Goal: Task Accomplishment & Management: Manage account settings

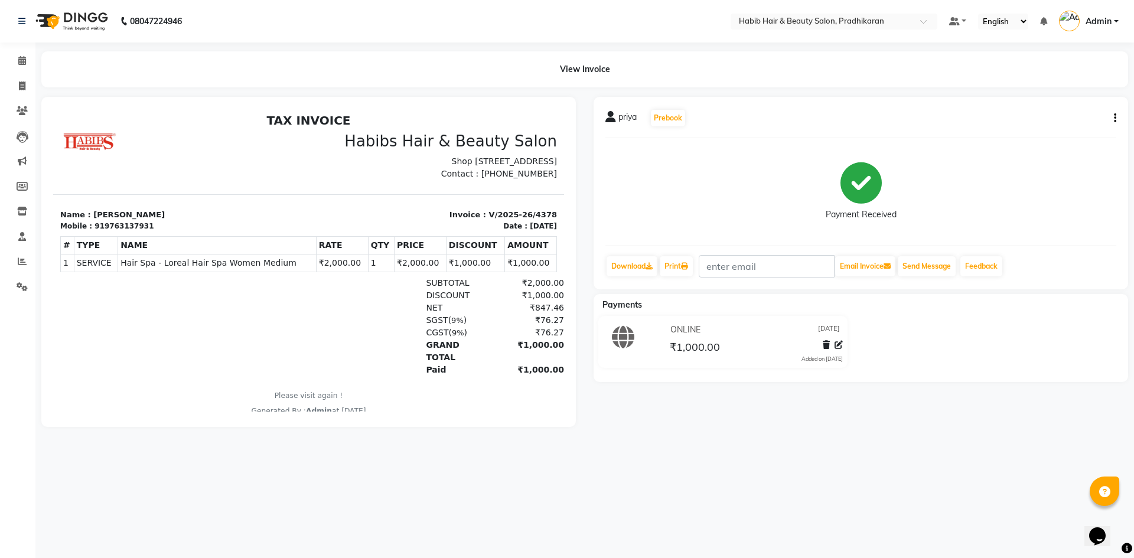
click at [22, 76] on li "Invoice" at bounding box center [17, 86] width 35 height 25
click at [22, 82] on icon at bounding box center [22, 86] width 6 height 9
select select "service"
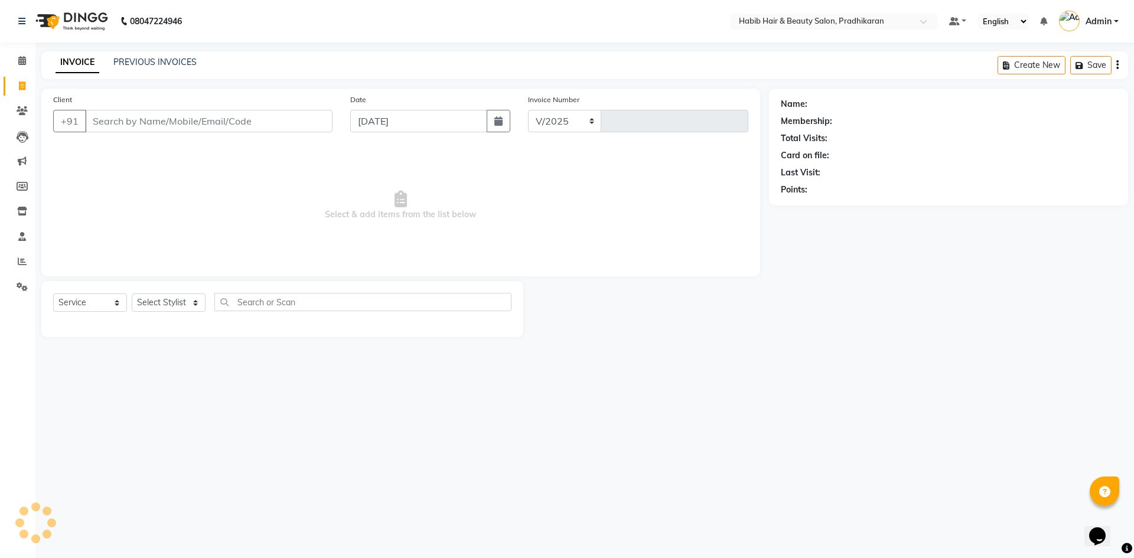
select select "5583"
type input "4379"
click at [136, 119] on input "Client" at bounding box center [208, 121] width 247 height 22
type input "7387029556"
click at [297, 125] on span "Add Client" at bounding box center [302, 121] width 47 height 12
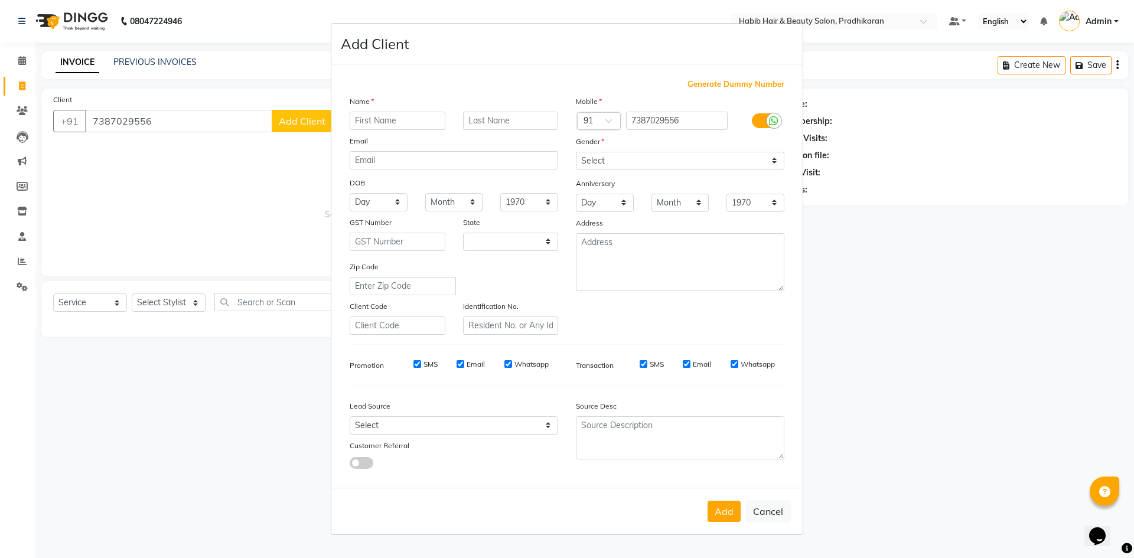
select select "22"
click at [379, 119] on input "text" at bounding box center [398, 121] width 96 height 18
type input "naiyna"
click at [767, 200] on select "1970 1971 1972 1973 1974 1975 1976 1977 1978 1979 1980 1981 1982 1983 1984 1985…" at bounding box center [755, 203] width 58 height 18
click at [772, 163] on select "Select [DEMOGRAPHIC_DATA] [DEMOGRAPHIC_DATA] Other Prefer Not To Say" at bounding box center [680, 161] width 208 height 18
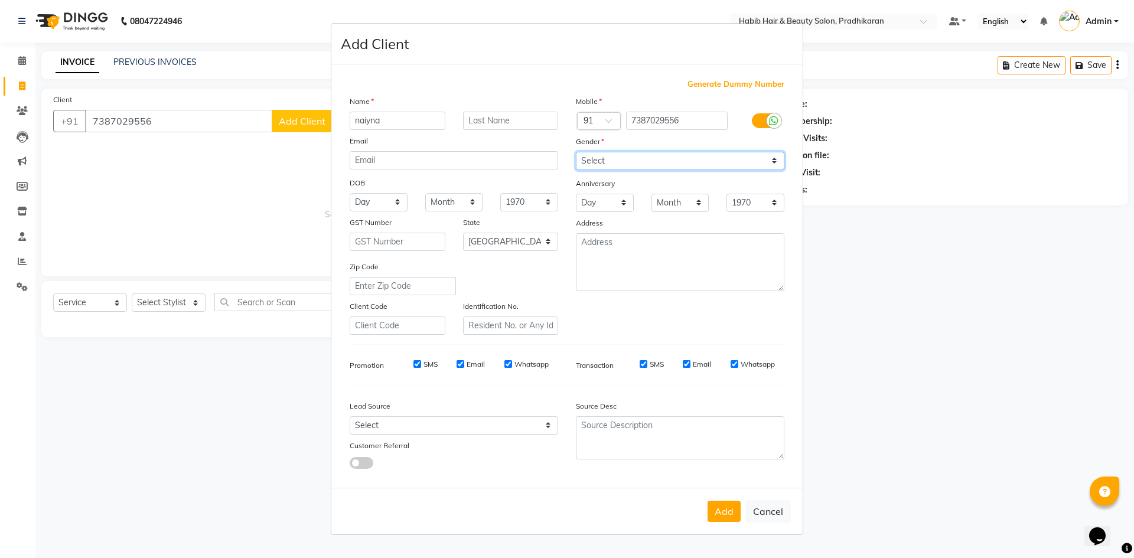
select select "[DEMOGRAPHIC_DATA]"
click at [576, 152] on select "Select [DEMOGRAPHIC_DATA] [DEMOGRAPHIC_DATA] Other Prefer Not To Say" at bounding box center [680, 161] width 208 height 18
click at [728, 510] on button "Add" at bounding box center [724, 511] width 33 height 21
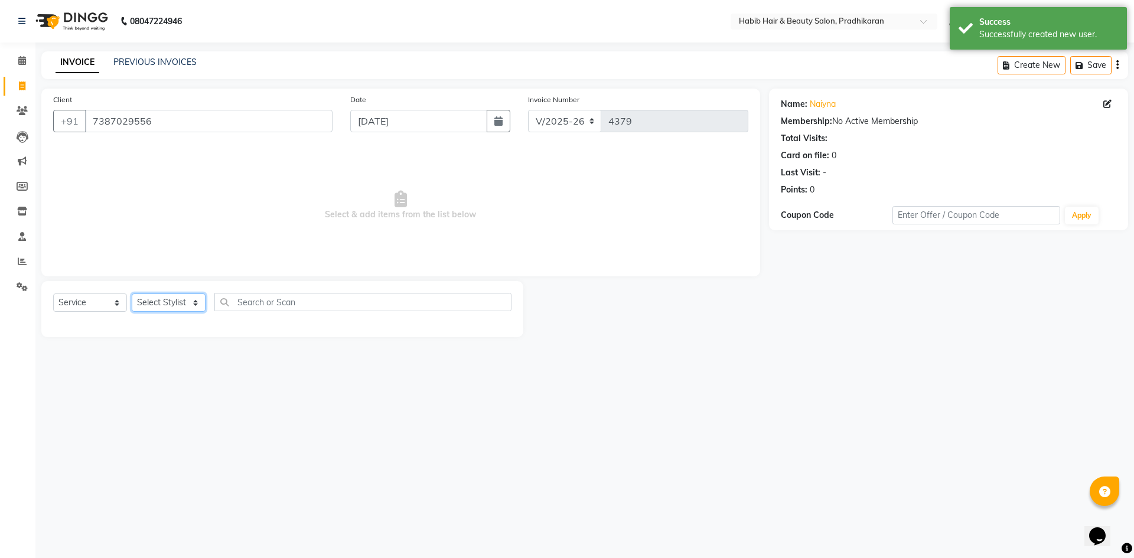
click at [194, 301] on select "Select Stylist Admin Anju [PERSON_NAME] kiran [PERSON_NAME] pritam SHREE" at bounding box center [169, 303] width 74 height 18
select select "50171"
click at [132, 294] on select "Select Stylist Admin Anju [PERSON_NAME] kiran [PERSON_NAME] pritam SHREE" at bounding box center [169, 303] width 74 height 18
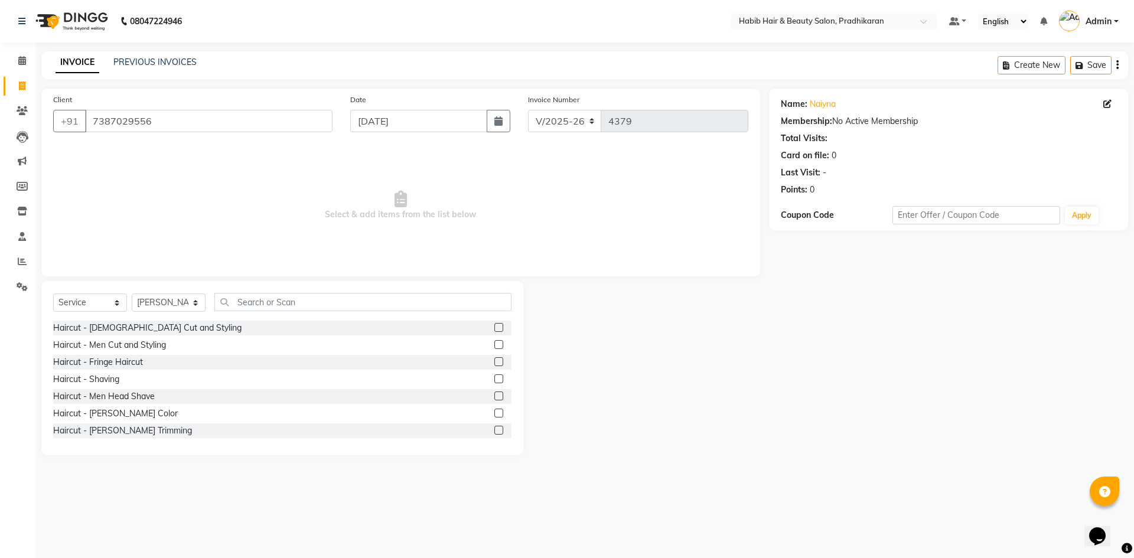
click at [494, 330] on label at bounding box center [498, 327] width 9 height 9
click at [494, 330] on input "checkbox" at bounding box center [498, 328] width 8 height 8
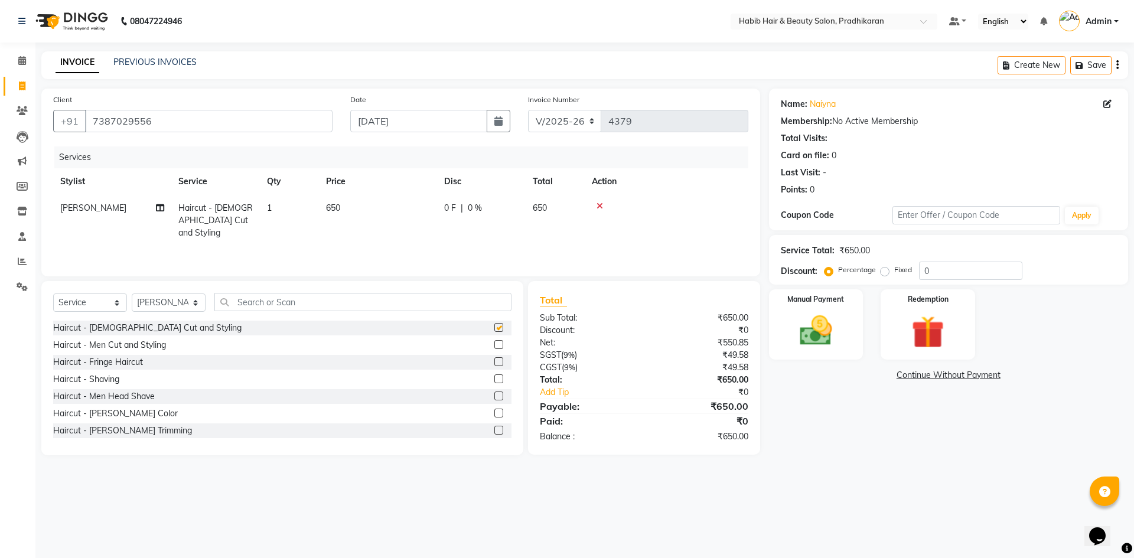
checkbox input "false"
click at [370, 217] on td "650" at bounding box center [378, 220] width 118 height 51
select select "50171"
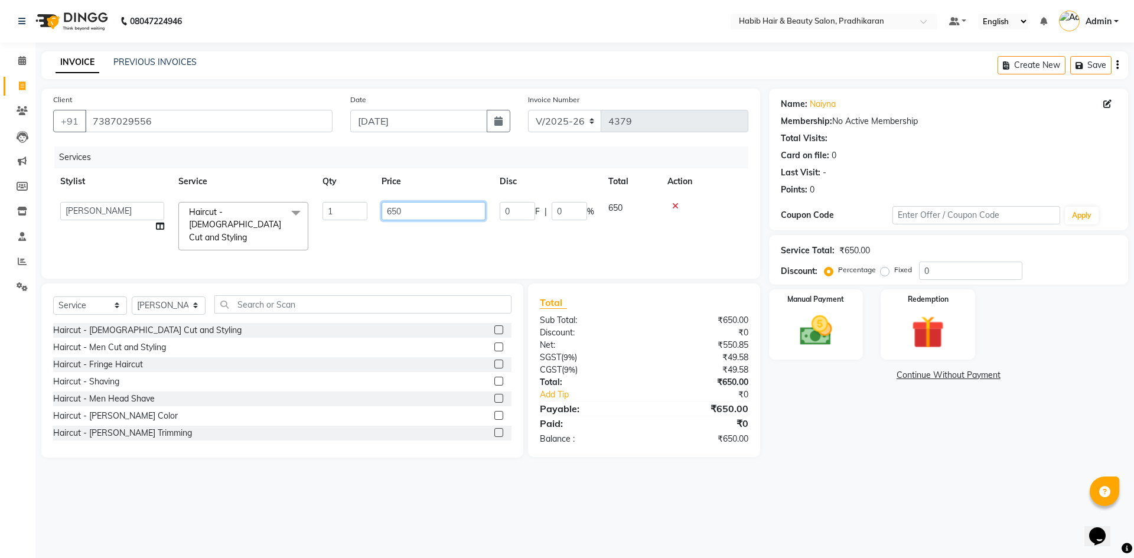
click at [425, 212] on input "650" at bounding box center [434, 211] width 104 height 18
click at [415, 211] on input "650" at bounding box center [434, 211] width 104 height 18
type input "6"
type input "400"
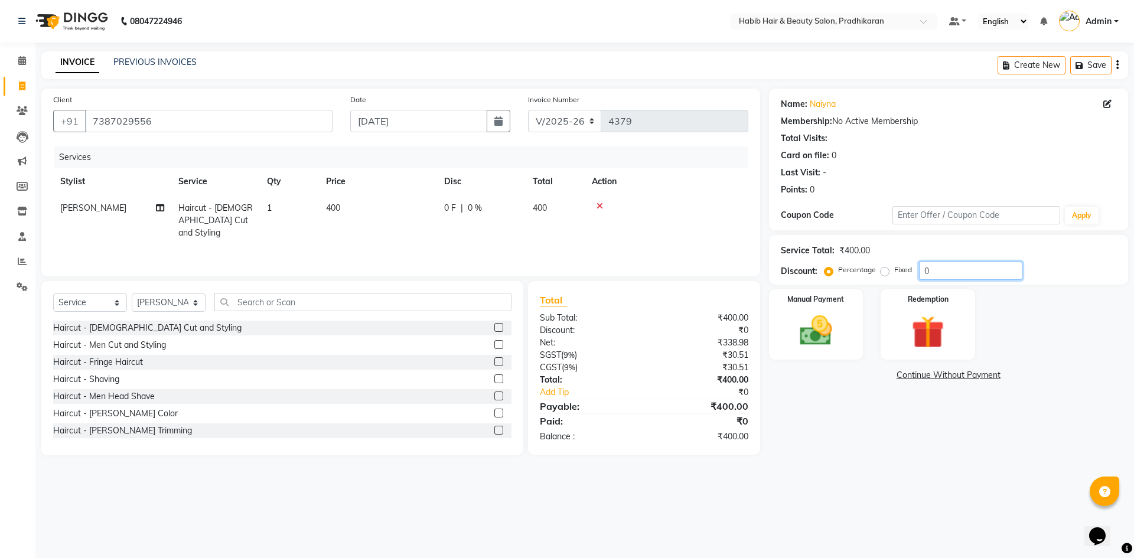
click at [951, 278] on input "0" at bounding box center [970, 271] width 103 height 18
type input "50"
click at [806, 338] on img at bounding box center [815, 330] width 55 height 39
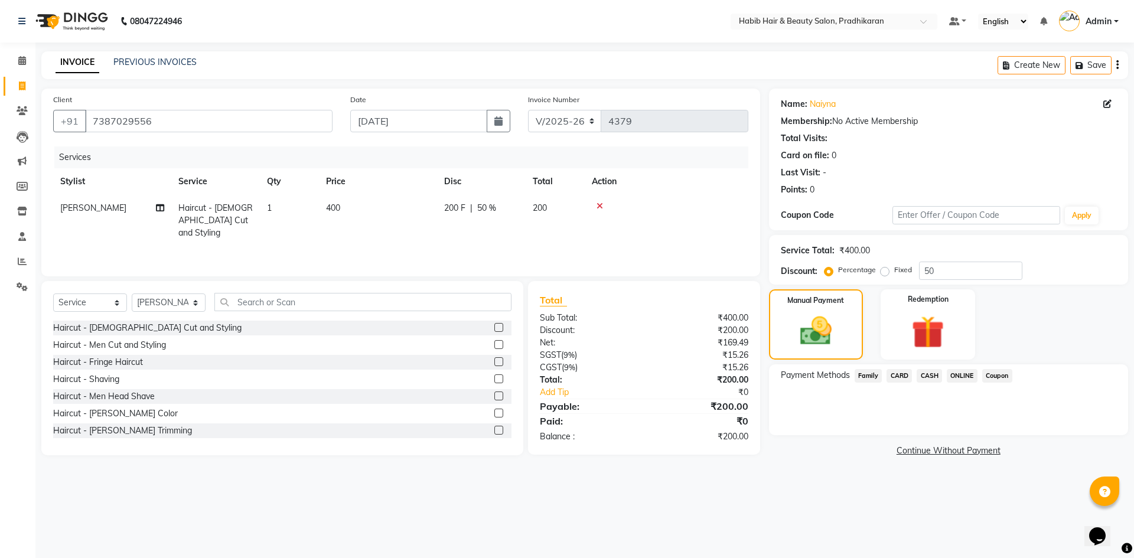
click at [921, 372] on span "CASH" at bounding box center [929, 376] width 25 height 14
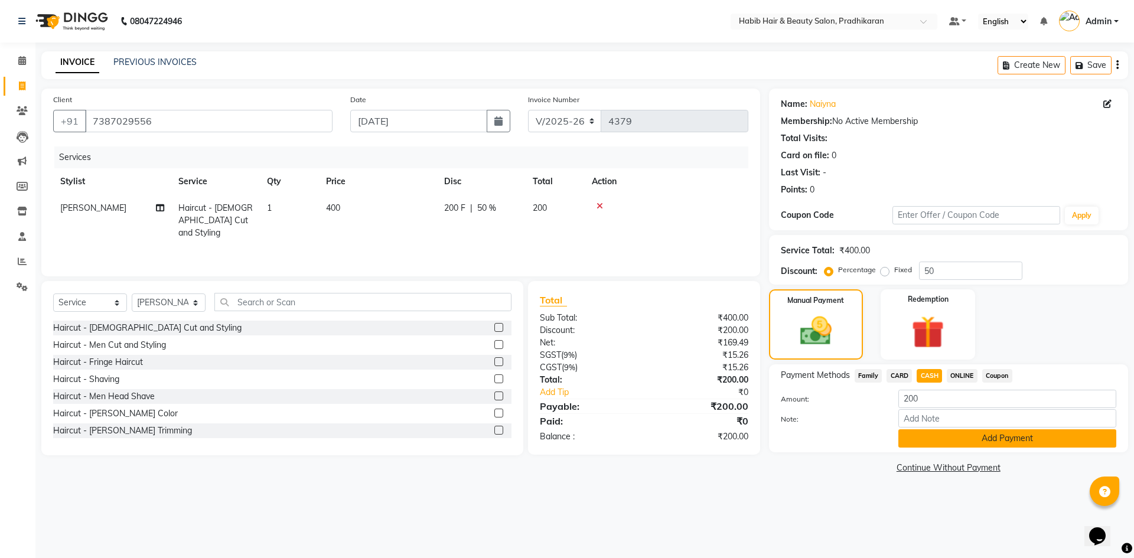
click at [918, 438] on button "Add Payment" at bounding box center [1007, 438] width 218 height 18
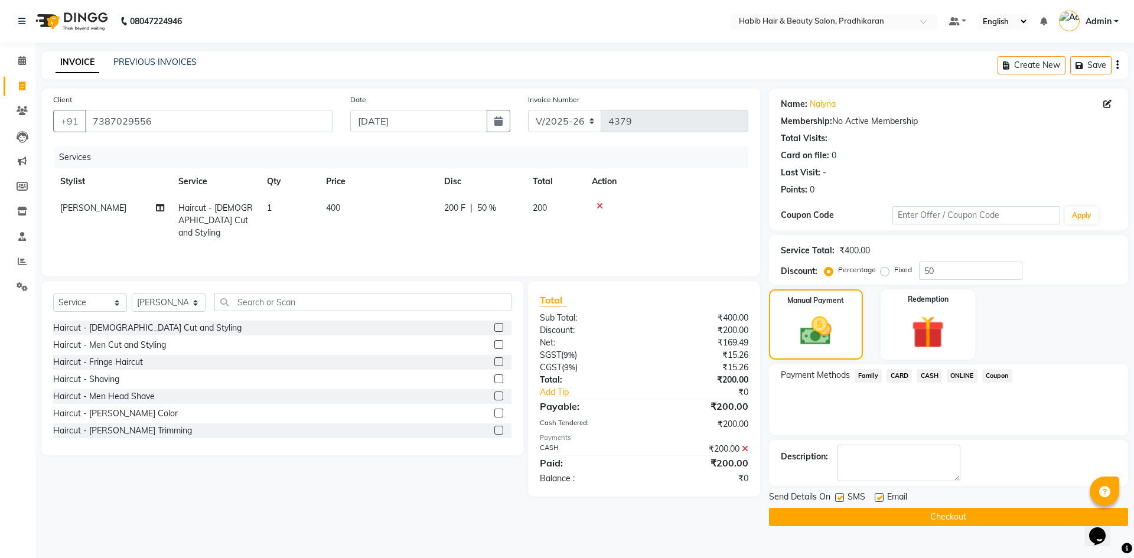
click at [911, 514] on button "Checkout" at bounding box center [948, 517] width 359 height 18
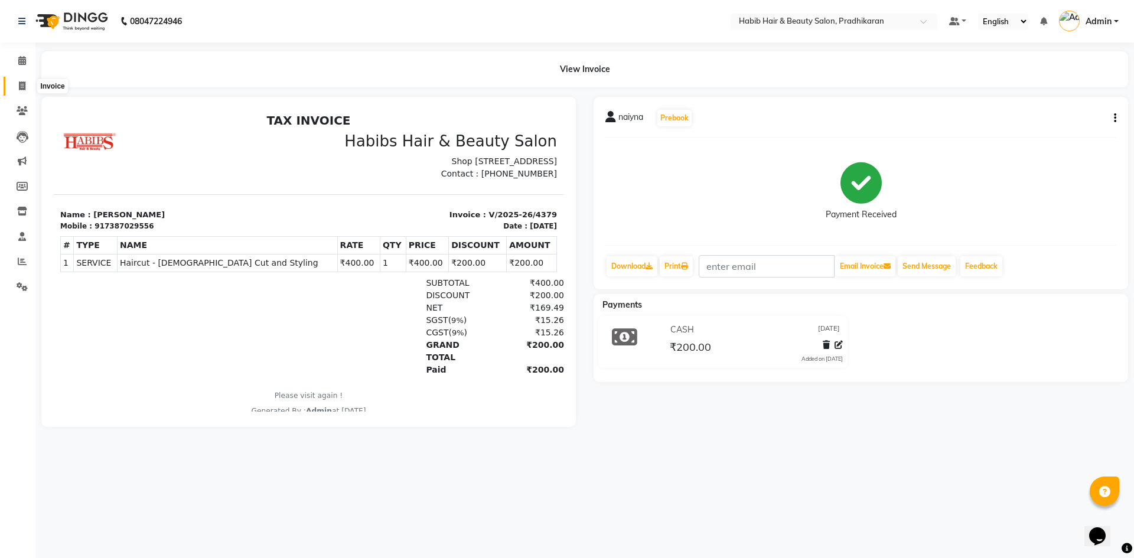
click at [16, 86] on span at bounding box center [22, 87] width 21 height 14
select select "service"
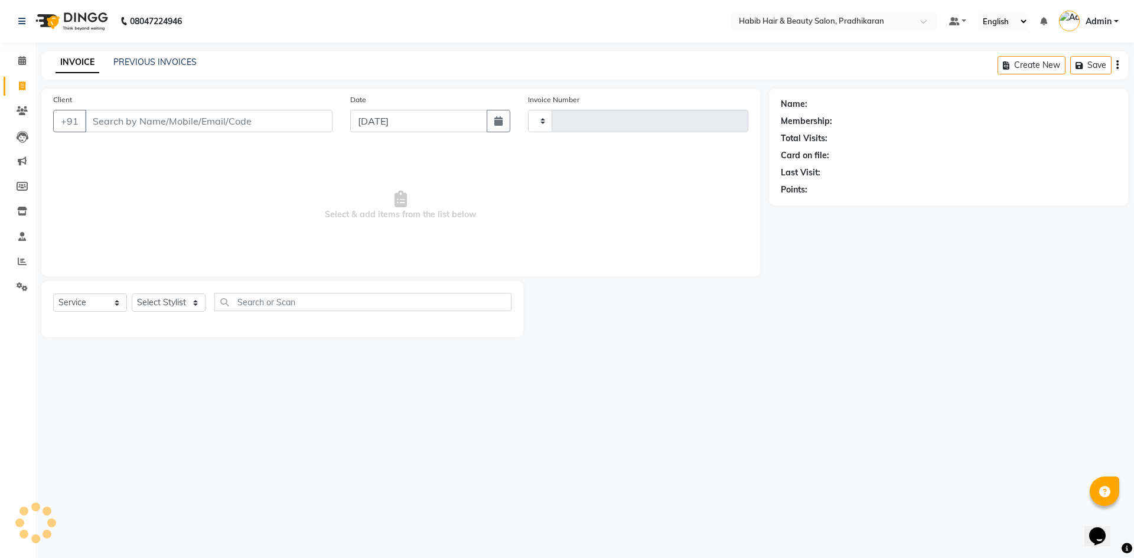
type input "4380"
select select "5583"
click at [171, 116] on input "Client" at bounding box center [208, 121] width 247 height 22
click at [177, 311] on select "Select Stylist Admin Anju [PERSON_NAME] kiran [PERSON_NAME] pritam SHREE" at bounding box center [169, 303] width 74 height 18
select select "84158"
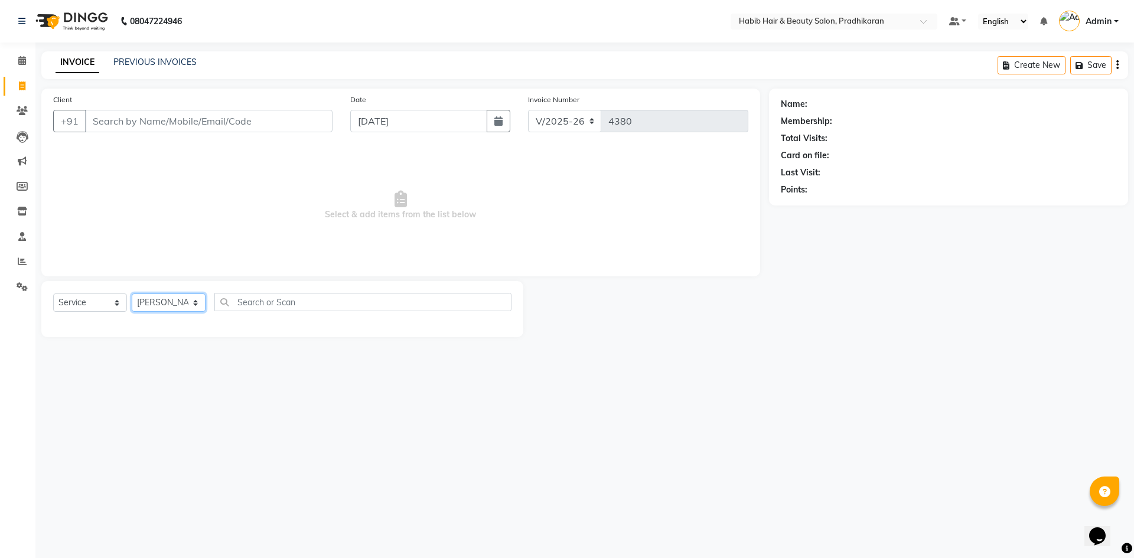
click at [132, 294] on select "Select Stylist Admin Anju [PERSON_NAME] kiran [PERSON_NAME] pritam SHREE" at bounding box center [169, 303] width 74 height 18
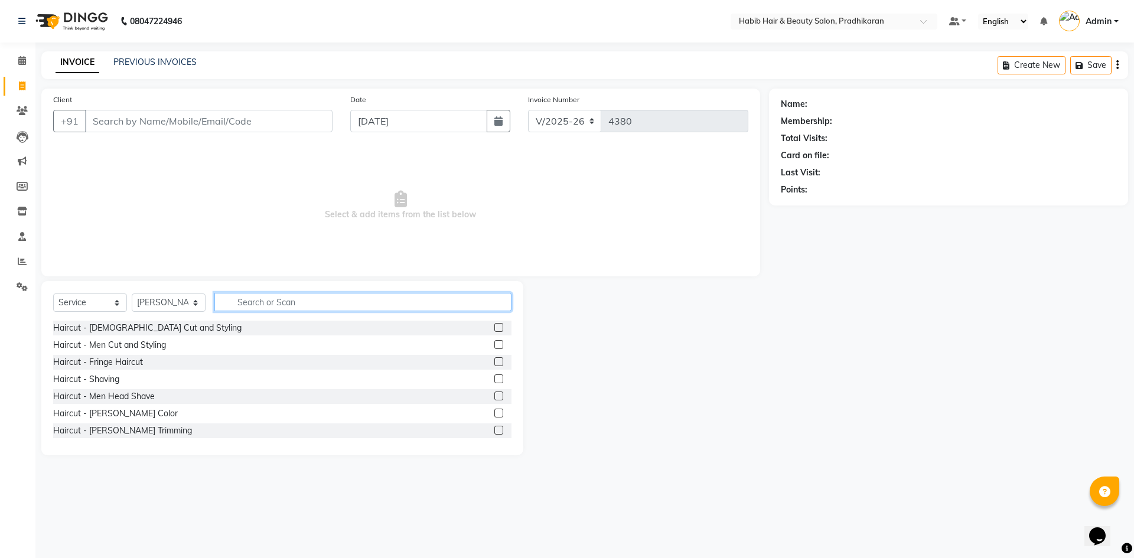
click at [234, 306] on input "text" at bounding box center [362, 302] width 297 height 18
type input "wax"
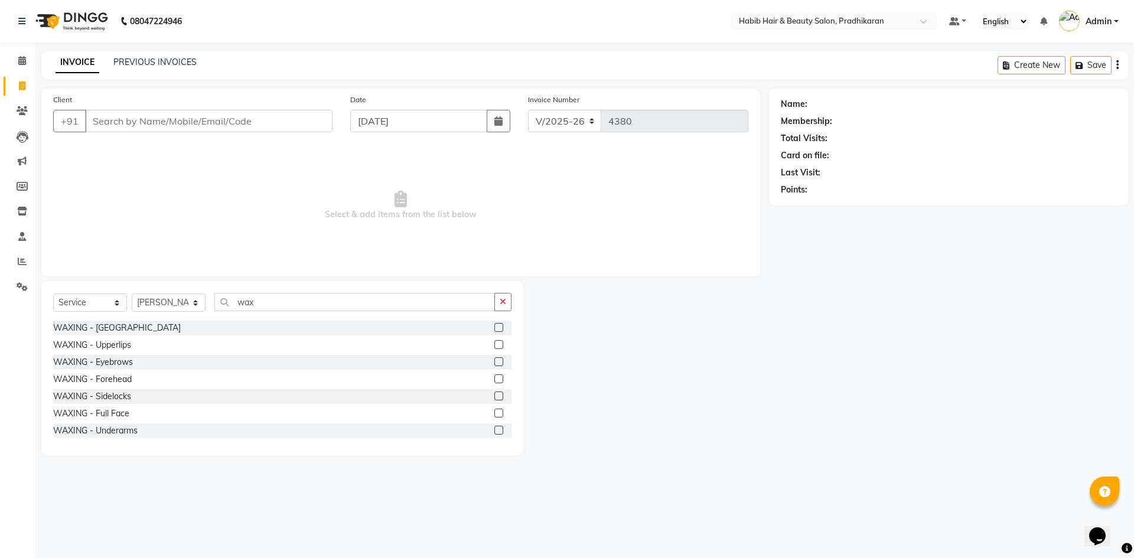
click at [494, 432] on label at bounding box center [498, 430] width 9 height 9
click at [494, 432] on input "checkbox" at bounding box center [498, 431] width 8 height 8
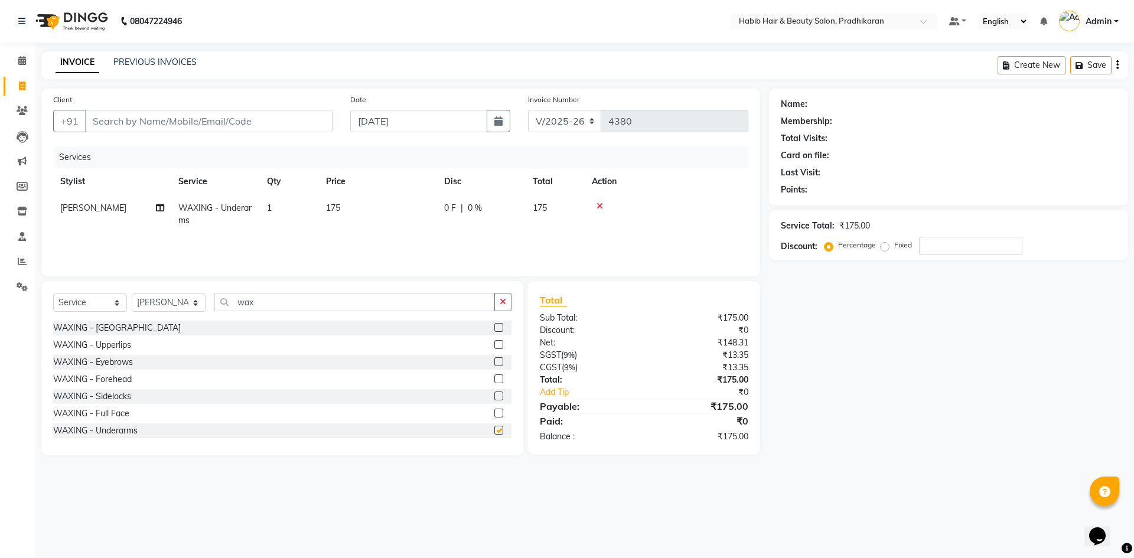
checkbox input "false"
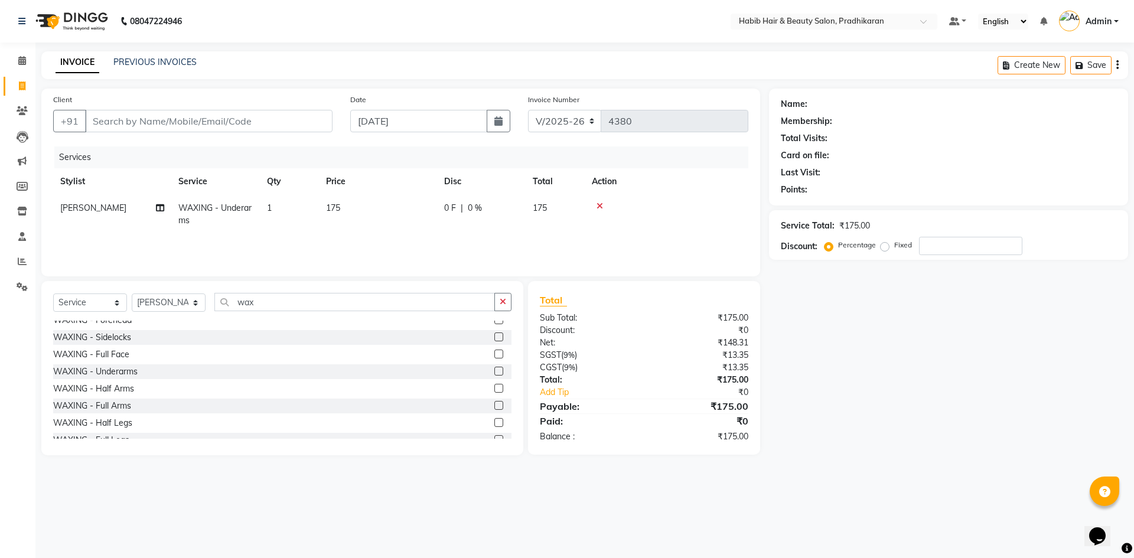
click at [494, 419] on label at bounding box center [498, 422] width 9 height 9
click at [494, 419] on input "checkbox" at bounding box center [498, 423] width 8 height 8
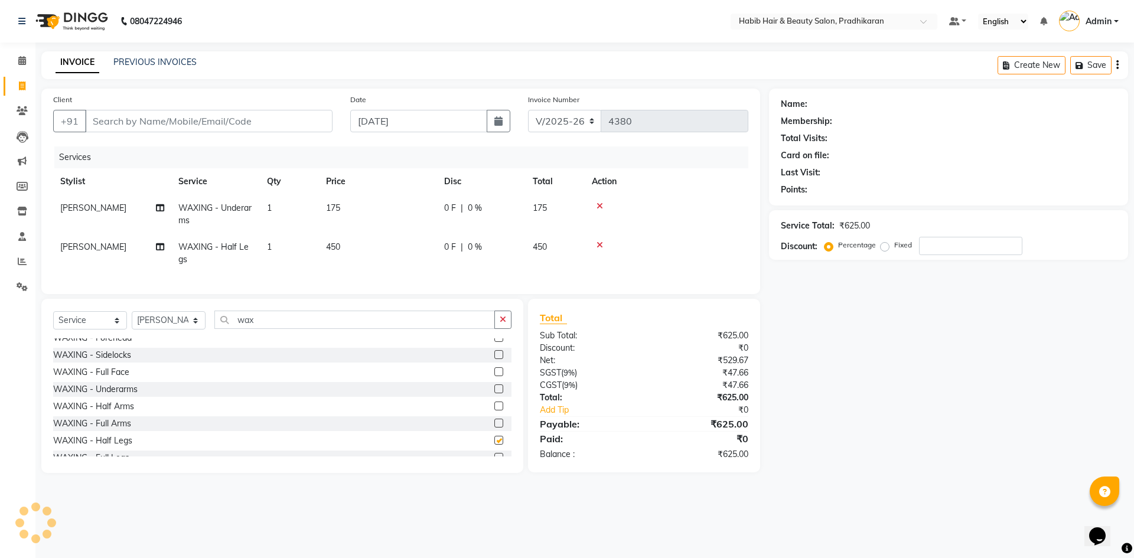
checkbox input "false"
click at [494, 428] on label at bounding box center [498, 423] width 9 height 9
click at [494, 428] on input "checkbox" at bounding box center [498, 424] width 8 height 8
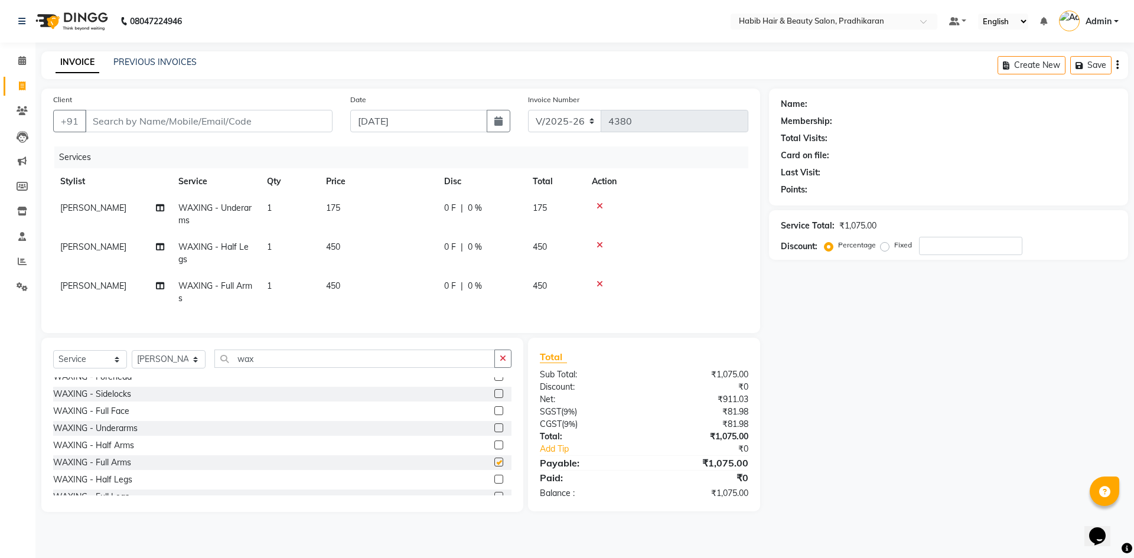
checkbox input "false"
drag, startPoint x: 261, startPoint y: 361, endPoint x: 270, endPoint y: 363, distance: 9.5
click at [262, 361] on input "wax" at bounding box center [354, 359] width 281 height 18
type input "w"
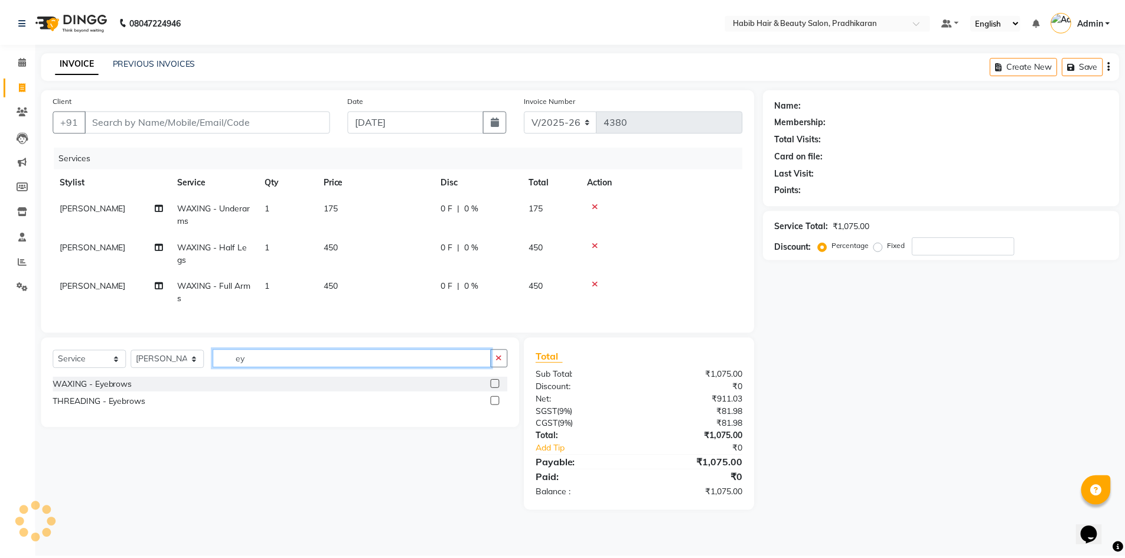
scroll to position [0, 0]
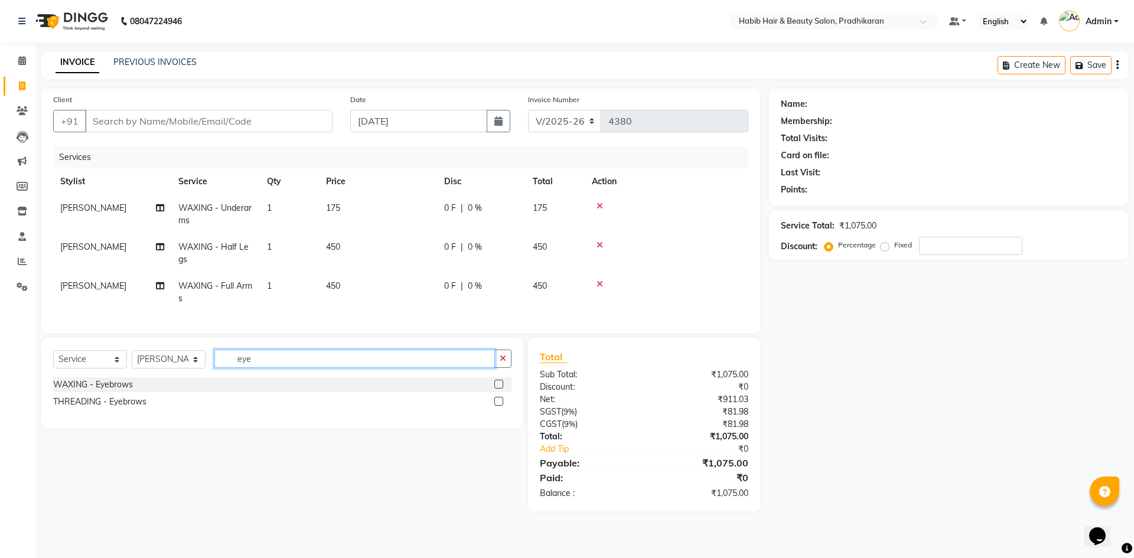
type input "eye"
click at [501, 406] on label at bounding box center [498, 401] width 9 height 9
click at [501, 406] on input "checkbox" at bounding box center [498, 402] width 8 height 8
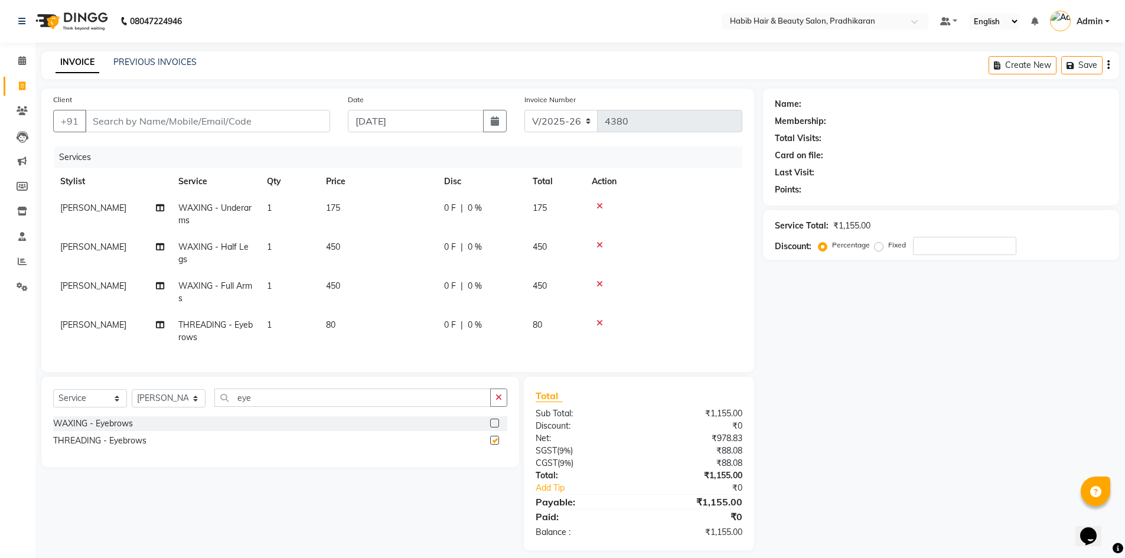
checkbox input "false"
click at [379, 407] on input "eye" at bounding box center [352, 398] width 276 height 18
type input "e"
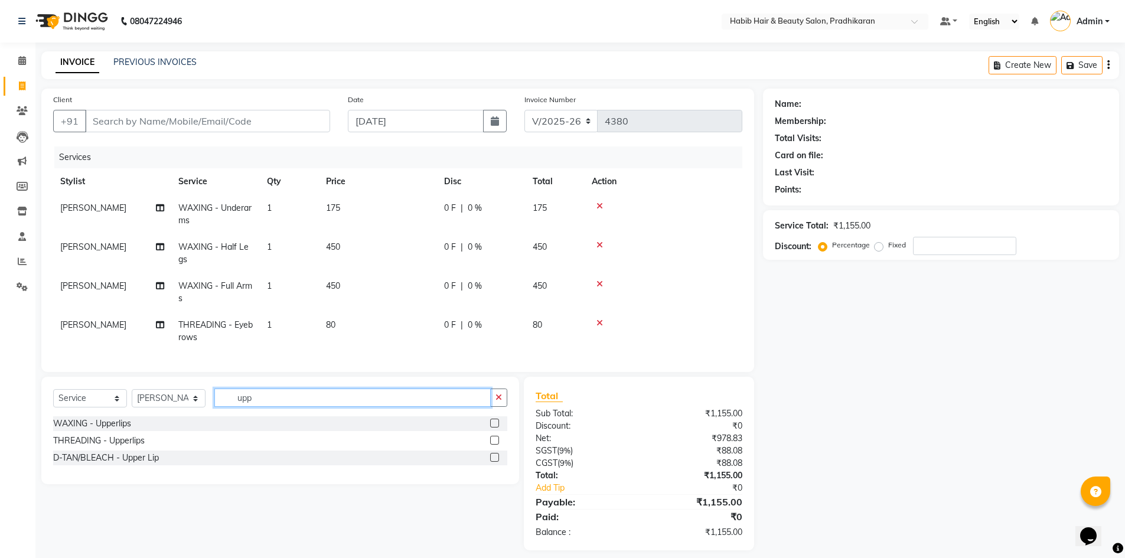
type input "upp"
click at [494, 445] on label at bounding box center [494, 440] width 9 height 9
click at [494, 445] on input "checkbox" at bounding box center [494, 441] width 8 height 8
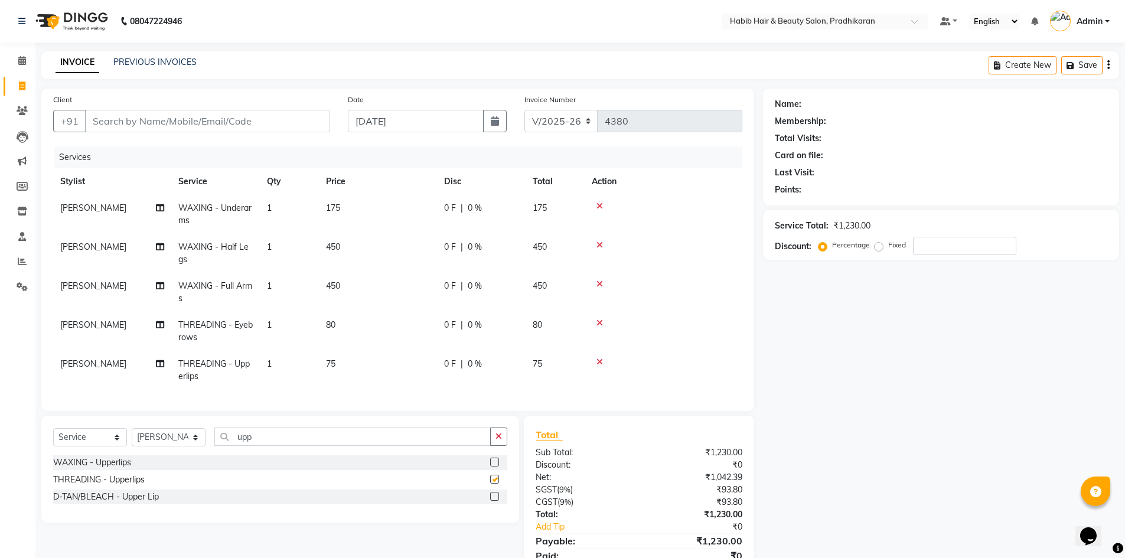
checkbox input "false"
click at [367, 371] on td "75" at bounding box center [378, 370] width 118 height 39
select select "84158"
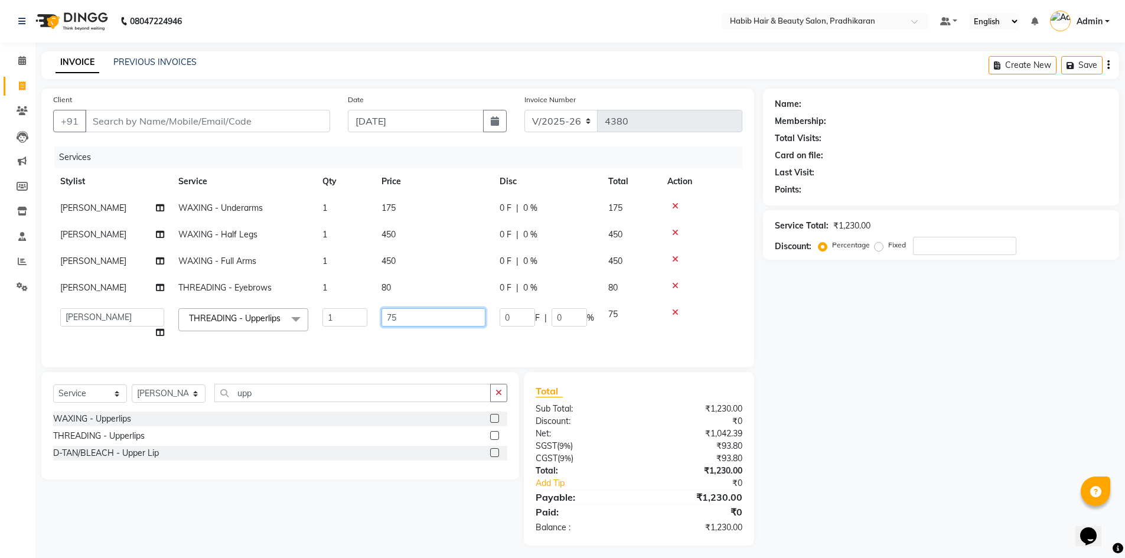
click at [422, 314] on input "75" at bounding box center [434, 317] width 104 height 18
type input "7"
type input "80"
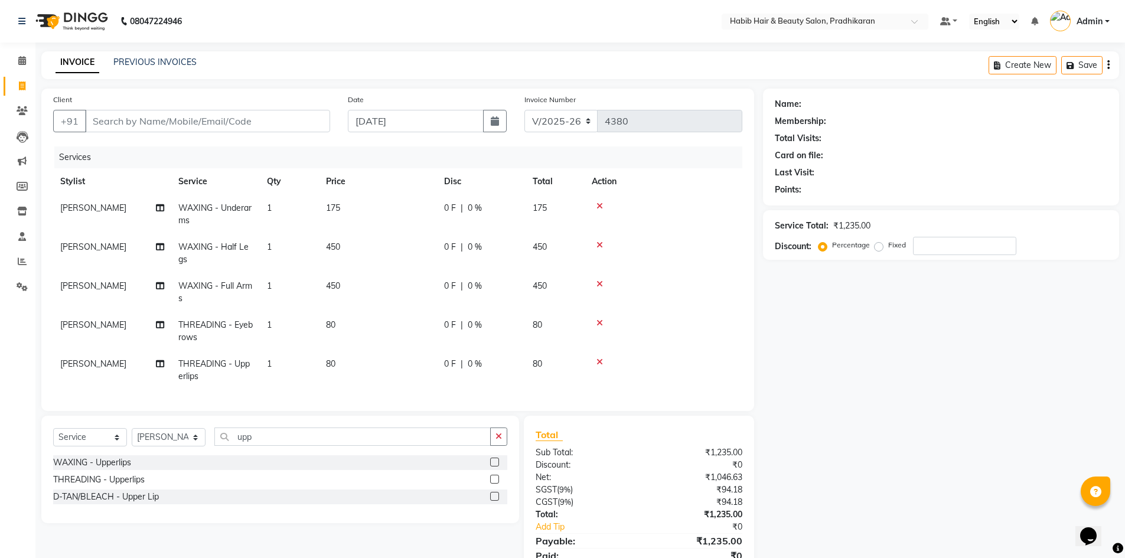
click at [483, 348] on tbody "[PERSON_NAME] WAXING - Underarms 1 175 0 F | 0 % 175 [PERSON_NAME] WAXING - Hal…" at bounding box center [397, 292] width 689 height 195
click at [494, 373] on td "0 F | 0 %" at bounding box center [481, 370] width 89 height 39
select select "84158"
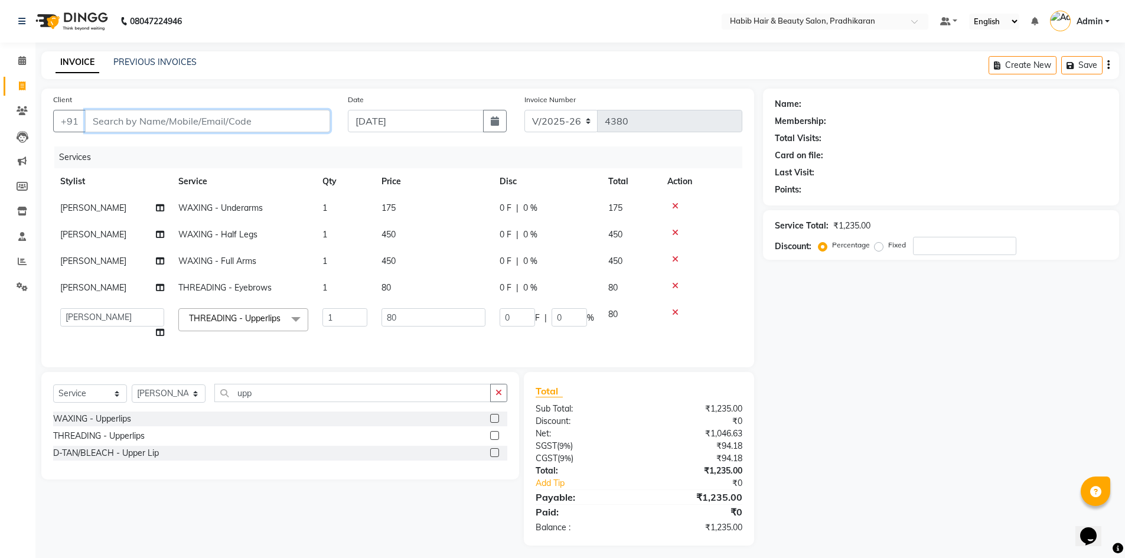
click at [234, 120] on input "Client" at bounding box center [207, 121] width 245 height 22
type input "8"
type input "0"
type input "8087443480"
click at [308, 128] on button "Add Client" at bounding box center [299, 121] width 61 height 22
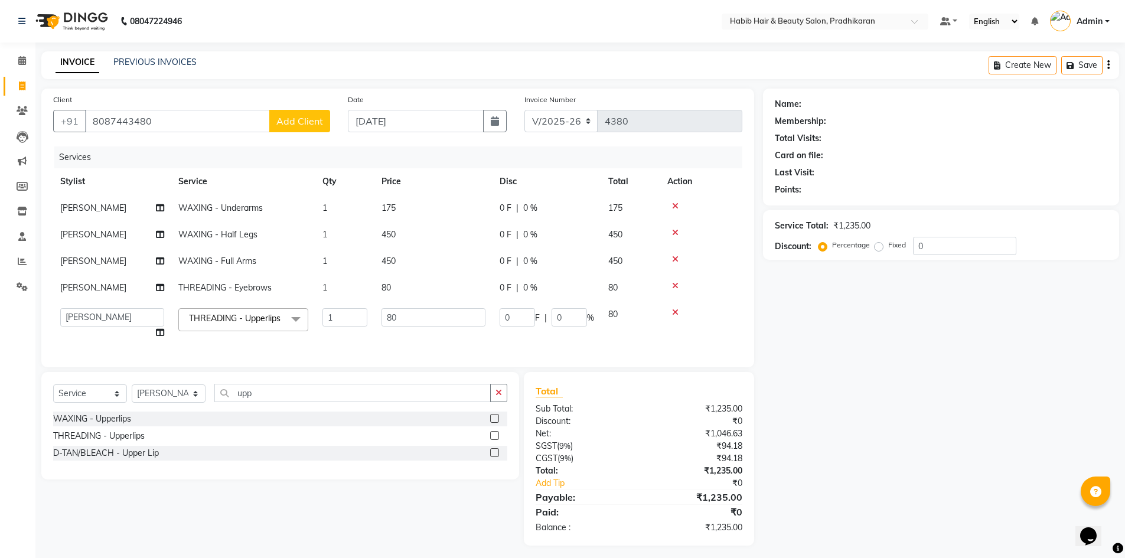
select select "22"
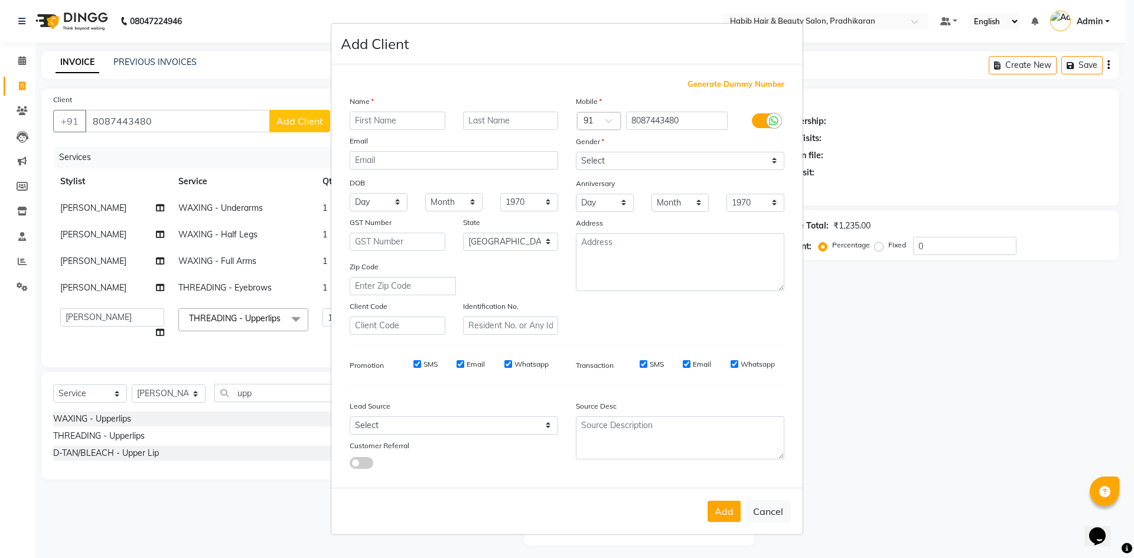
click at [396, 126] on input "text" at bounding box center [398, 121] width 96 height 18
click at [412, 122] on input "parvati" at bounding box center [398, 121] width 96 height 18
type input "pranavti"
click at [770, 161] on select "Select [DEMOGRAPHIC_DATA] [DEMOGRAPHIC_DATA] Other Prefer Not To Say" at bounding box center [680, 161] width 208 height 18
select select "[DEMOGRAPHIC_DATA]"
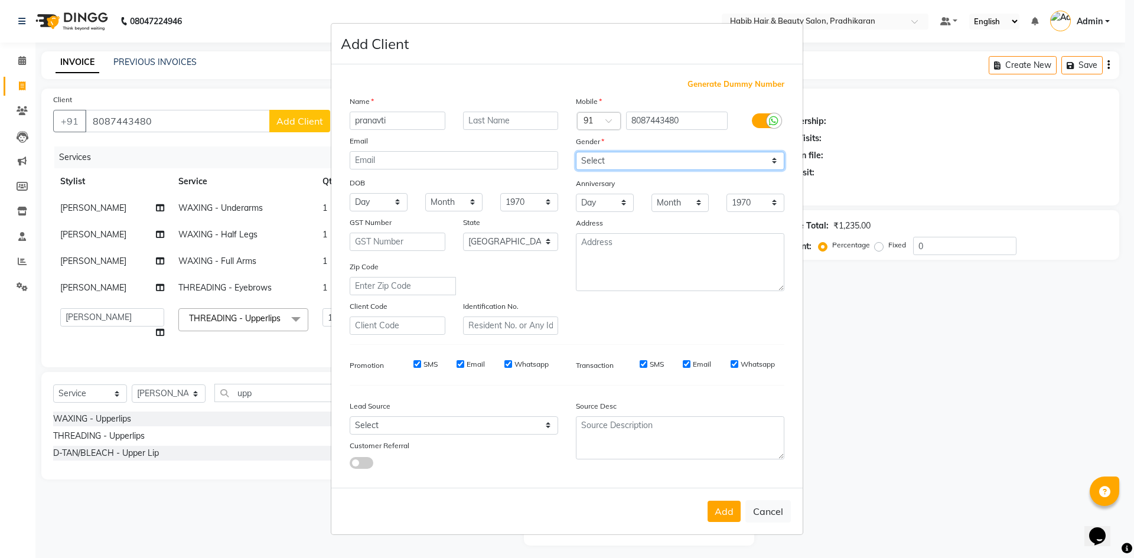
click at [576, 152] on select "Select [DEMOGRAPHIC_DATA] [DEMOGRAPHIC_DATA] Other Prefer Not To Say" at bounding box center [680, 161] width 208 height 18
drag, startPoint x: 736, startPoint y: 512, endPoint x: 708, endPoint y: 504, distance: 29.4
click at [736, 511] on button "Add" at bounding box center [724, 511] width 33 height 21
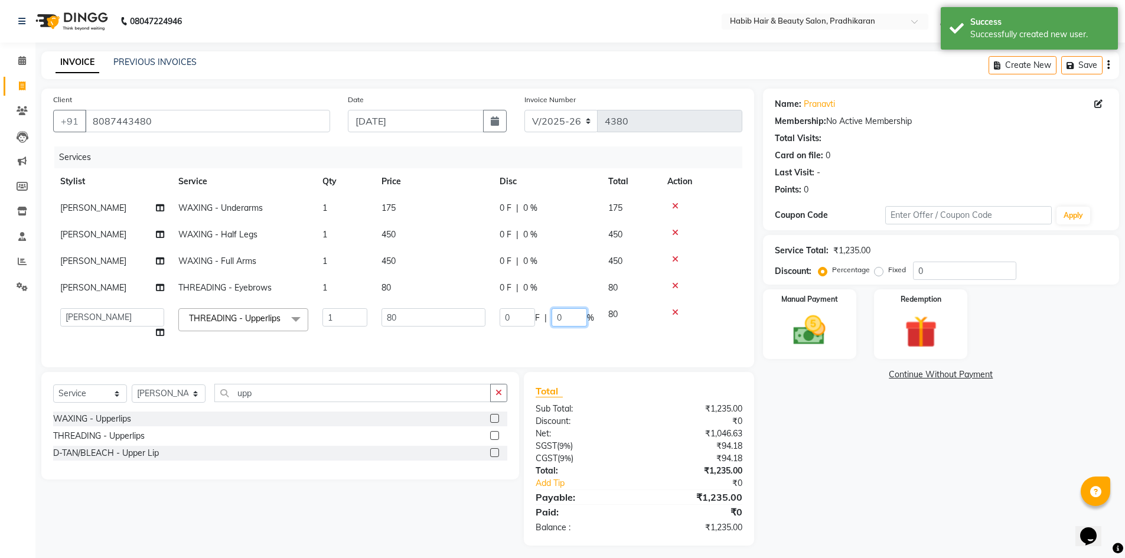
drag, startPoint x: 568, startPoint y: 315, endPoint x: 595, endPoint y: 312, distance: 26.7
click at [568, 314] on input "0" at bounding box center [569, 317] width 35 height 18
type input "50"
click at [594, 270] on tbody "[PERSON_NAME] WAXING - Underarms 1 175 0 F | 0 % 175 [PERSON_NAME] WAXING - Hal…" at bounding box center [397, 270] width 689 height 151
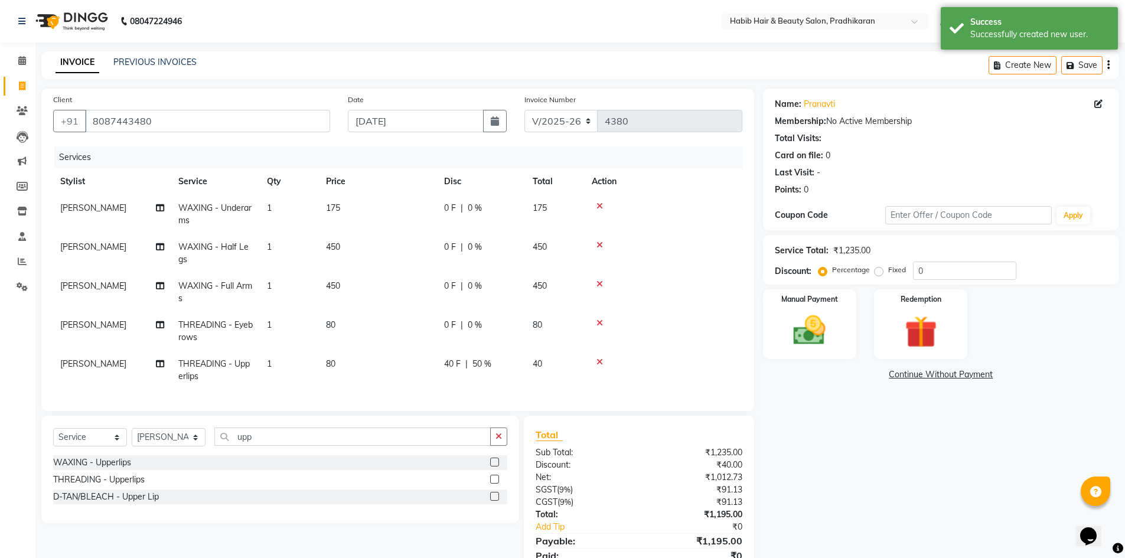
click at [535, 319] on td "80" at bounding box center [555, 331] width 59 height 39
select select "84158"
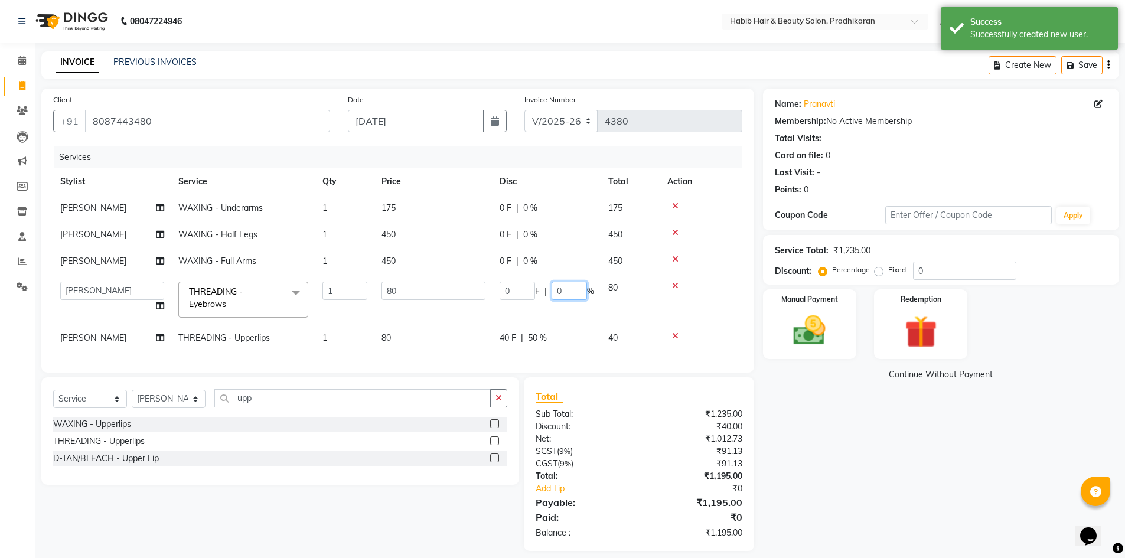
click at [575, 291] on input "0" at bounding box center [569, 291] width 35 height 18
type input "50"
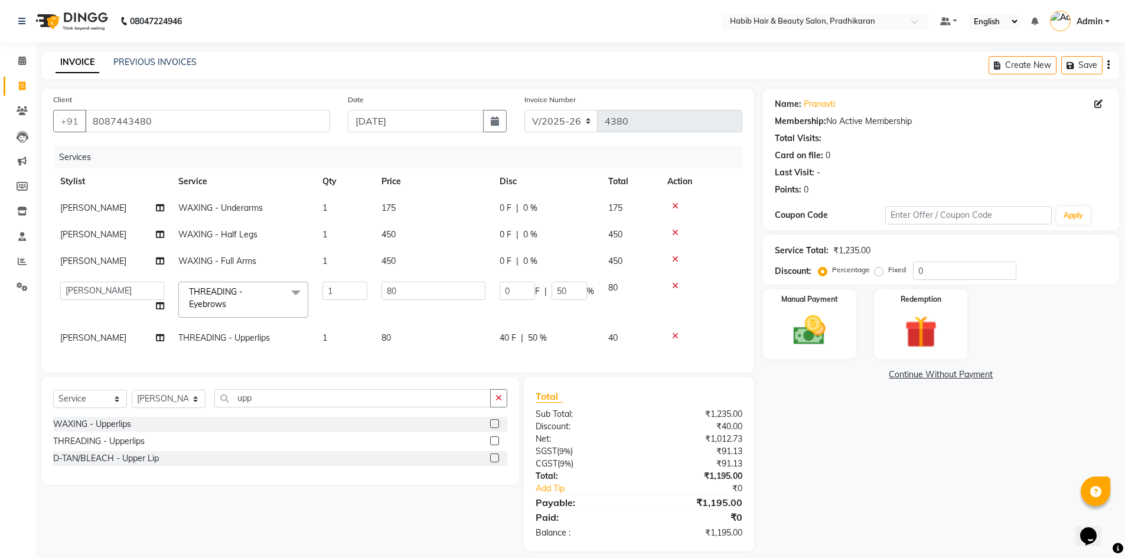
click at [562, 263] on tbody "[PERSON_NAME] WAXING - Underarms 1 175 0 F | 0 % 175 [PERSON_NAME] WAXING - Hal…" at bounding box center [397, 273] width 689 height 157
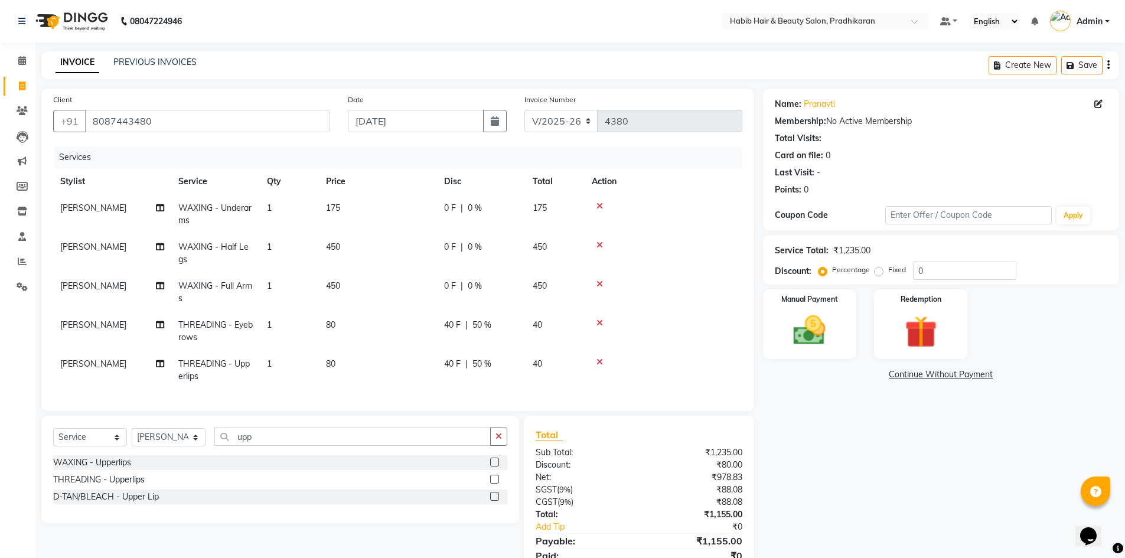
click at [507, 281] on div "0 F | 0 %" at bounding box center [481, 286] width 74 height 12
select select "84158"
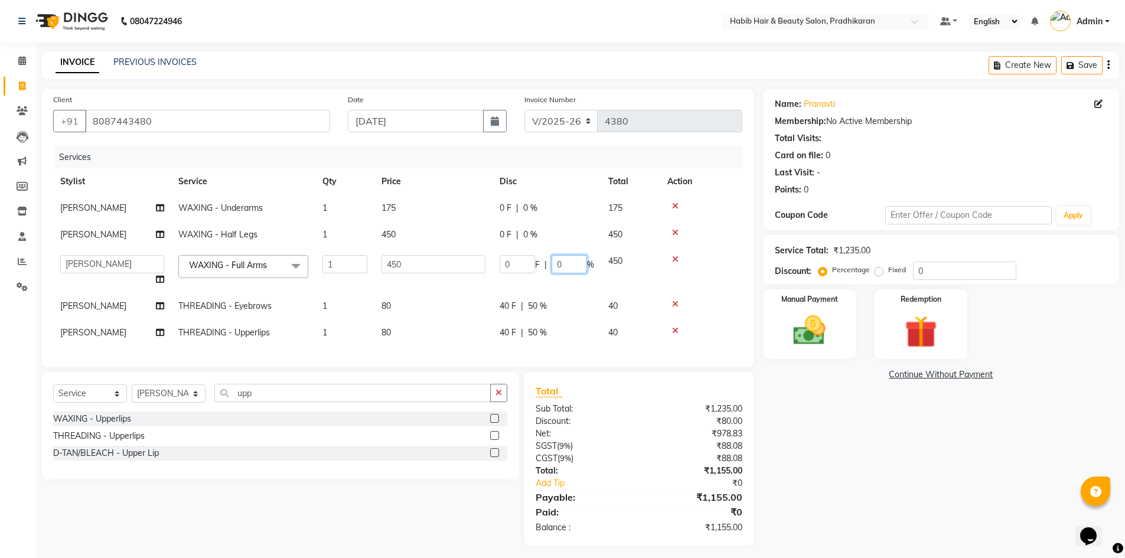
click at [575, 263] on input "0" at bounding box center [569, 264] width 35 height 18
type input "40"
click at [579, 223] on tbody "[PERSON_NAME] WAXING - Underarms 1 175 0 F | 0 % 175 [PERSON_NAME] WAXING - Hal…" at bounding box center [397, 270] width 689 height 151
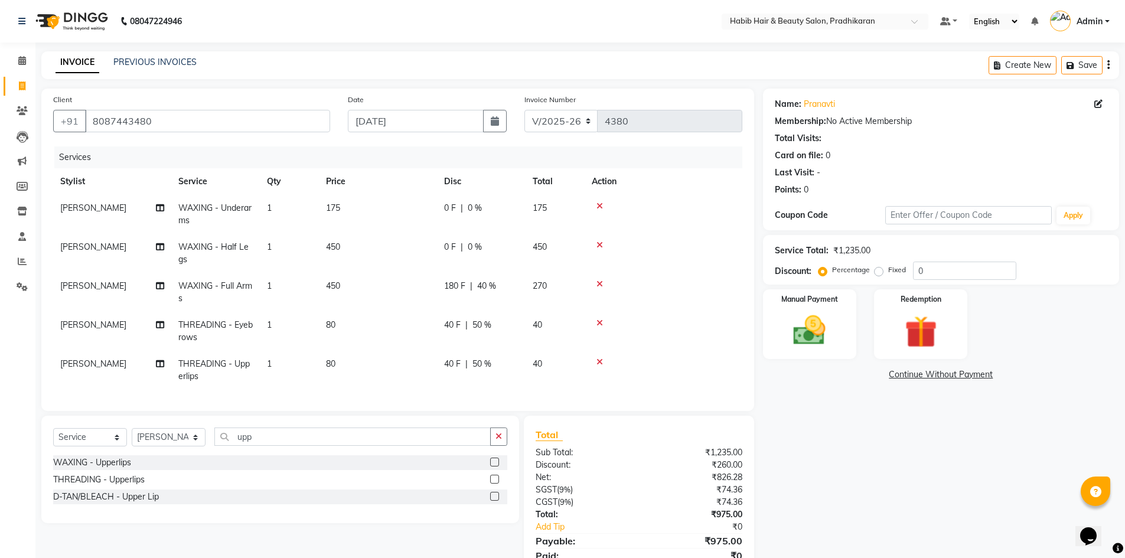
click at [525, 256] on td "0 F | 0 %" at bounding box center [481, 253] width 89 height 39
select select "84158"
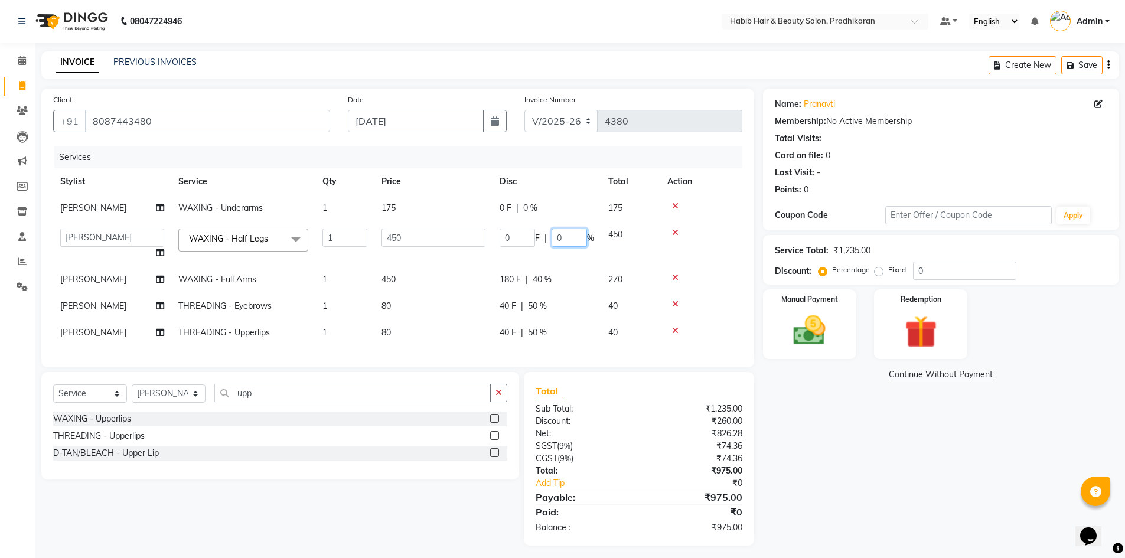
click at [568, 237] on input "0" at bounding box center [569, 238] width 35 height 18
type input "40"
click at [594, 184] on tr "Stylist Service Qty Price Disc Total Action" at bounding box center [397, 181] width 689 height 27
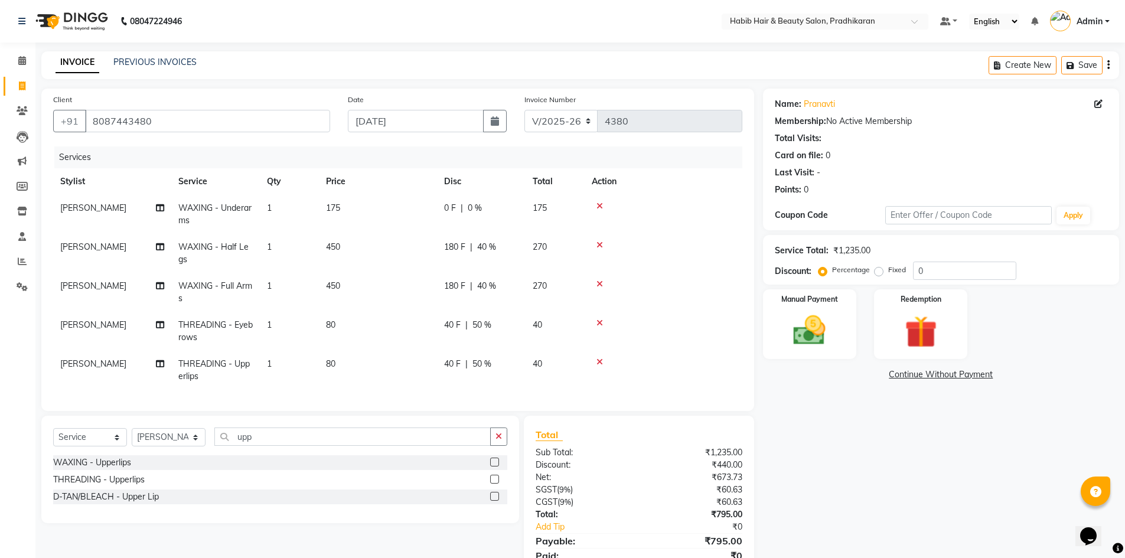
click at [526, 214] on td "175" at bounding box center [555, 214] width 59 height 39
select select "84158"
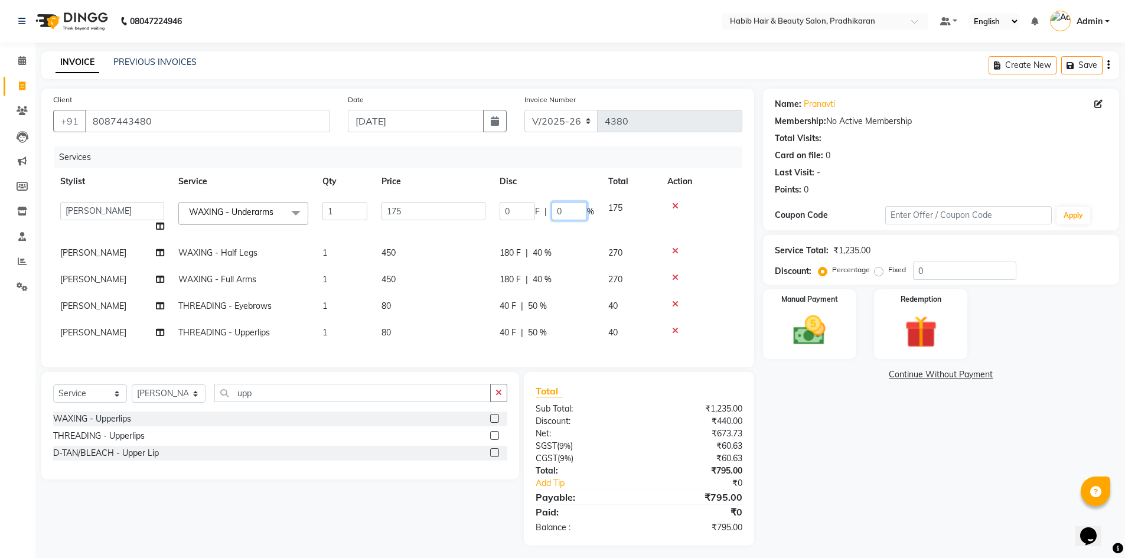
click at [571, 206] on input "0" at bounding box center [569, 211] width 35 height 18
type input "40"
click at [680, 237] on tbody "Admin Anju [PERSON_NAME] kiran [PERSON_NAME] pritam SHREE WAXING - Underarms x …" at bounding box center [397, 270] width 689 height 151
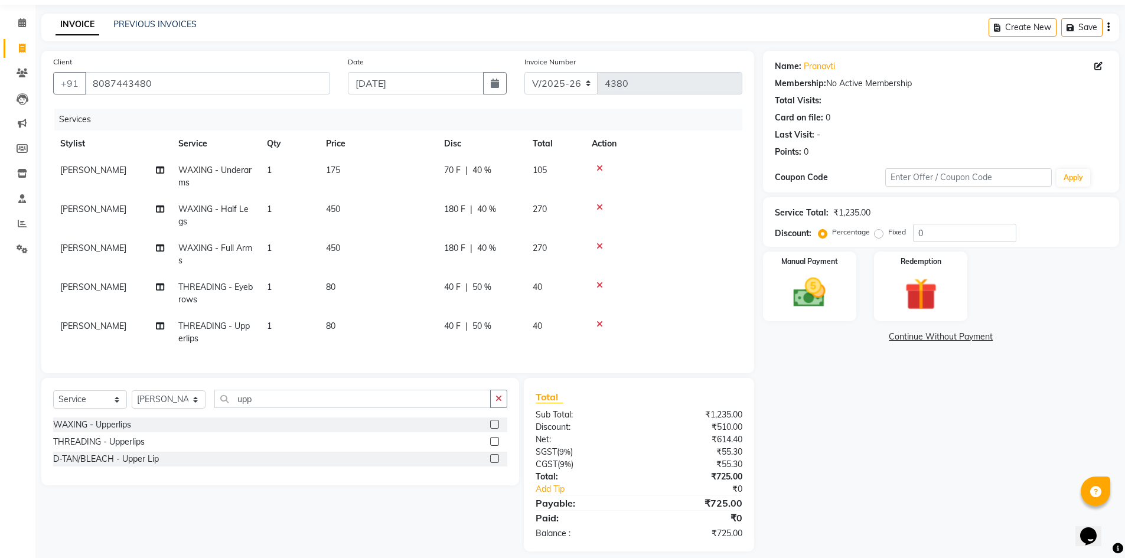
scroll to position [58, 0]
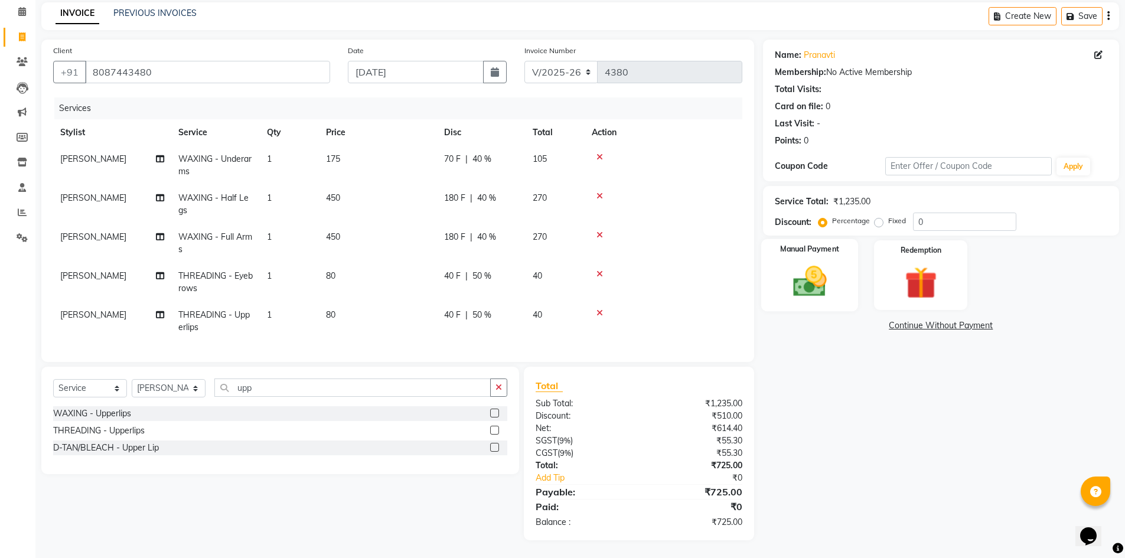
click at [820, 281] on img at bounding box center [810, 281] width 54 height 38
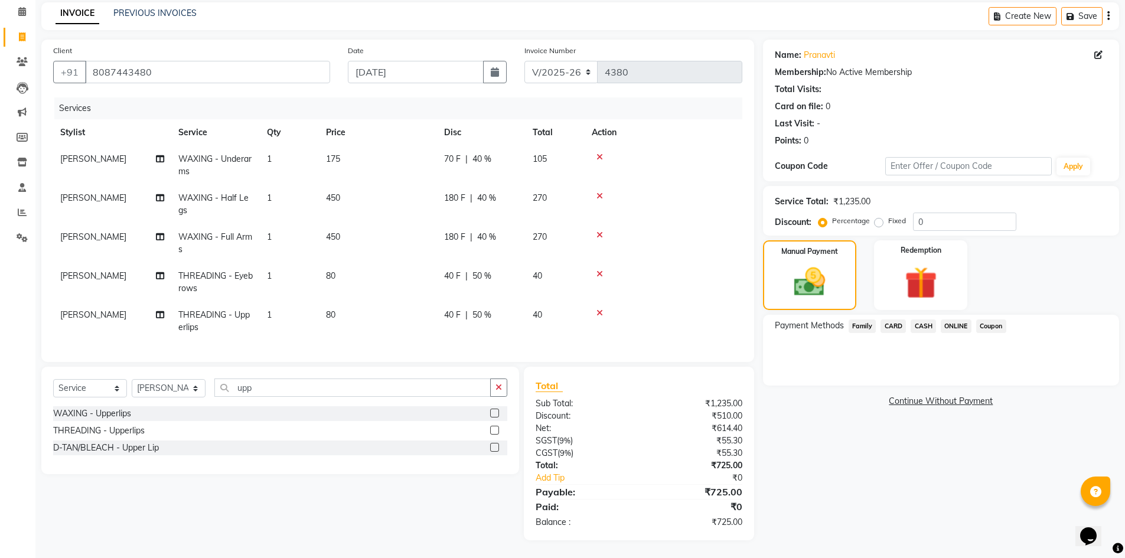
click at [961, 320] on span "ONLINE" at bounding box center [956, 327] width 31 height 14
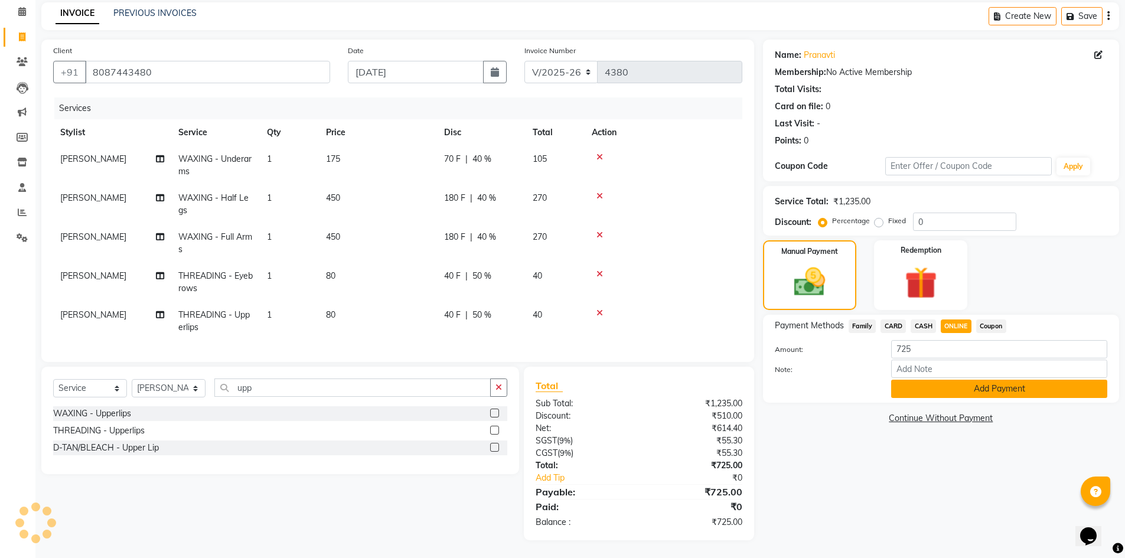
click at [967, 380] on button "Add Payment" at bounding box center [999, 389] width 216 height 18
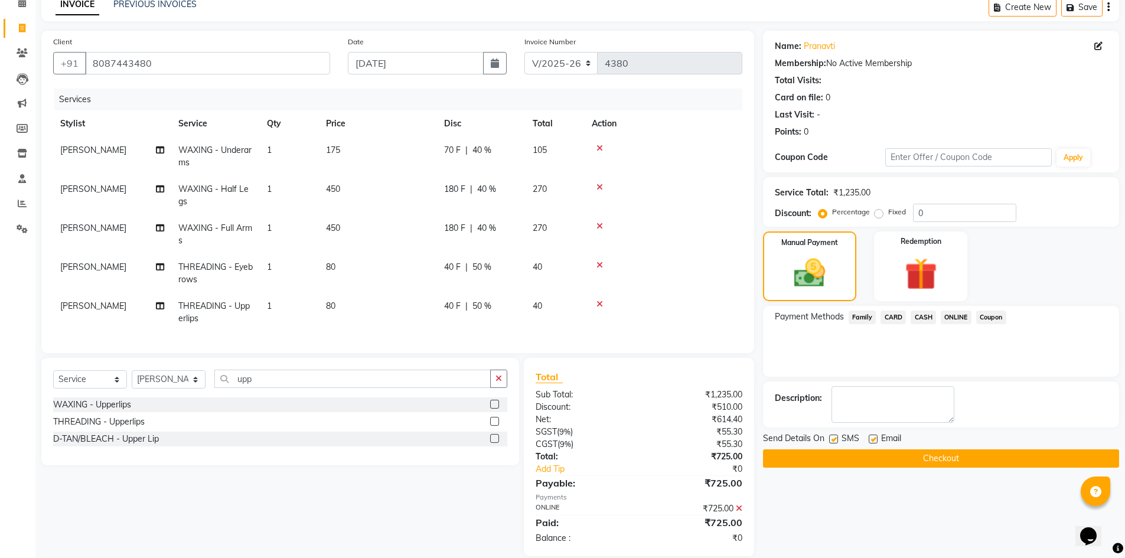
click at [970, 458] on button "Checkout" at bounding box center [941, 458] width 356 height 18
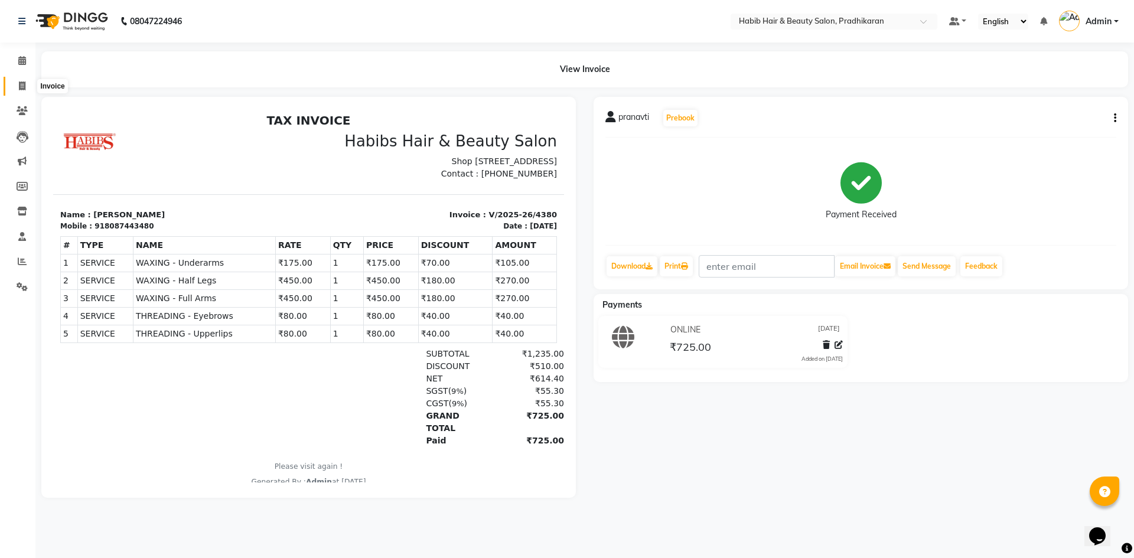
click at [15, 91] on span at bounding box center [22, 87] width 21 height 14
select select "service"
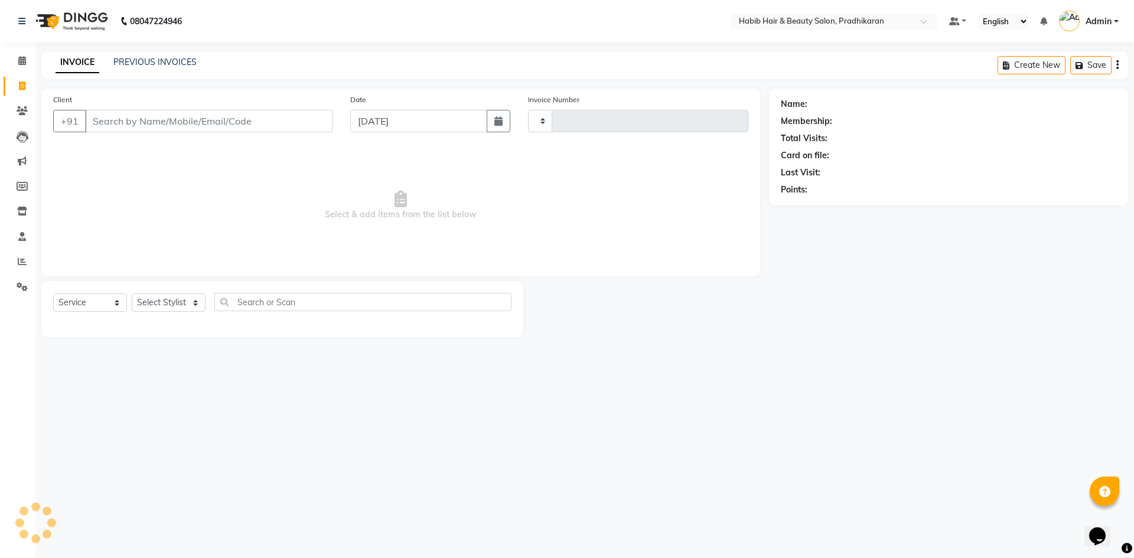
type input "4381"
select select "5583"
click at [114, 119] on input "Client" at bounding box center [208, 121] width 247 height 22
click at [178, 298] on select "Select Stylist Admin Anju [PERSON_NAME] kiran [PERSON_NAME] pritam SHREE" at bounding box center [169, 303] width 74 height 18
select select "89528"
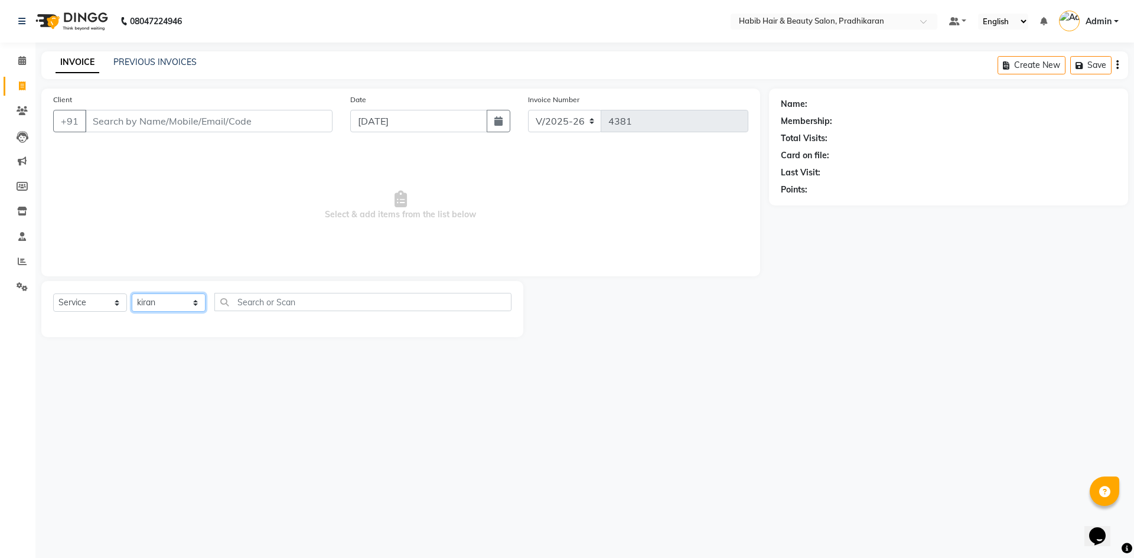
click at [132, 294] on select "Select Stylist Admin Anju [PERSON_NAME] kiran [PERSON_NAME] pritam SHREE" at bounding box center [169, 303] width 74 height 18
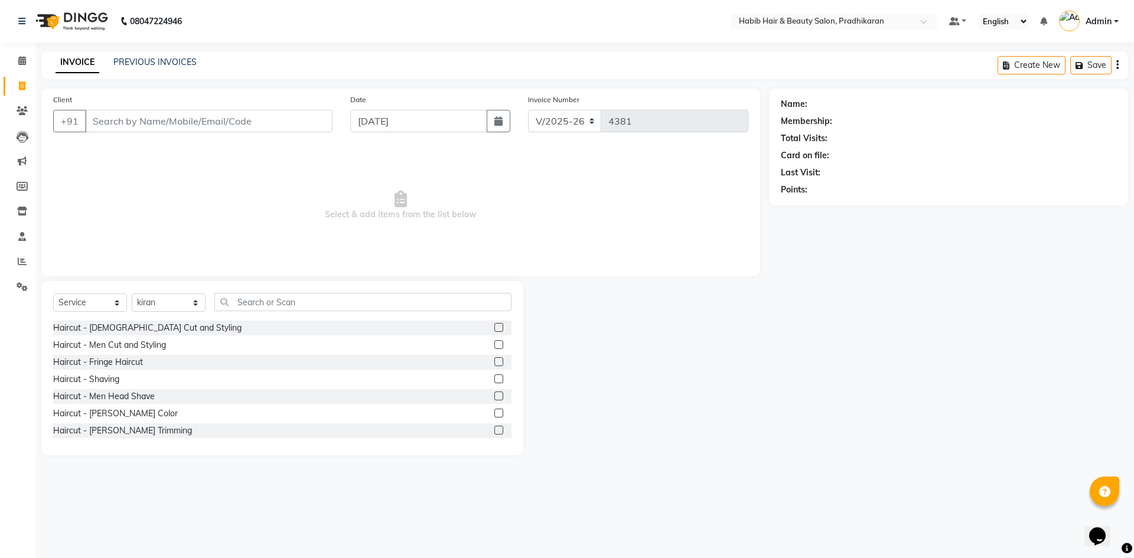
click at [494, 344] on label at bounding box center [498, 344] width 9 height 9
click at [494, 344] on input "checkbox" at bounding box center [498, 345] width 8 height 8
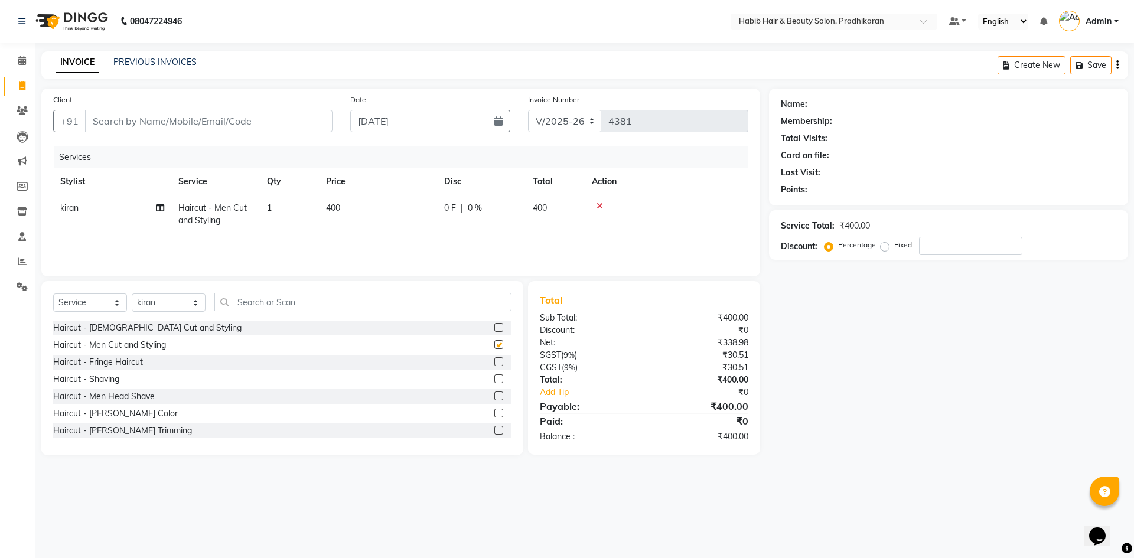
checkbox input "false"
click at [128, 119] on input "Client" at bounding box center [208, 121] width 247 height 22
click at [133, 120] on input "Client" at bounding box center [208, 121] width 247 height 22
type input "9"
type input "0"
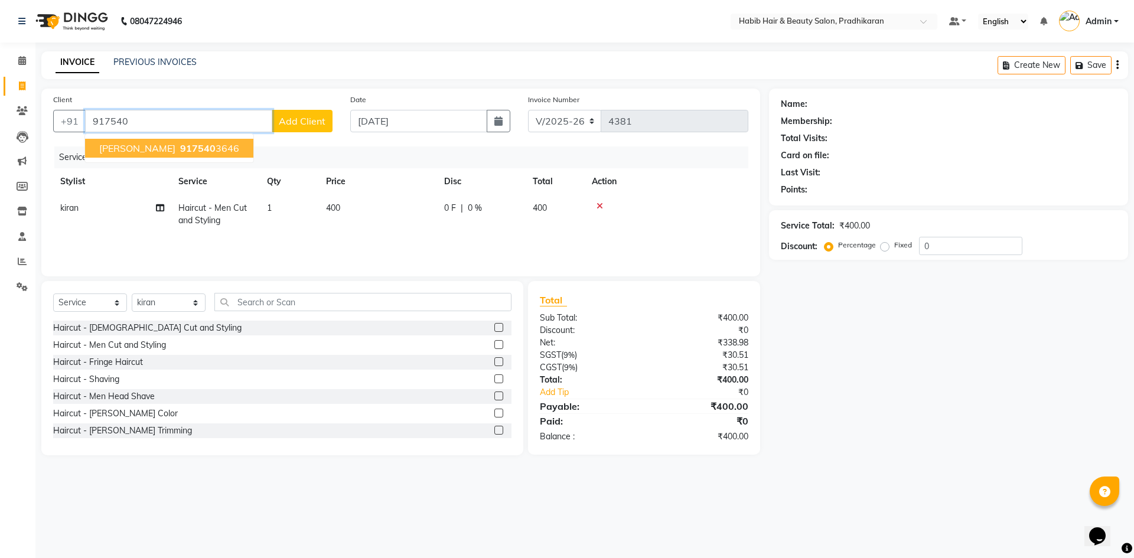
click at [201, 143] on button "[PERSON_NAME] 917540 3646" at bounding box center [169, 148] width 168 height 19
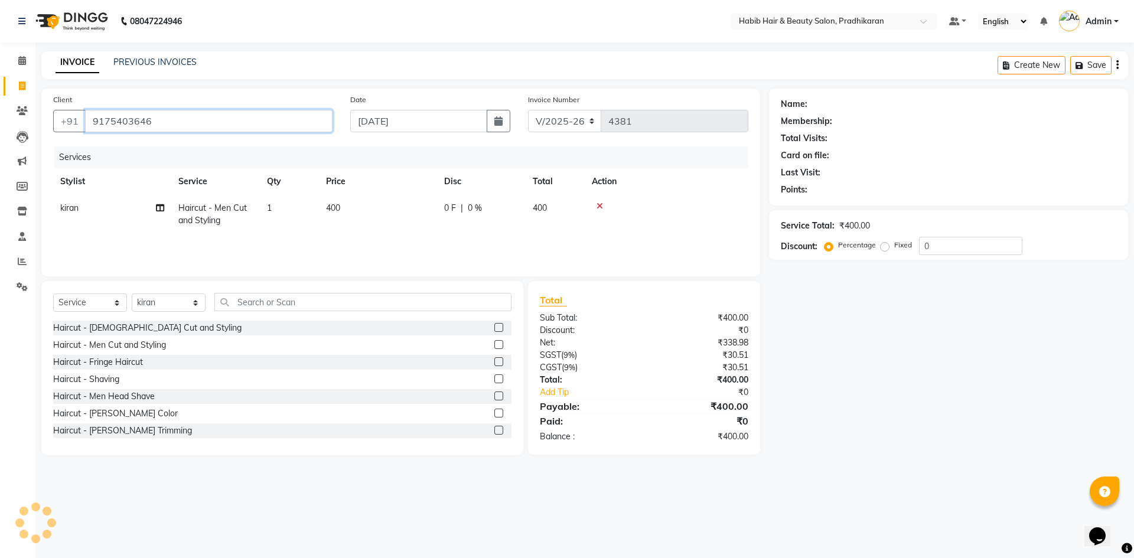
type input "9175403646"
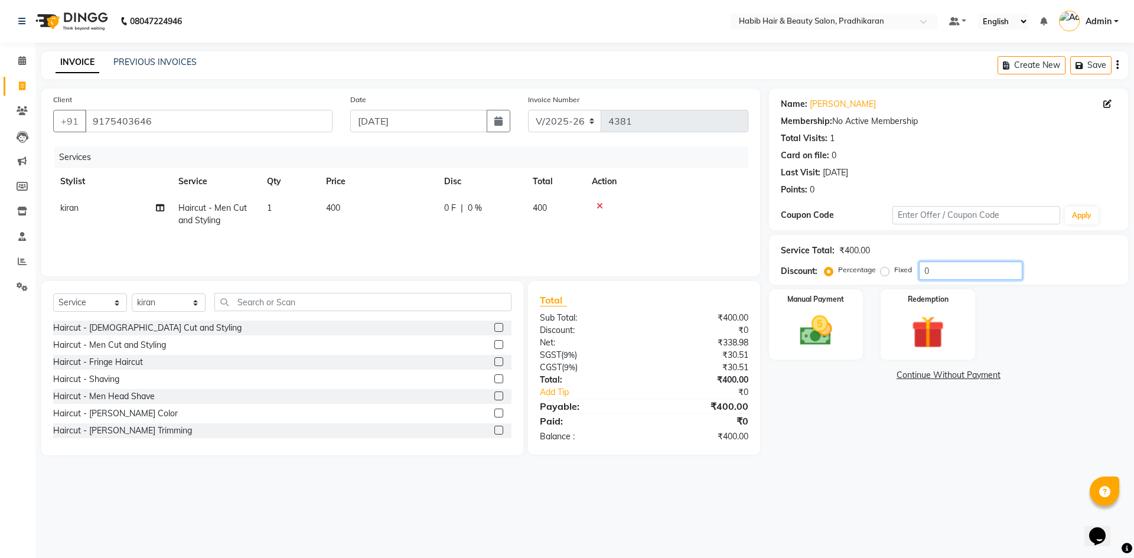
click at [950, 268] on input "0" at bounding box center [970, 271] width 103 height 18
type input "50"
click at [819, 350] on div "Manual Payment" at bounding box center [816, 324] width 98 height 73
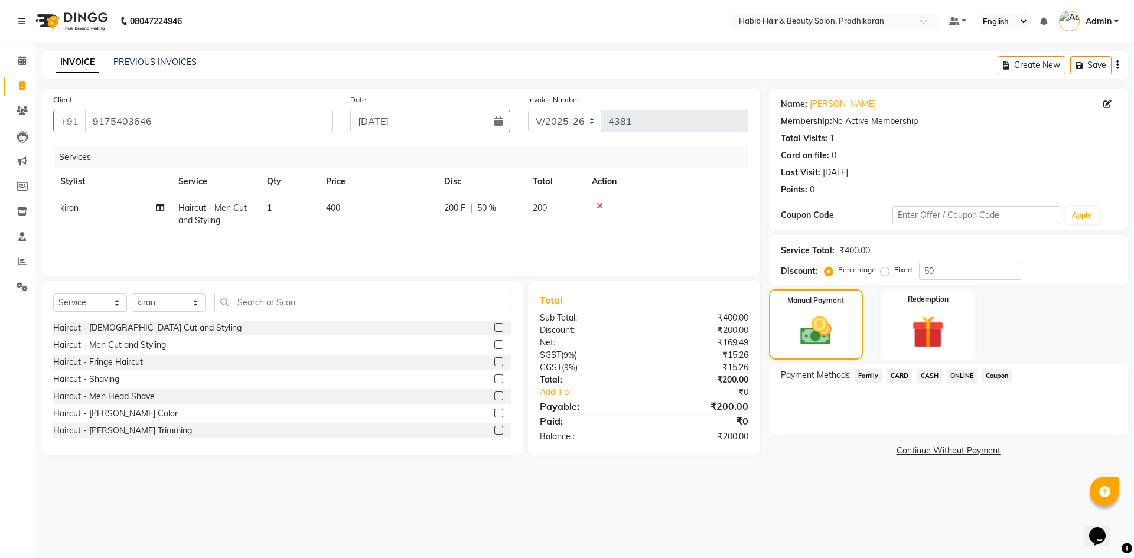
click at [926, 376] on span "CASH" at bounding box center [929, 376] width 25 height 14
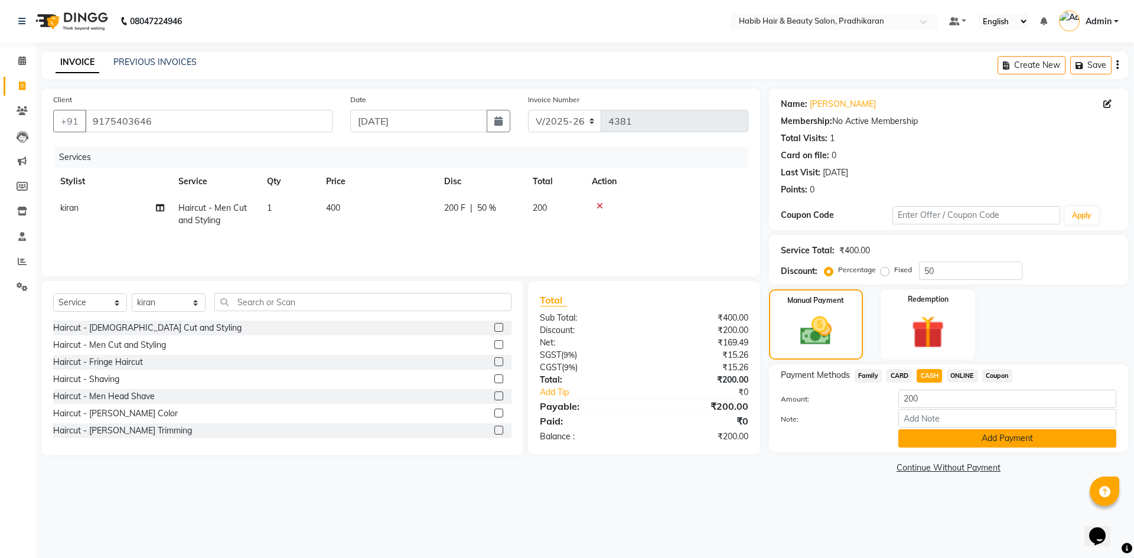
click at [930, 447] on button "Add Payment" at bounding box center [1007, 438] width 218 height 18
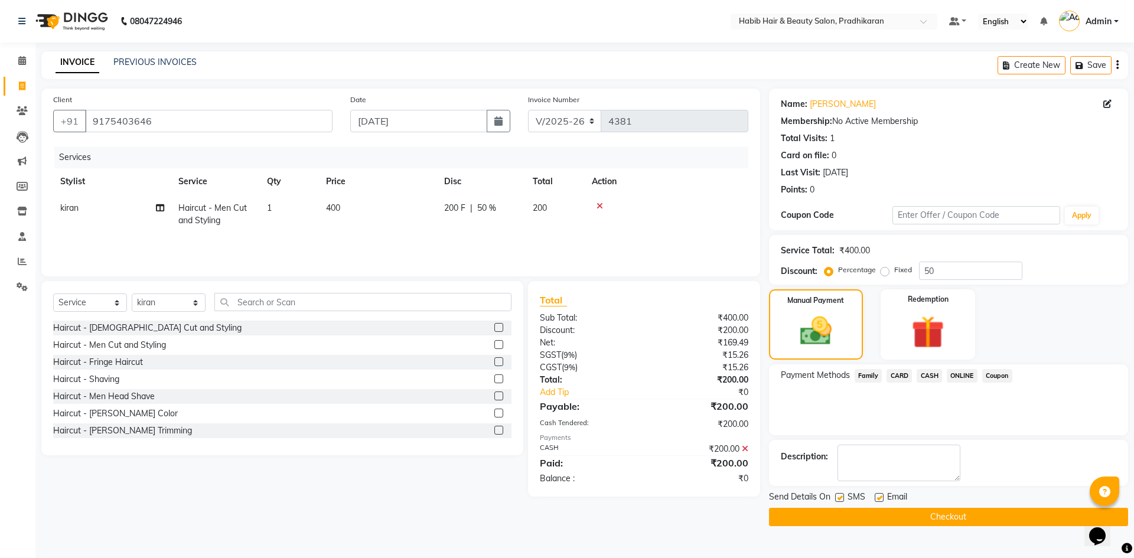
click at [935, 524] on button "Checkout" at bounding box center [948, 517] width 359 height 18
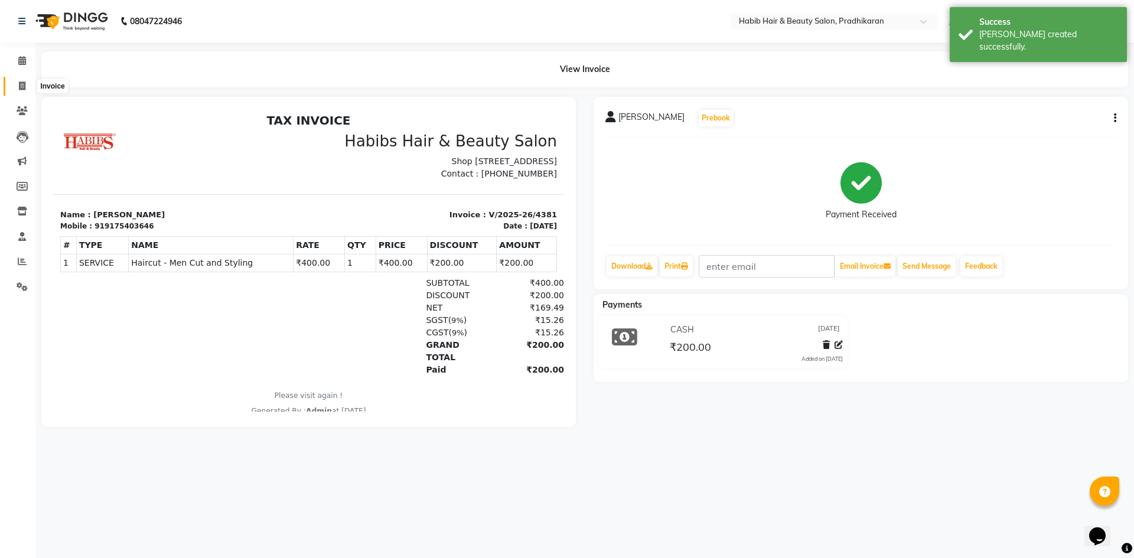
click at [18, 90] on span at bounding box center [22, 87] width 21 height 14
select select "service"
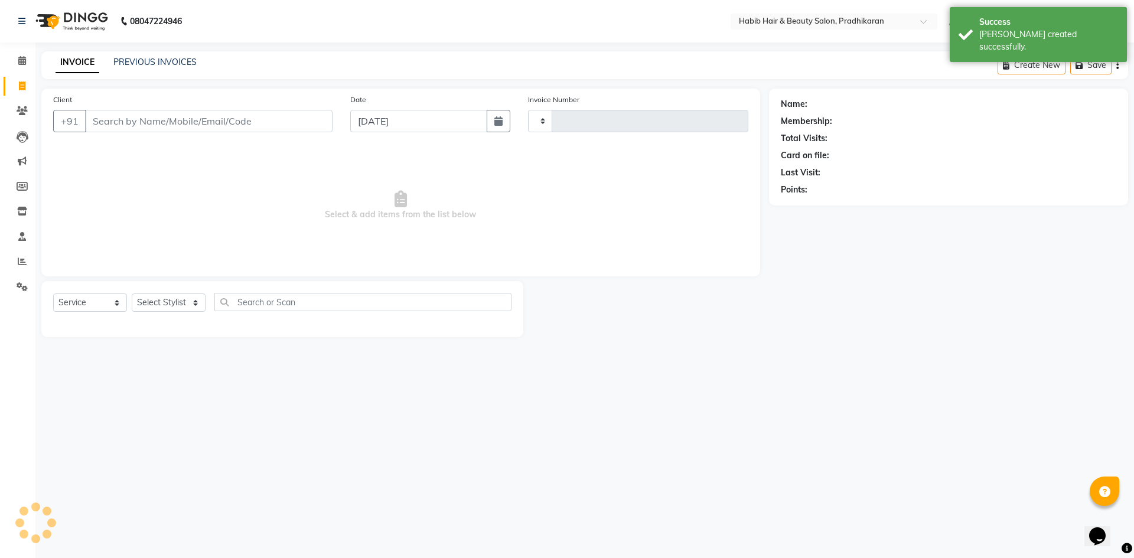
type input "4382"
select select "5583"
click at [168, 126] on input "Client" at bounding box center [208, 121] width 247 height 22
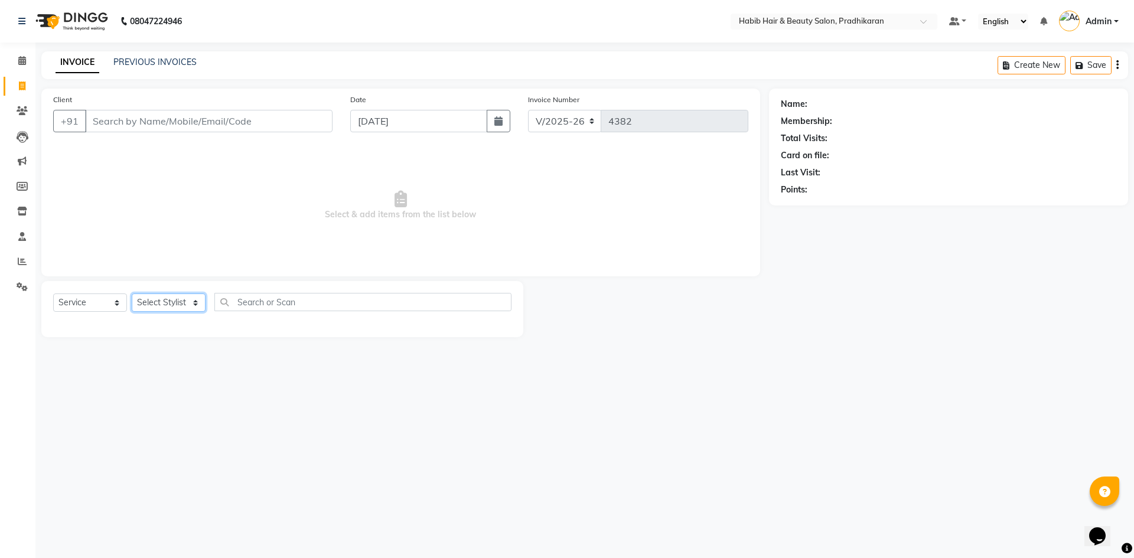
click at [194, 307] on select "Select Stylist Admin Anju [PERSON_NAME] kiran [PERSON_NAME] pritam SHREE" at bounding box center [169, 303] width 74 height 18
select select "38177"
click at [132, 294] on select "Select Stylist Admin Anju [PERSON_NAME] kiran [PERSON_NAME] pritam SHREE" at bounding box center [169, 303] width 74 height 18
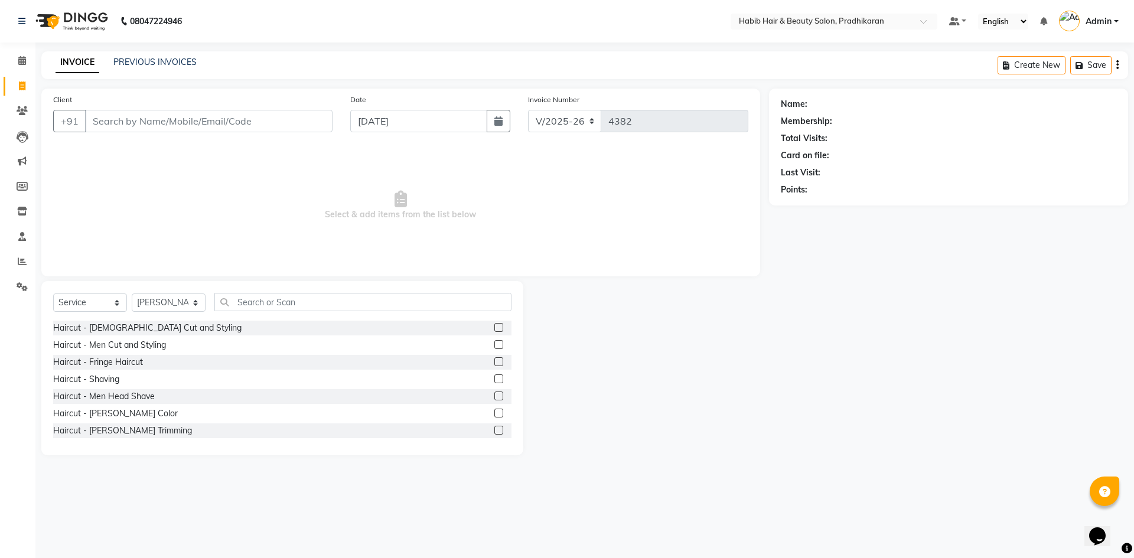
click at [494, 343] on label at bounding box center [498, 344] width 9 height 9
click at [494, 343] on input "checkbox" at bounding box center [498, 345] width 8 height 8
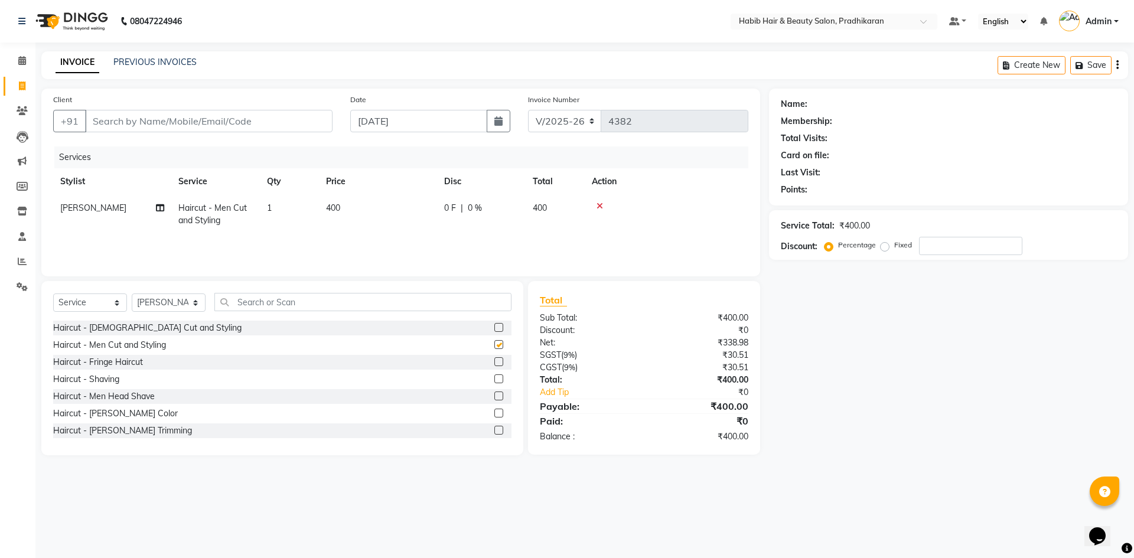
checkbox input "false"
click at [297, 123] on input "Client" at bounding box center [208, 121] width 247 height 22
type input "9"
type input "0"
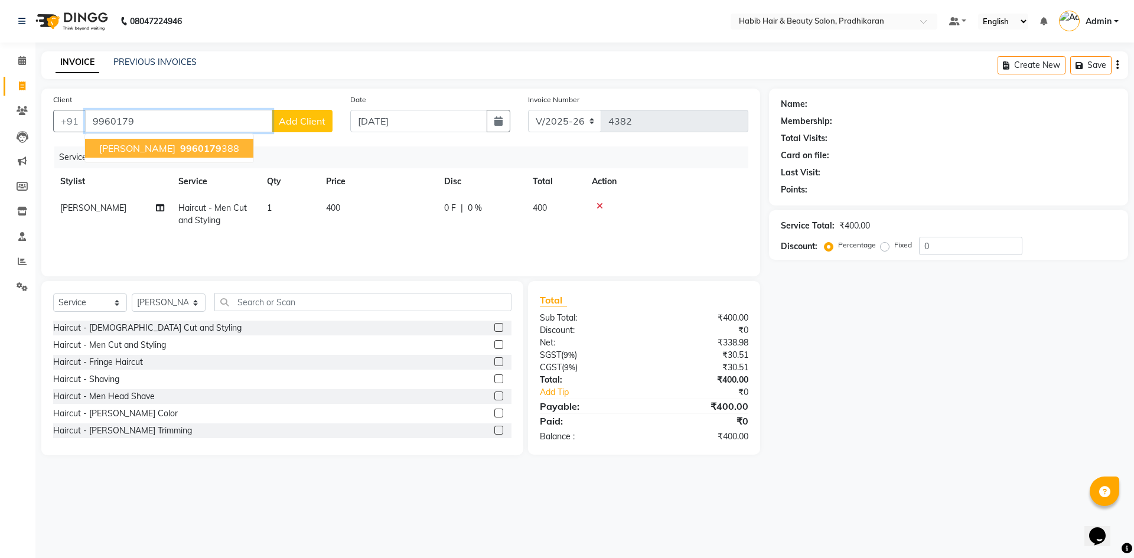
drag, startPoint x: 158, startPoint y: 152, endPoint x: 162, endPoint y: 167, distance: 15.3
click at [180, 152] on span "9960179" at bounding box center [200, 148] width 41 height 12
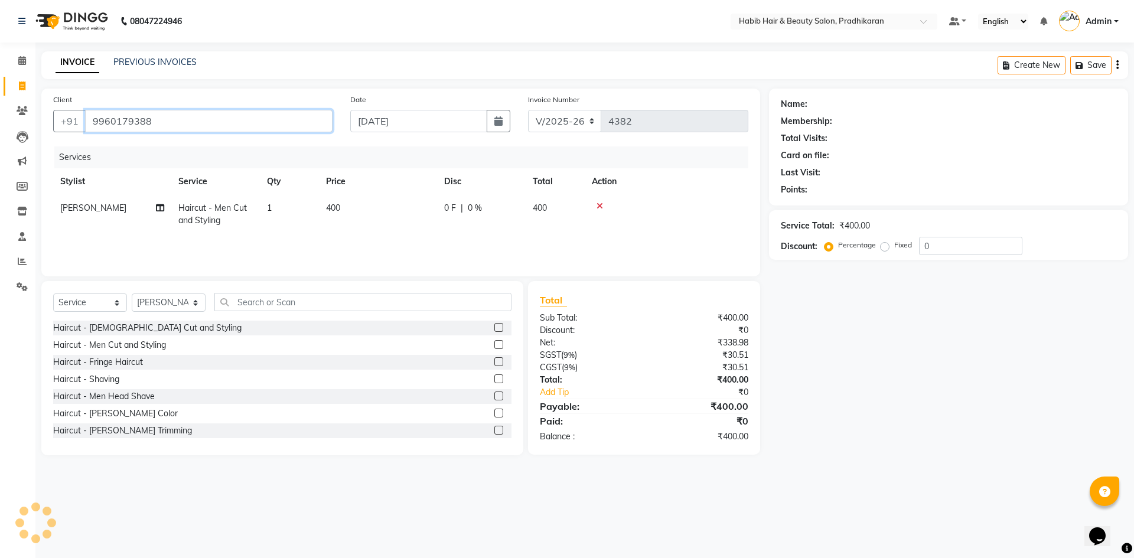
type input "9960179388"
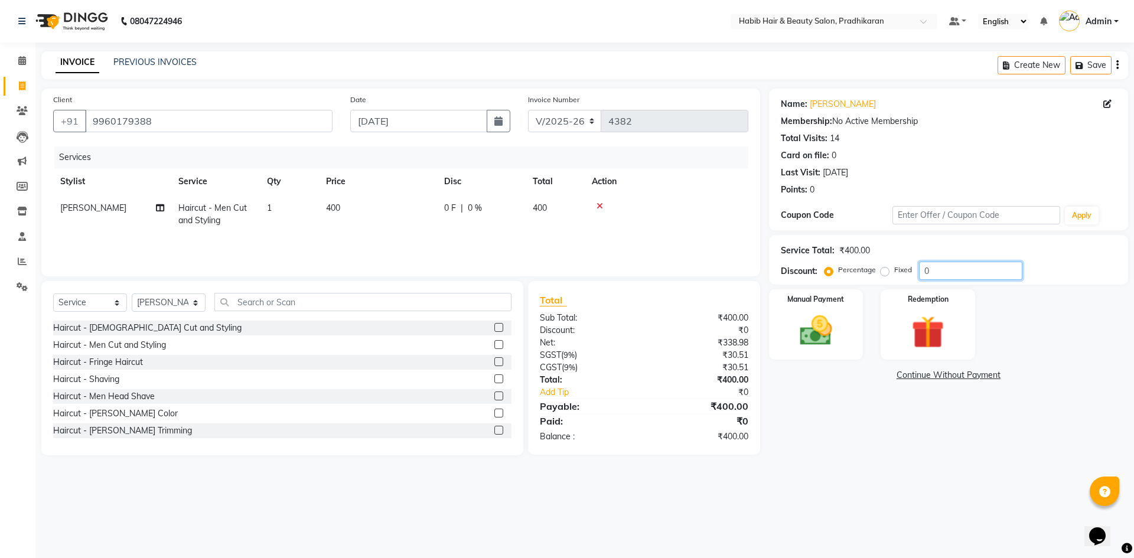
click at [949, 272] on input "0" at bounding box center [970, 271] width 103 height 18
type input "50"
click at [833, 342] on img at bounding box center [815, 330] width 55 height 39
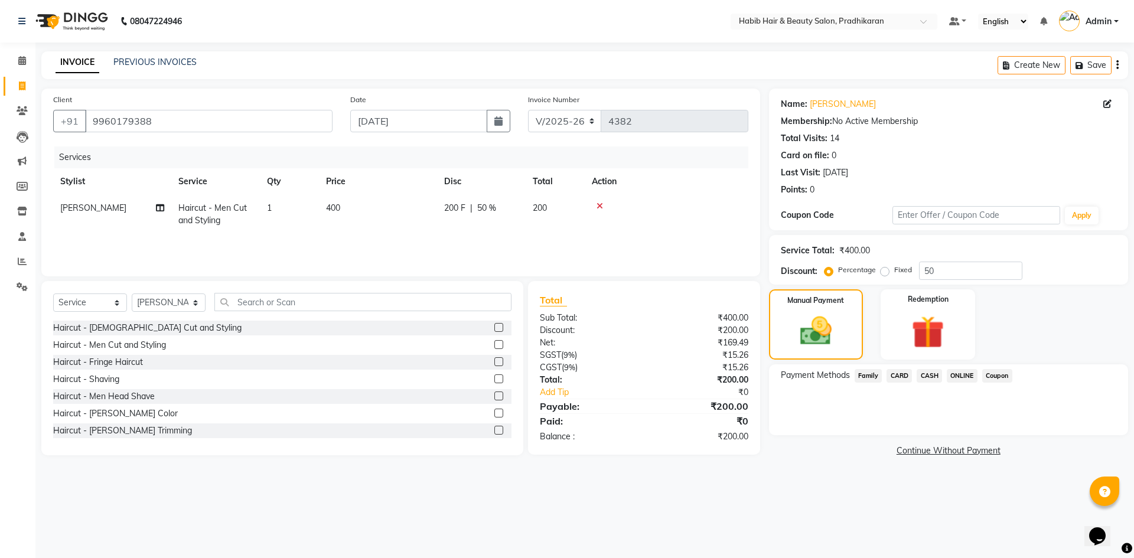
click at [931, 373] on span "CASH" at bounding box center [929, 376] width 25 height 14
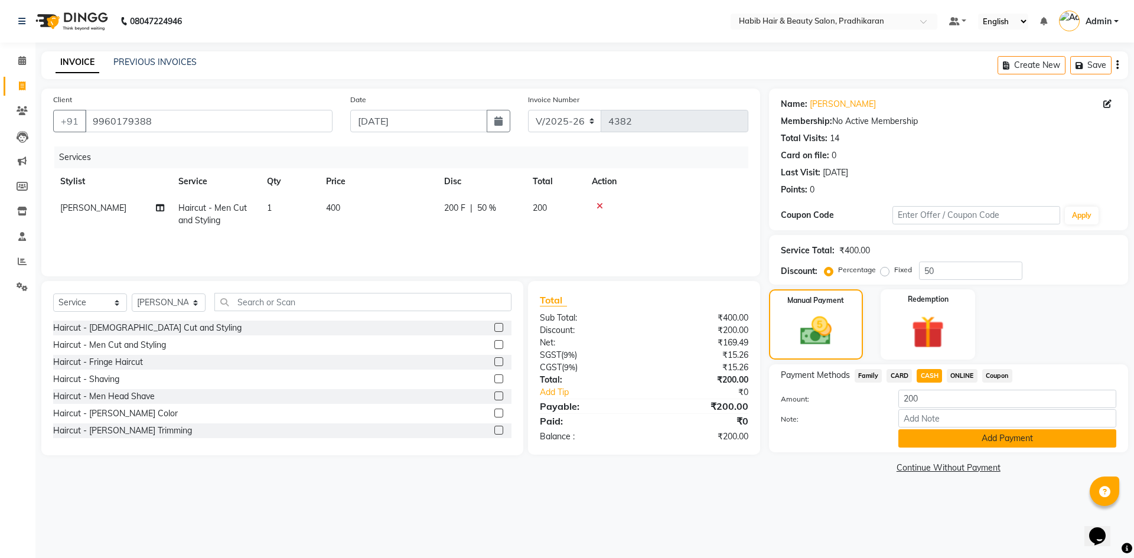
click at [931, 445] on button "Add Payment" at bounding box center [1007, 438] width 218 height 18
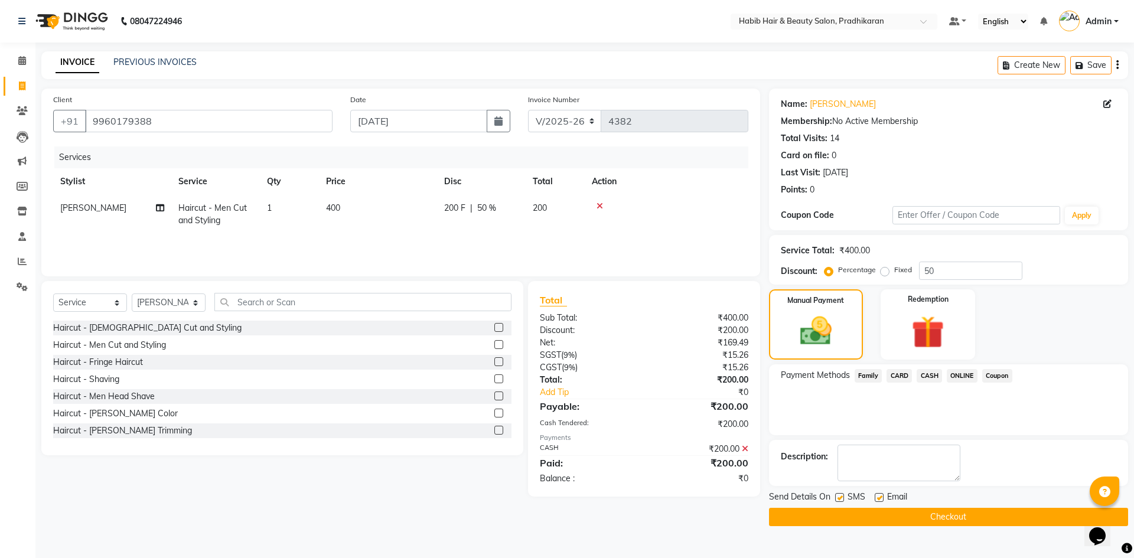
click at [940, 523] on button "Checkout" at bounding box center [948, 517] width 359 height 18
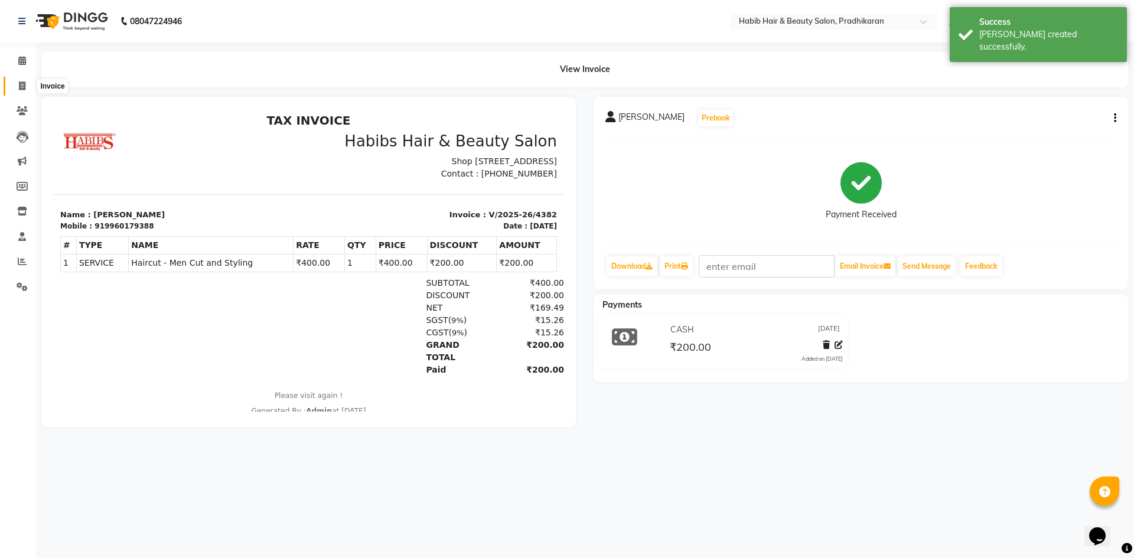
click at [17, 90] on span at bounding box center [22, 87] width 21 height 14
select select "service"
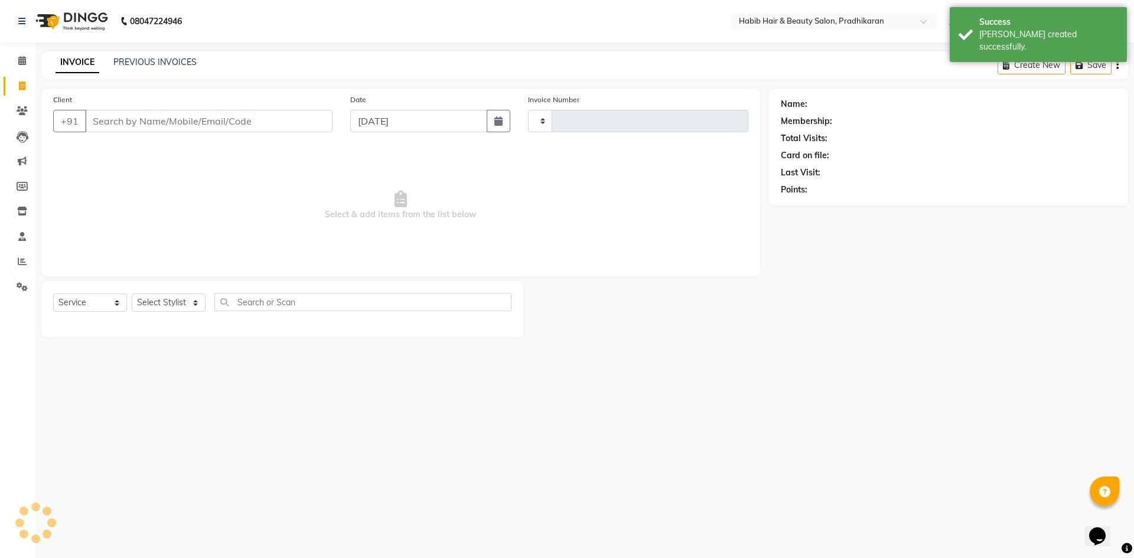
type input "4383"
select select "5583"
click at [125, 125] on input "Client" at bounding box center [208, 121] width 247 height 22
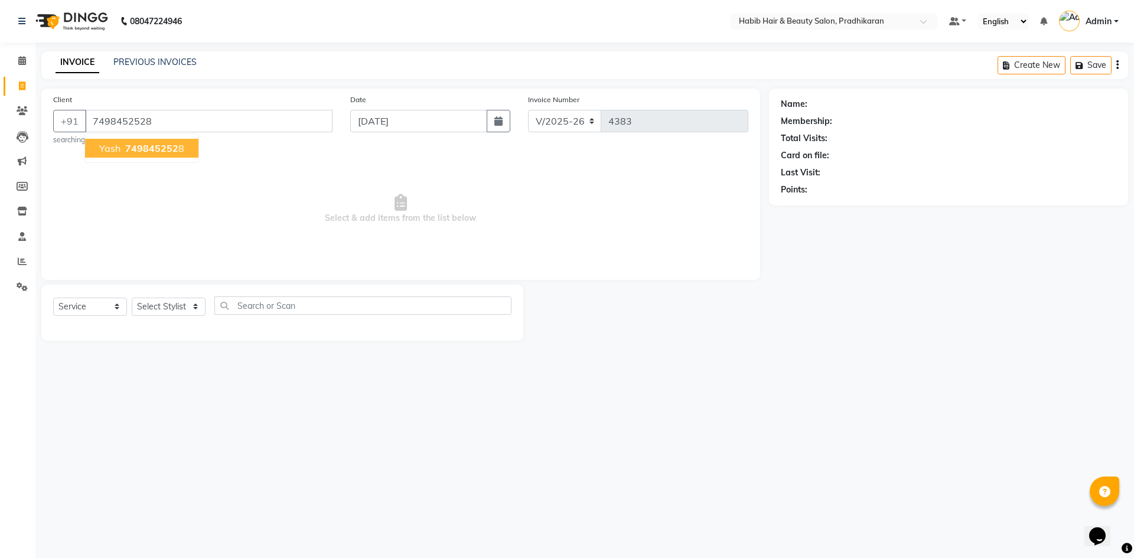
type input "7498452528"
click at [153, 158] on ngb-typeahead-window "yash 749845252 8" at bounding box center [141, 148] width 115 height 30
click at [151, 146] on span "749845252" at bounding box center [151, 148] width 53 height 12
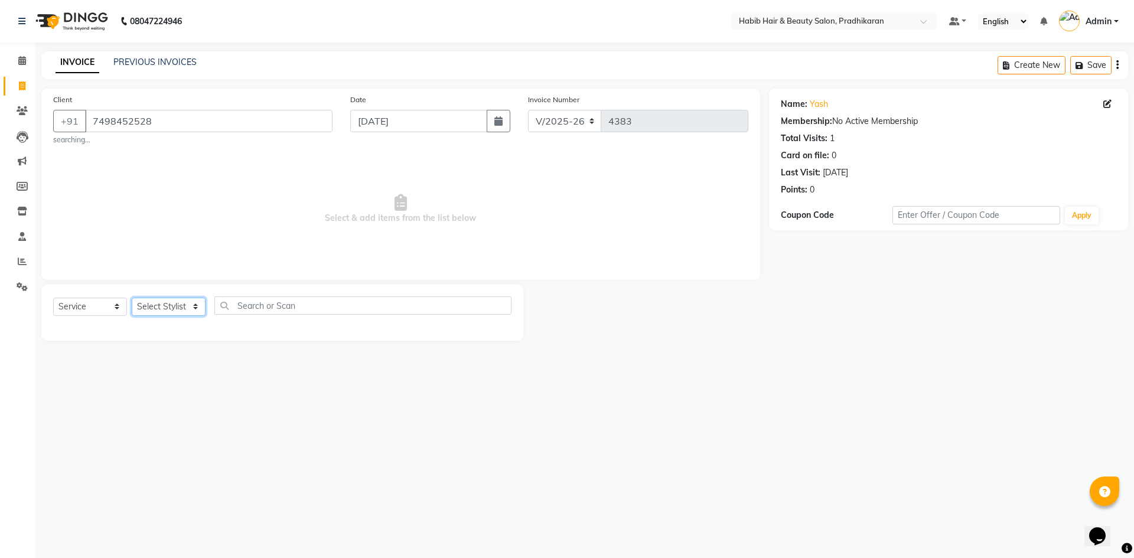
click at [170, 301] on select "Select Stylist Admin Anju [PERSON_NAME] kiran [PERSON_NAME] pritam SHREE" at bounding box center [169, 307] width 74 height 18
select select "38177"
click at [132, 298] on select "Select Stylist Admin Anju [PERSON_NAME] kiran [PERSON_NAME] pritam SHREE" at bounding box center [169, 307] width 74 height 18
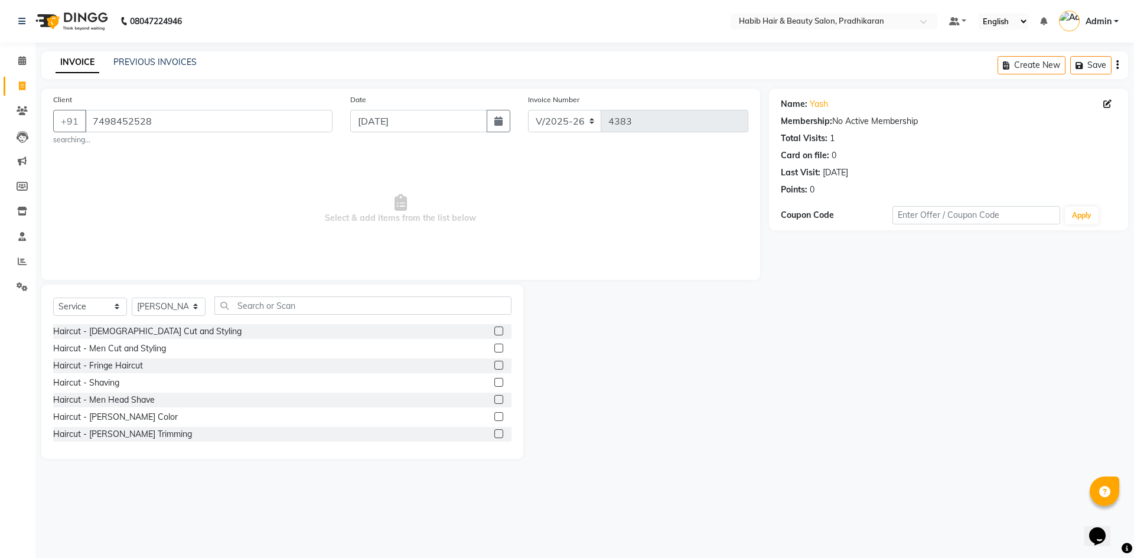
click at [494, 438] on label at bounding box center [498, 433] width 9 height 9
click at [494, 438] on input "checkbox" at bounding box center [498, 435] width 8 height 8
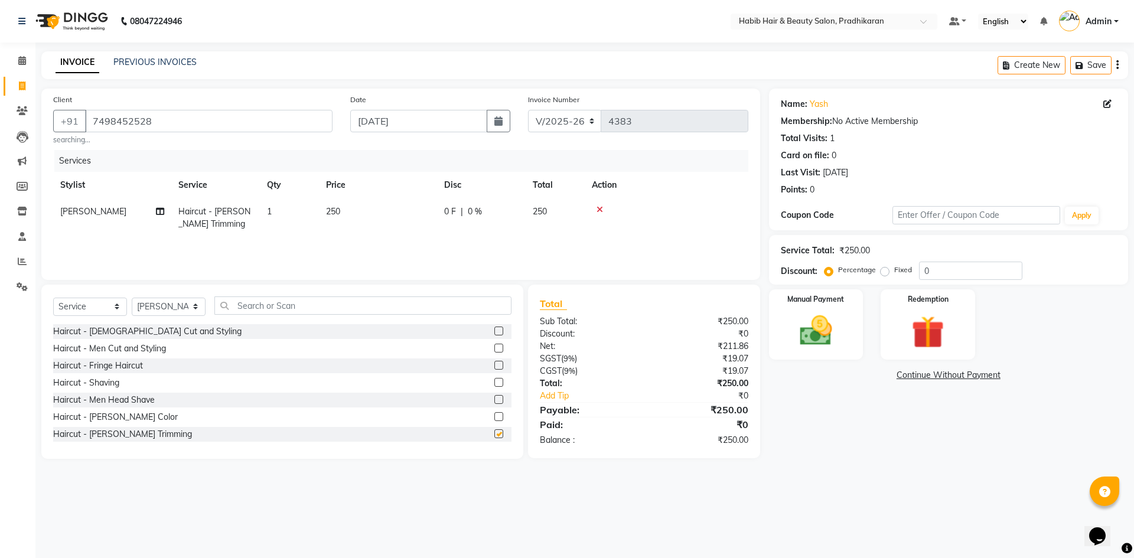
checkbox input "false"
drag, startPoint x: 947, startPoint y: 278, endPoint x: 1018, endPoint y: 227, distance: 86.9
click at [965, 265] on input "0" at bounding box center [970, 271] width 103 height 18
type input "50"
click at [813, 321] on img at bounding box center [815, 330] width 55 height 39
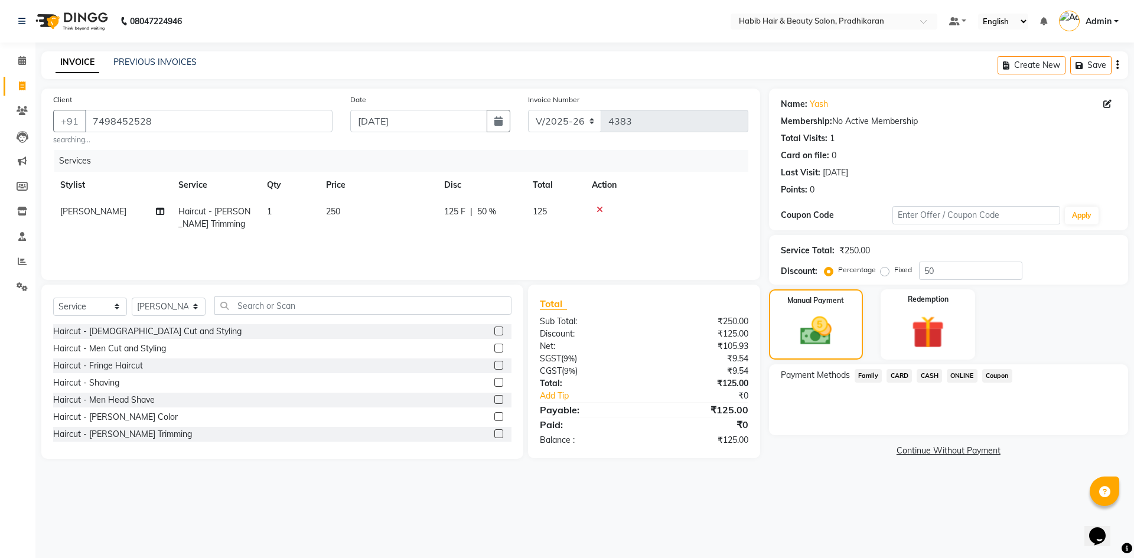
click at [933, 377] on span "CASH" at bounding box center [929, 376] width 25 height 14
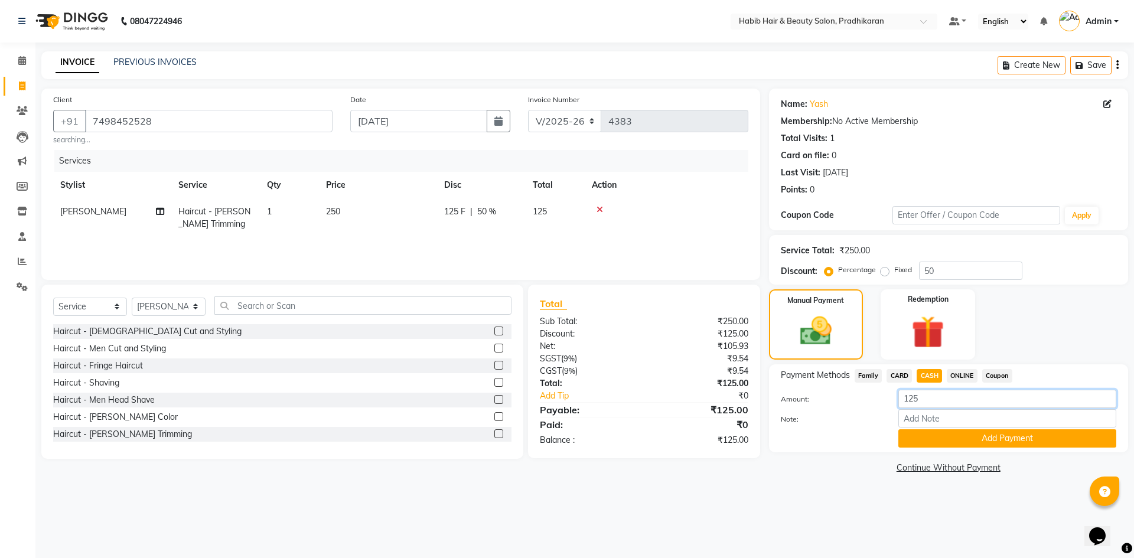
click at [926, 403] on input "125" at bounding box center [1007, 399] width 218 height 18
type input "100"
click at [990, 441] on button "Add Payment" at bounding box center [1007, 438] width 218 height 18
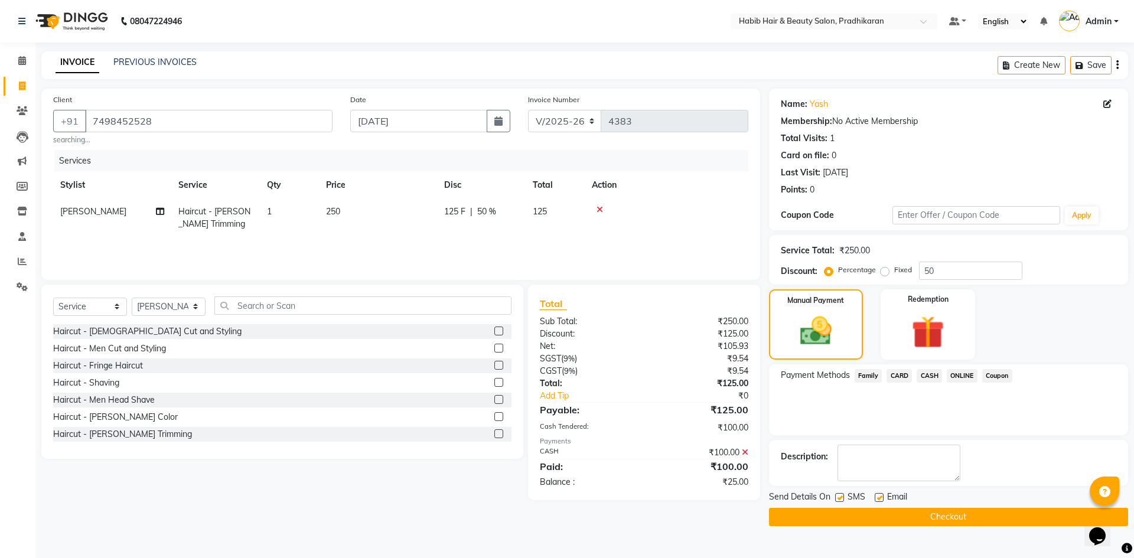
click at [995, 526] on button "Checkout" at bounding box center [948, 517] width 359 height 18
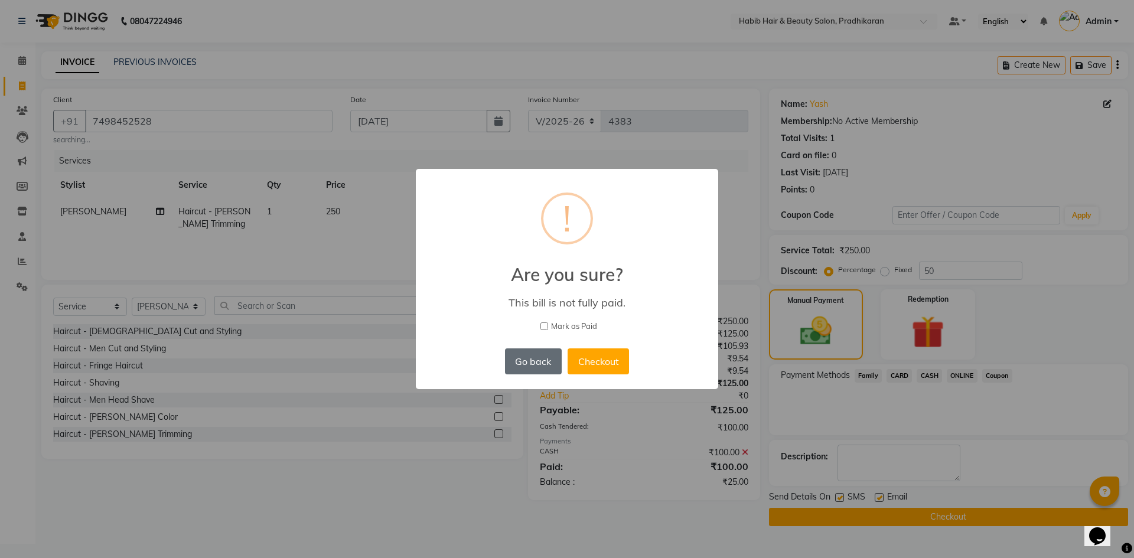
click at [533, 361] on button "Go back" at bounding box center [533, 361] width 57 height 26
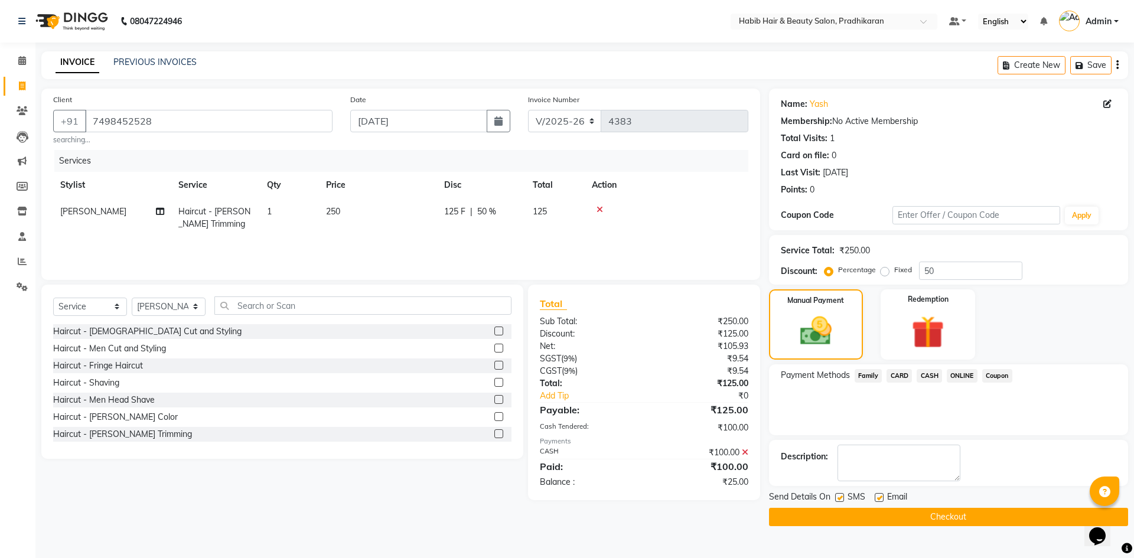
click at [973, 373] on span "ONLINE" at bounding box center [962, 376] width 31 height 14
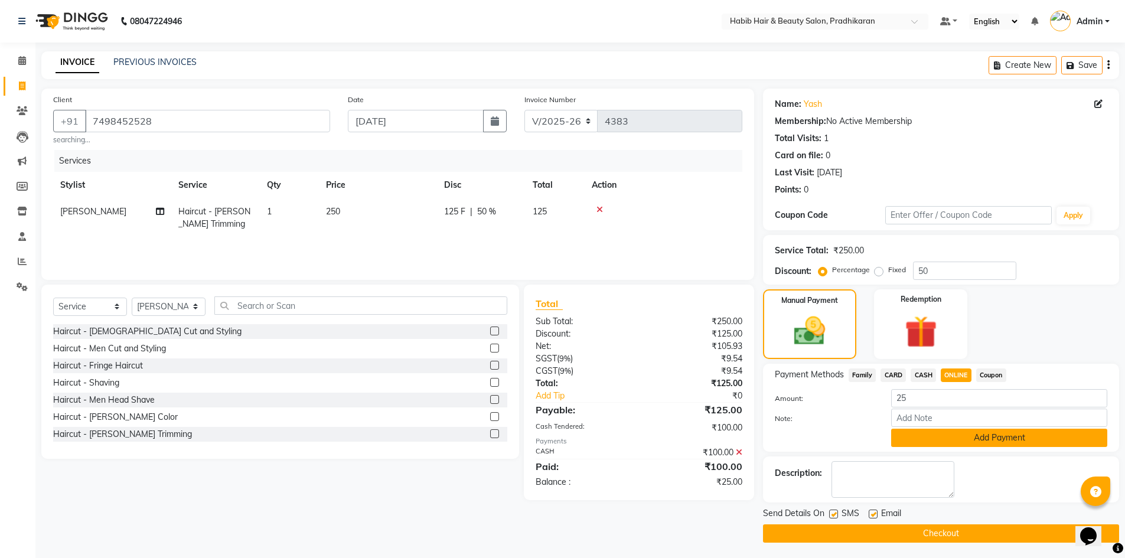
click at [955, 437] on button "Add Payment" at bounding box center [999, 438] width 216 height 18
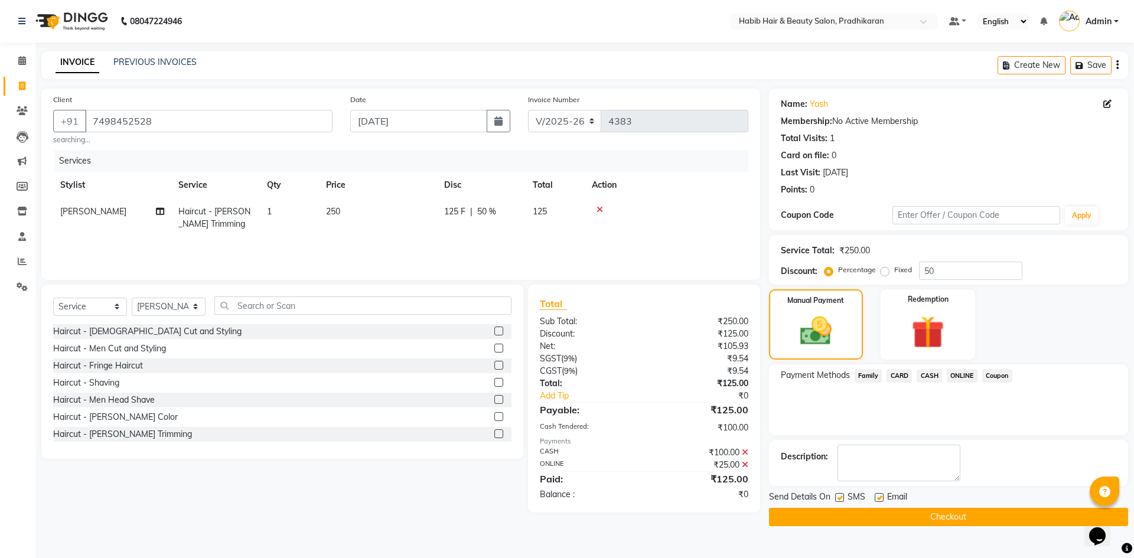
click at [961, 516] on button "Checkout" at bounding box center [948, 517] width 359 height 18
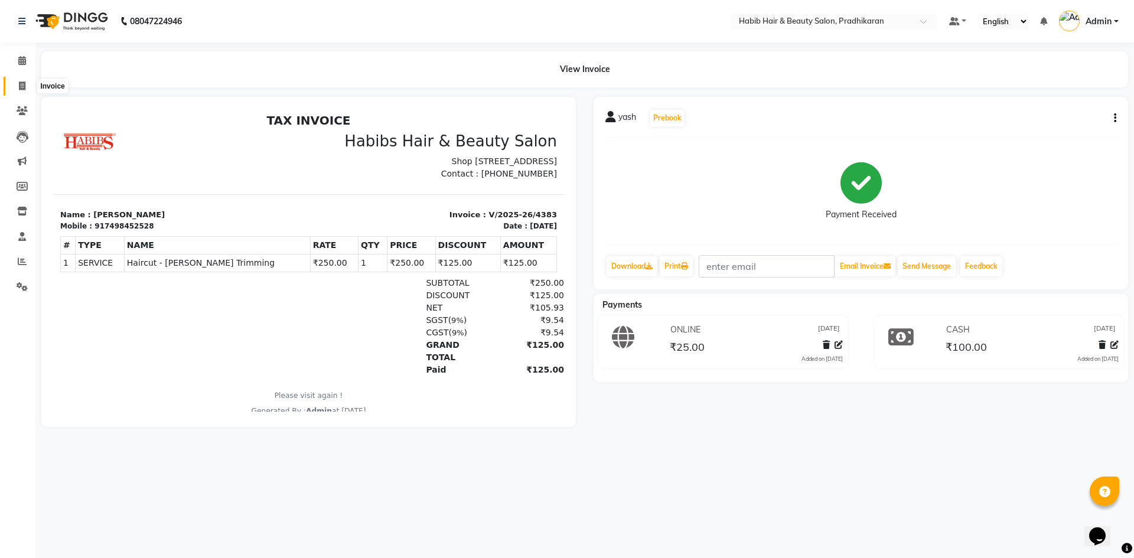
click at [28, 84] on span at bounding box center [22, 87] width 21 height 14
select select "service"
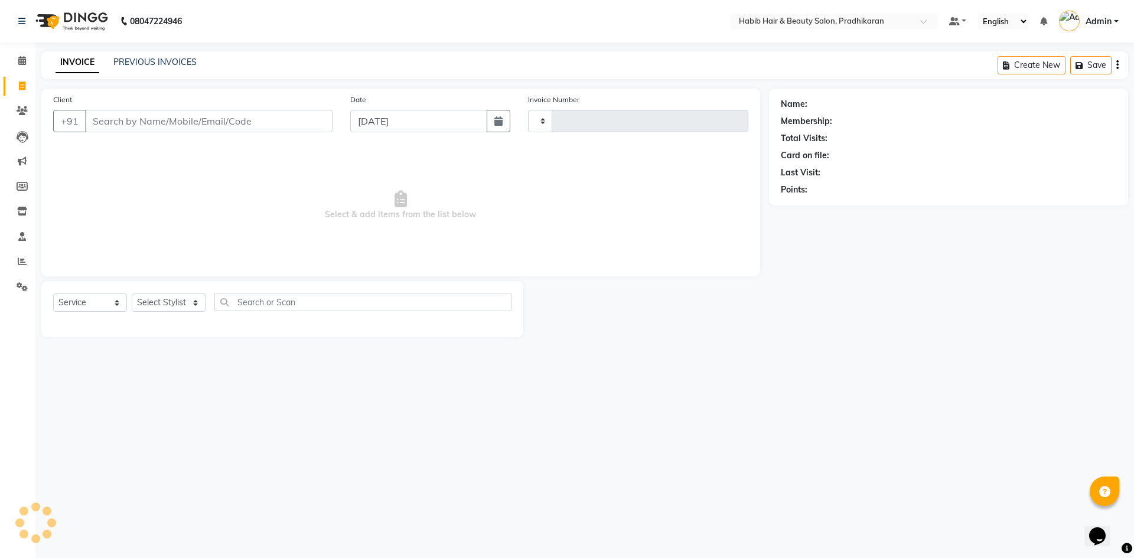
type input "4384"
select select "5583"
click at [152, 120] on input "Client" at bounding box center [208, 121] width 247 height 22
click at [195, 306] on select "Select Stylist Admin Anju [PERSON_NAME] kiran [PERSON_NAME] pritam SHREE" at bounding box center [169, 303] width 74 height 18
select select "75422"
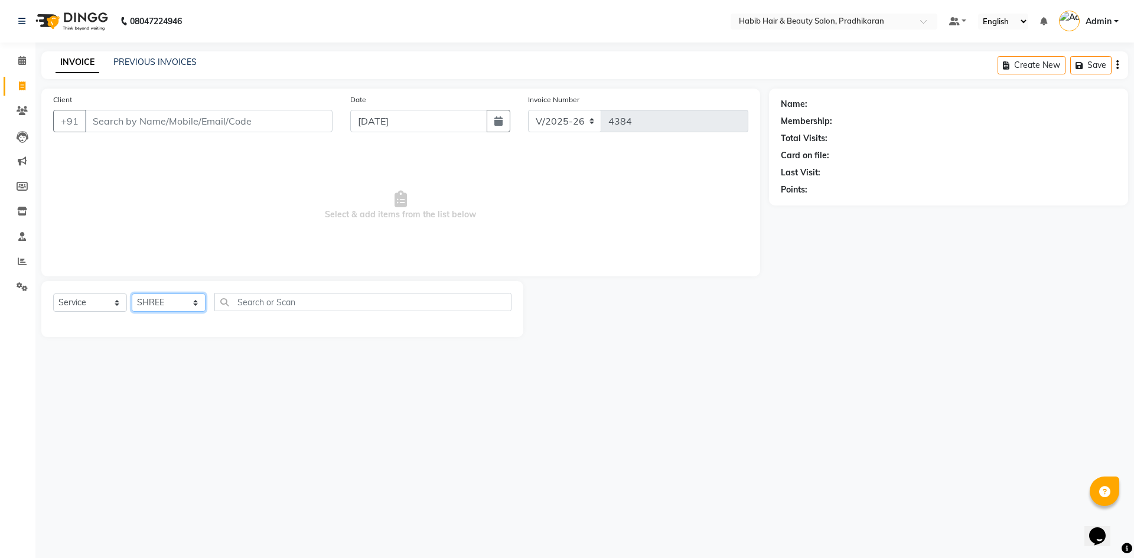
click at [132, 294] on select "Select Stylist Admin Anju [PERSON_NAME] kiran [PERSON_NAME] pritam SHREE" at bounding box center [169, 303] width 74 height 18
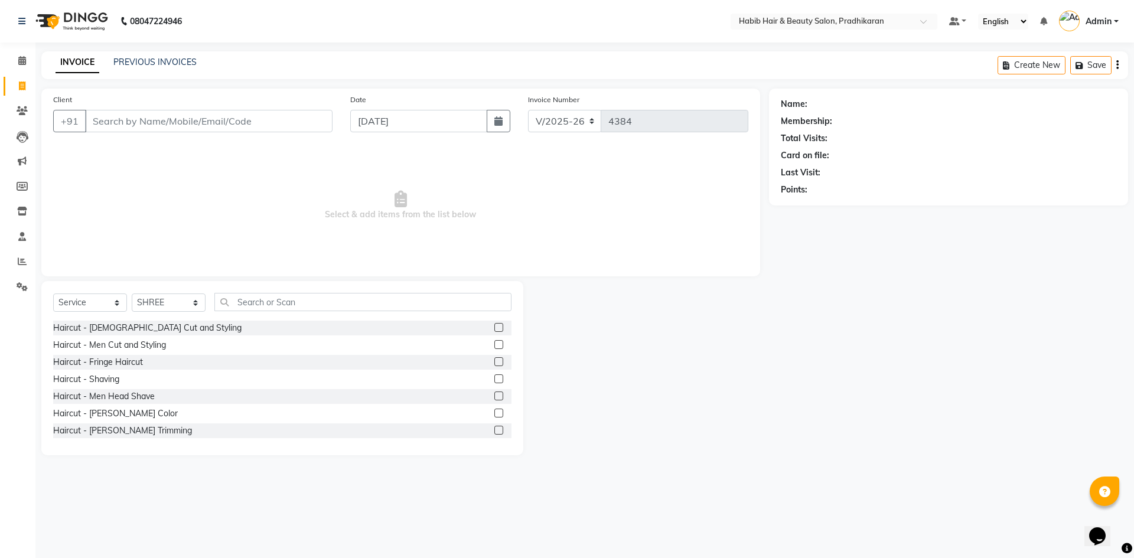
click at [494, 343] on label at bounding box center [498, 344] width 9 height 9
click at [494, 343] on input "checkbox" at bounding box center [498, 345] width 8 height 8
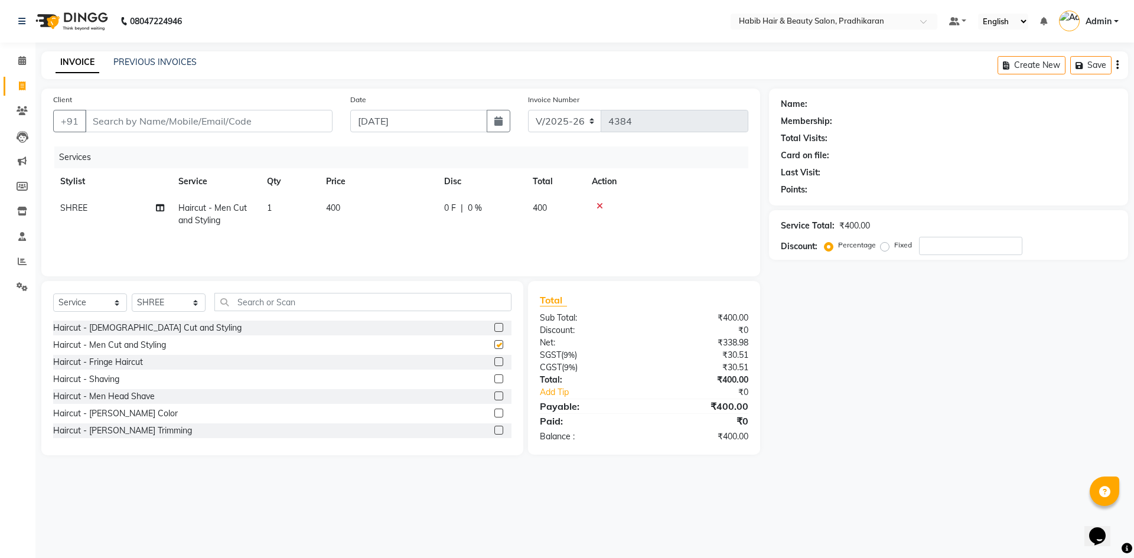
checkbox input "false"
click at [277, 119] on input "Client" at bounding box center [208, 121] width 247 height 22
type input "9"
type input "0"
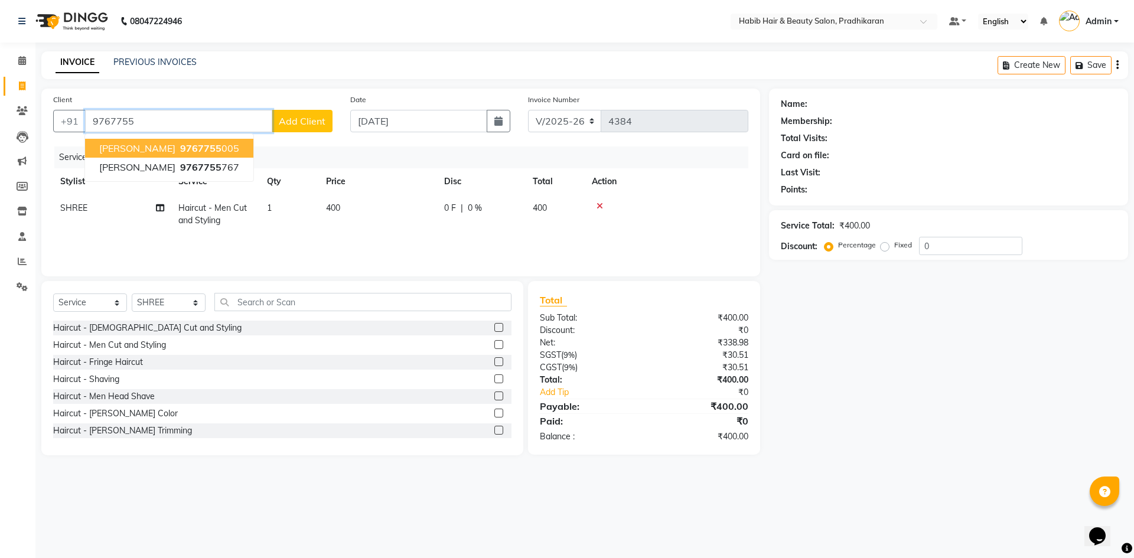
click at [180, 151] on span "9767755" at bounding box center [200, 148] width 41 height 12
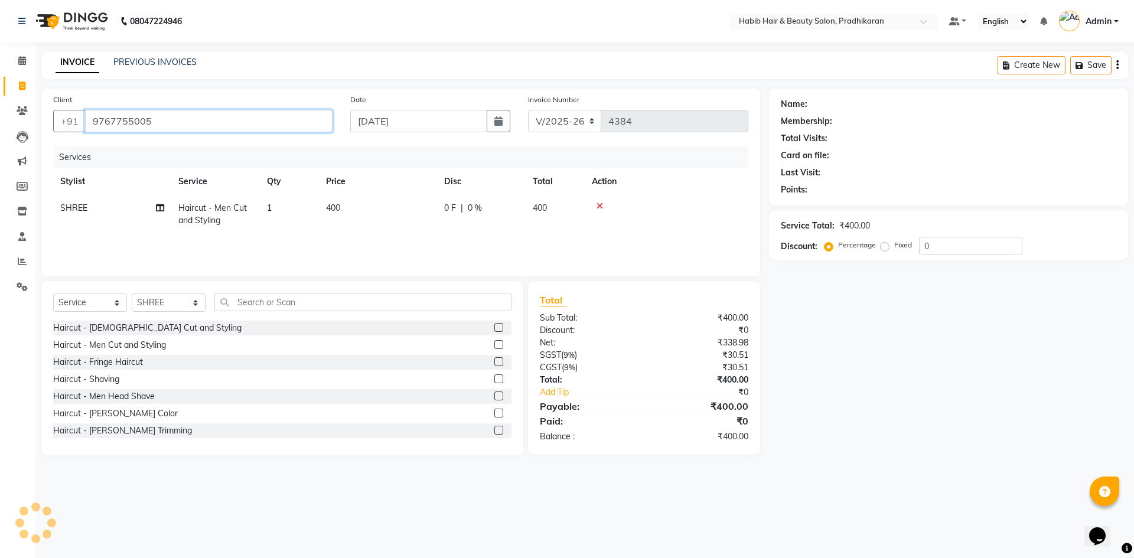
type input "9767755005"
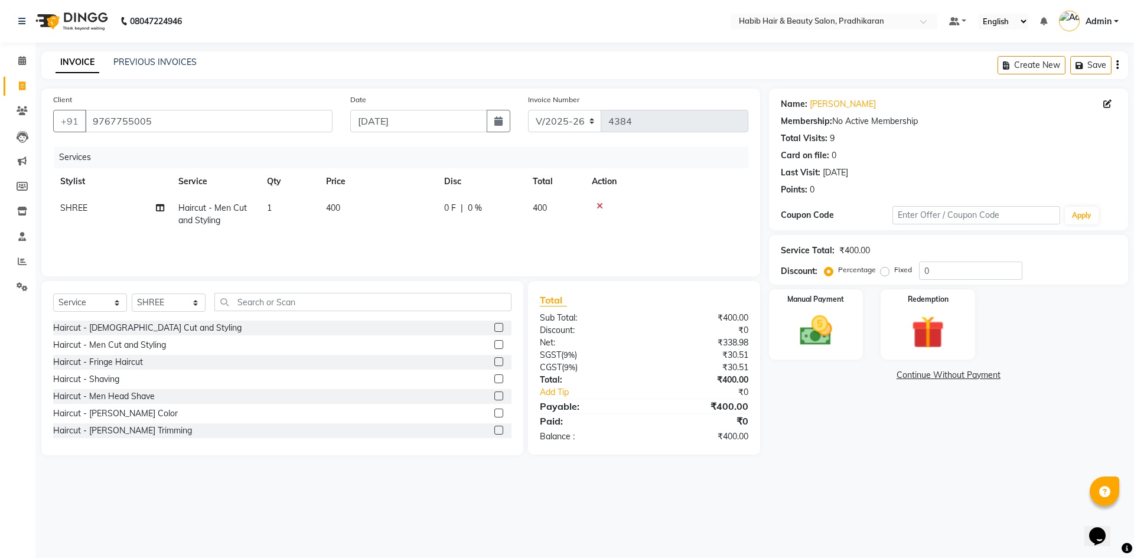
click at [967, 281] on div "Service Total: ₹400.00 Discount: Percentage Fixed 0" at bounding box center [948, 260] width 359 height 50
click at [966, 275] on input "0" at bounding box center [970, 271] width 103 height 18
type input "50"
click at [803, 330] on img at bounding box center [815, 330] width 55 height 39
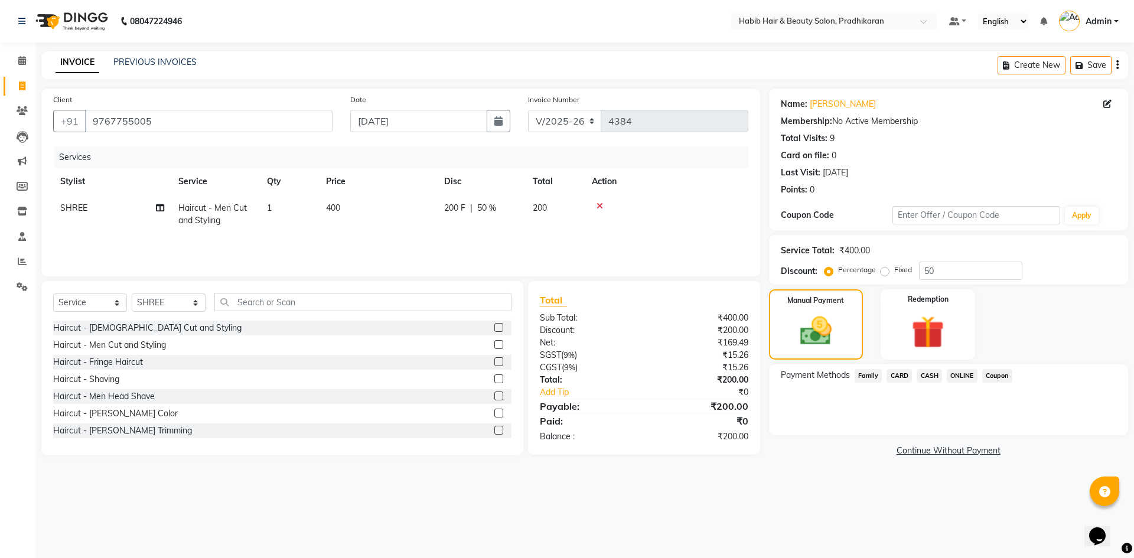
click at [962, 374] on span "ONLINE" at bounding box center [962, 376] width 31 height 14
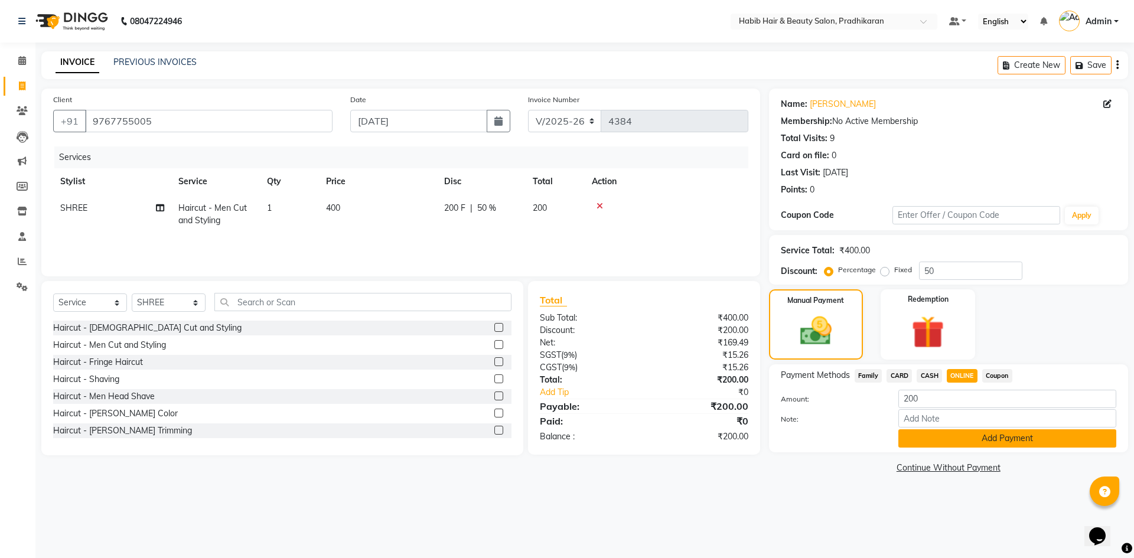
click at [954, 439] on button "Add Payment" at bounding box center [1007, 438] width 218 height 18
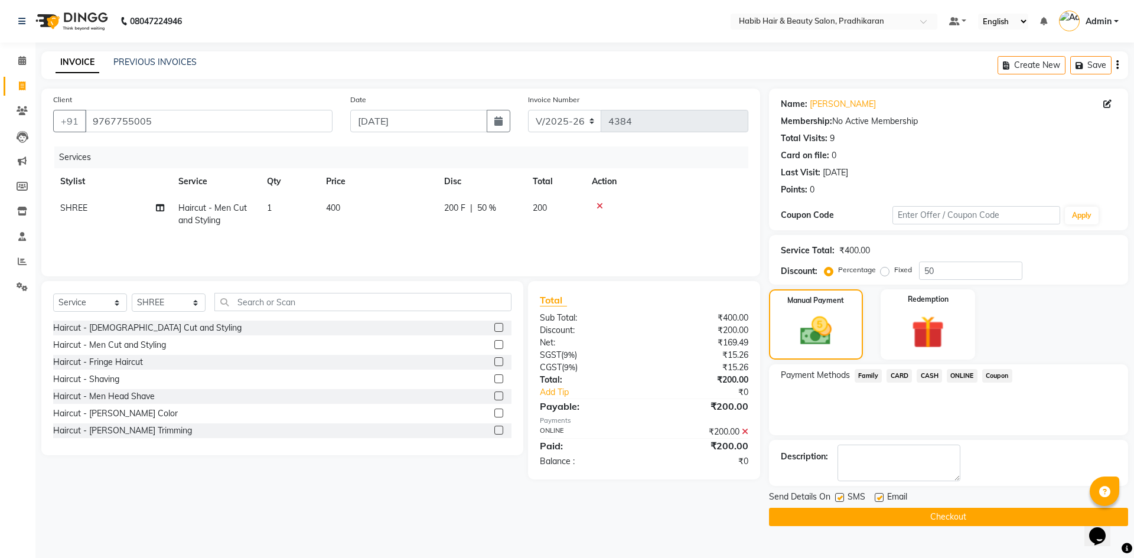
click at [962, 513] on button "Checkout" at bounding box center [948, 517] width 359 height 18
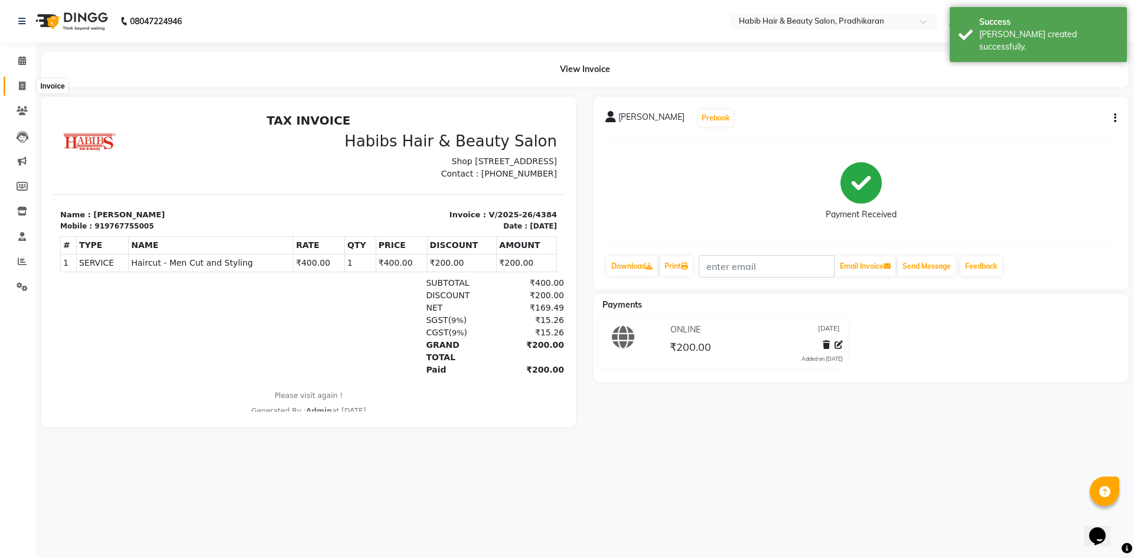
click at [22, 86] on icon at bounding box center [22, 86] width 6 height 9
select select "service"
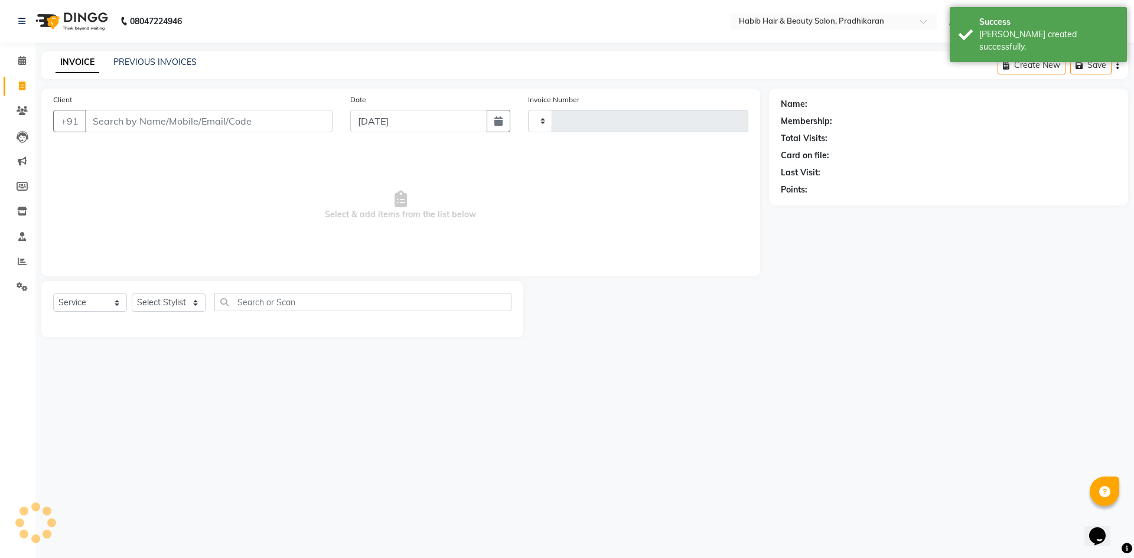
type input "4385"
select select "5583"
click at [181, 304] on select "Select Stylist" at bounding box center [169, 303] width 74 height 18
select select "38177"
click at [132, 294] on select "Select Stylist Admin Anju [PERSON_NAME] kiran [PERSON_NAME] pritam SHREE" at bounding box center [169, 303] width 74 height 18
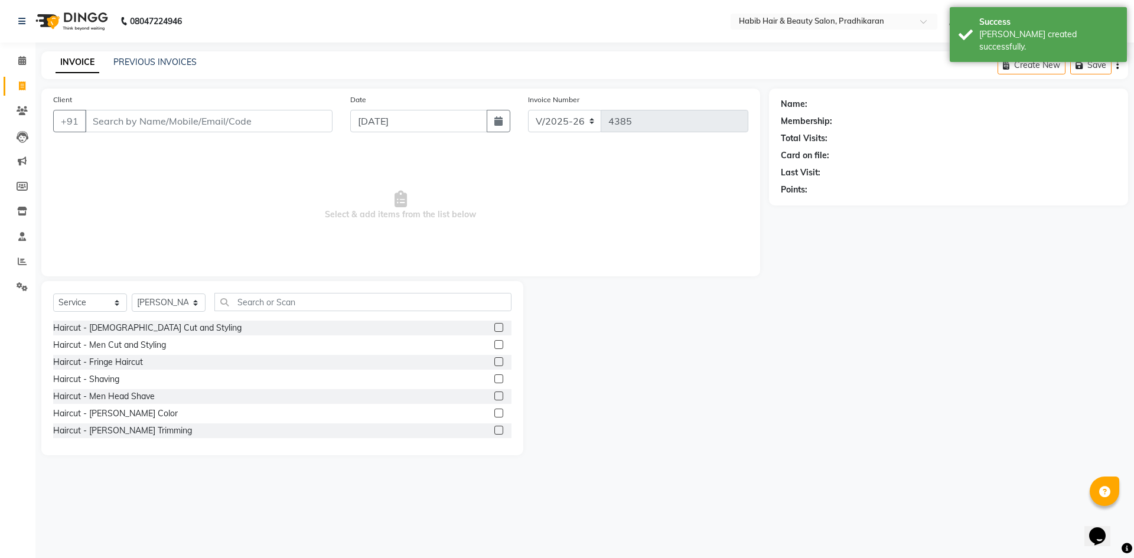
click at [494, 325] on label at bounding box center [498, 327] width 9 height 9
click at [494, 325] on input "checkbox" at bounding box center [498, 328] width 8 height 8
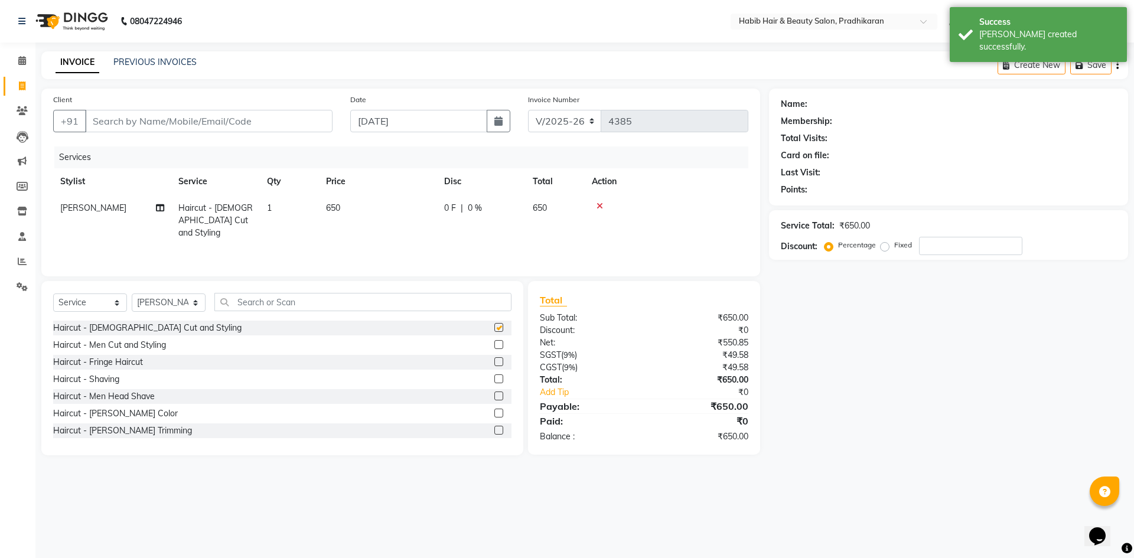
checkbox input "false"
click at [391, 221] on td "650" at bounding box center [378, 220] width 118 height 51
select select "38177"
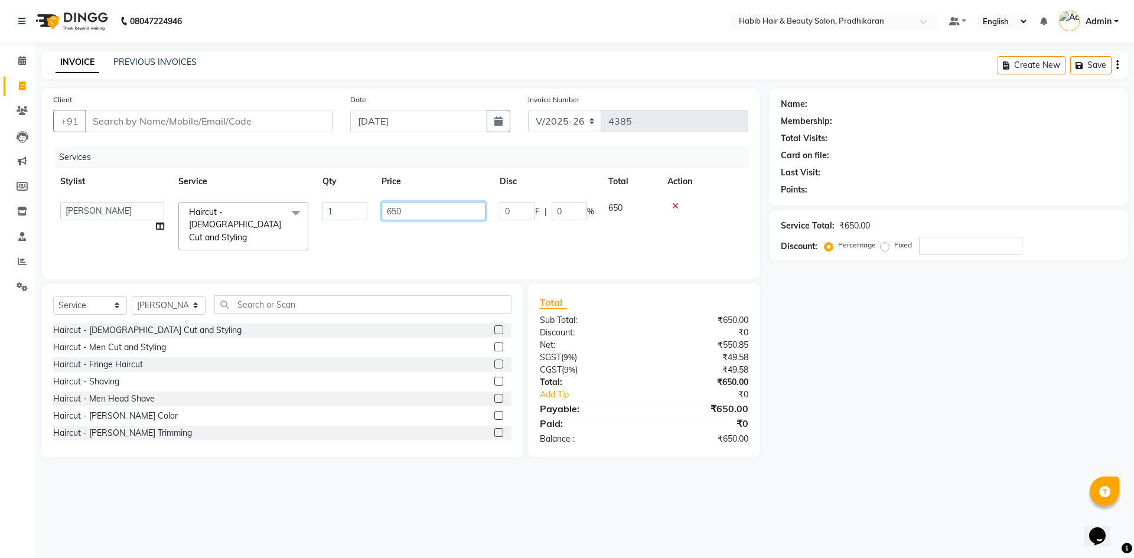
click at [425, 208] on input "650" at bounding box center [434, 211] width 104 height 18
type input "6"
type input "800"
click at [132, 125] on input "Client" at bounding box center [208, 121] width 247 height 22
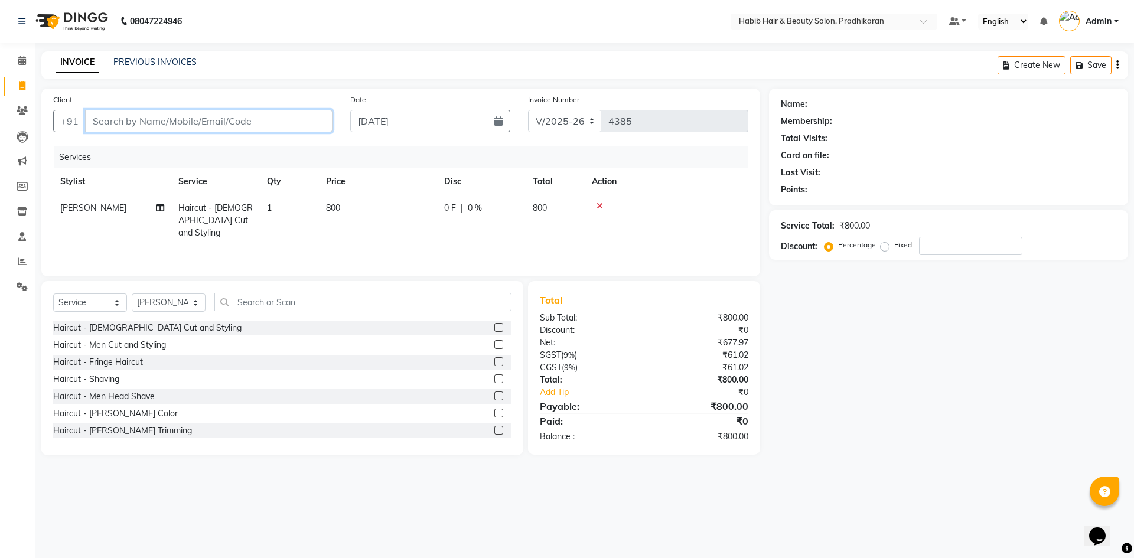
type input "8"
type input "0"
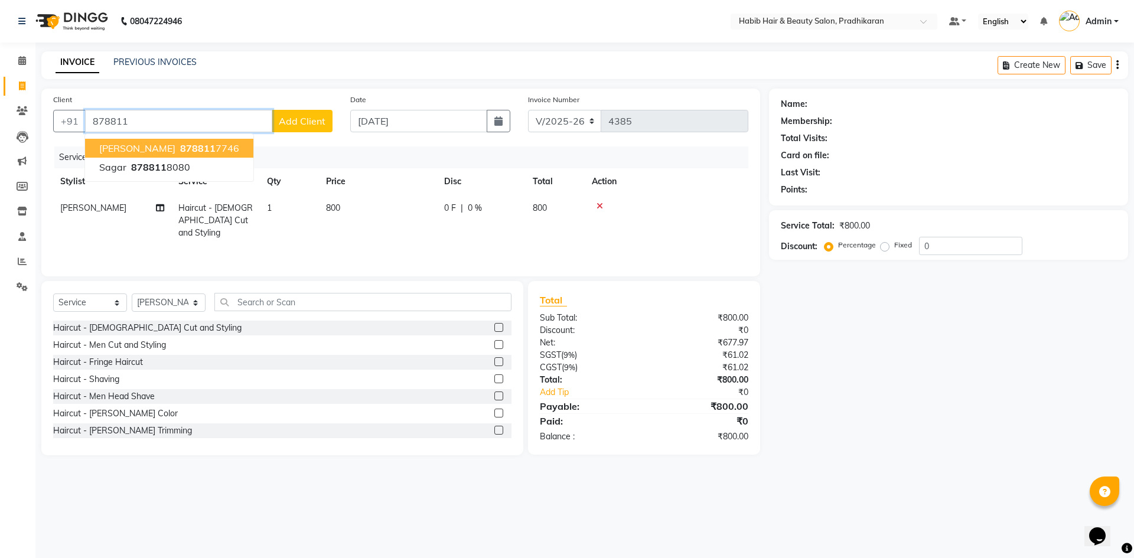
click at [178, 152] on ngb-highlight "878811 7746" at bounding box center [208, 148] width 61 height 12
type input "8788117746"
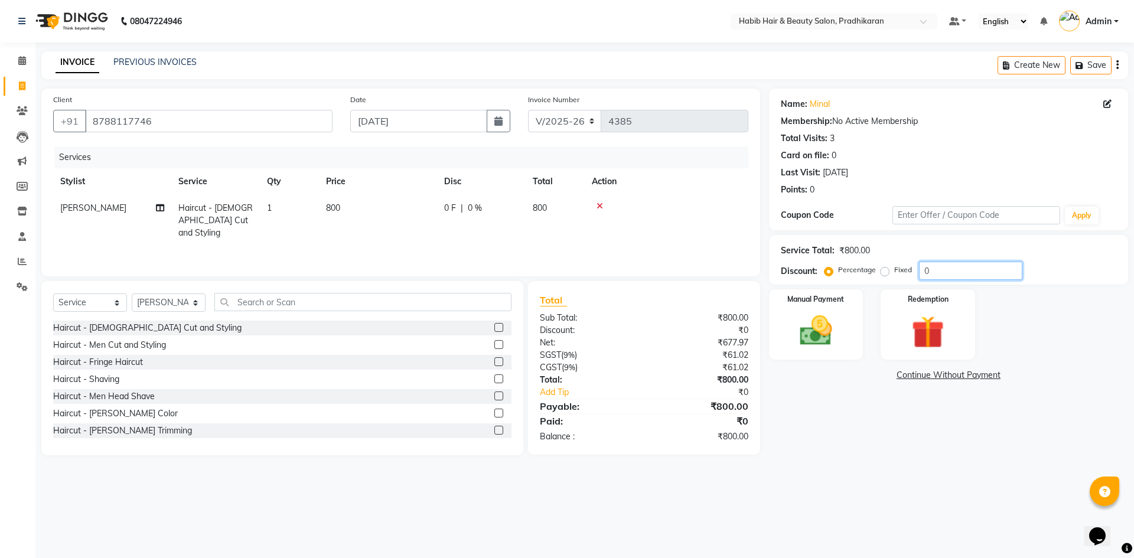
click at [933, 270] on input "0" at bounding box center [970, 271] width 103 height 18
type input "50"
click at [820, 332] on img at bounding box center [815, 330] width 55 height 39
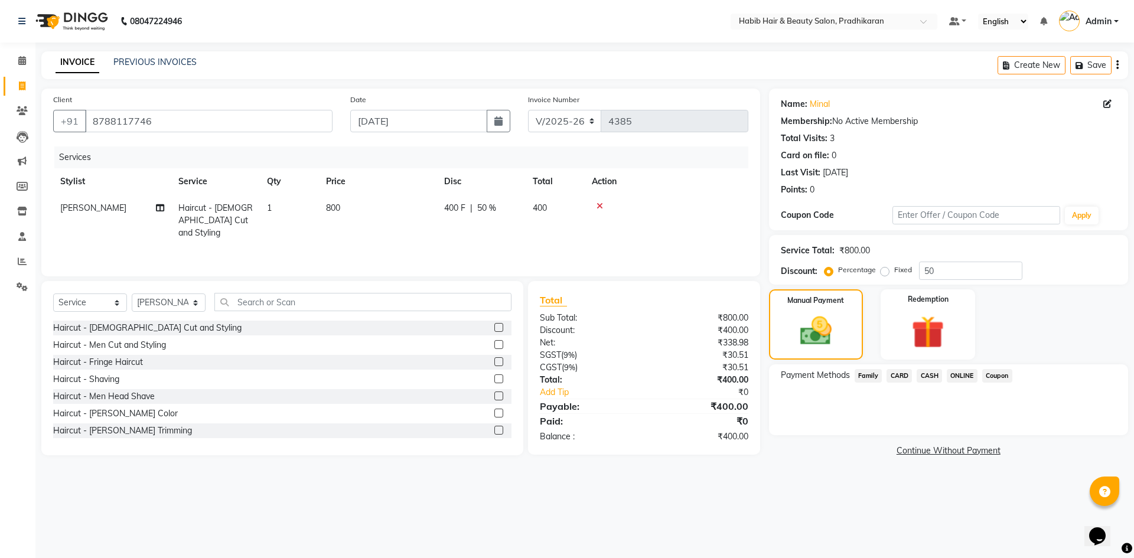
click at [967, 375] on span "ONLINE" at bounding box center [962, 376] width 31 height 14
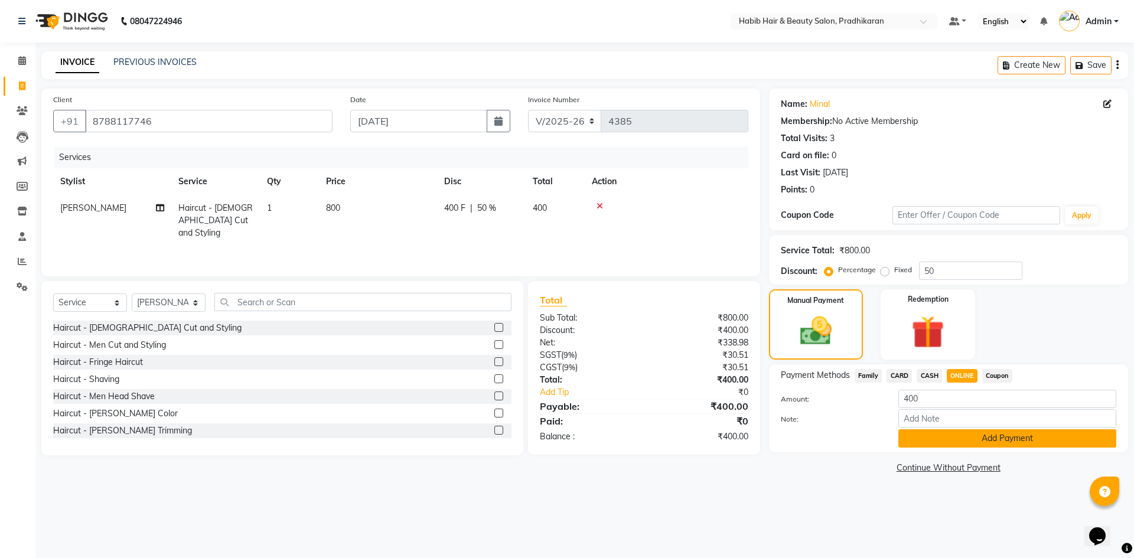
click at [976, 435] on button "Add Payment" at bounding box center [1007, 438] width 218 height 18
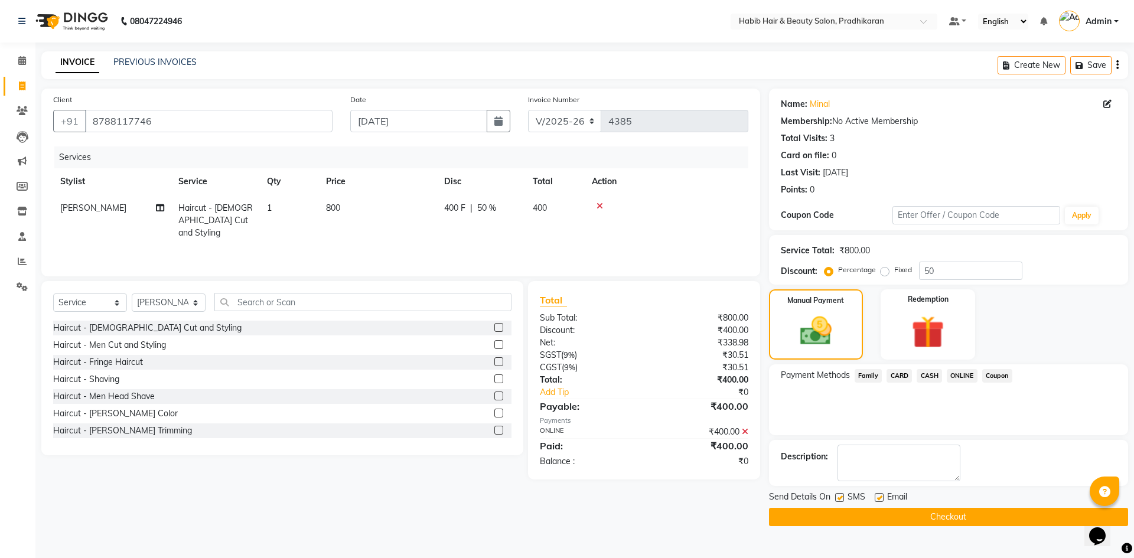
click at [977, 517] on button "Checkout" at bounding box center [948, 517] width 359 height 18
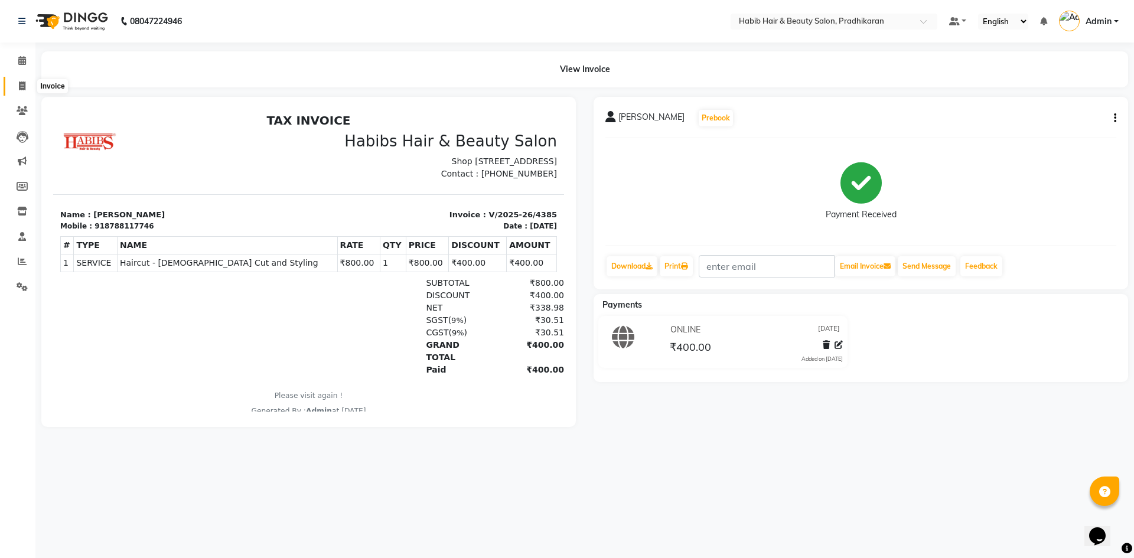
click at [18, 90] on span at bounding box center [22, 87] width 21 height 14
select select "service"
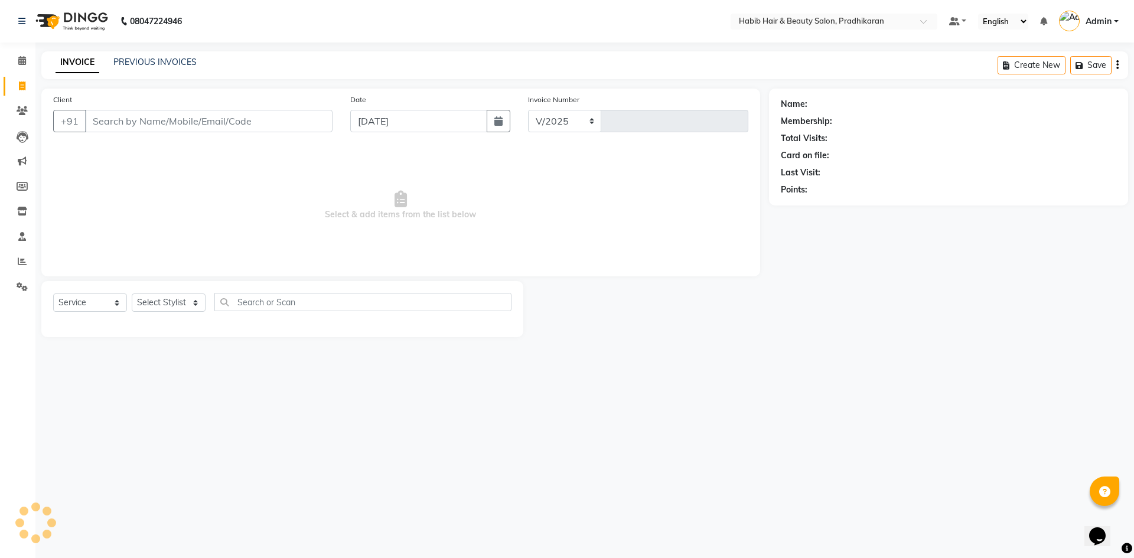
select select "5583"
type input "4386"
click at [171, 305] on select "Select Stylist Admin Anju [PERSON_NAME] kiran [PERSON_NAME] pritam SHREE" at bounding box center [169, 303] width 74 height 18
select select "50171"
click at [132, 294] on select "Select Stylist Admin Anju [PERSON_NAME] kiran [PERSON_NAME] pritam SHREE" at bounding box center [169, 303] width 74 height 18
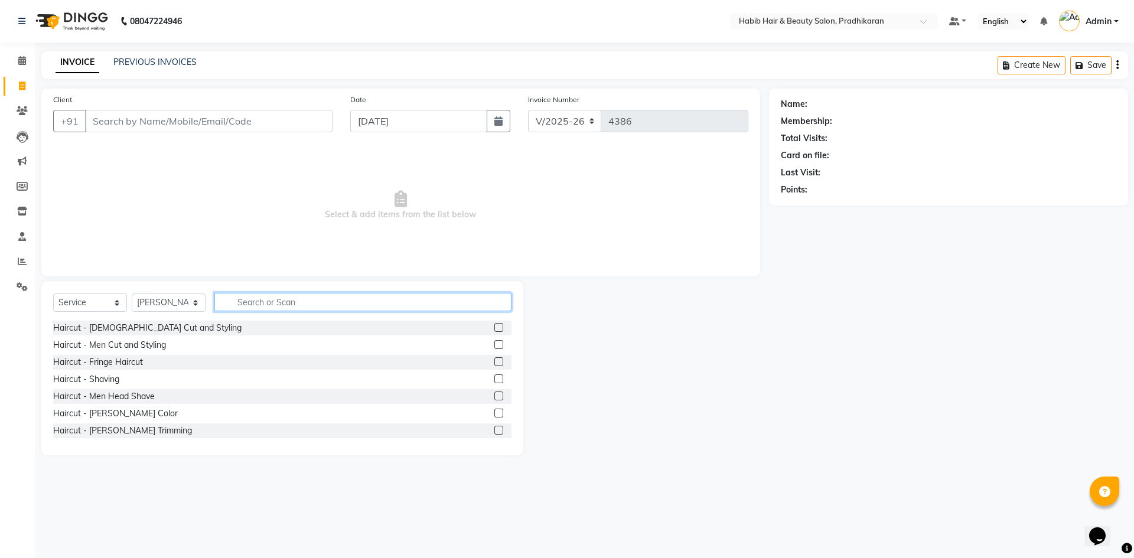
click at [324, 307] on input "text" at bounding box center [362, 302] width 297 height 18
type input "co"
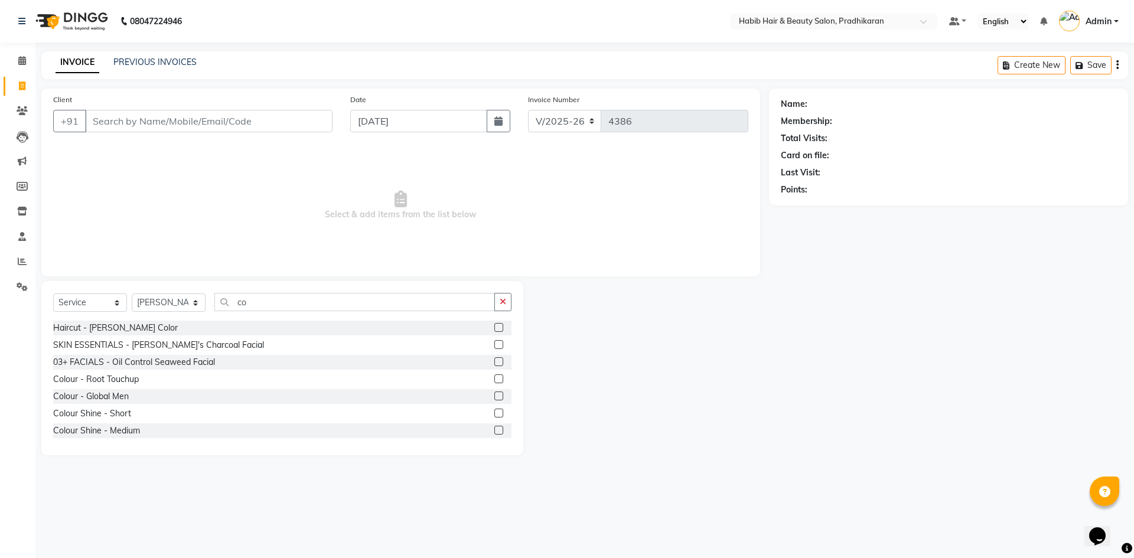
click at [494, 396] on label at bounding box center [498, 396] width 9 height 9
click at [494, 396] on input "checkbox" at bounding box center [498, 397] width 8 height 8
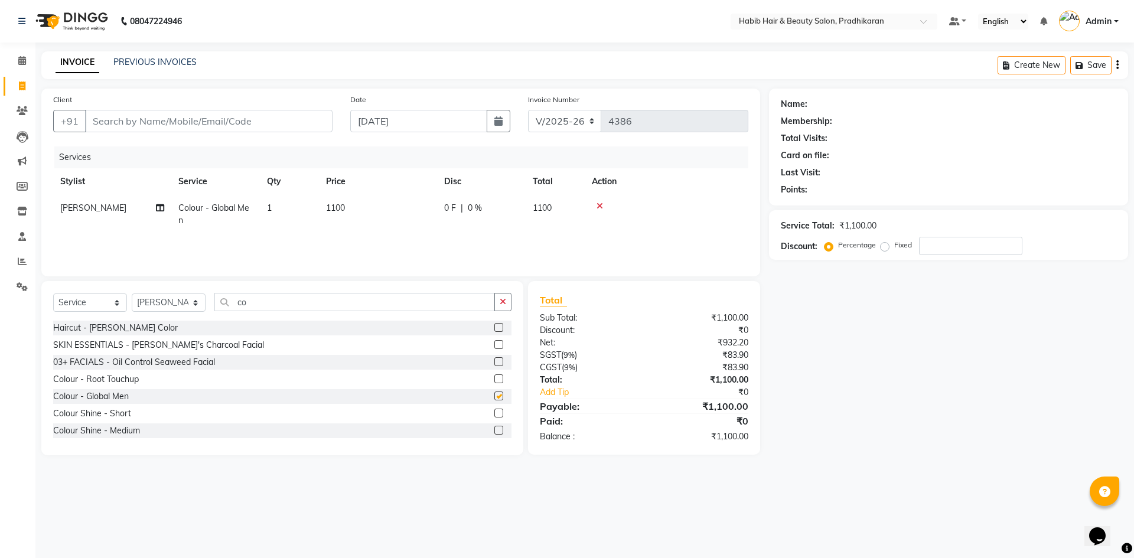
checkbox input "false"
click at [260, 307] on input "co" at bounding box center [354, 302] width 281 height 18
type input "c"
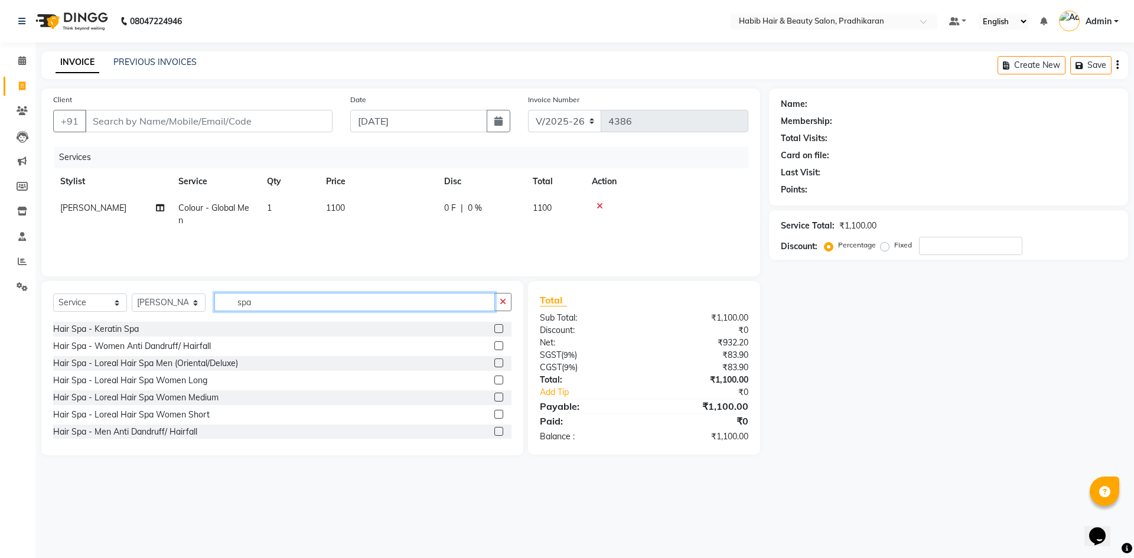
scroll to position [70, 0]
type input "spa"
click at [494, 429] on label at bounding box center [498, 428] width 9 height 9
click at [494, 429] on input "checkbox" at bounding box center [498, 429] width 8 height 8
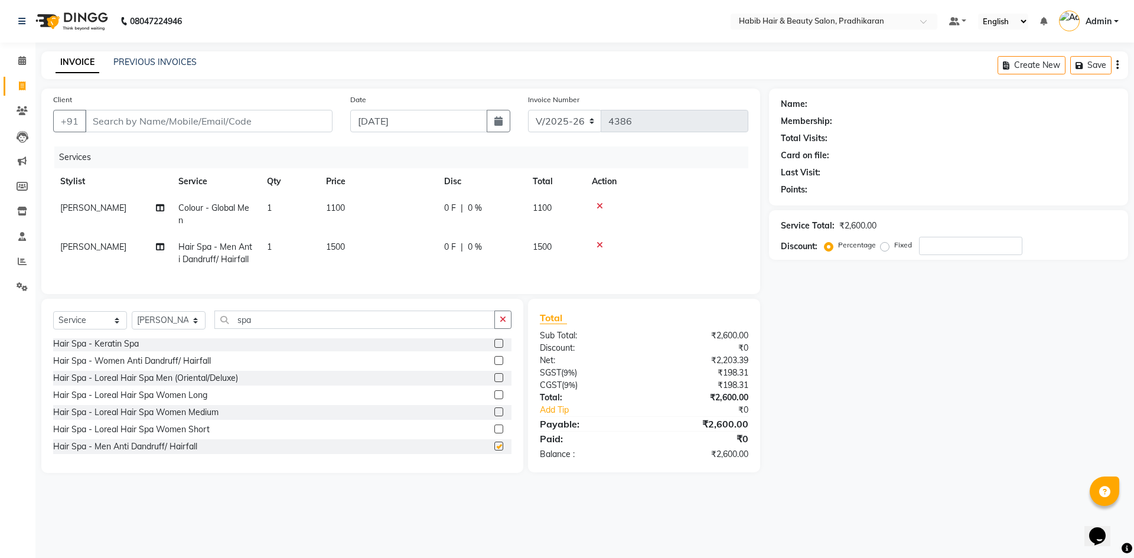
checkbox input "false"
click at [374, 255] on td "1500" at bounding box center [378, 253] width 118 height 39
select select "50171"
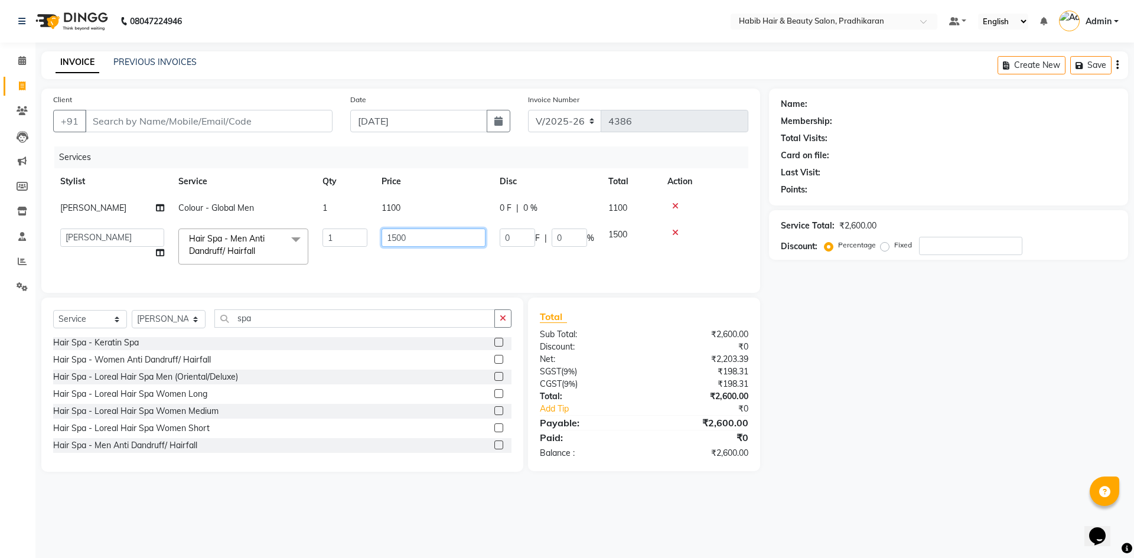
click at [429, 234] on input "1500" at bounding box center [434, 238] width 104 height 18
type input "1450"
click at [416, 203] on td "1100" at bounding box center [433, 208] width 118 height 27
select select "50171"
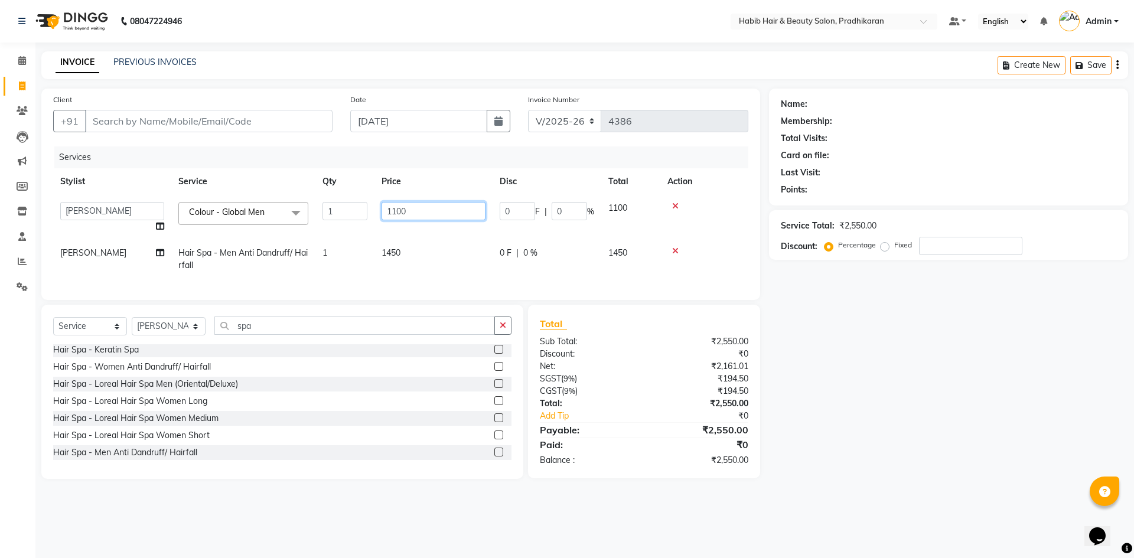
click at [437, 216] on input "1100" at bounding box center [434, 211] width 104 height 18
type input "1450"
click at [245, 124] on input "Client" at bounding box center [208, 121] width 247 height 22
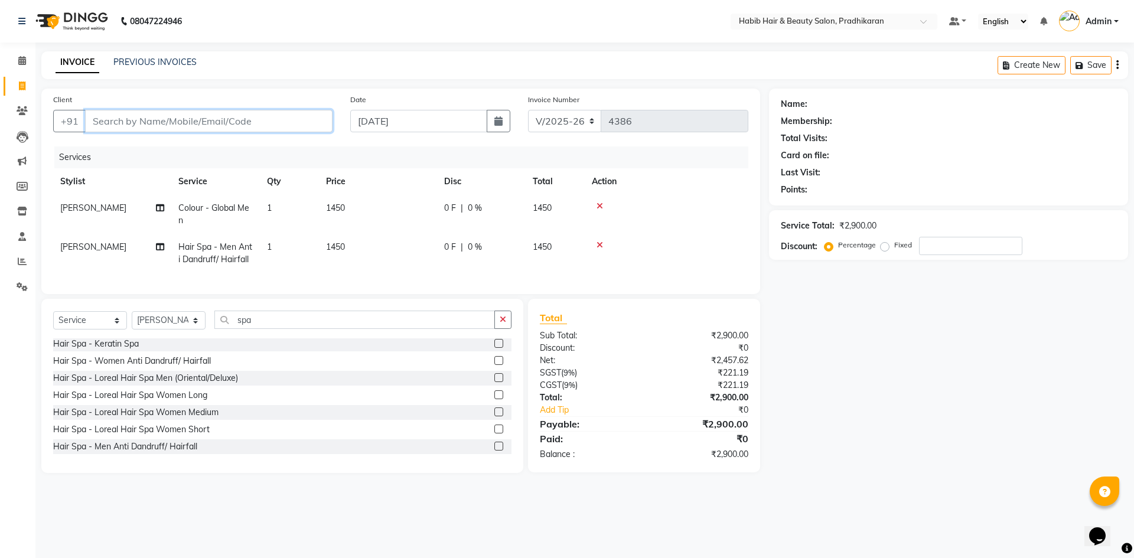
click at [138, 123] on input "Client" at bounding box center [208, 121] width 247 height 22
type input "9"
type input "0"
type input "9175354755"
click at [285, 121] on span "Add Client" at bounding box center [302, 121] width 47 height 12
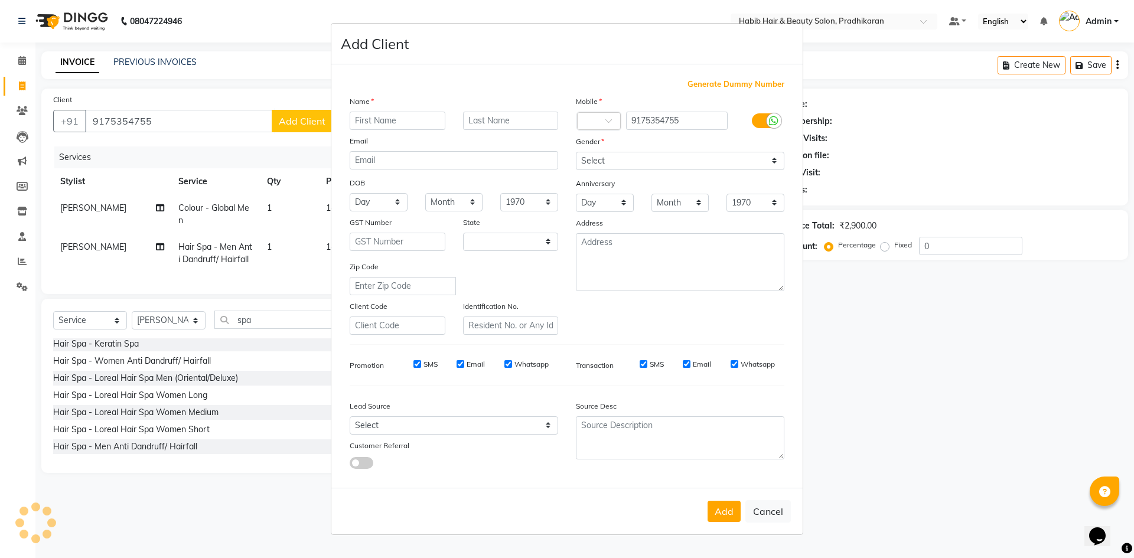
select select "22"
click at [369, 118] on input "text" at bounding box center [398, 121] width 96 height 18
type input "[PERSON_NAME]"
click at [755, 160] on select "Select [DEMOGRAPHIC_DATA] [DEMOGRAPHIC_DATA] Other Prefer Not To Say" at bounding box center [680, 161] width 208 height 18
select select "[DEMOGRAPHIC_DATA]"
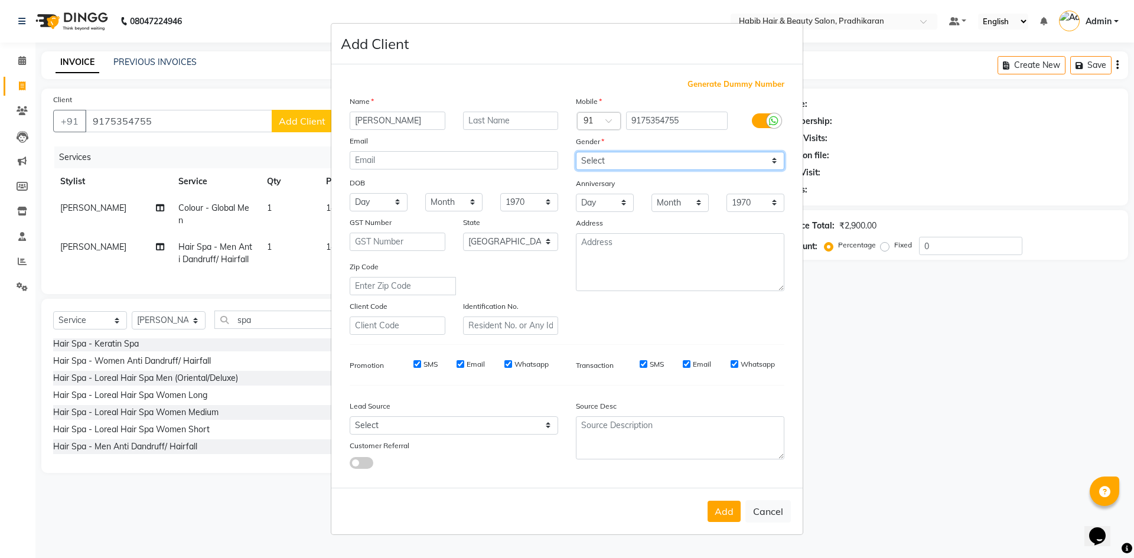
click at [576, 152] on select "Select [DEMOGRAPHIC_DATA] [DEMOGRAPHIC_DATA] Other Prefer Not To Say" at bounding box center [680, 161] width 208 height 18
click at [723, 515] on button "Add" at bounding box center [724, 511] width 33 height 21
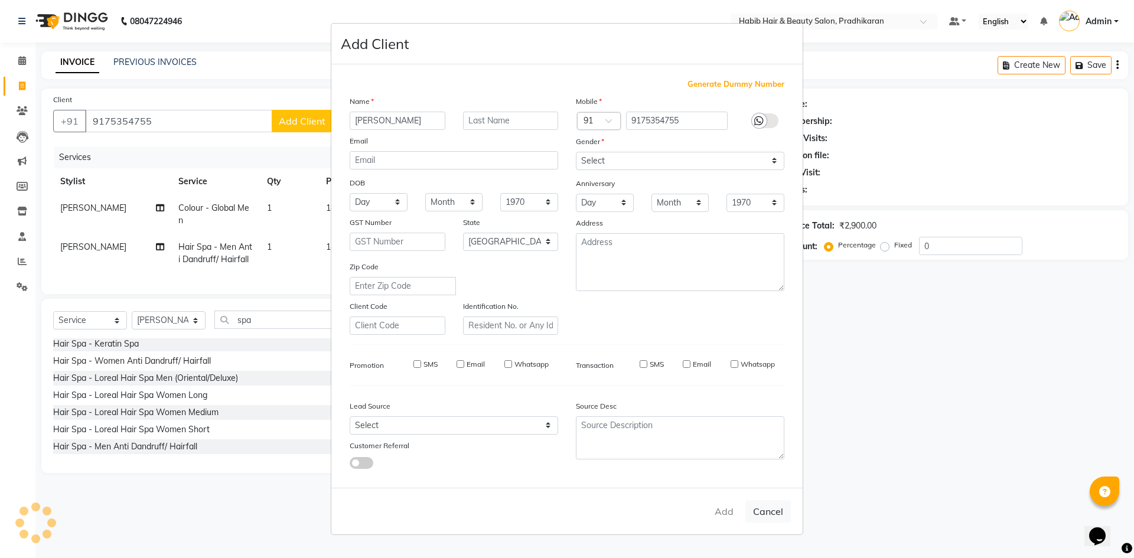
select select
select select "null"
select select
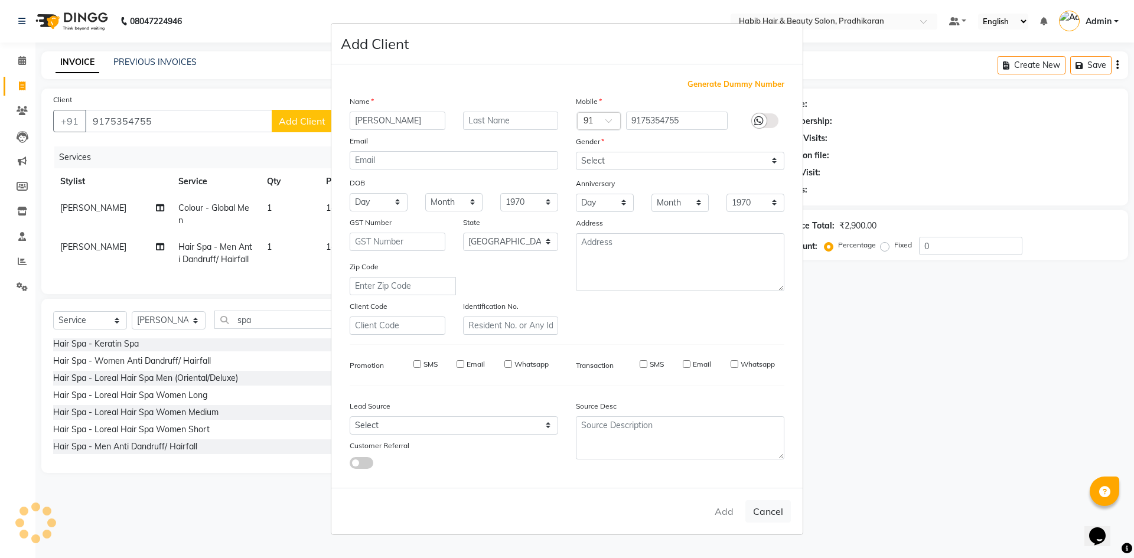
select select
checkbox input "false"
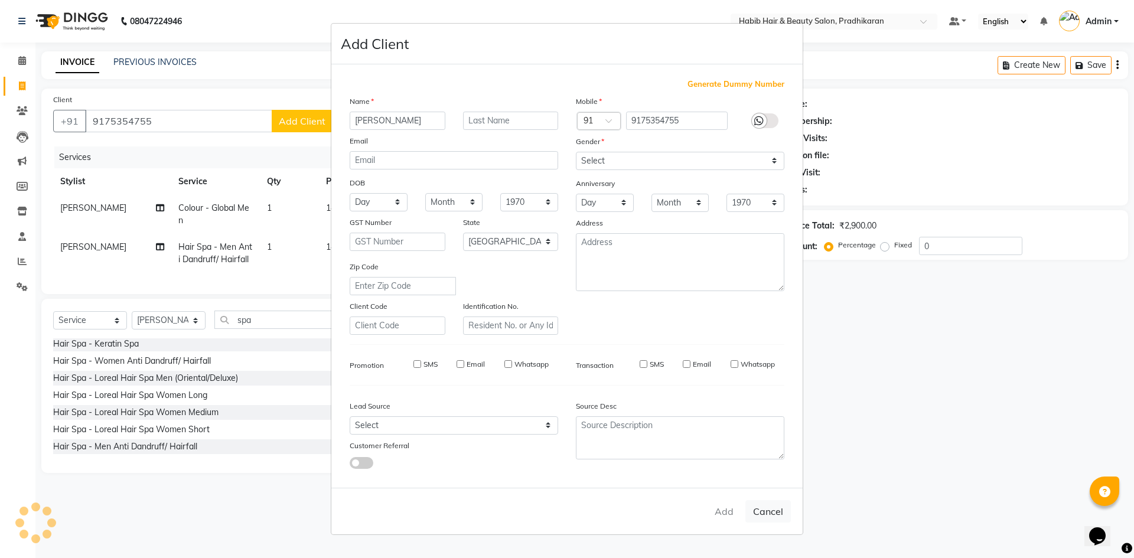
checkbox input "false"
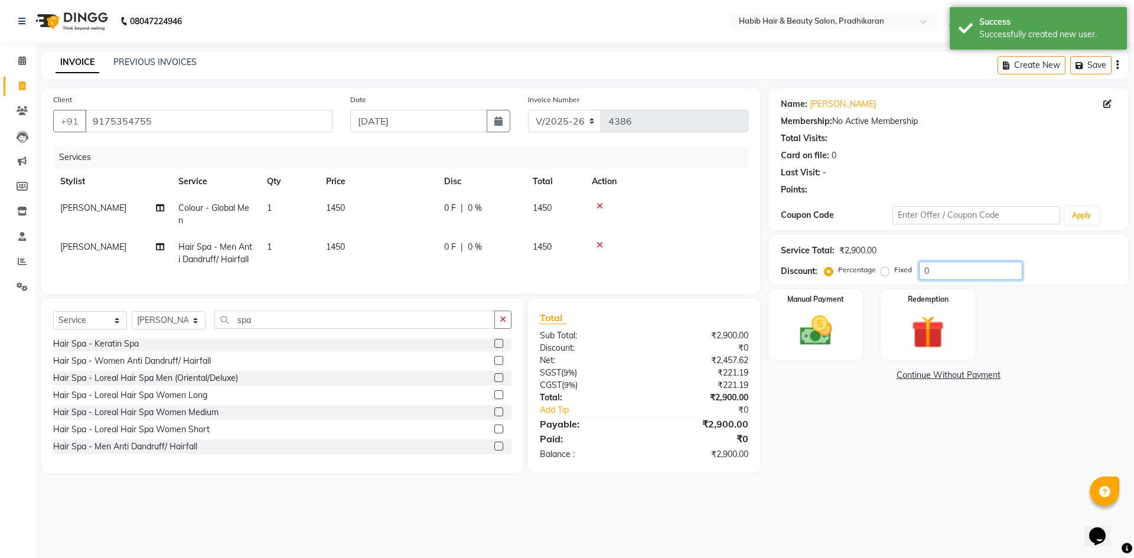
click at [974, 272] on input "0" at bounding box center [970, 271] width 103 height 18
type input "50"
click at [377, 214] on td "1450" at bounding box center [378, 214] width 118 height 39
select select "50171"
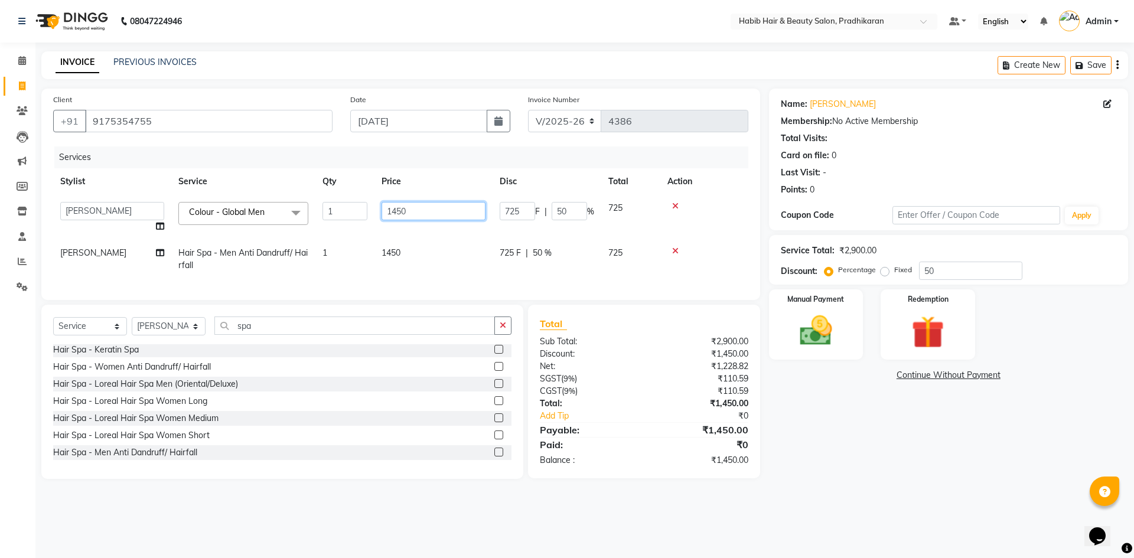
click at [443, 207] on input "1450" at bounding box center [434, 211] width 104 height 18
type input "1500"
click at [486, 230] on tr "Admin Anju [PERSON_NAME] kiran [PERSON_NAME] pritam SHREE Colour - Global Men x…" at bounding box center [400, 217] width 695 height 45
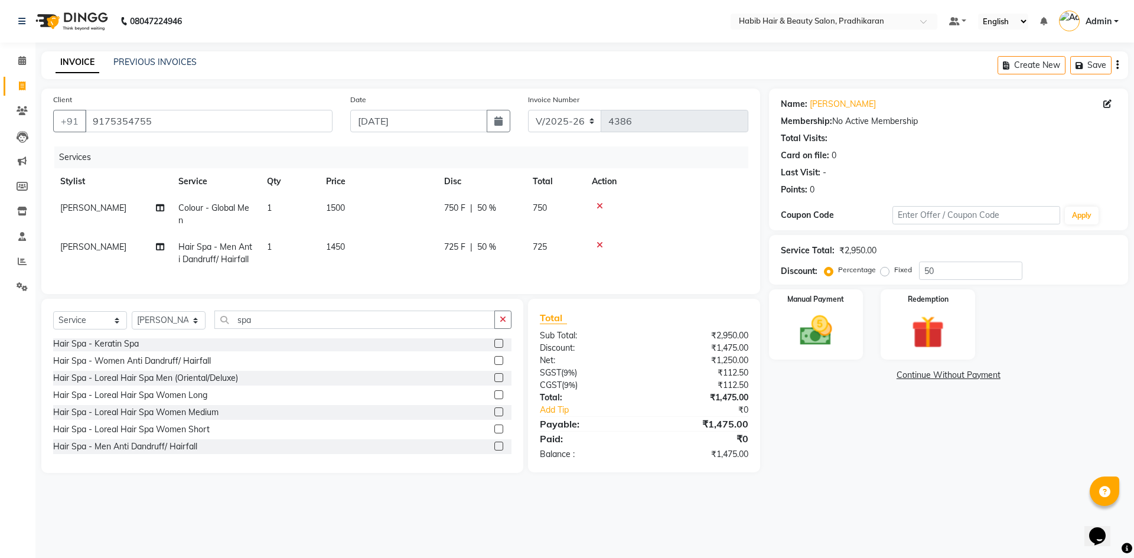
click at [379, 243] on td "1450" at bounding box center [378, 253] width 118 height 39
select select "50171"
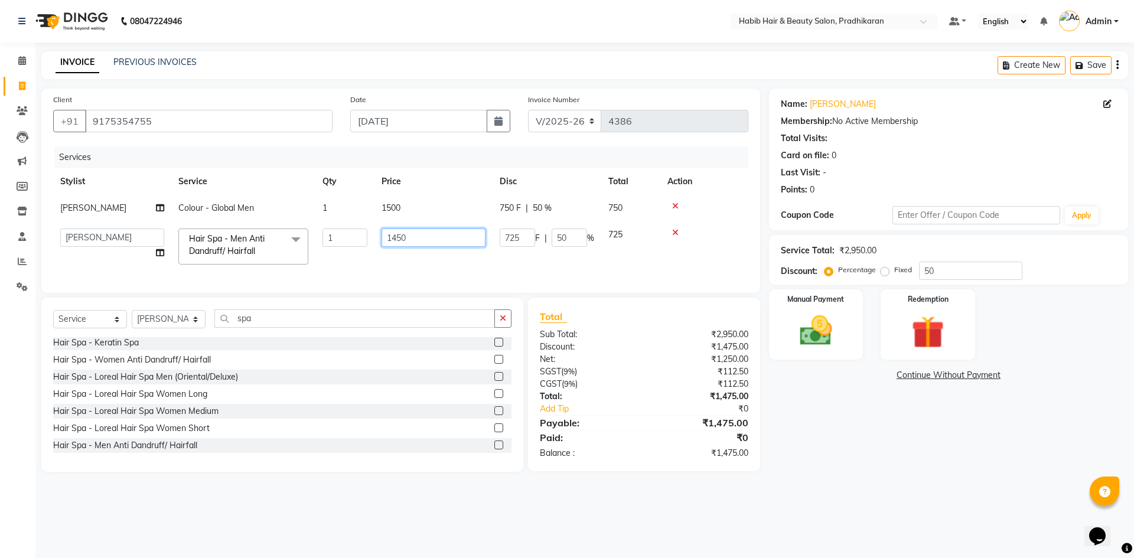
click at [422, 232] on input "1450" at bounding box center [434, 238] width 104 height 18
type input "1500"
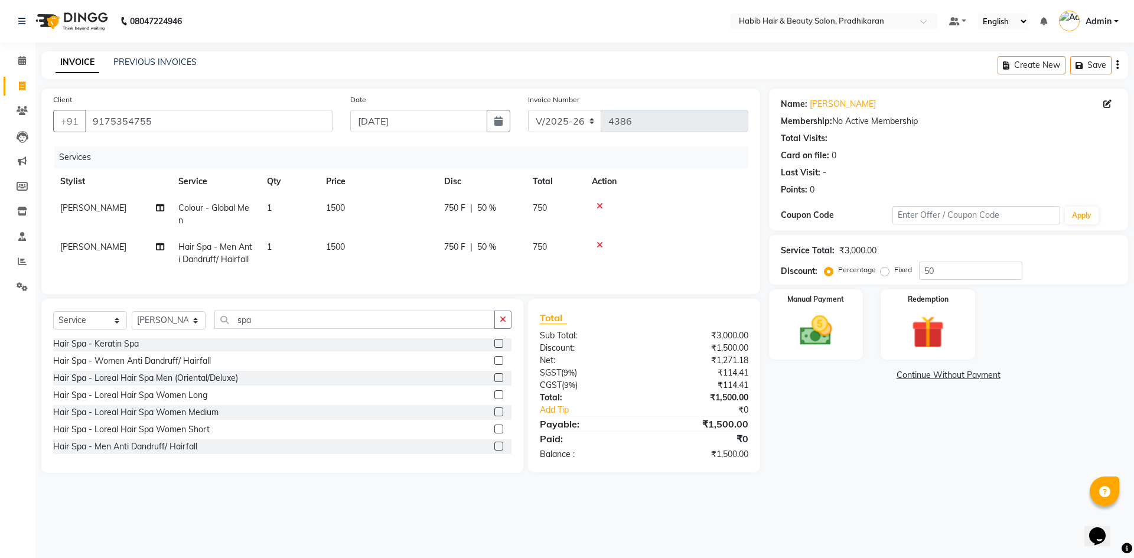
click at [611, 244] on tr "[PERSON_NAME] Hair Spa - Men Anti Dandruff/ Hairfall 1 1500 750 F | 50 % 750" at bounding box center [400, 253] width 695 height 39
click at [804, 327] on img at bounding box center [815, 330] width 55 height 39
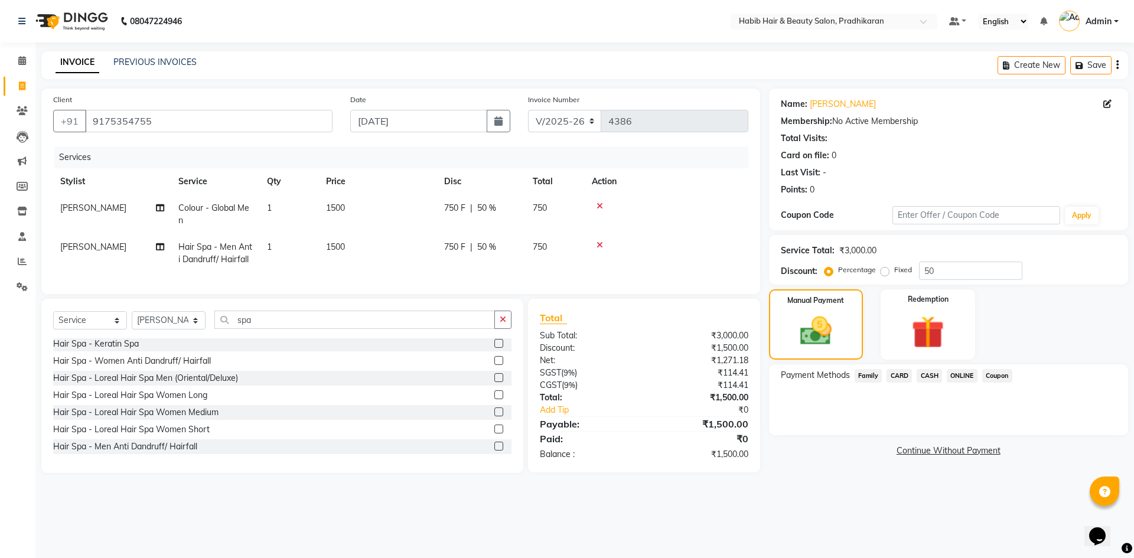
click at [963, 376] on span "ONLINE" at bounding box center [962, 376] width 31 height 14
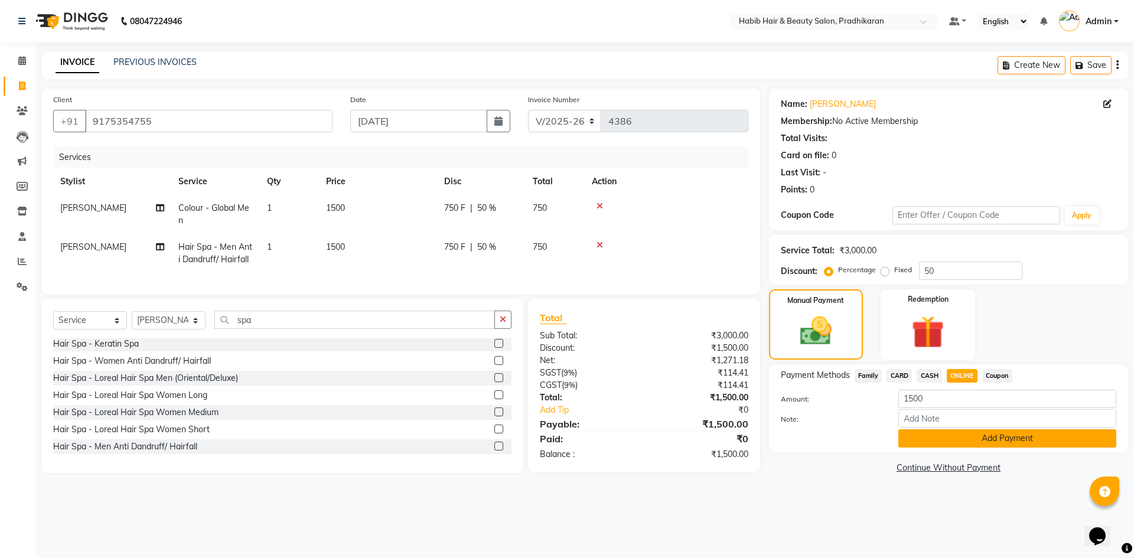
click at [964, 434] on button "Add Payment" at bounding box center [1007, 438] width 218 height 18
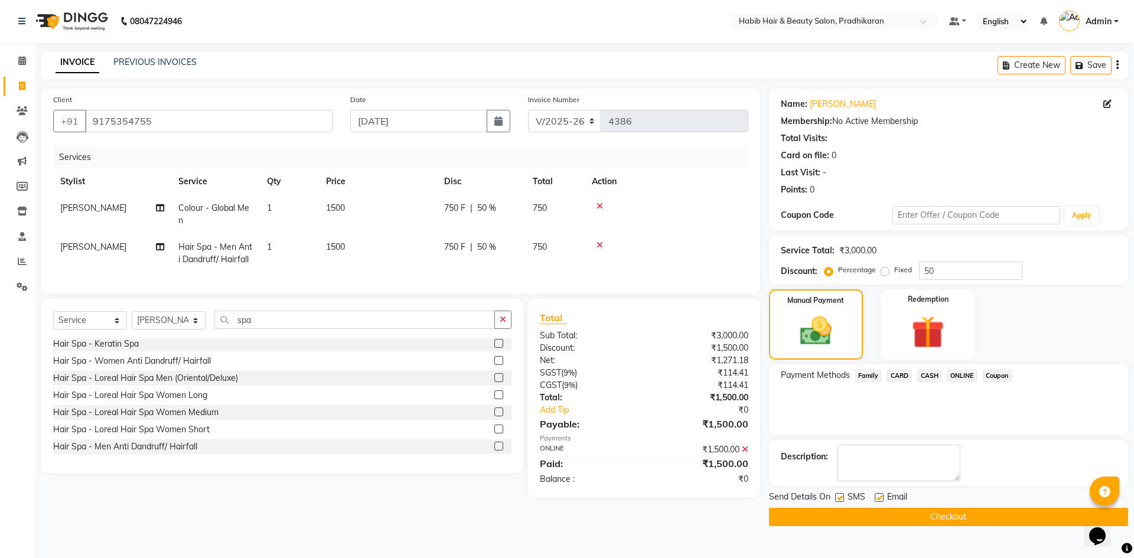
click at [955, 514] on button "Checkout" at bounding box center [948, 517] width 359 height 18
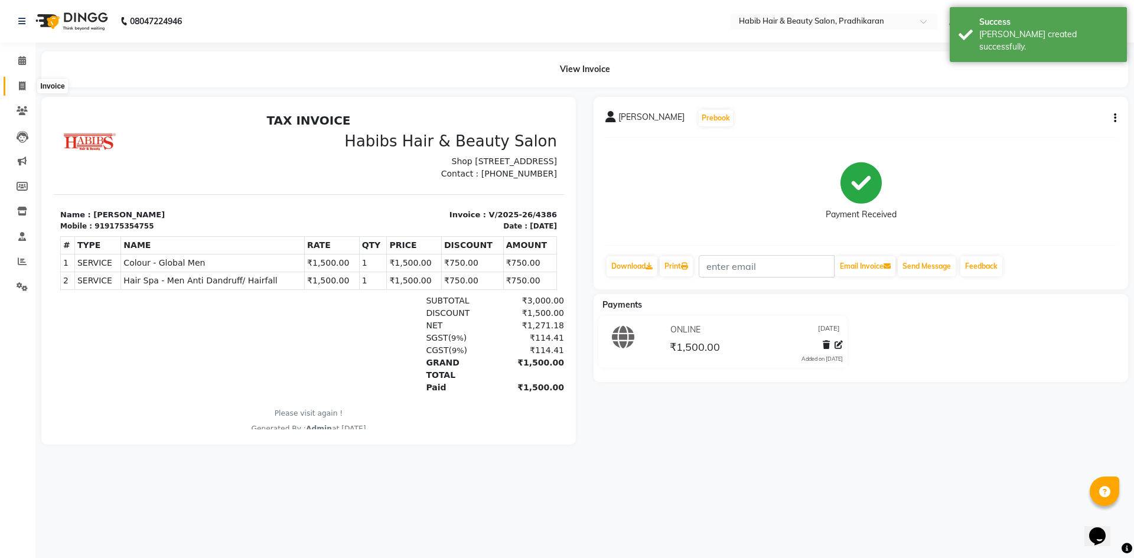
click at [22, 85] on icon at bounding box center [22, 86] width 6 height 9
select select "service"
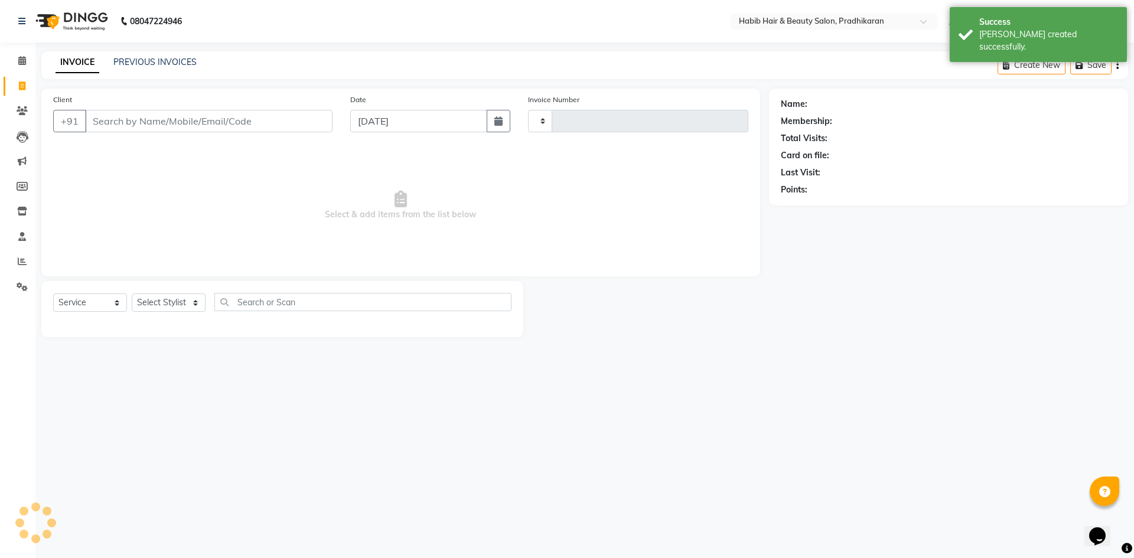
type input "4387"
select select "5583"
drag, startPoint x: 149, startPoint y: 111, endPoint x: 149, endPoint y: 118, distance: 6.5
click at [149, 115] on input "Client" at bounding box center [208, 121] width 247 height 22
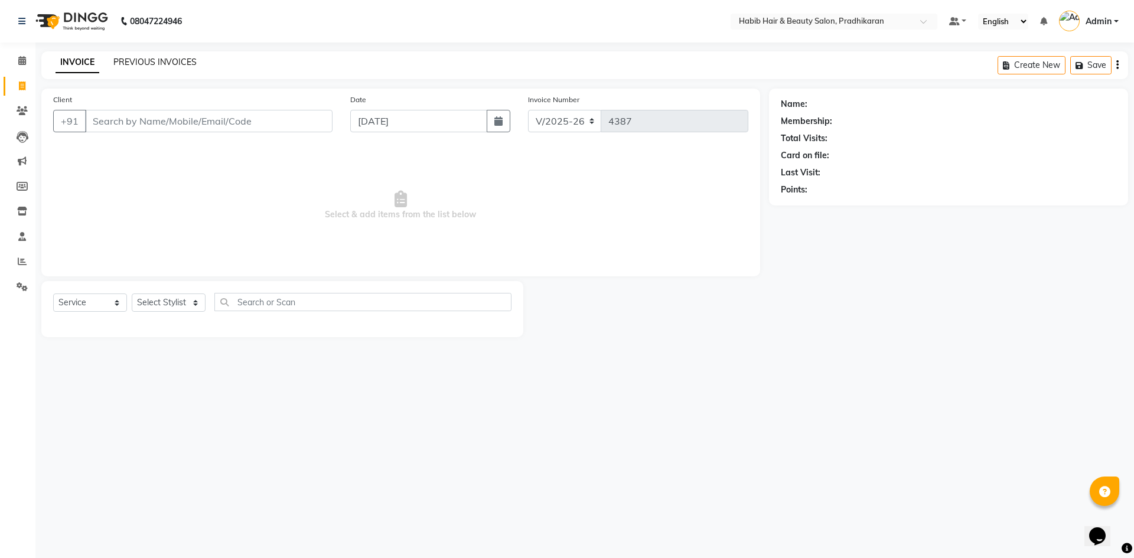
click at [180, 61] on link "PREVIOUS INVOICES" at bounding box center [154, 62] width 83 height 11
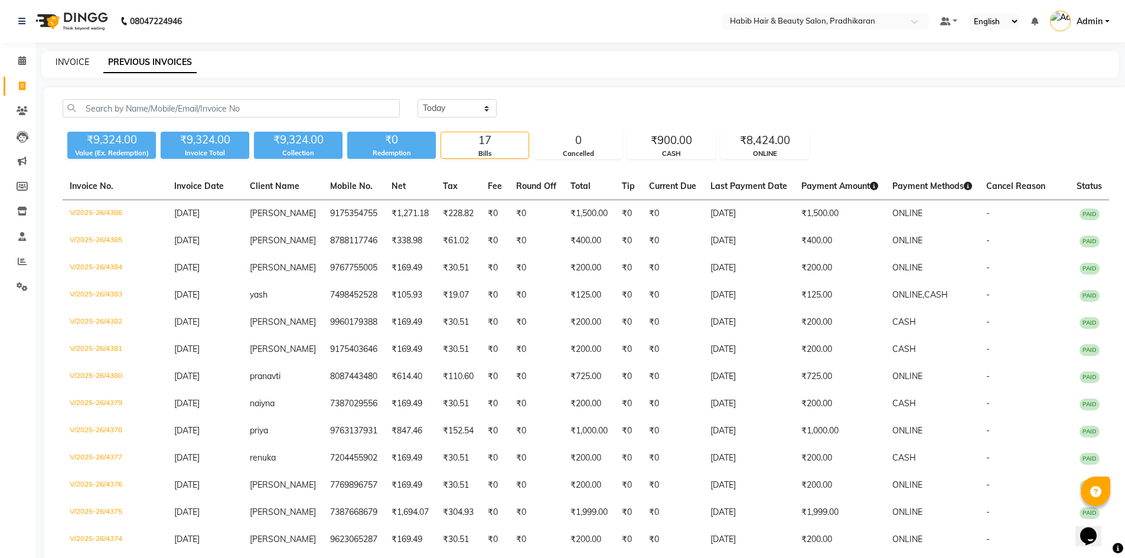
click at [76, 63] on link "INVOICE" at bounding box center [73, 62] width 34 height 11
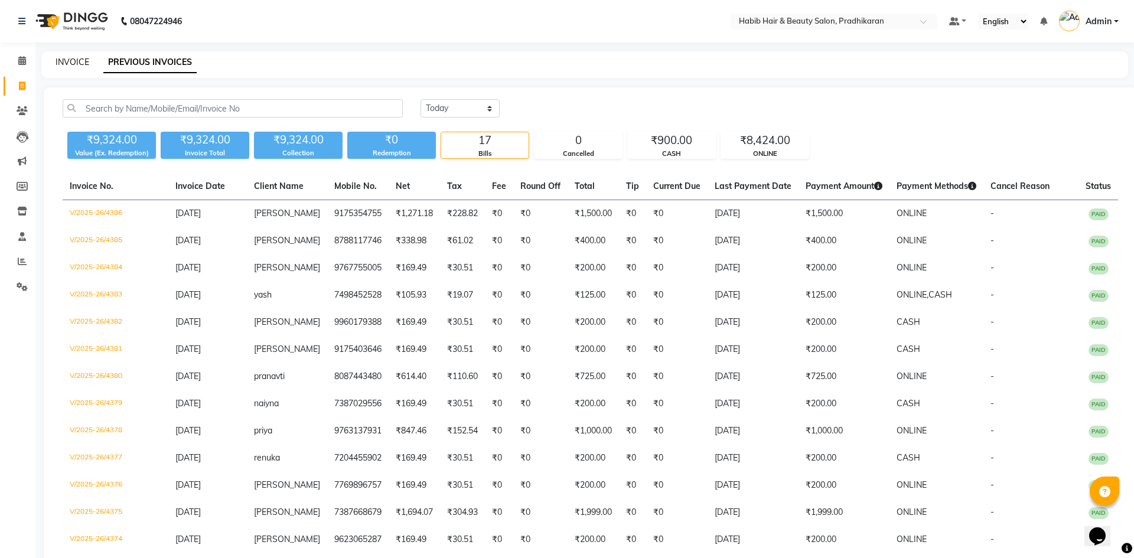
select select "5583"
select select "service"
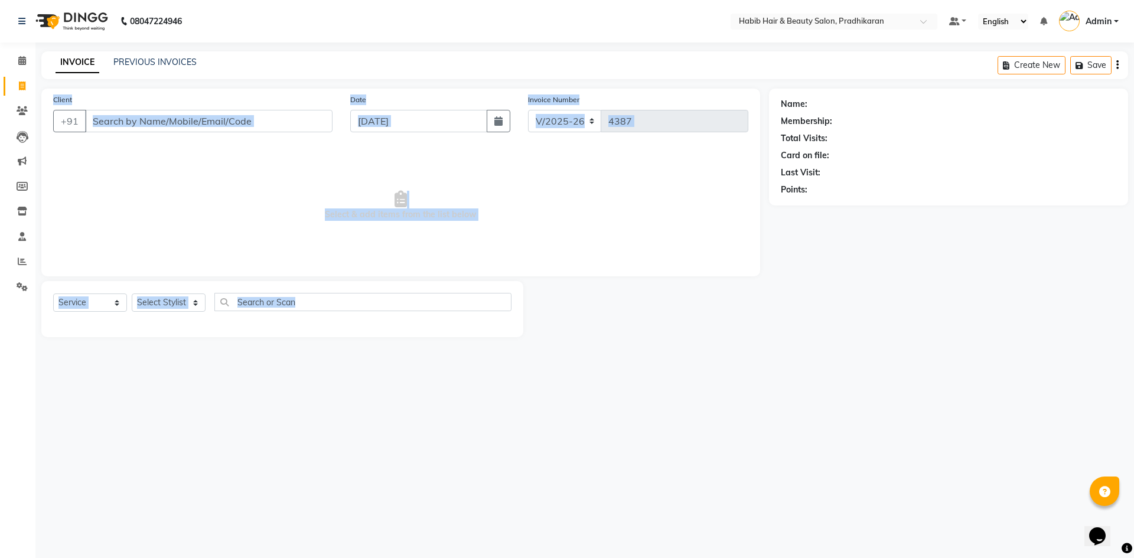
drag, startPoint x: 819, startPoint y: 74, endPoint x: 0, endPoint y: 465, distance: 907.7
click at [0, 355] on app-home "08047224946 Select Location × Habib Hair & Beauty Salon, Pradhikaran Default Pa…" at bounding box center [567, 177] width 1134 height 355
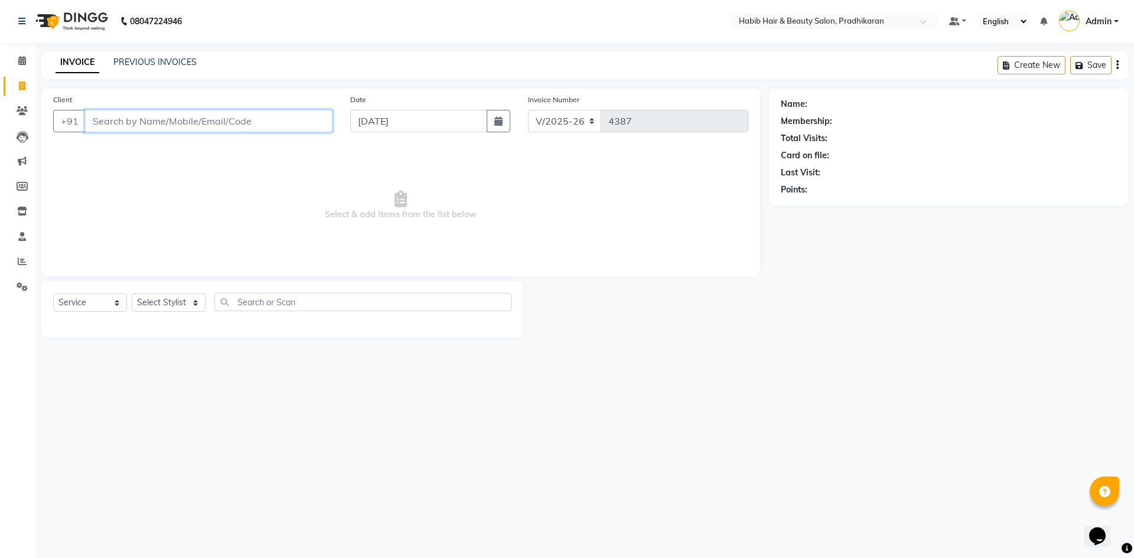
click at [164, 118] on input "Client" at bounding box center [208, 121] width 247 height 22
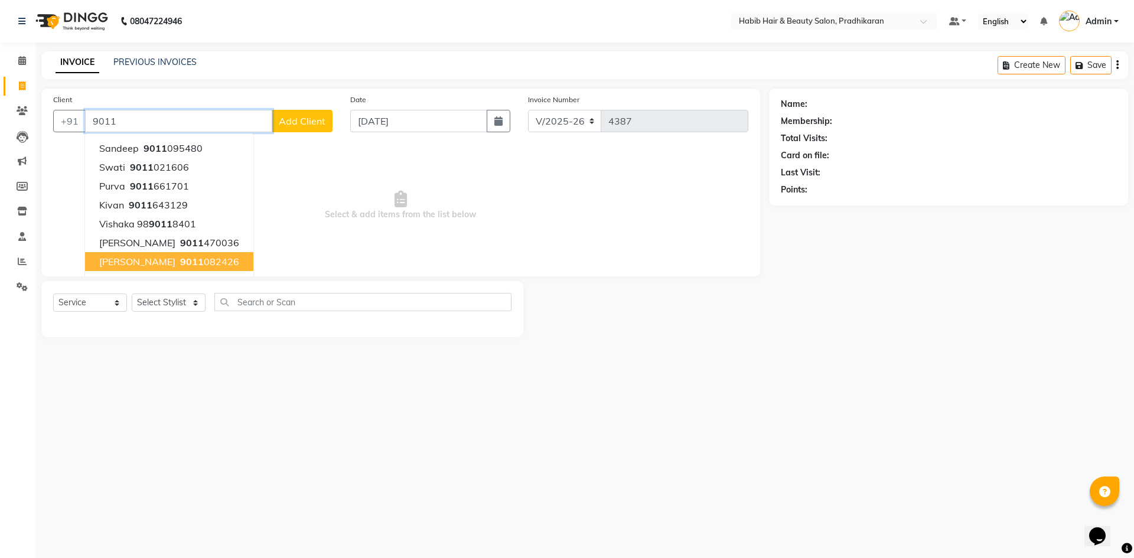
click at [179, 268] on button "[PERSON_NAME] 9011 082426" at bounding box center [169, 261] width 168 height 19
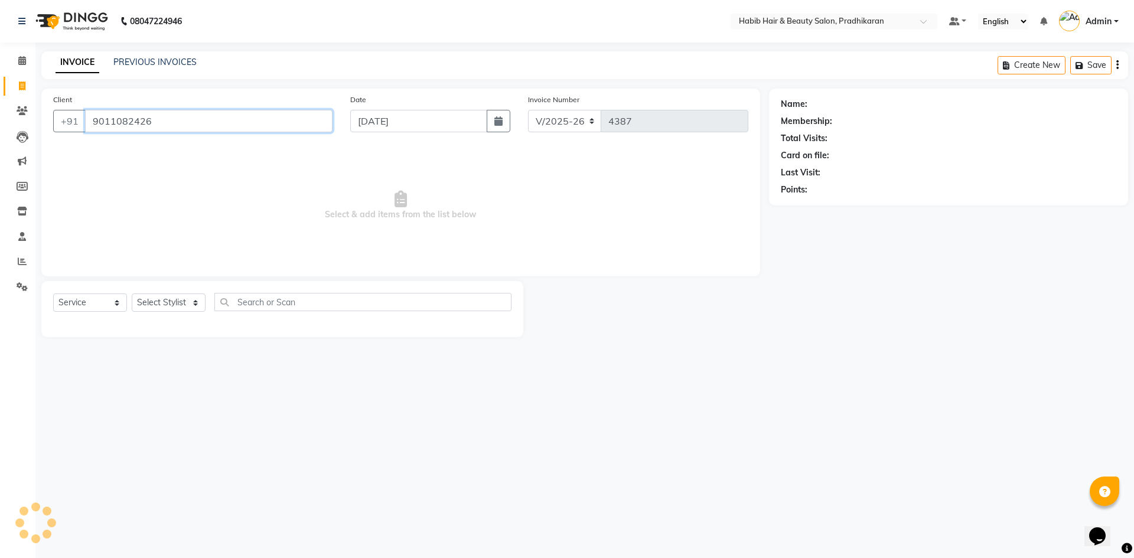
type input "9011082426"
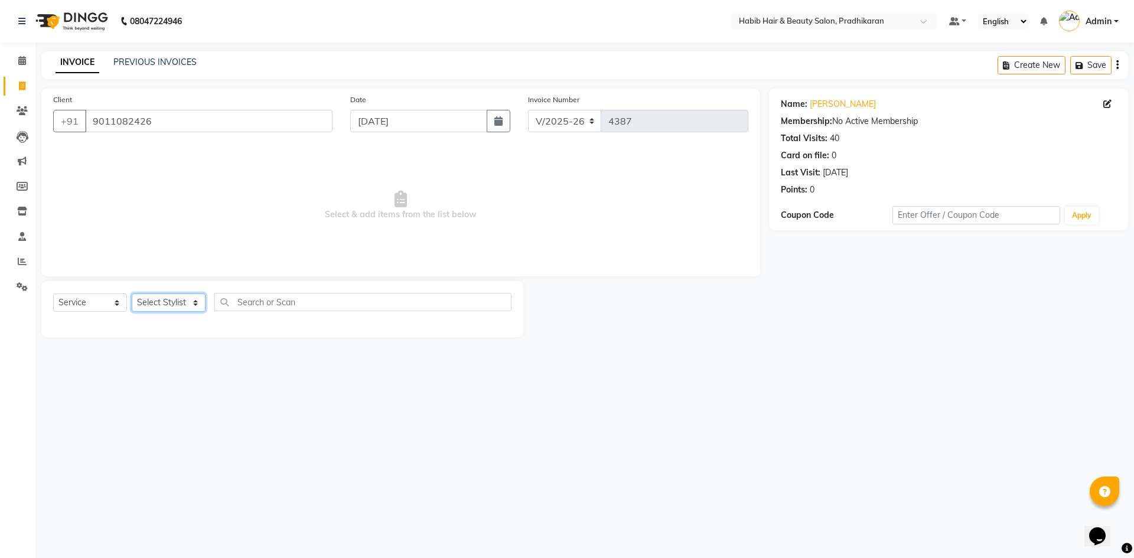
click at [180, 303] on select "Select Stylist Admin Anju [PERSON_NAME] kiran [PERSON_NAME] pritam SHREE" at bounding box center [169, 303] width 74 height 18
select select "50171"
click at [132, 294] on select "Select Stylist Admin Anju [PERSON_NAME] kiran [PERSON_NAME] pritam SHREE" at bounding box center [169, 303] width 74 height 18
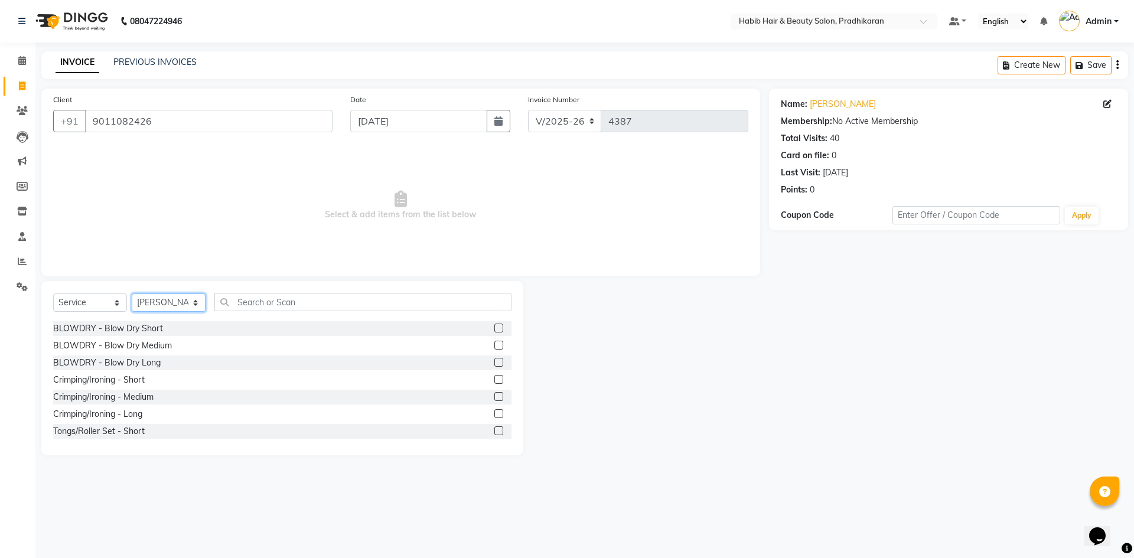
scroll to position [118, 0]
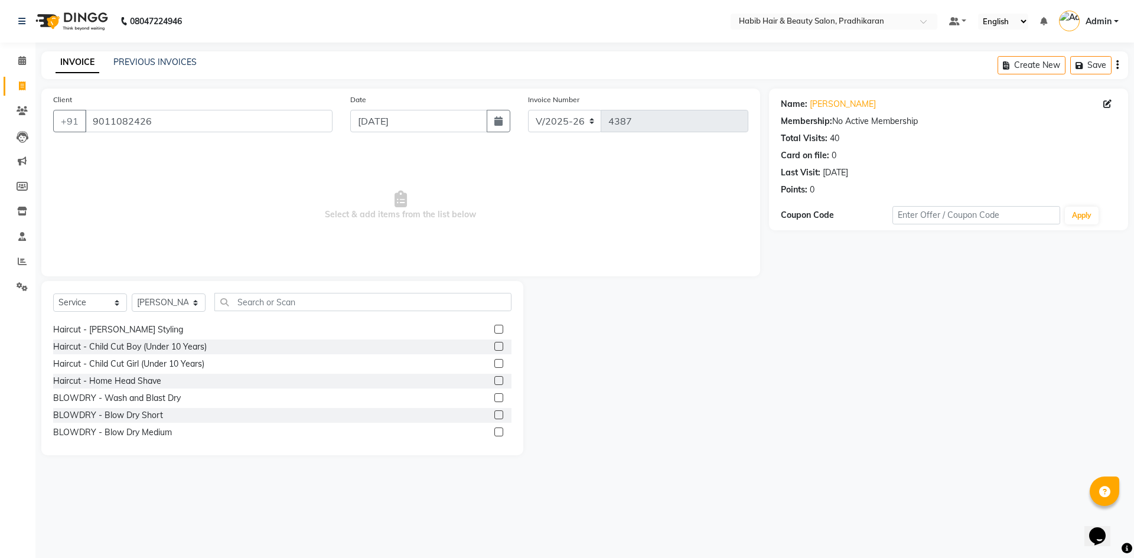
click at [494, 348] on label at bounding box center [498, 346] width 9 height 9
click at [494, 348] on input "checkbox" at bounding box center [498, 347] width 8 height 8
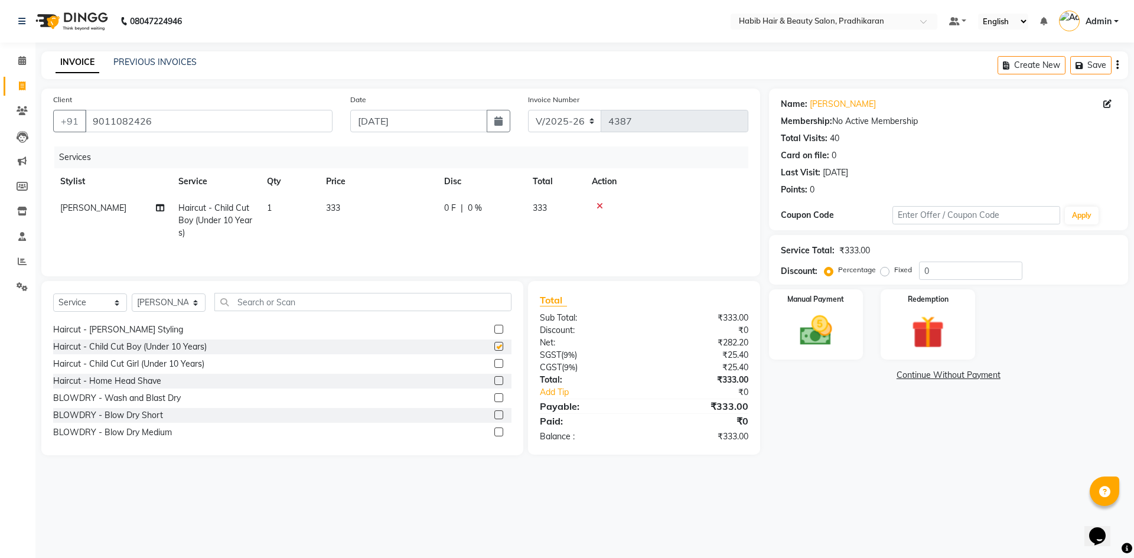
checkbox input "false"
click at [372, 212] on td "333" at bounding box center [378, 220] width 118 height 51
select select "50171"
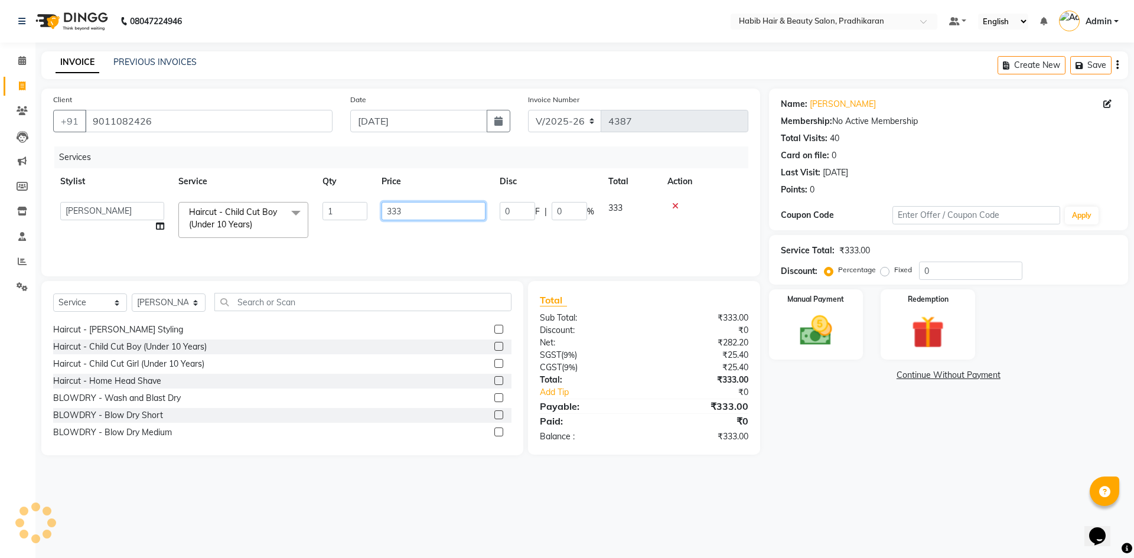
click at [425, 213] on input "333" at bounding box center [434, 211] width 104 height 18
type input "3"
type input "400"
click at [190, 302] on select "Select Stylist Admin Anju [PERSON_NAME] kiran [PERSON_NAME] pritam SHREE" at bounding box center [169, 303] width 74 height 18
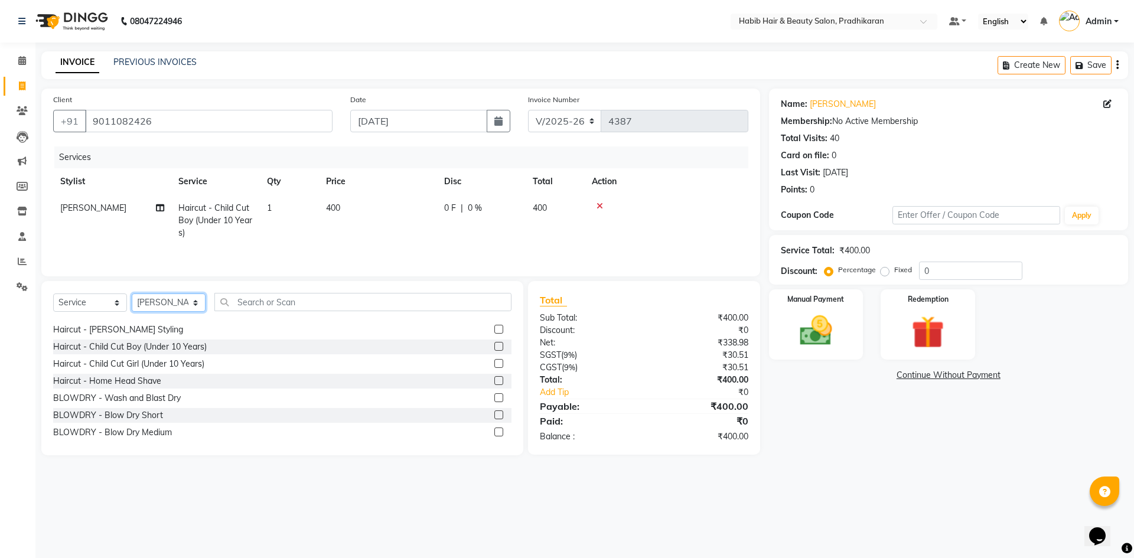
select select "75422"
click at [132, 294] on select "Select Stylist Admin Anju [PERSON_NAME] kiran [PERSON_NAME] pritam SHREE" at bounding box center [169, 303] width 74 height 18
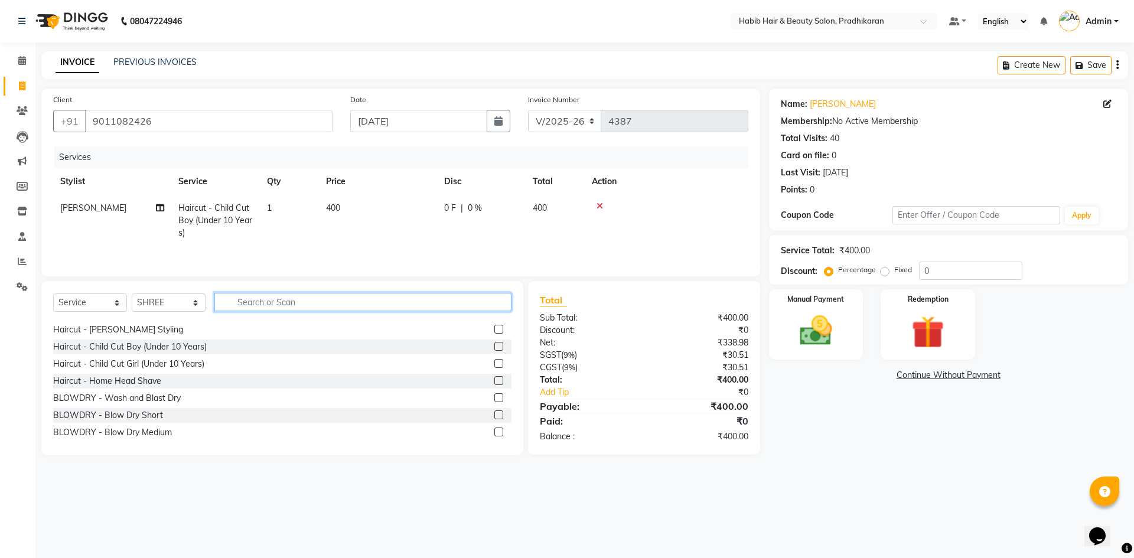
click at [249, 301] on input "text" at bounding box center [362, 302] width 297 height 18
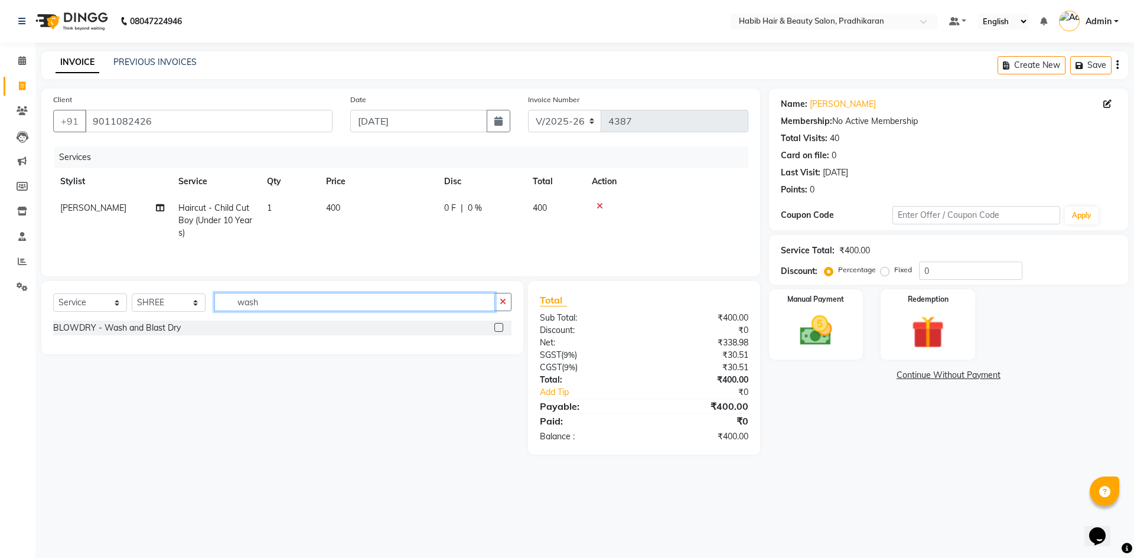
type input "wash"
click at [500, 328] on label at bounding box center [498, 327] width 9 height 9
click at [500, 328] on input "checkbox" at bounding box center [498, 328] width 8 height 8
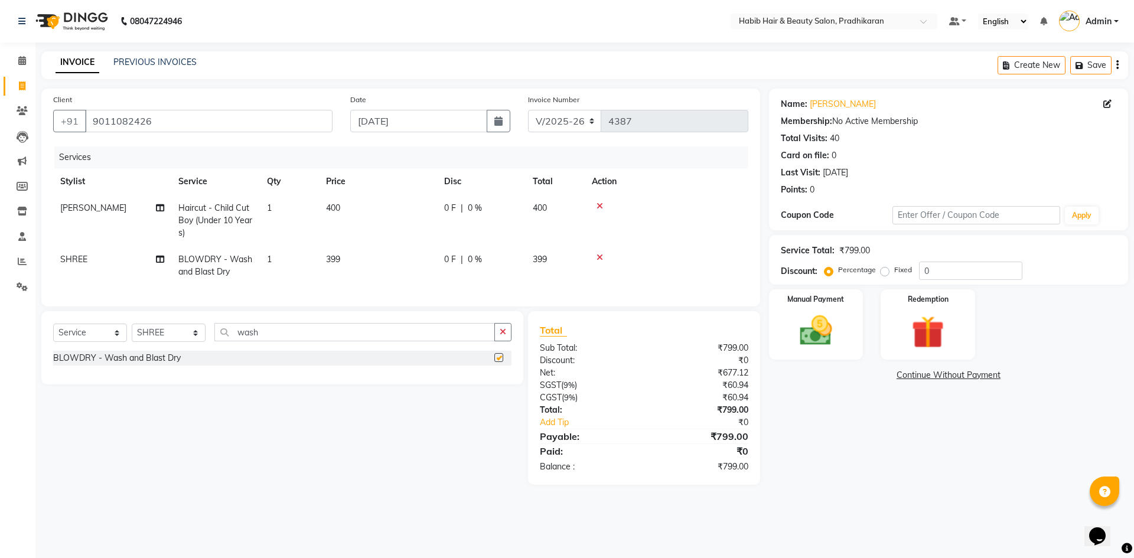
checkbox input "false"
click at [385, 260] on td "399" at bounding box center [378, 265] width 118 height 39
select select "75422"
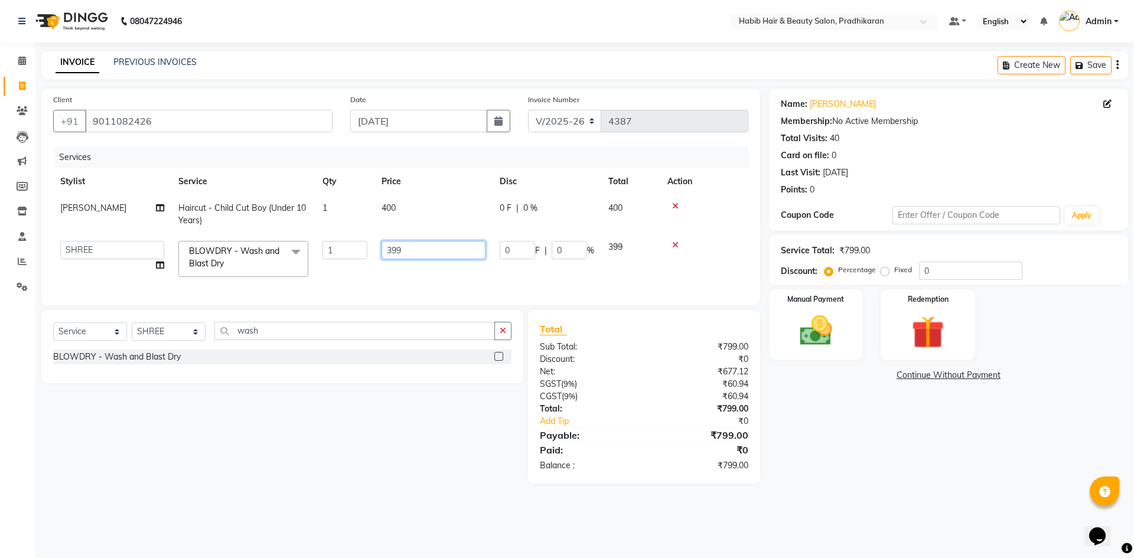
drag, startPoint x: 423, startPoint y: 251, endPoint x: 728, endPoint y: 243, distance: 304.8
click at [425, 251] on input "399" at bounding box center [434, 250] width 104 height 18
type input "3"
type input "400"
click at [191, 341] on select "Select Stylist Admin Anju [PERSON_NAME] kiran [PERSON_NAME] pritam SHREE" at bounding box center [169, 331] width 74 height 18
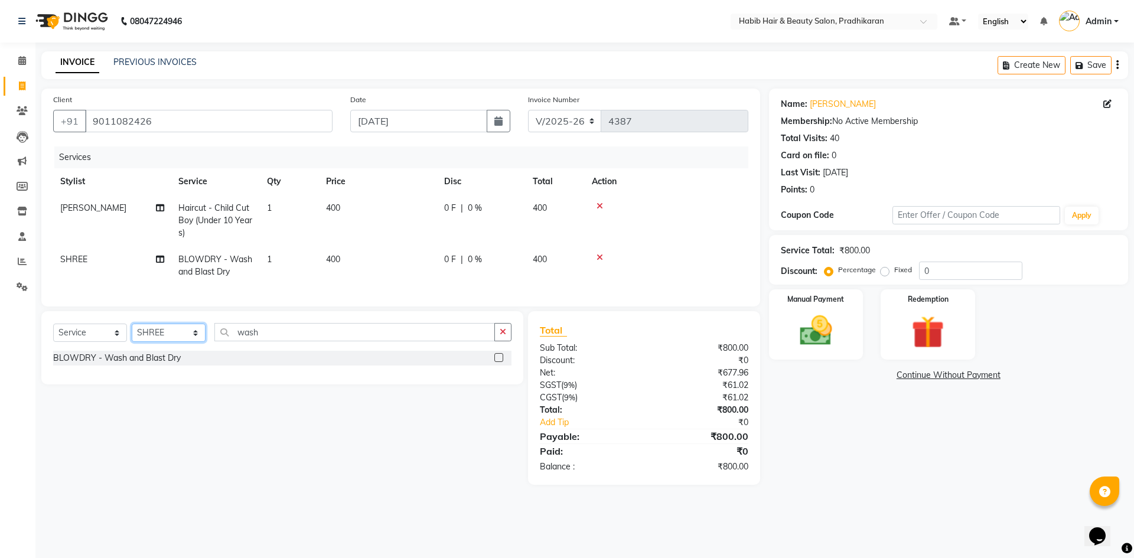
select select "84158"
click at [132, 333] on select "Select Stylist Admin Anju [PERSON_NAME] kiran [PERSON_NAME] pritam SHREE" at bounding box center [169, 333] width 74 height 18
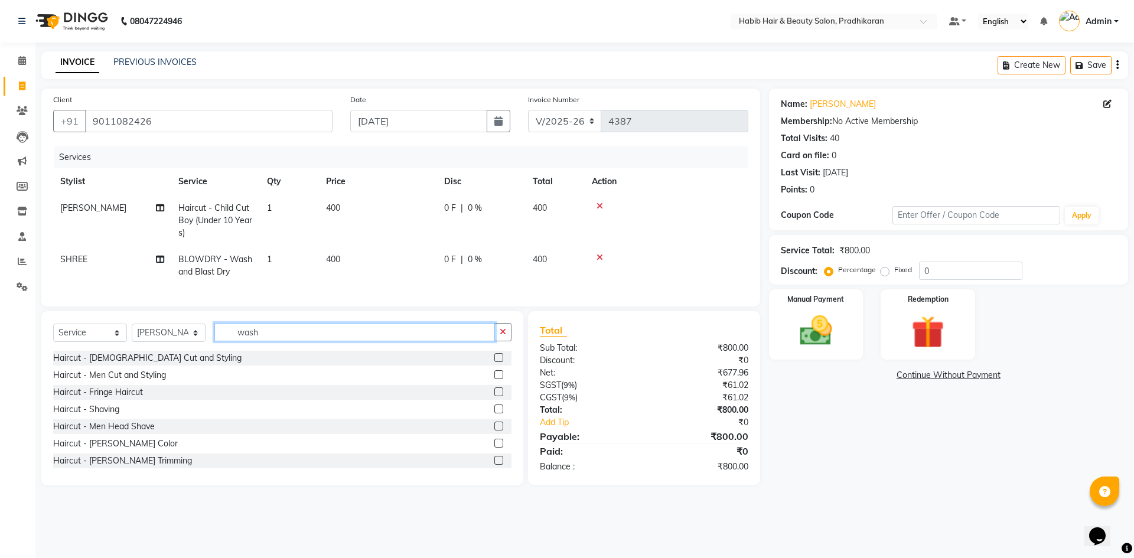
click at [289, 341] on input "wash" at bounding box center [354, 332] width 281 height 18
type input "wax"
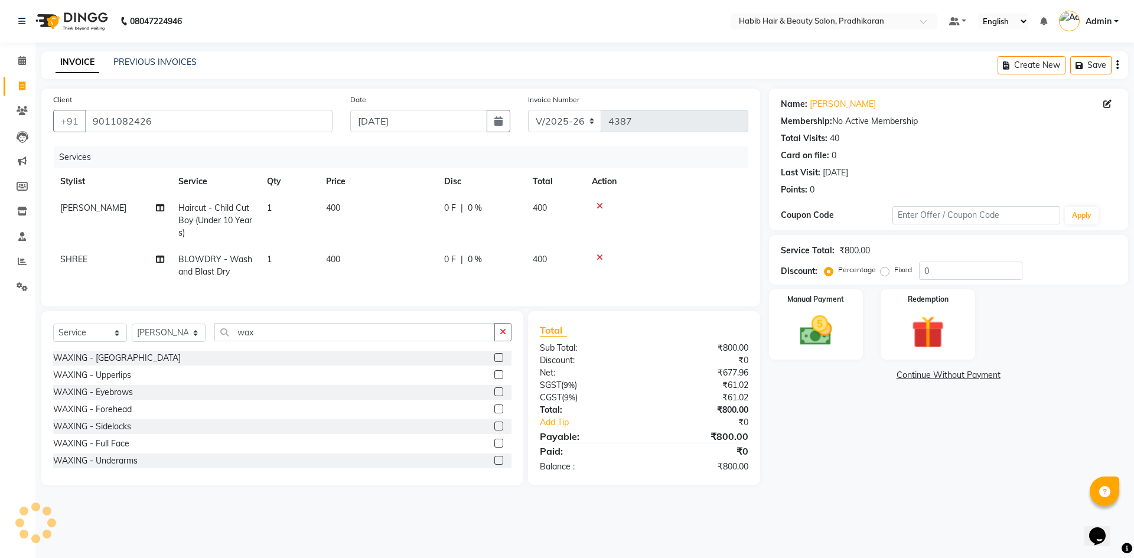
click at [494, 465] on label at bounding box center [498, 460] width 9 height 9
click at [494, 465] on input "checkbox" at bounding box center [498, 461] width 8 height 8
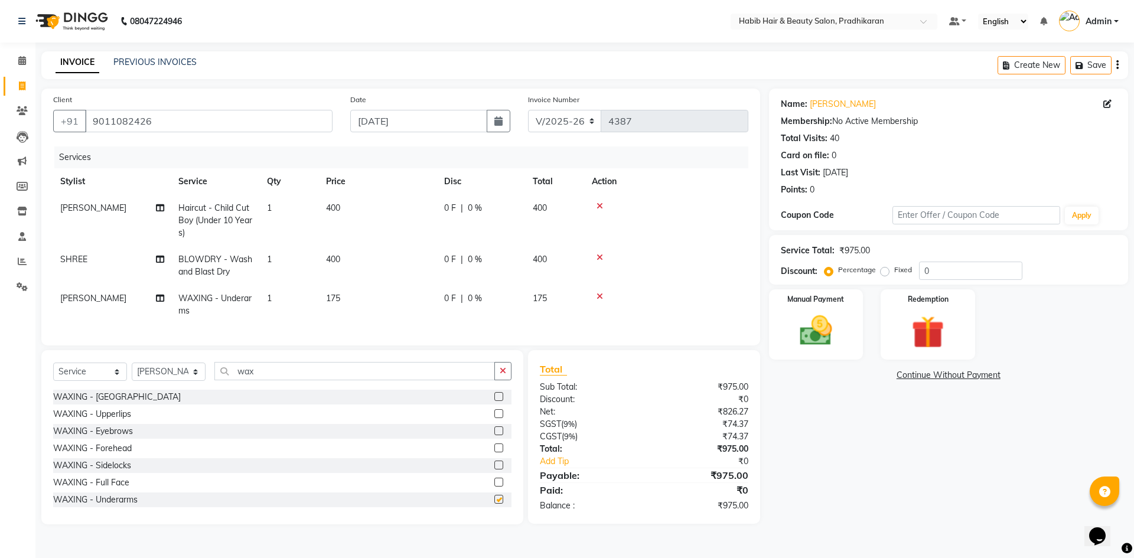
checkbox input "false"
click at [394, 305] on td "175" at bounding box center [378, 304] width 118 height 39
select select "84158"
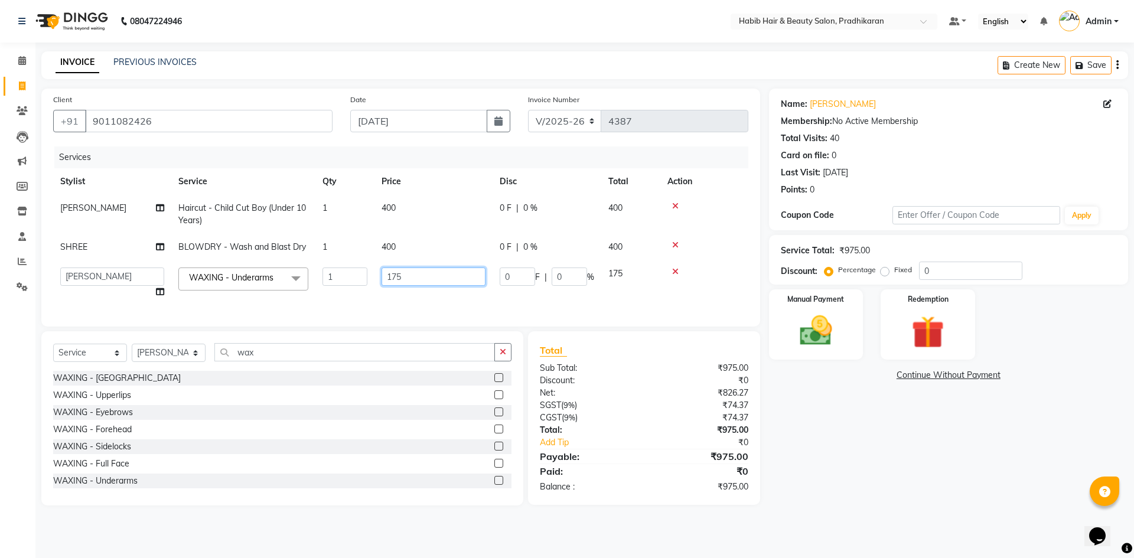
click at [441, 285] on input "175" at bounding box center [434, 277] width 104 height 18
type input "1"
type input "200"
click at [184, 365] on div "Select Service Product Membership Package Voucher Prepaid Gift Card Select Styl…" at bounding box center [282, 418] width 482 height 174
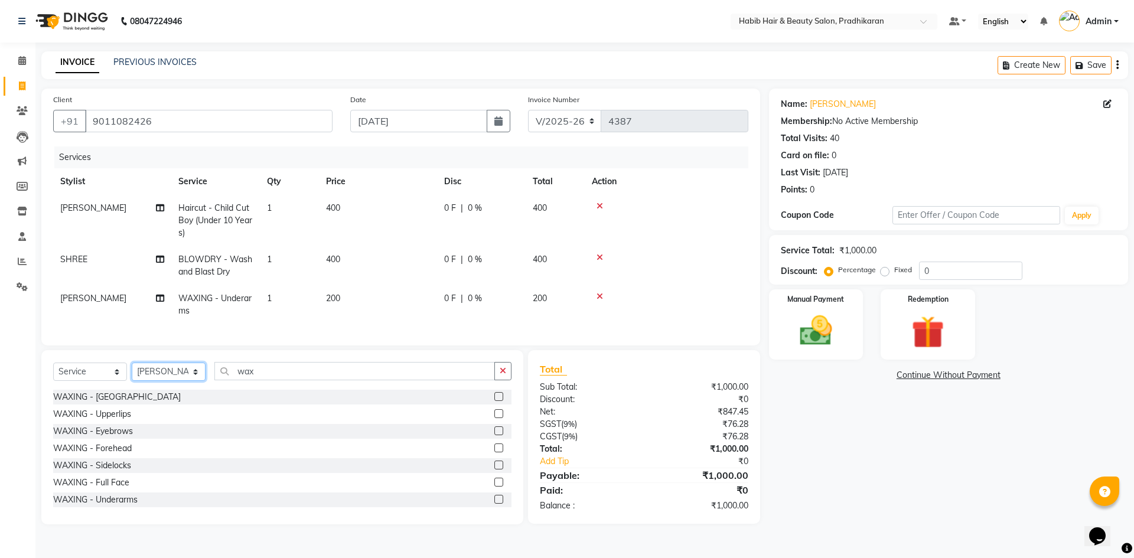
click at [132, 371] on select "Select Stylist Admin Anju [PERSON_NAME] kiran [PERSON_NAME] pritam SHREE" at bounding box center [169, 372] width 74 height 18
click at [270, 379] on input "wax" at bounding box center [354, 371] width 281 height 18
type input "w"
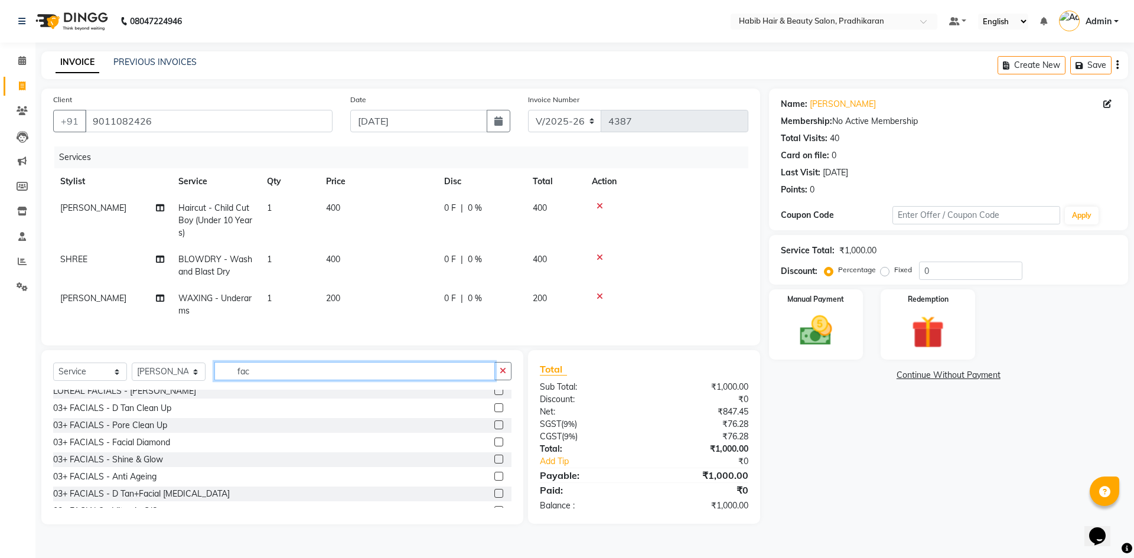
scroll to position [236, 0]
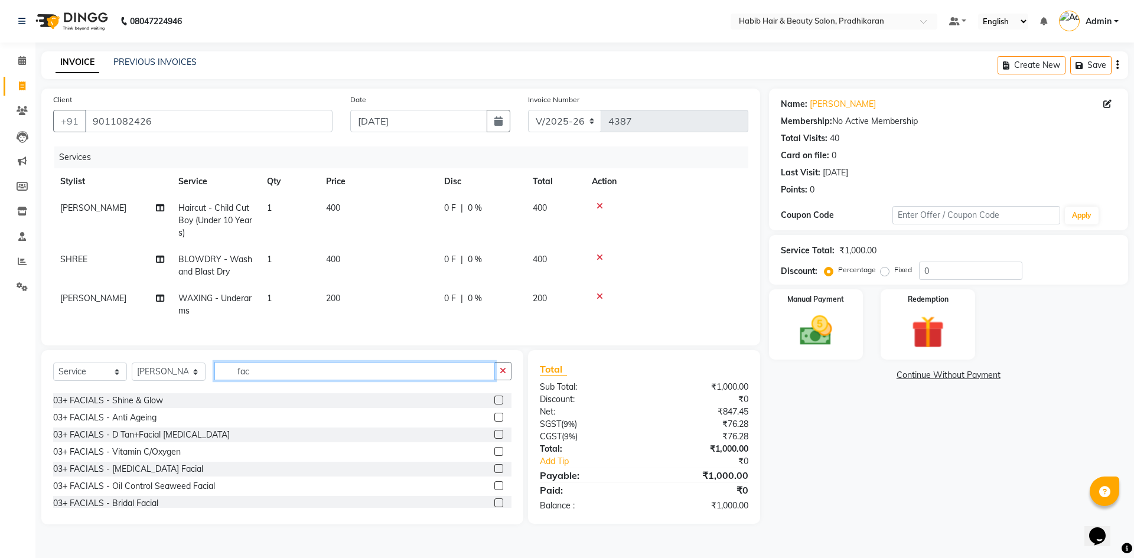
type input "fac"
click at [494, 439] on label at bounding box center [498, 434] width 9 height 9
click at [494, 439] on input "checkbox" at bounding box center [498, 435] width 8 height 8
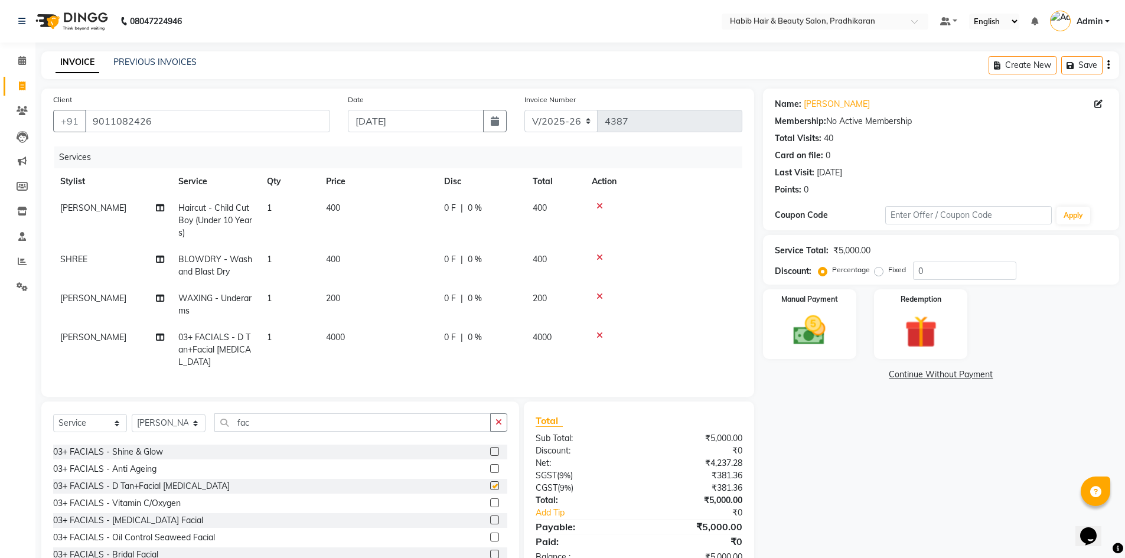
checkbox input "false"
click at [936, 272] on input "0" at bounding box center [964, 271] width 103 height 18
type input "50"
click at [817, 325] on img at bounding box center [810, 330] width 54 height 38
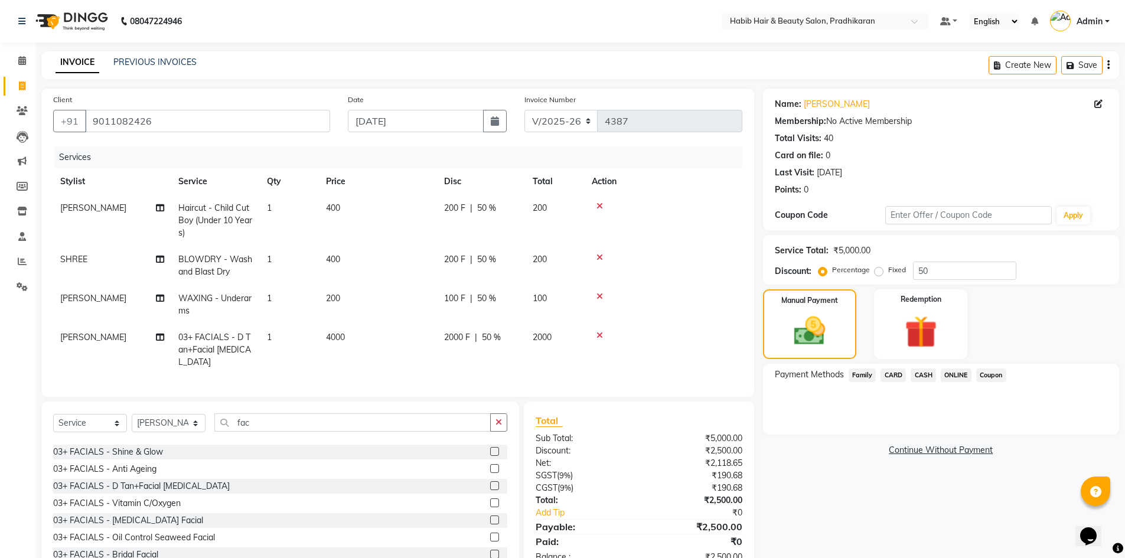
click at [948, 379] on span "ONLINE" at bounding box center [956, 376] width 31 height 14
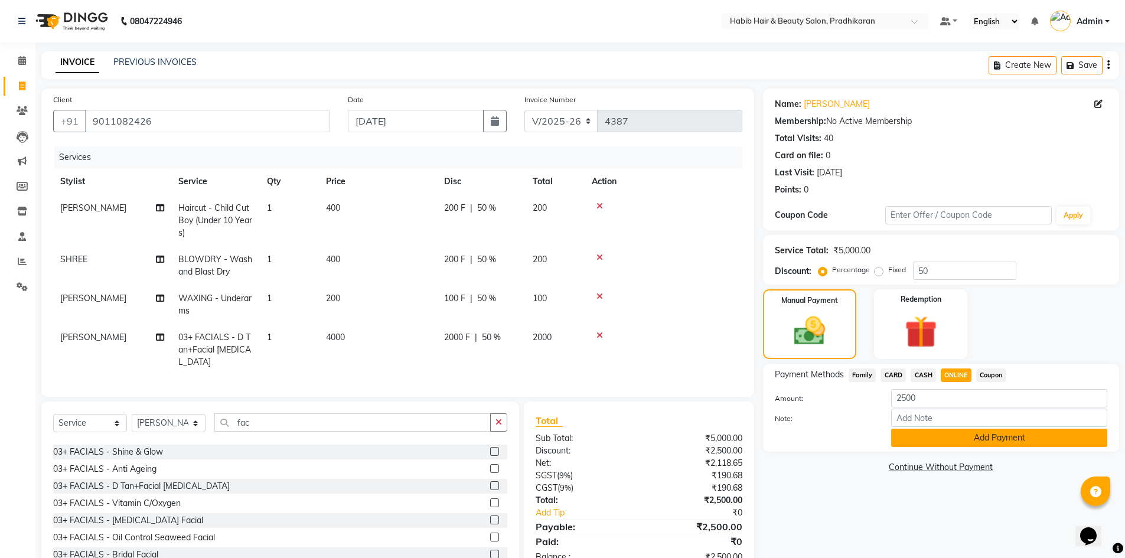
click at [937, 436] on button "Add Payment" at bounding box center [999, 438] width 216 height 18
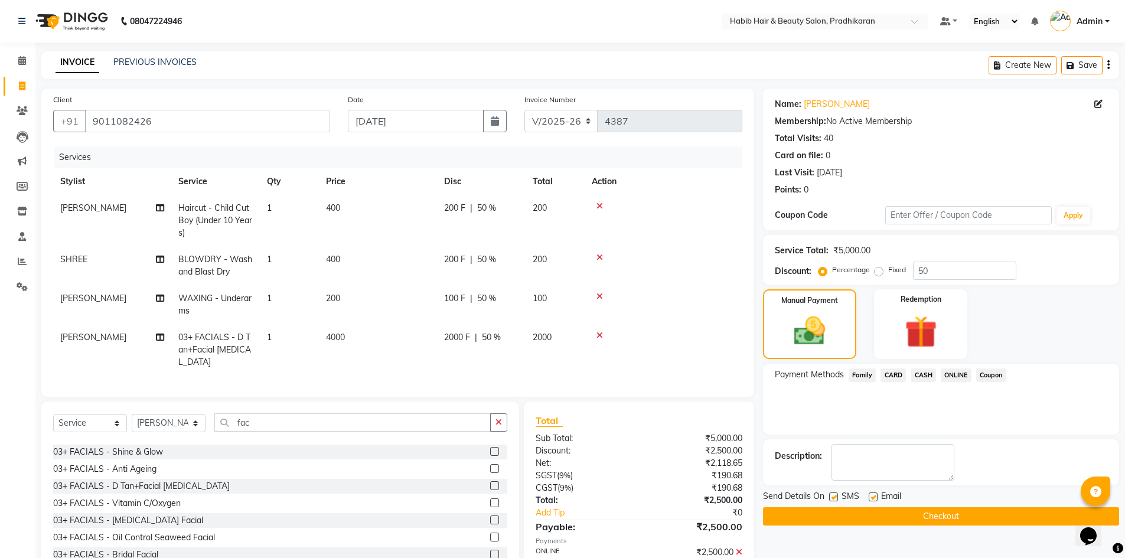
click at [970, 527] on div "Name: [PERSON_NAME] Membership: No Active Membership Total Visits: 40 Card on f…" at bounding box center [945, 344] width 365 height 511
click at [969, 524] on button "Checkout" at bounding box center [941, 516] width 356 height 18
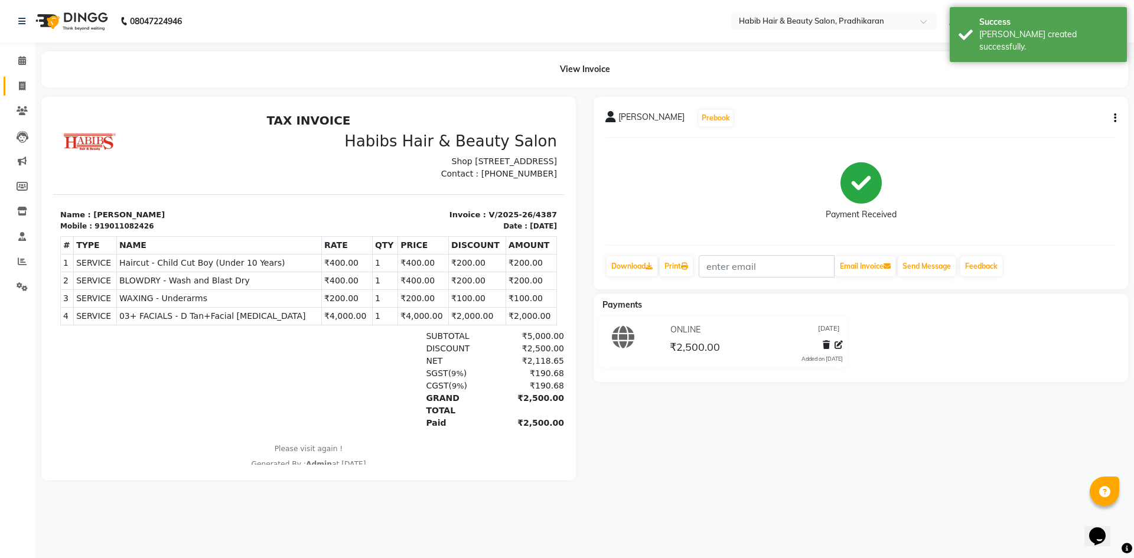
click at [19, 93] on link "Invoice" at bounding box center [18, 86] width 28 height 19
select select "service"
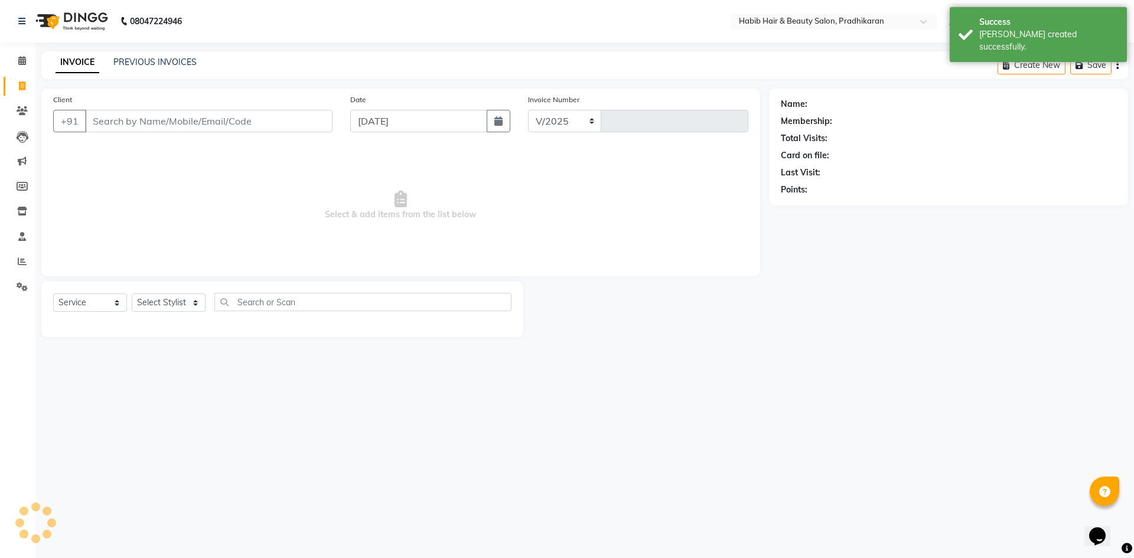
select select "5583"
type input "4388"
click at [115, 115] on input "Client" at bounding box center [208, 121] width 247 height 22
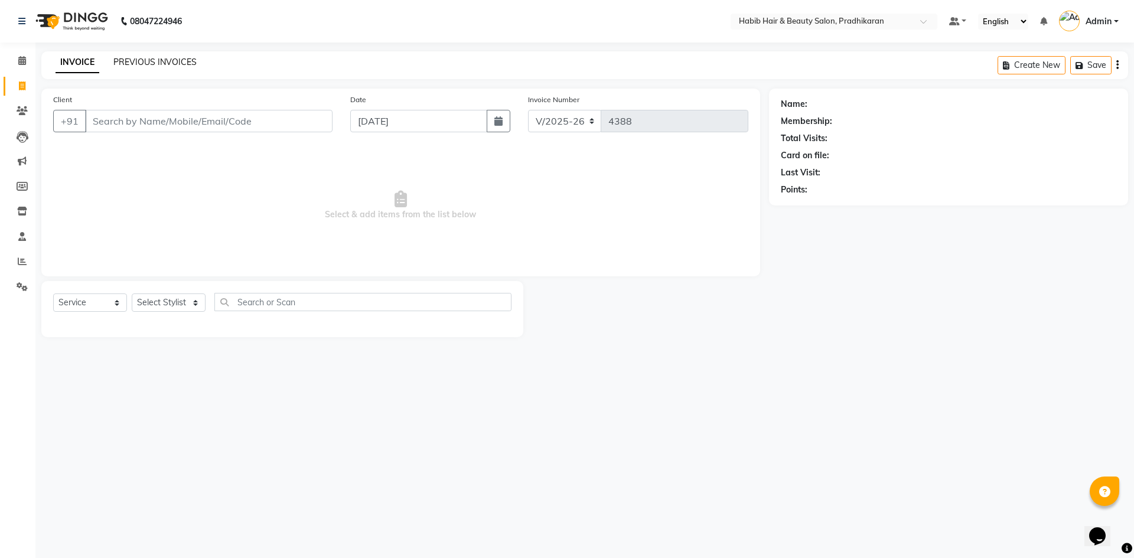
click at [133, 63] on link "PREVIOUS INVOICES" at bounding box center [154, 62] width 83 height 11
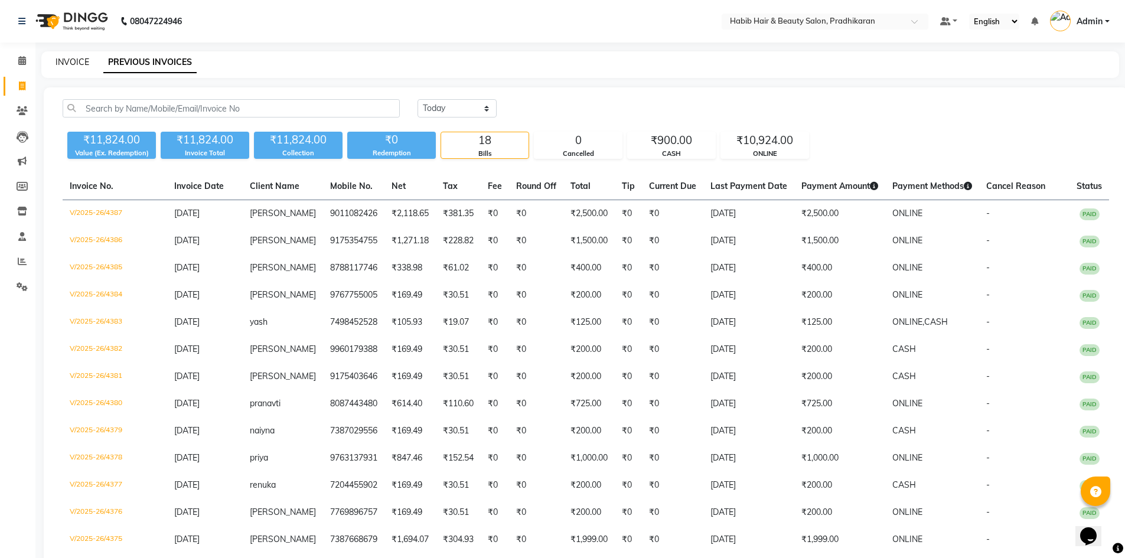
click at [76, 64] on link "INVOICE" at bounding box center [73, 62] width 34 height 11
select select "service"
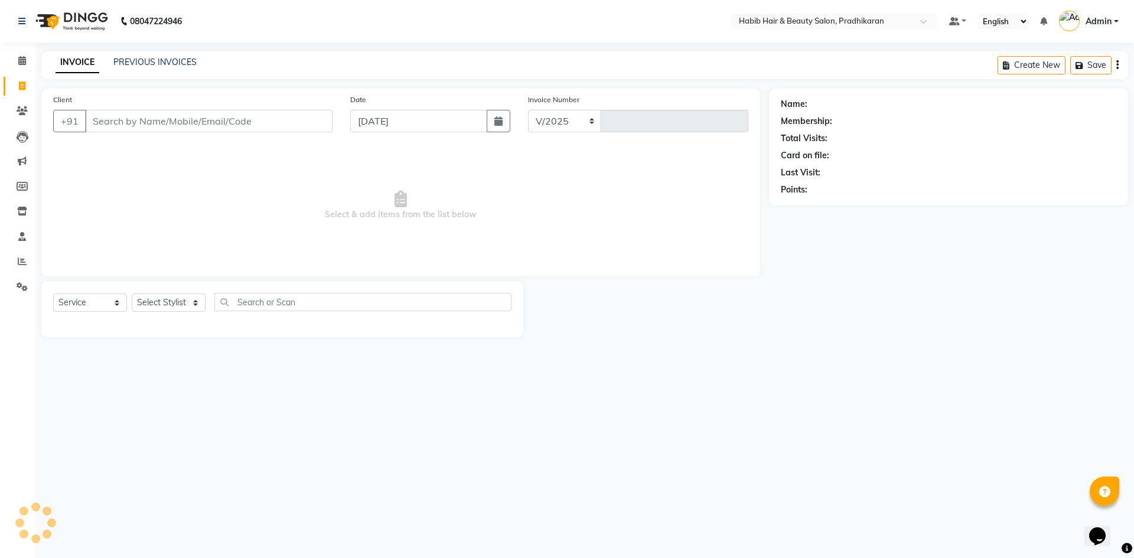
select select "5583"
type input "4388"
click at [150, 58] on link "PREVIOUS INVOICES" at bounding box center [154, 62] width 83 height 11
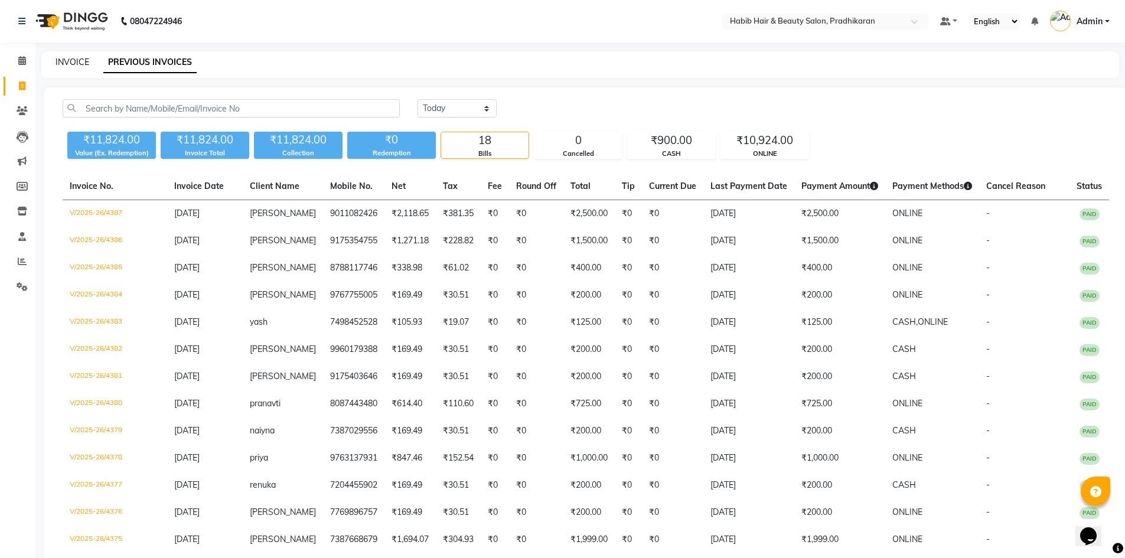
click at [70, 60] on link "INVOICE" at bounding box center [73, 62] width 34 height 11
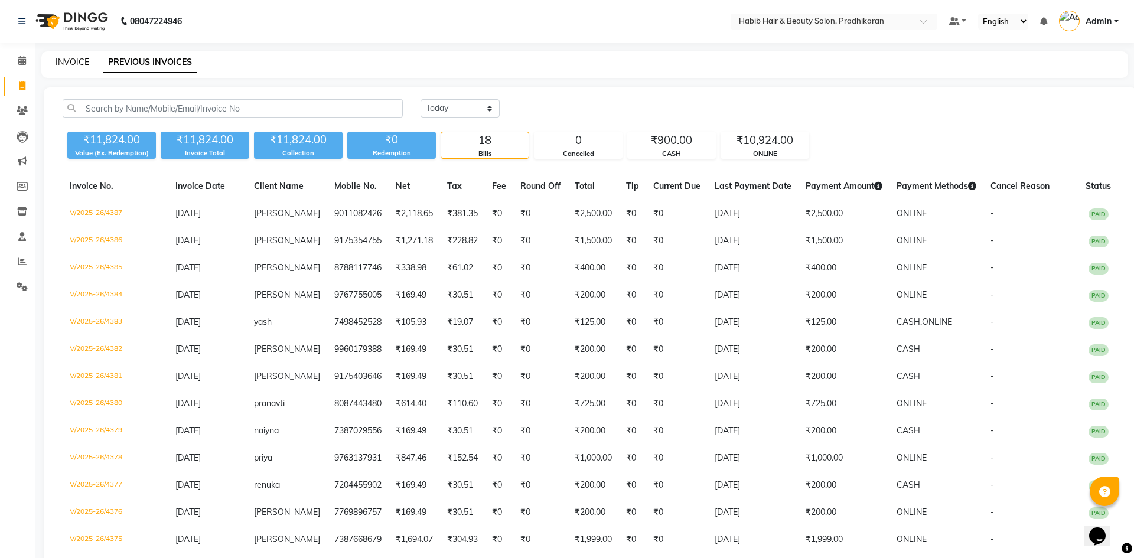
select select "service"
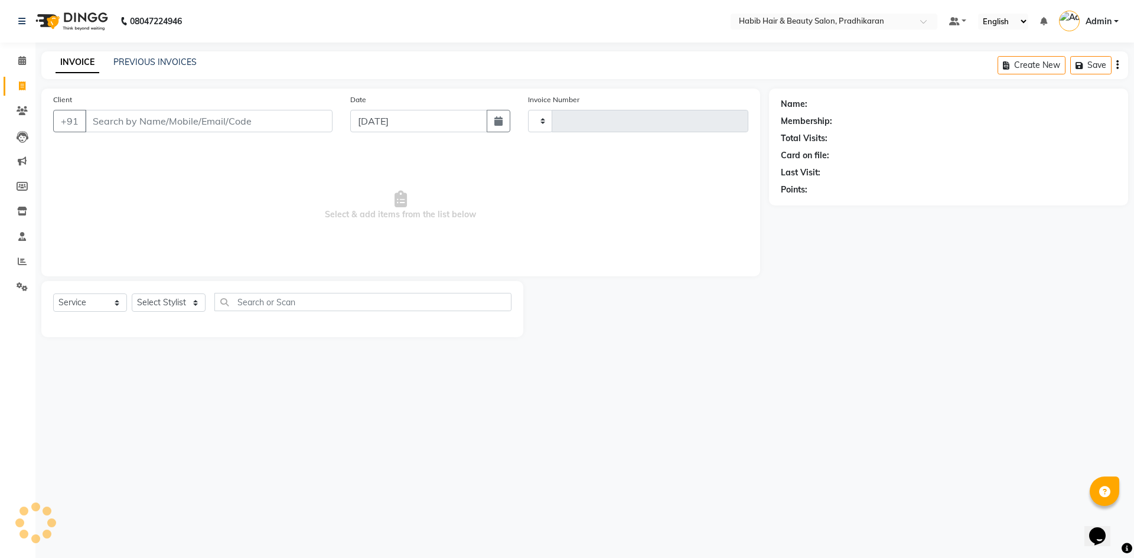
type input "4388"
select select "5583"
click at [118, 122] on input "Client" at bounding box center [208, 121] width 247 height 22
click at [190, 304] on select "Select Stylist Admin Anju [PERSON_NAME] kiran [PERSON_NAME] pritam SHREE" at bounding box center [169, 303] width 74 height 18
select select "38177"
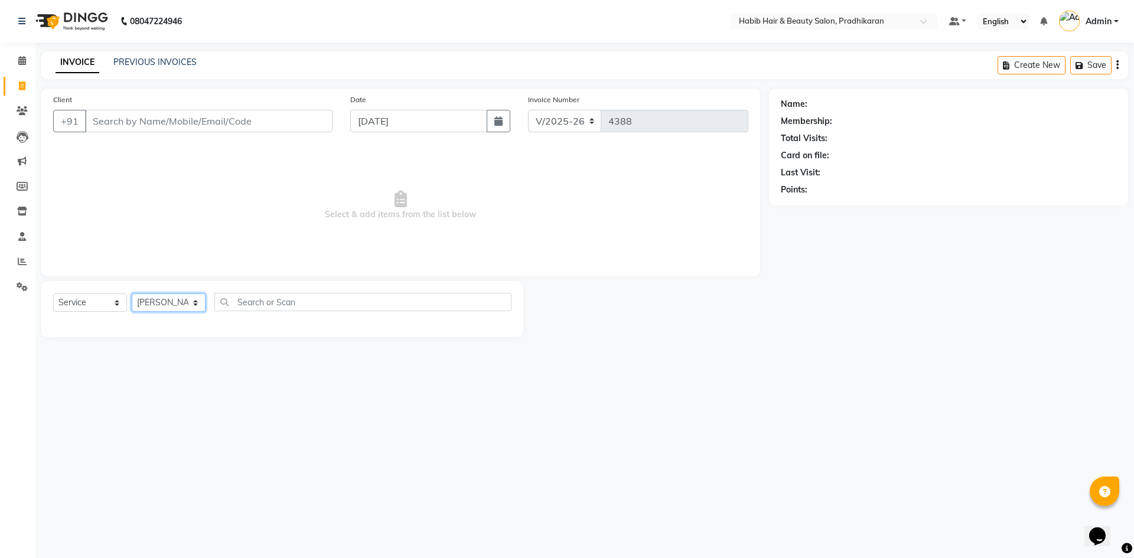
click at [132, 294] on select "Select Stylist Admin Anju [PERSON_NAME] kiran [PERSON_NAME] pritam SHREE" at bounding box center [169, 303] width 74 height 18
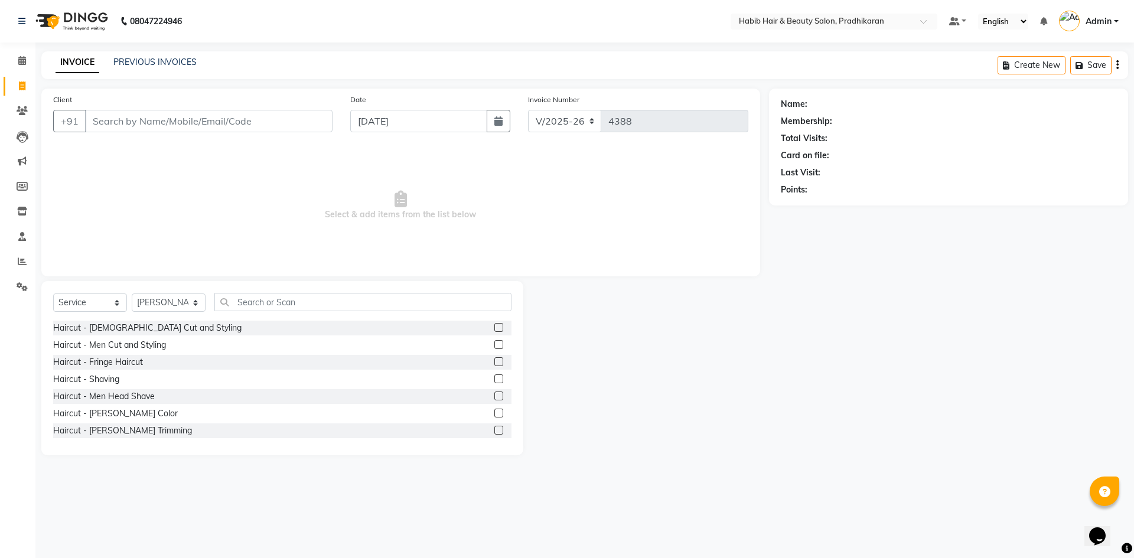
click at [494, 343] on label at bounding box center [498, 344] width 9 height 9
click at [494, 343] on input "checkbox" at bounding box center [498, 345] width 8 height 8
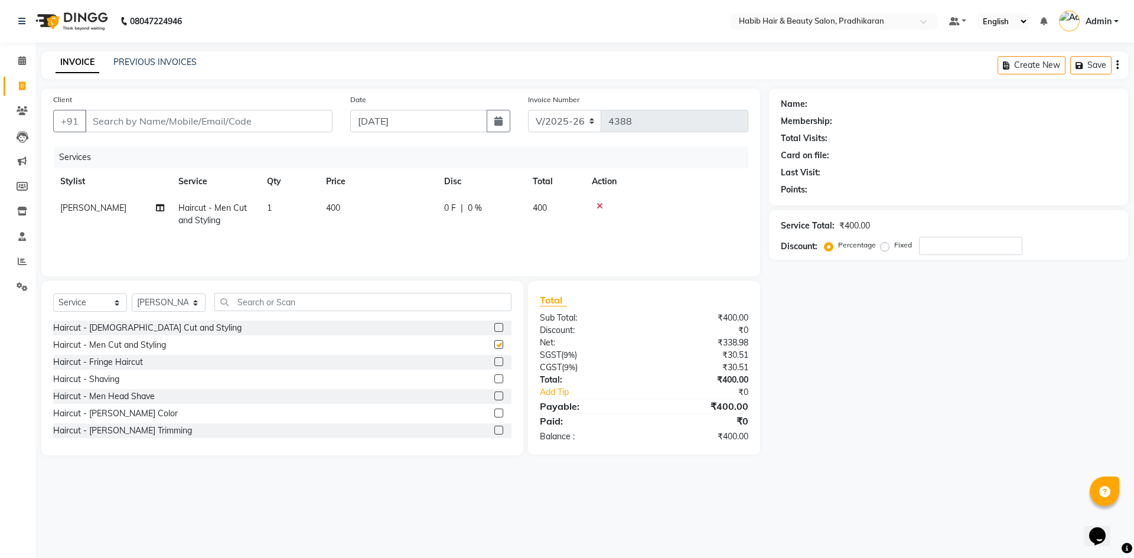
checkbox input "false"
click at [494, 429] on label at bounding box center [498, 430] width 9 height 9
click at [494, 429] on input "checkbox" at bounding box center [498, 431] width 8 height 8
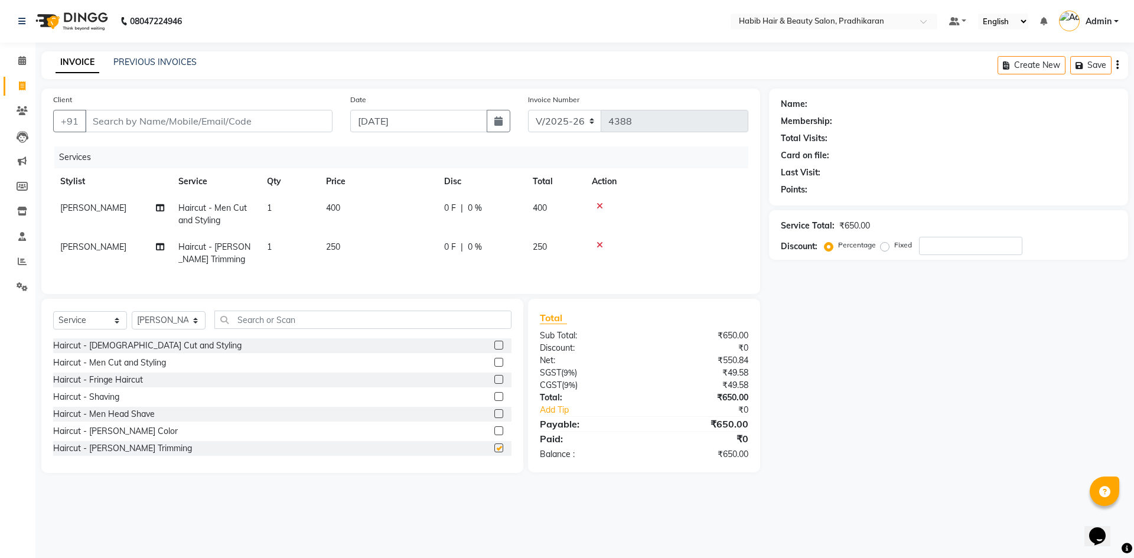
checkbox input "false"
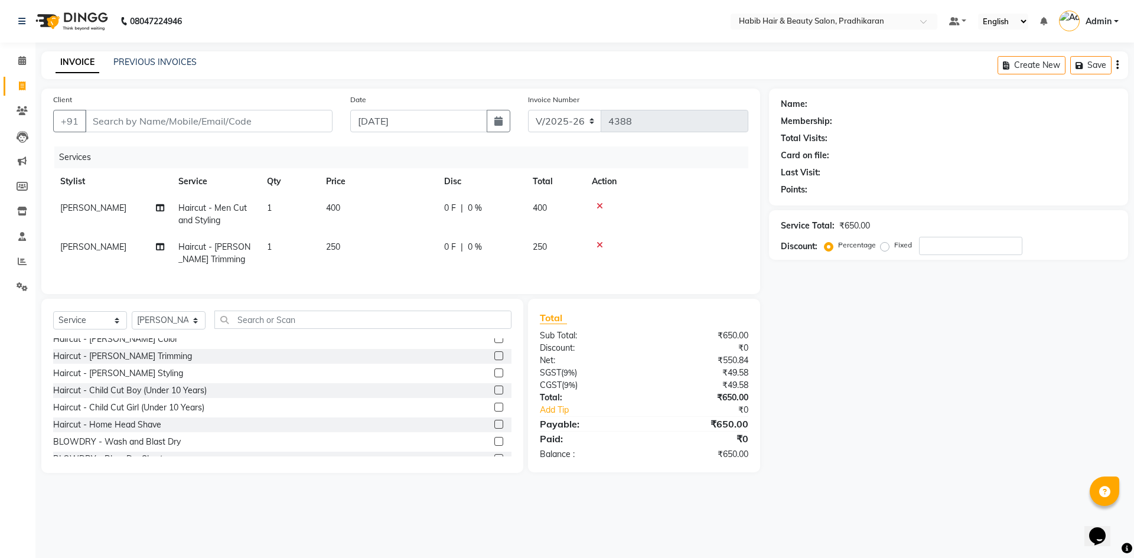
scroll to position [118, 0]
click at [494, 369] on label at bounding box center [498, 364] width 9 height 9
click at [494, 369] on input "checkbox" at bounding box center [498, 365] width 8 height 8
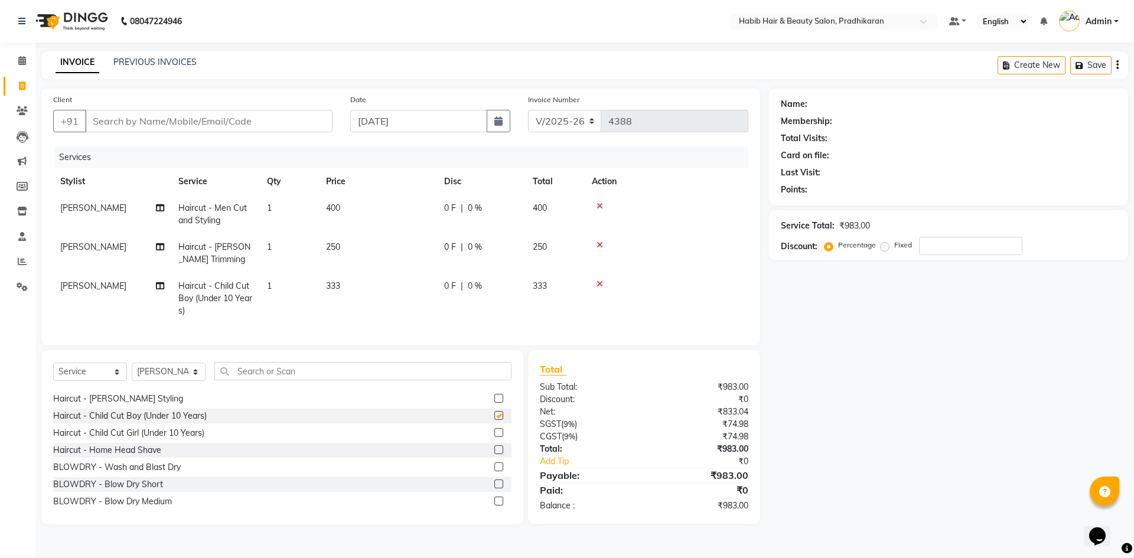
checkbox input "false"
click at [392, 291] on td "333" at bounding box center [378, 298] width 118 height 51
select select "38177"
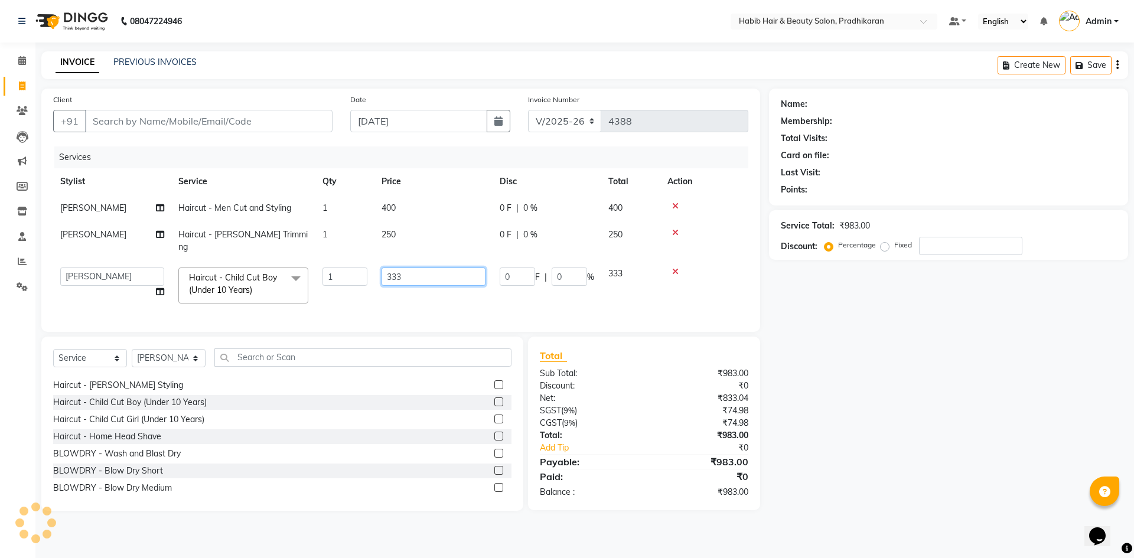
click at [426, 269] on input "333" at bounding box center [434, 277] width 104 height 18
type input "3"
type input "400"
click at [301, 126] on input "Client" at bounding box center [208, 121] width 247 height 22
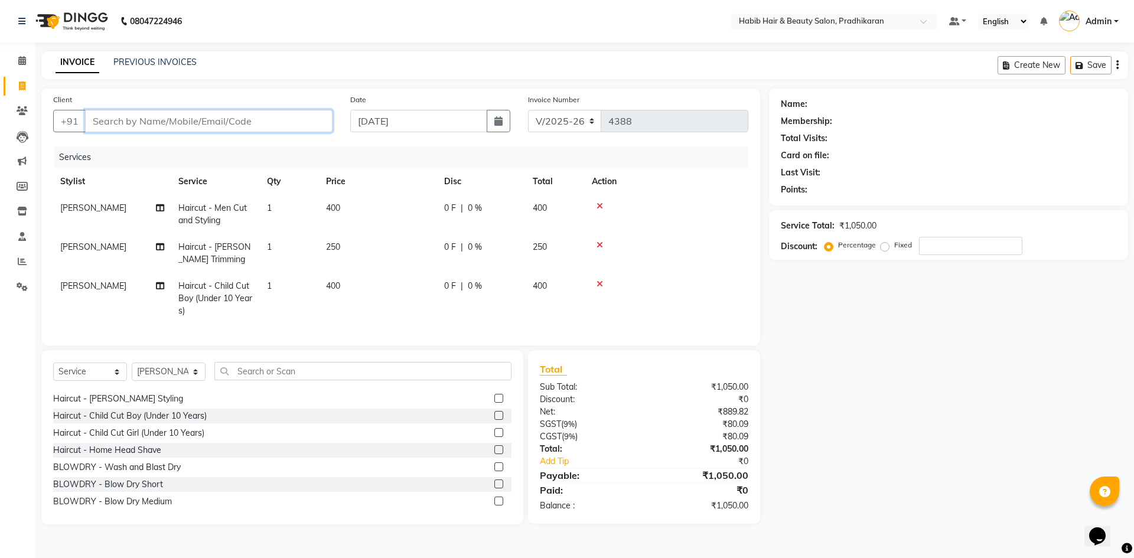
type input "9"
type input "0"
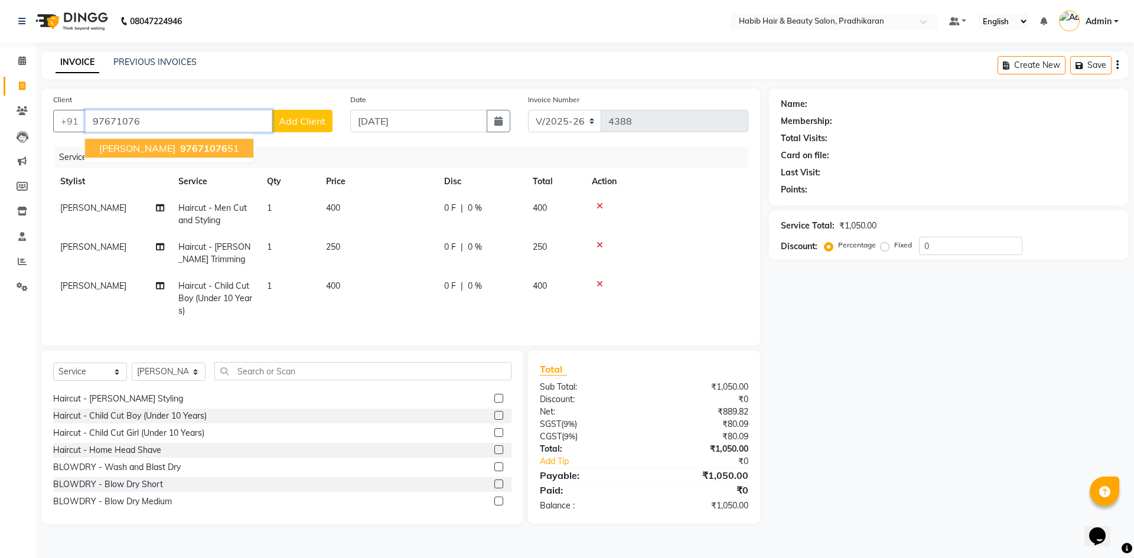
click at [180, 153] on span "97671076" at bounding box center [203, 148] width 47 height 12
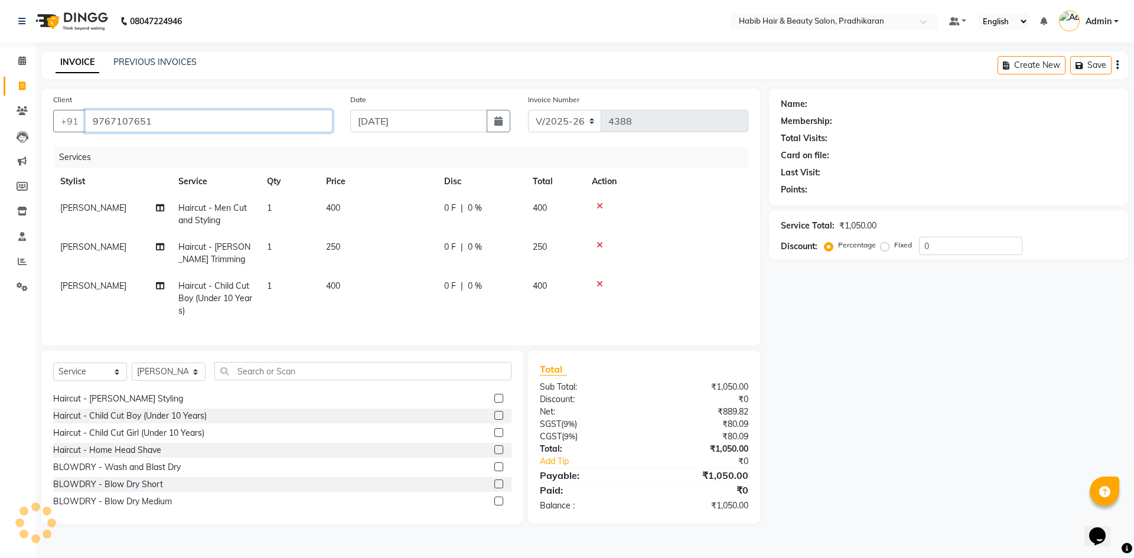
type input "9767107651"
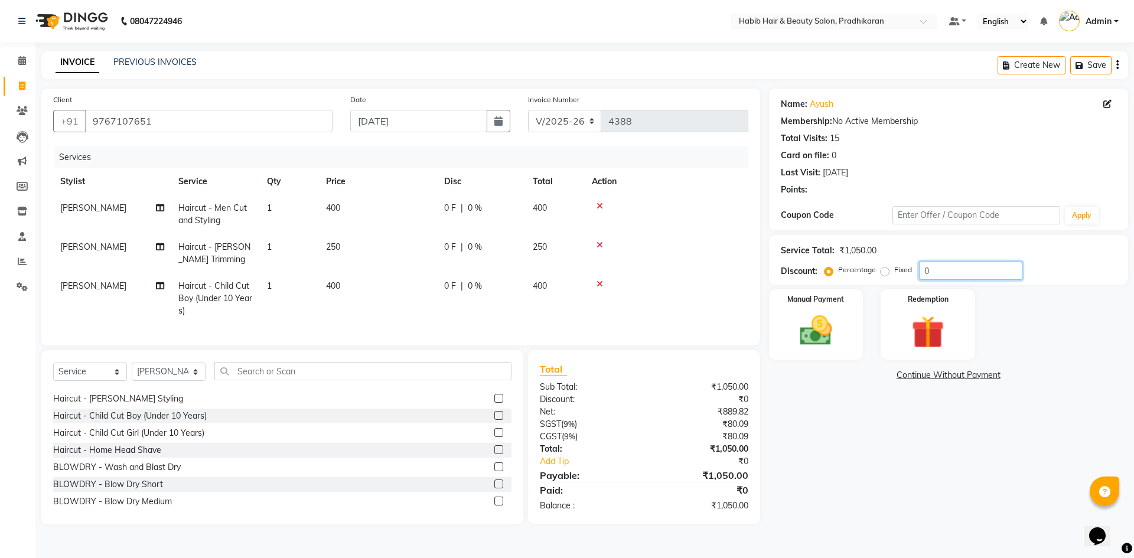
click at [951, 272] on input "0" at bounding box center [970, 271] width 103 height 18
type input "50"
click at [804, 333] on img at bounding box center [815, 330] width 55 height 39
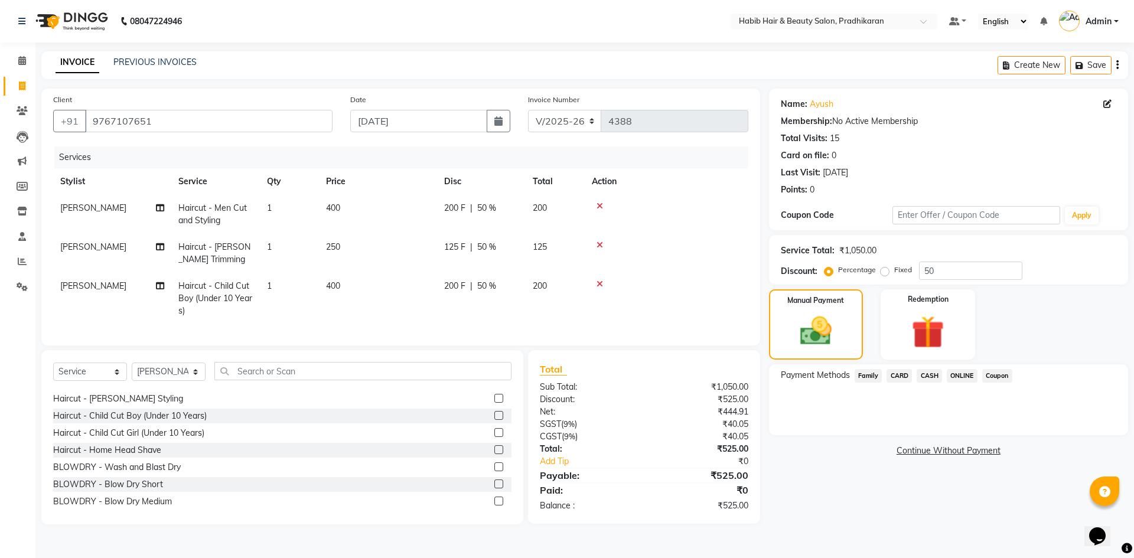
click at [945, 378] on div "ONLINE" at bounding box center [959, 377] width 35 height 16
click at [961, 377] on span "ONLINE" at bounding box center [962, 376] width 31 height 14
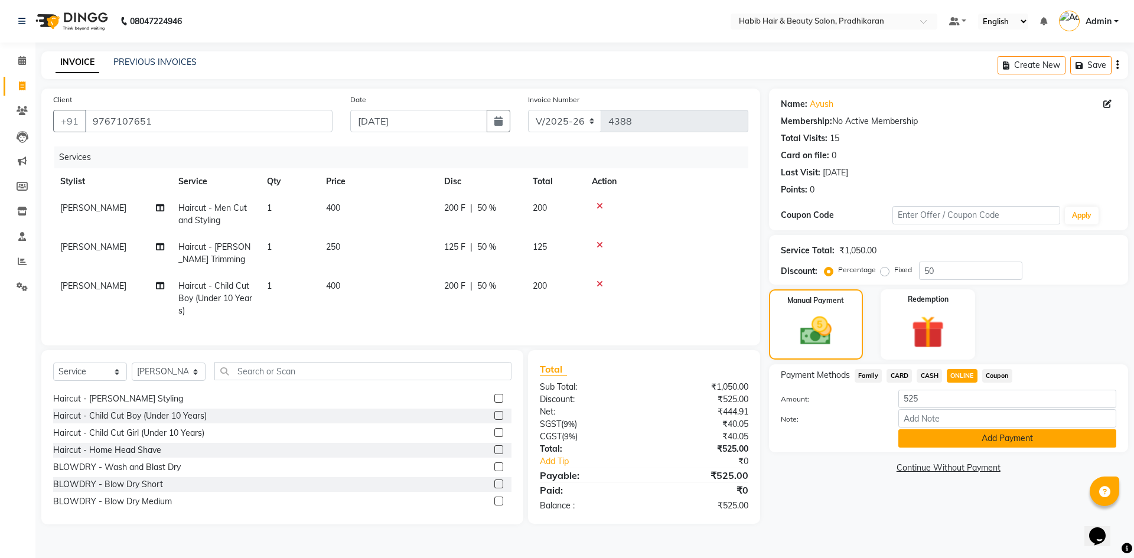
click at [952, 443] on button "Add Payment" at bounding box center [1007, 438] width 218 height 18
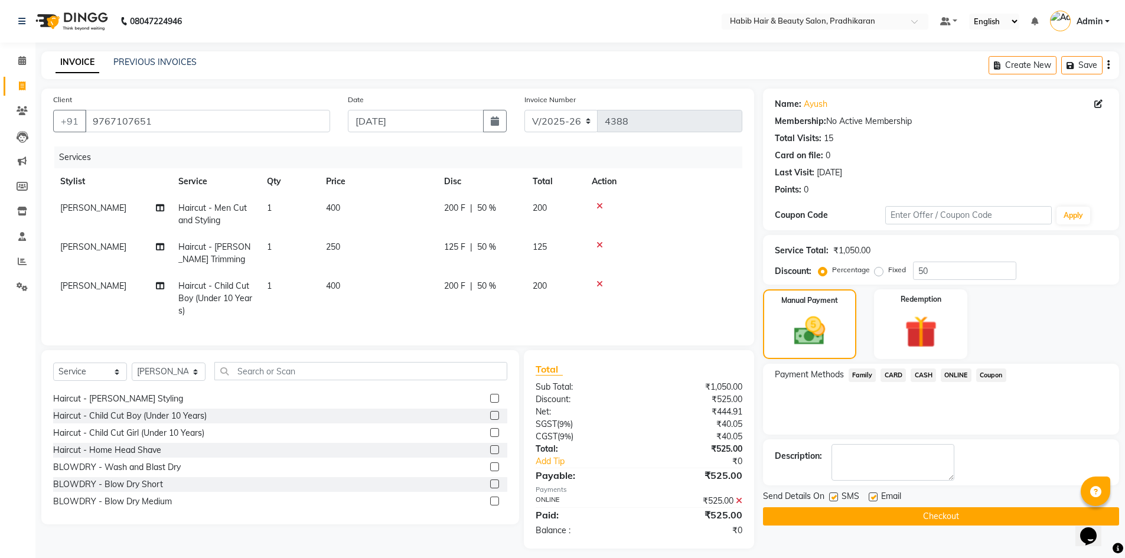
click at [947, 513] on button "Checkout" at bounding box center [941, 516] width 356 height 18
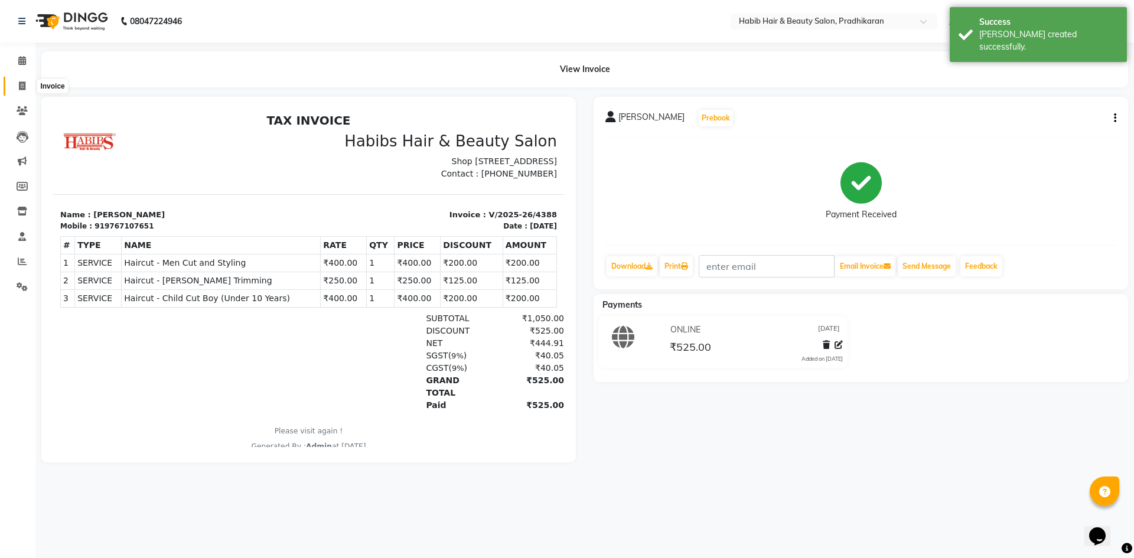
click at [18, 80] on span at bounding box center [22, 87] width 21 height 14
select select "service"
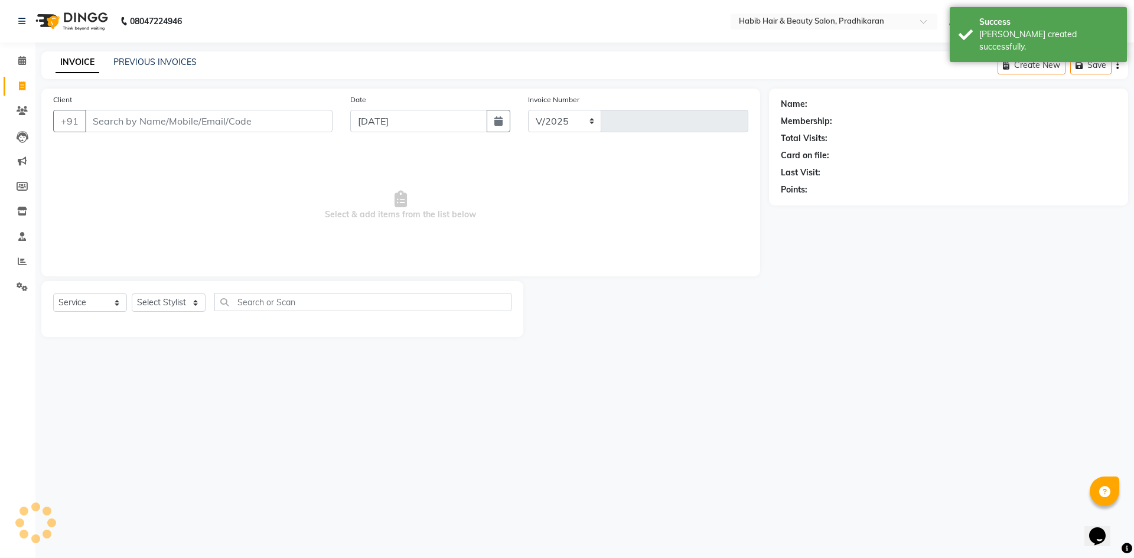
select select "5583"
type input "4389"
click at [185, 299] on select "Select Stylist Admin Anju [PERSON_NAME] kiran [PERSON_NAME] pritam SHREE" at bounding box center [169, 303] width 74 height 18
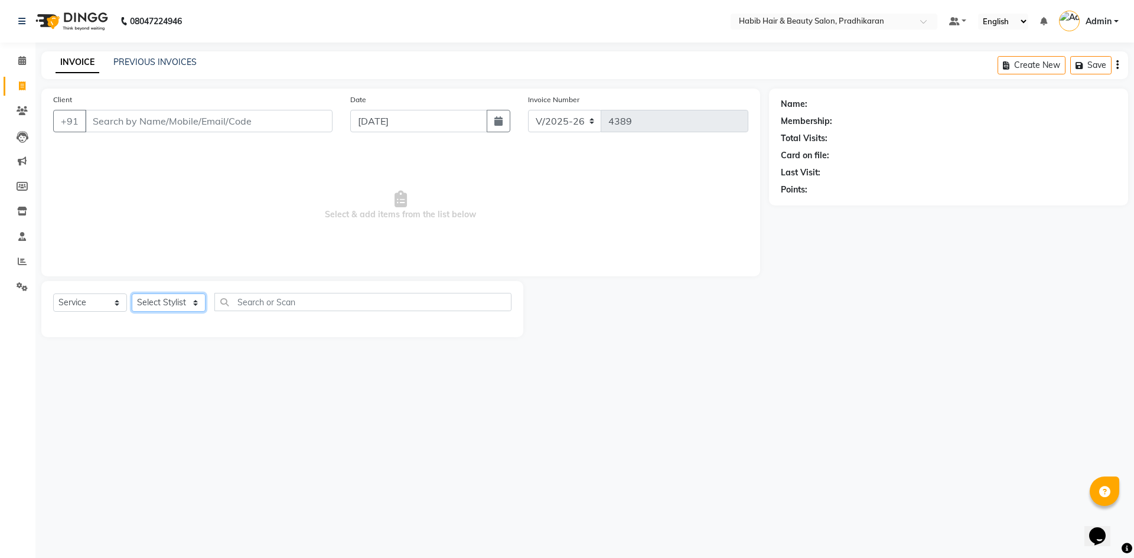
select select "89528"
click at [132, 294] on select "Select Stylist Admin Anju [PERSON_NAME] kiran [PERSON_NAME] pritam SHREE" at bounding box center [169, 303] width 74 height 18
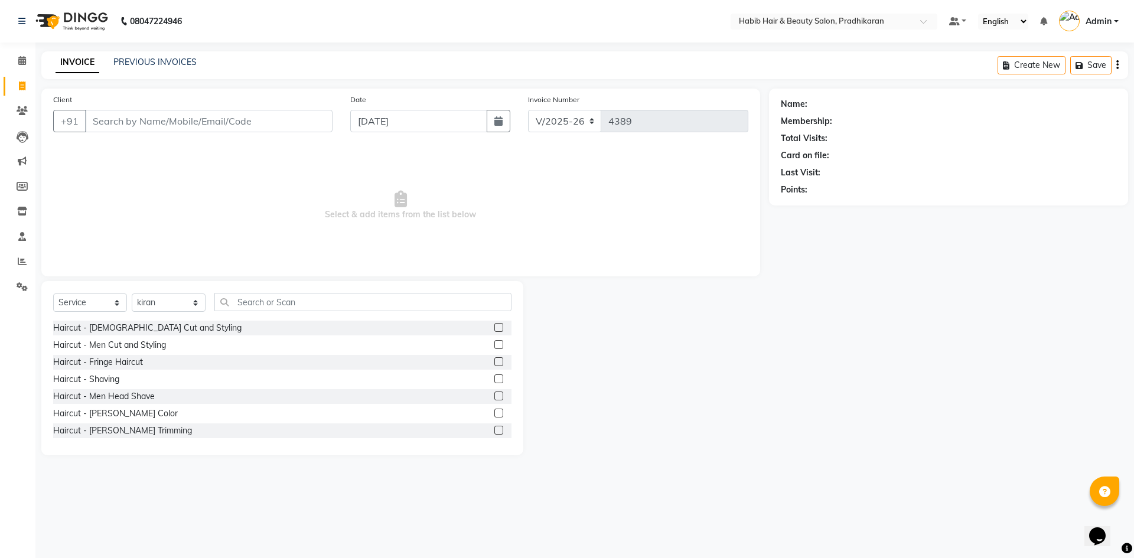
click at [494, 432] on label at bounding box center [498, 430] width 9 height 9
click at [494, 432] on input "checkbox" at bounding box center [498, 431] width 8 height 8
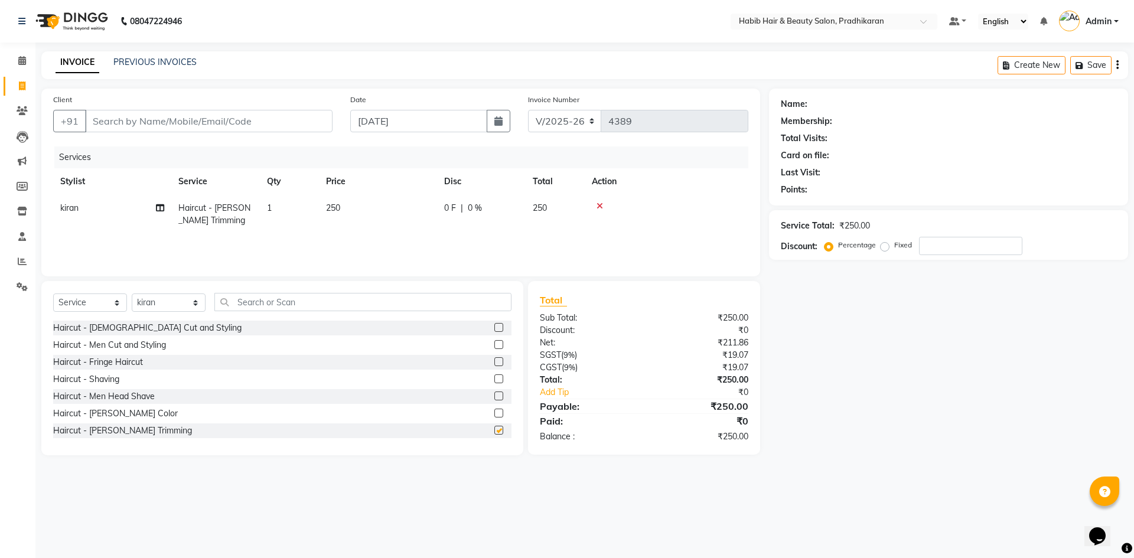
checkbox input "false"
click at [281, 120] on input "Client" at bounding box center [208, 121] width 247 height 22
type input "9"
type input "0"
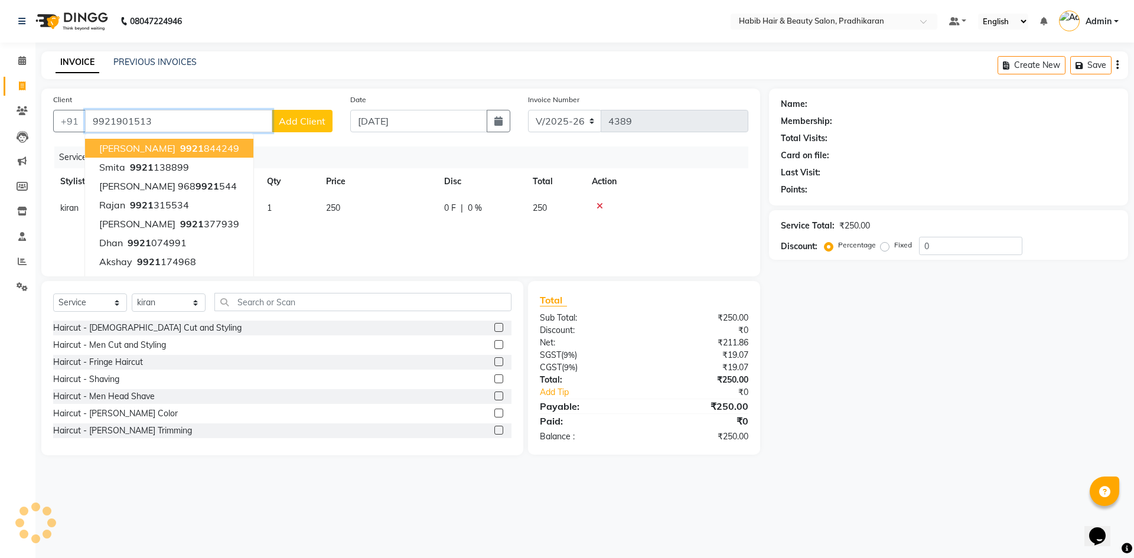
type input "9921901513"
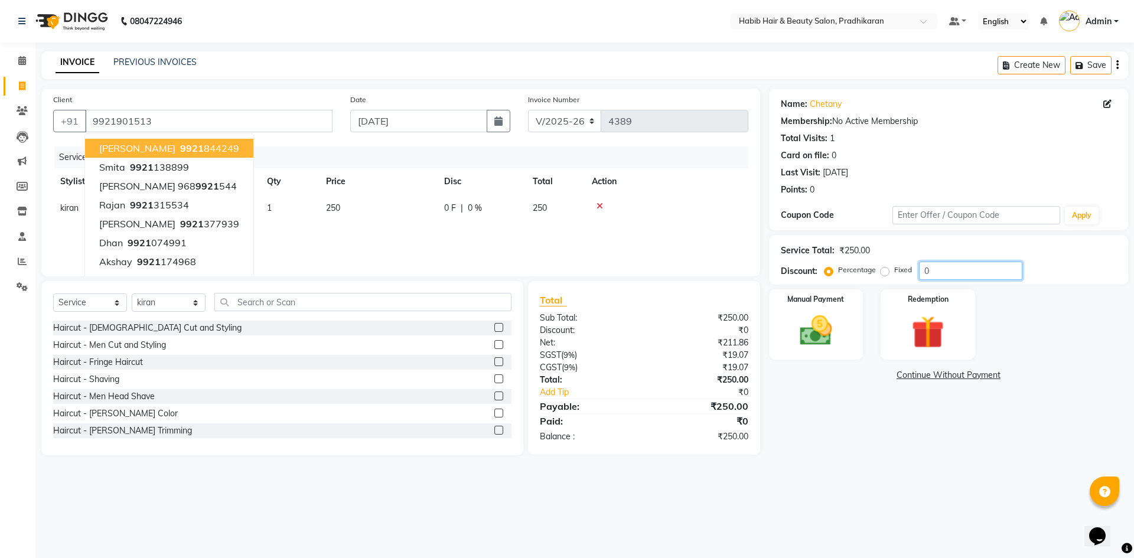
click at [964, 269] on input "0" at bounding box center [970, 271] width 103 height 18
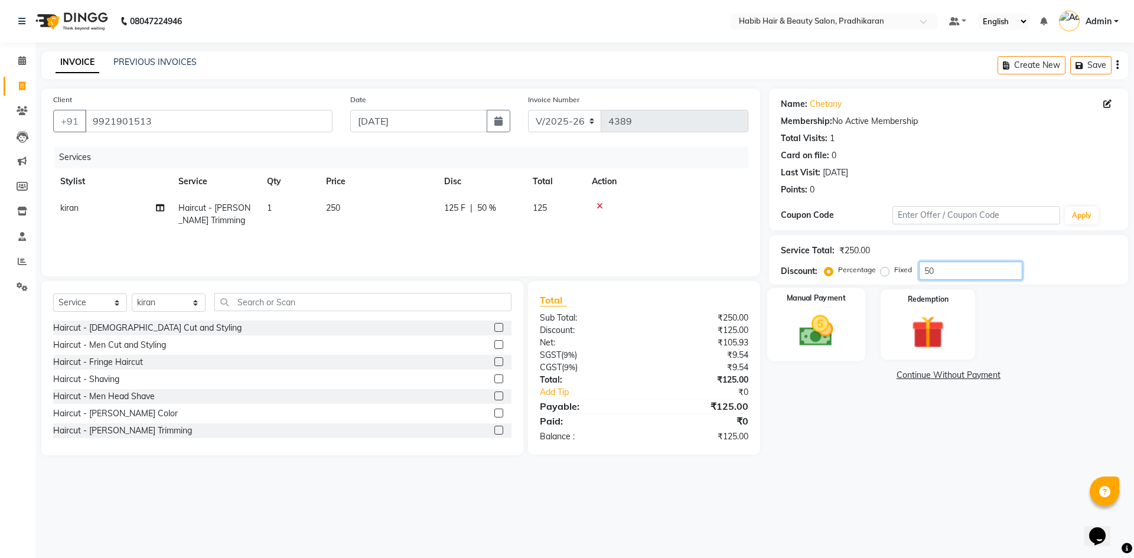
type input "50"
click at [799, 338] on img at bounding box center [815, 330] width 55 height 39
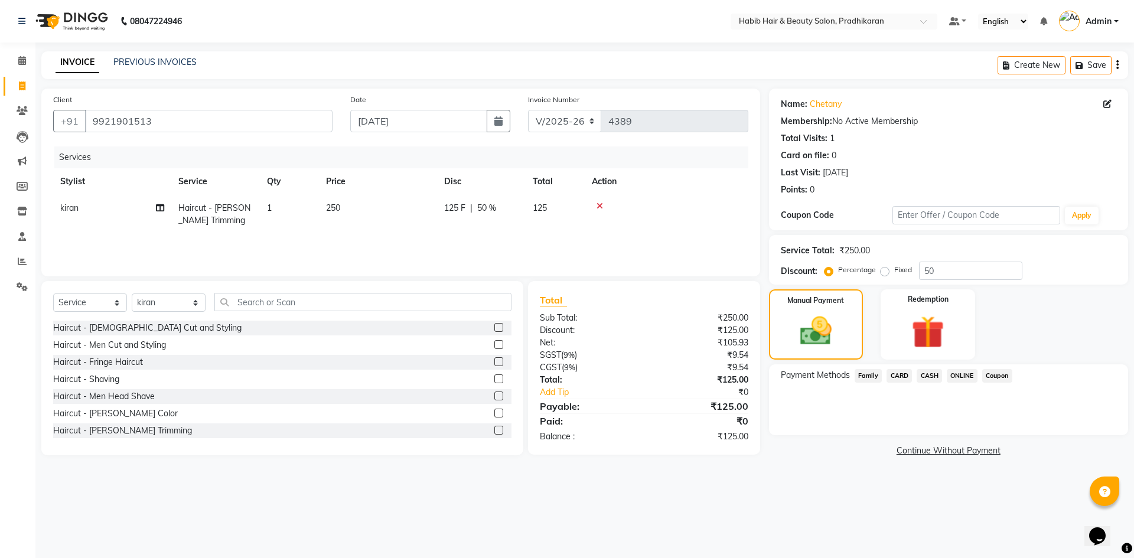
drag, startPoint x: 927, startPoint y: 374, endPoint x: 927, endPoint y: 389, distance: 14.8
click at [927, 377] on span "CASH" at bounding box center [929, 376] width 25 height 14
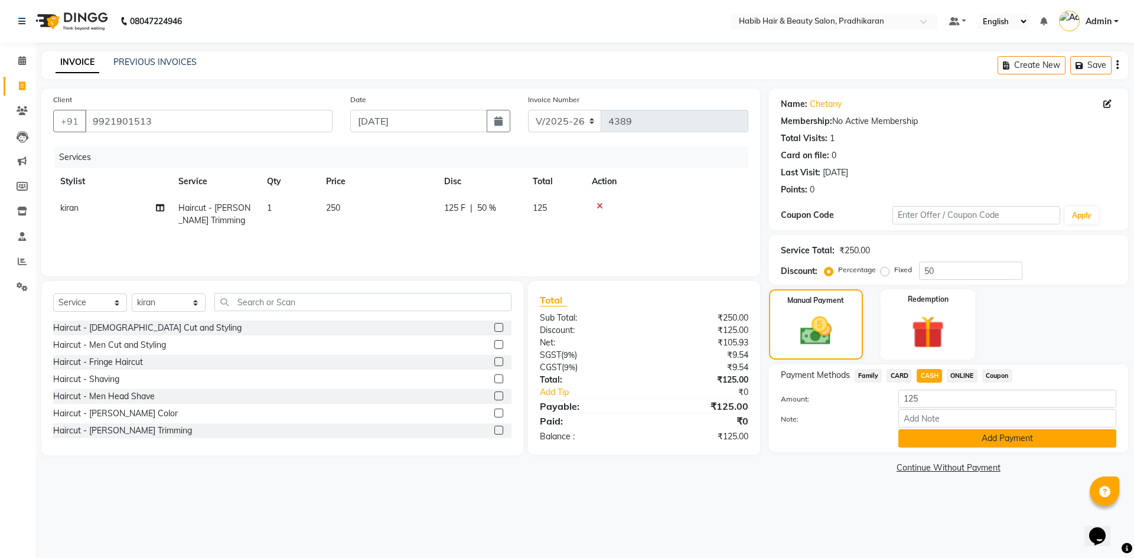
click at [932, 437] on button "Add Payment" at bounding box center [1007, 438] width 218 height 18
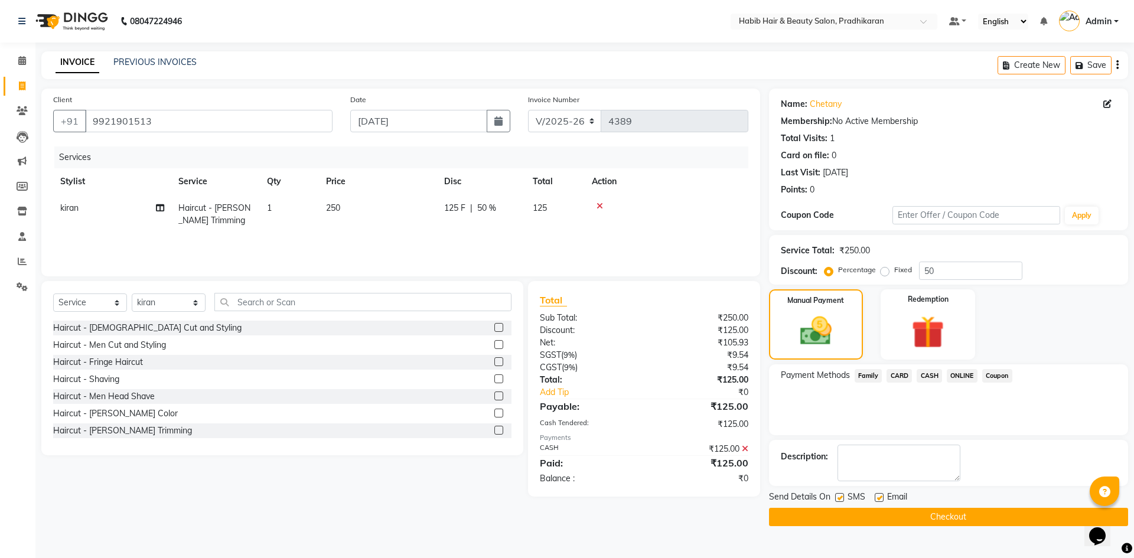
click at [926, 519] on button "Checkout" at bounding box center [948, 517] width 359 height 18
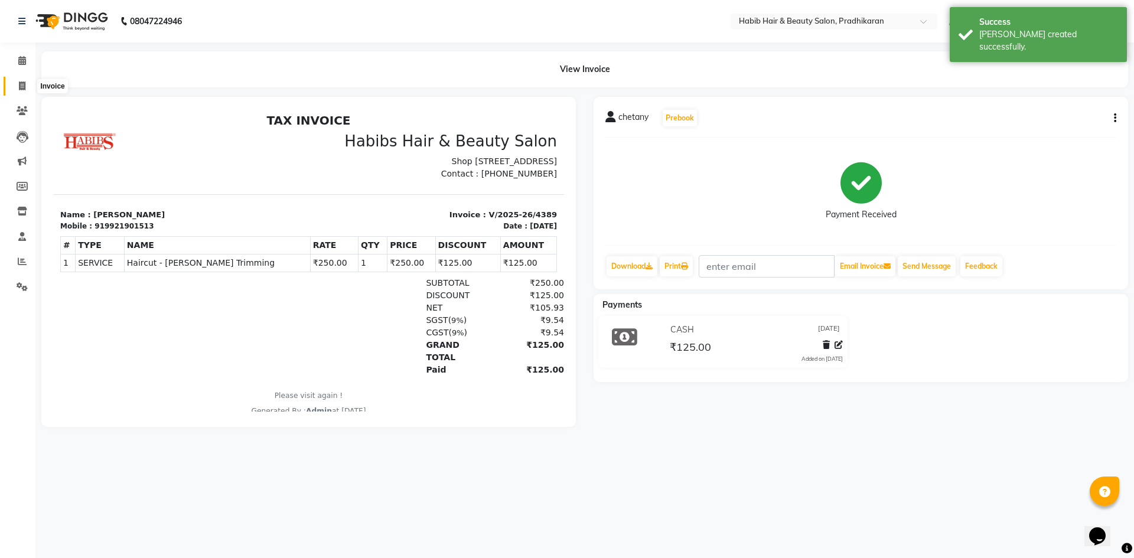
click at [23, 89] on icon at bounding box center [22, 86] width 6 height 9
select select "service"
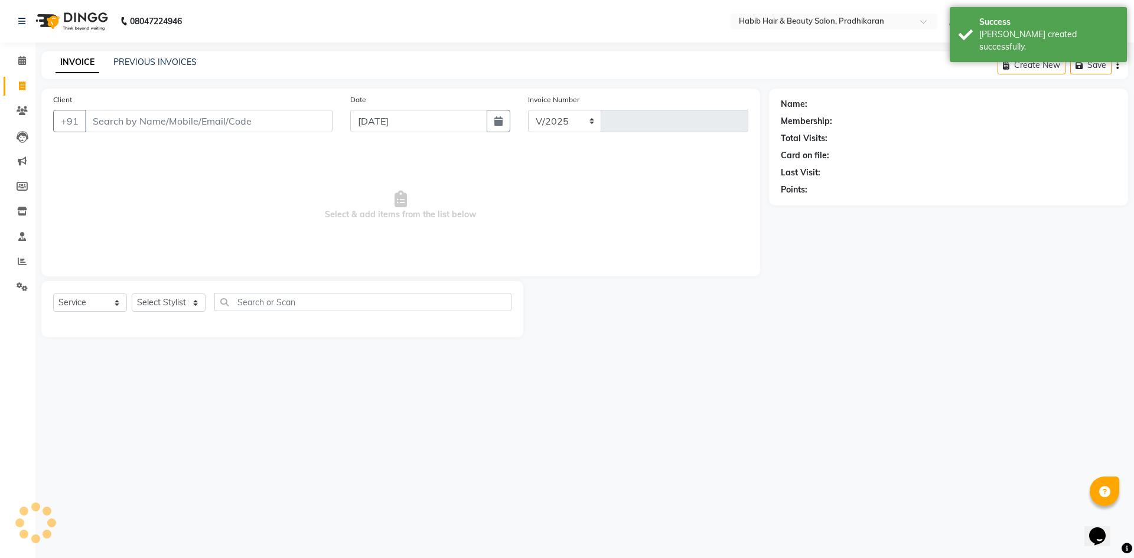
select select "5583"
type input "4390"
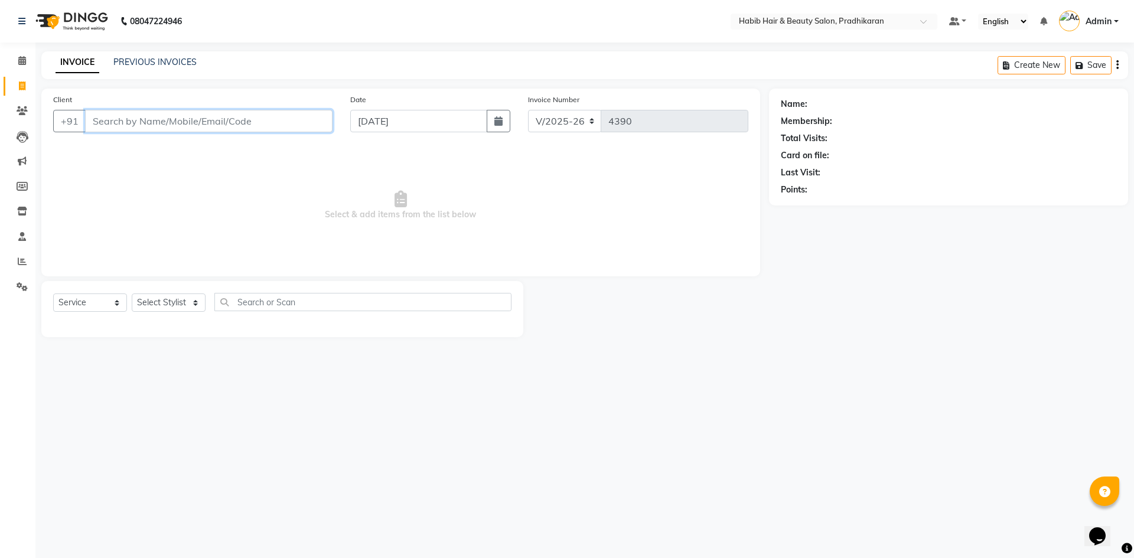
click at [122, 119] on input "Client" at bounding box center [208, 121] width 247 height 22
type input "8805001487"
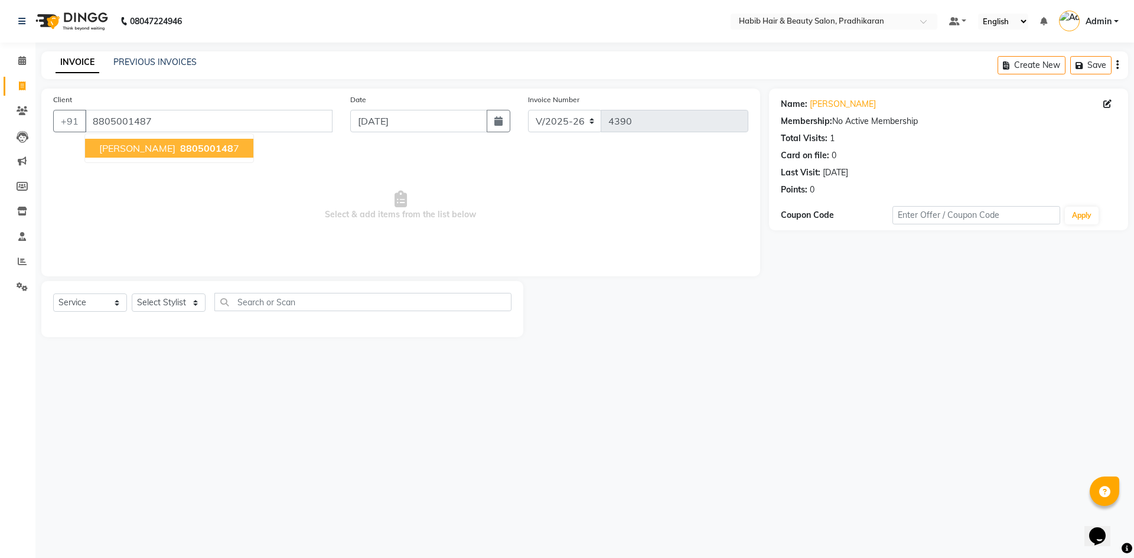
click at [181, 144] on span "880500148" at bounding box center [206, 148] width 53 height 12
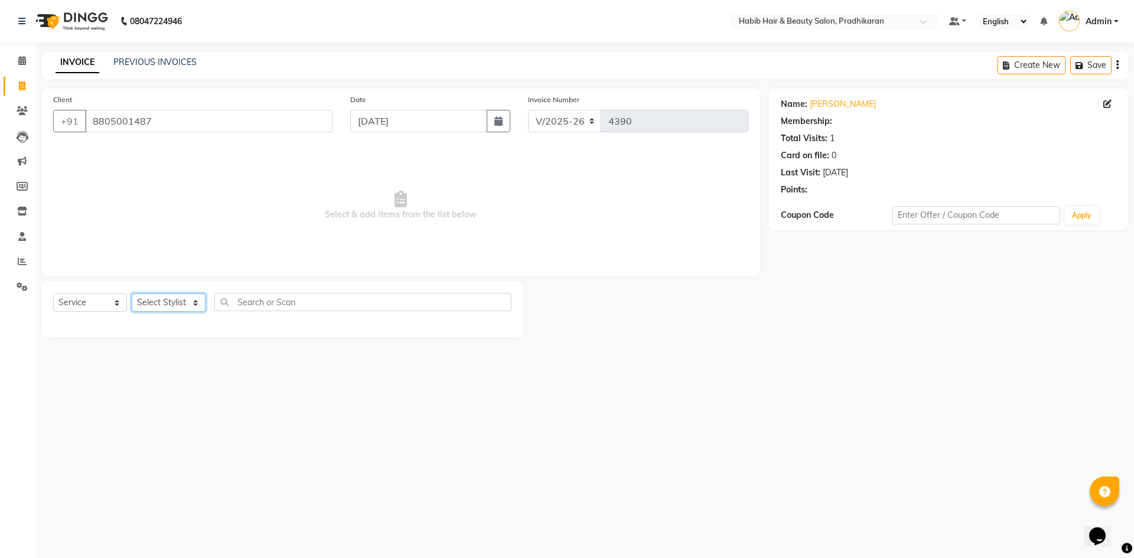
click at [171, 307] on select "Select Stylist Admin Anju [PERSON_NAME] kiran [PERSON_NAME] pritam SHREE" at bounding box center [169, 303] width 74 height 18
select select "75422"
click at [132, 294] on select "Select Stylist Admin Anju [PERSON_NAME] kiran [PERSON_NAME] pritam SHREE" at bounding box center [169, 303] width 74 height 18
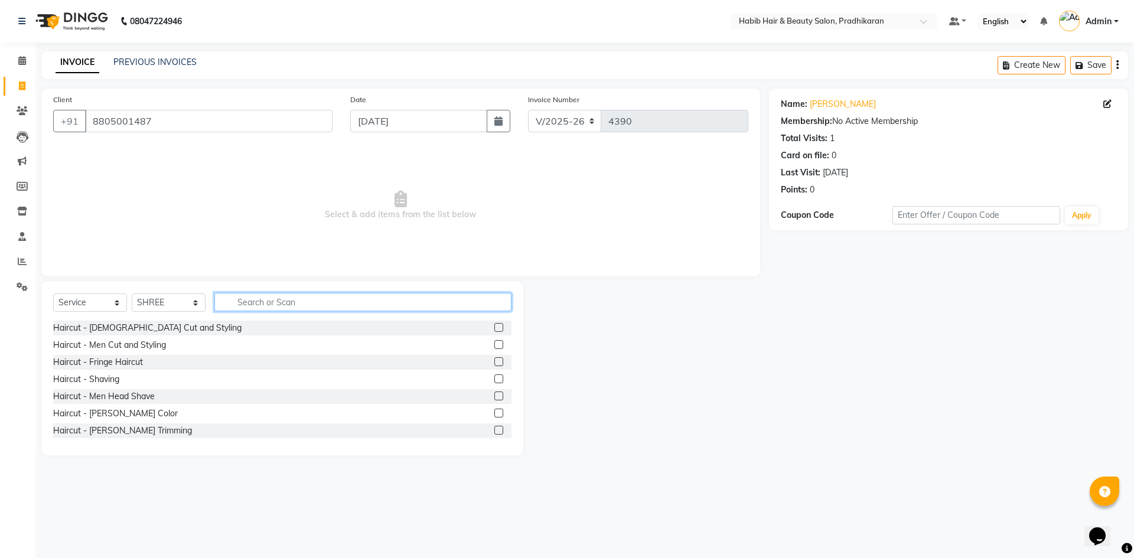
click at [275, 298] on input "text" at bounding box center [362, 302] width 297 height 18
type input "co"
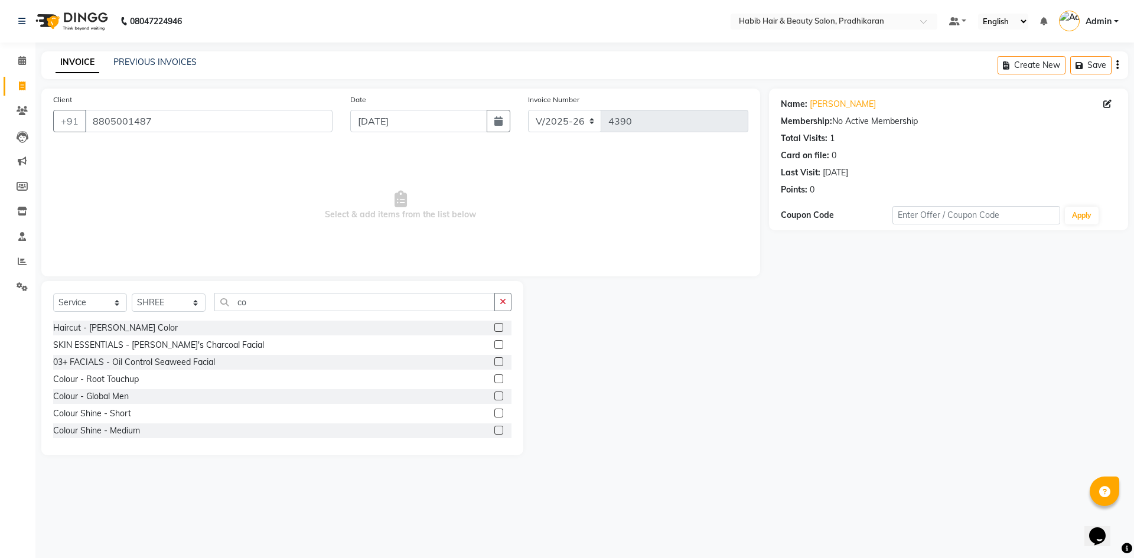
click at [494, 377] on label at bounding box center [498, 378] width 9 height 9
click at [494, 377] on input "checkbox" at bounding box center [498, 380] width 8 height 8
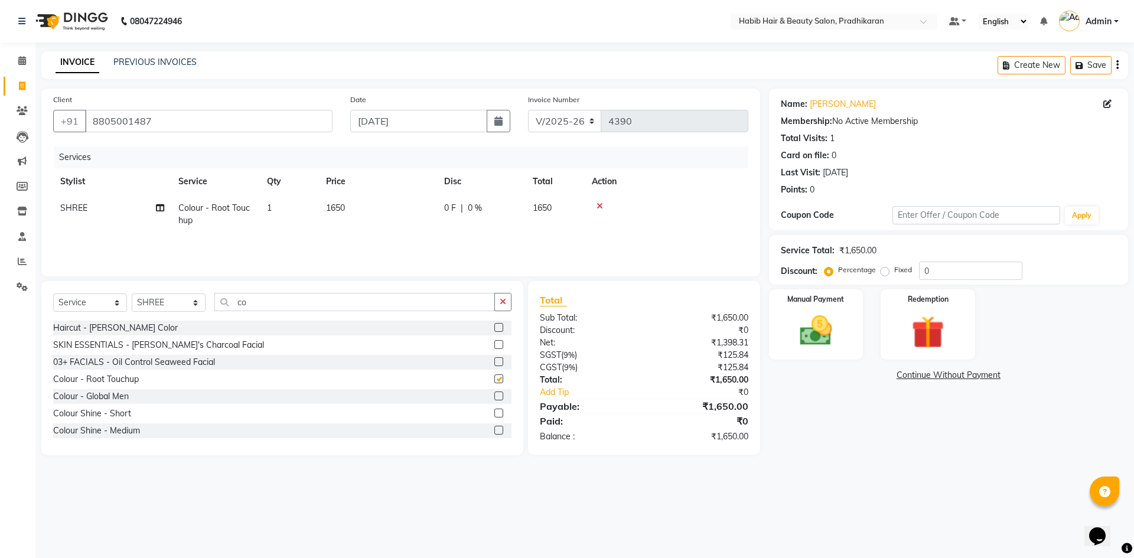
checkbox input "false"
click at [379, 204] on td "1650" at bounding box center [378, 214] width 118 height 39
select select "75422"
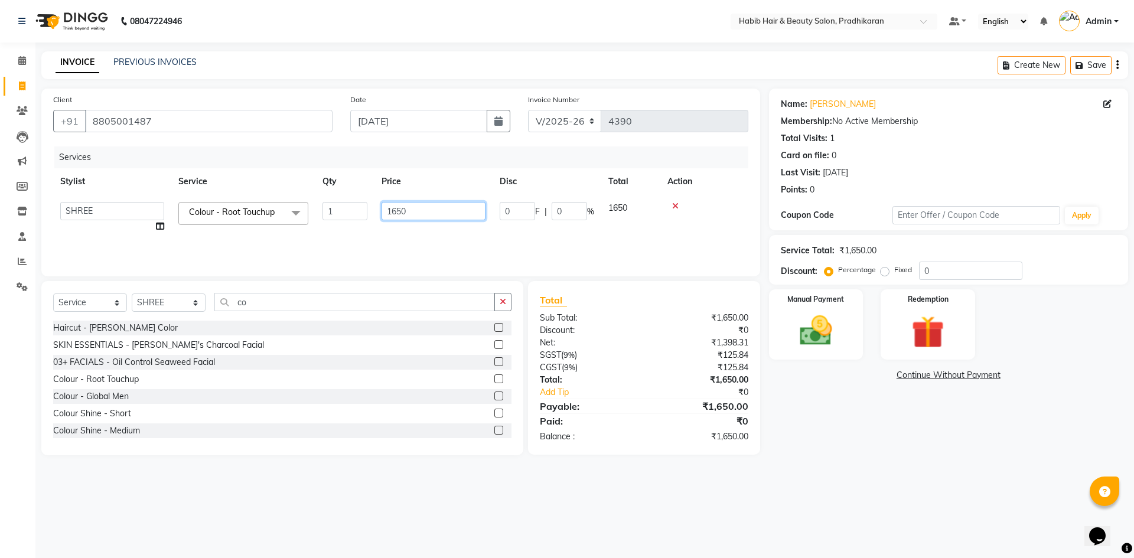
drag, startPoint x: 417, startPoint y: 213, endPoint x: 638, endPoint y: 137, distance: 234.0
click at [459, 197] on td "1650" at bounding box center [433, 217] width 118 height 45
type input "1"
type input "1800"
click at [198, 305] on select "Select Stylist Admin Anju [PERSON_NAME] kiran [PERSON_NAME] pritam SHREE" at bounding box center [169, 303] width 74 height 18
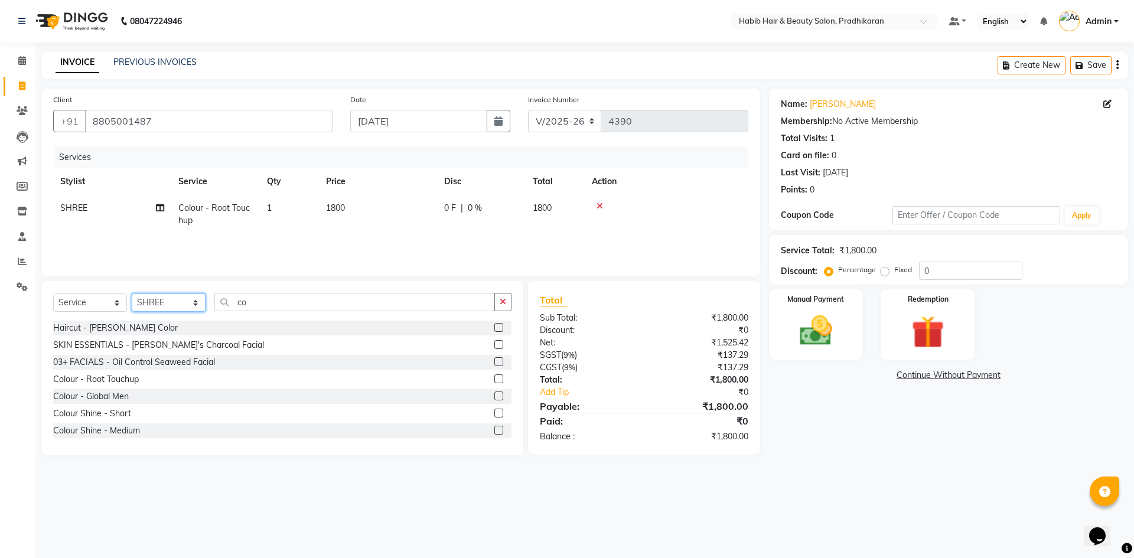
select select "84158"
click at [132, 294] on select "Select Stylist Admin Anju [PERSON_NAME] kiran [PERSON_NAME] pritam SHREE" at bounding box center [169, 303] width 74 height 18
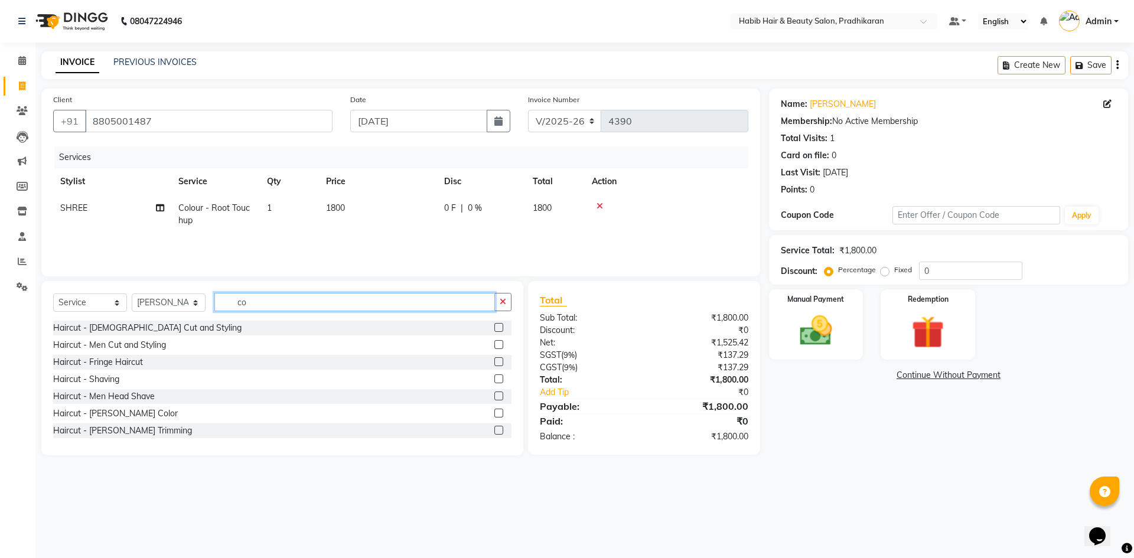
drag, startPoint x: 273, startPoint y: 296, endPoint x: 349, endPoint y: 288, distance: 76.6
click at [277, 296] on input "co" at bounding box center [354, 302] width 281 height 18
type input "c"
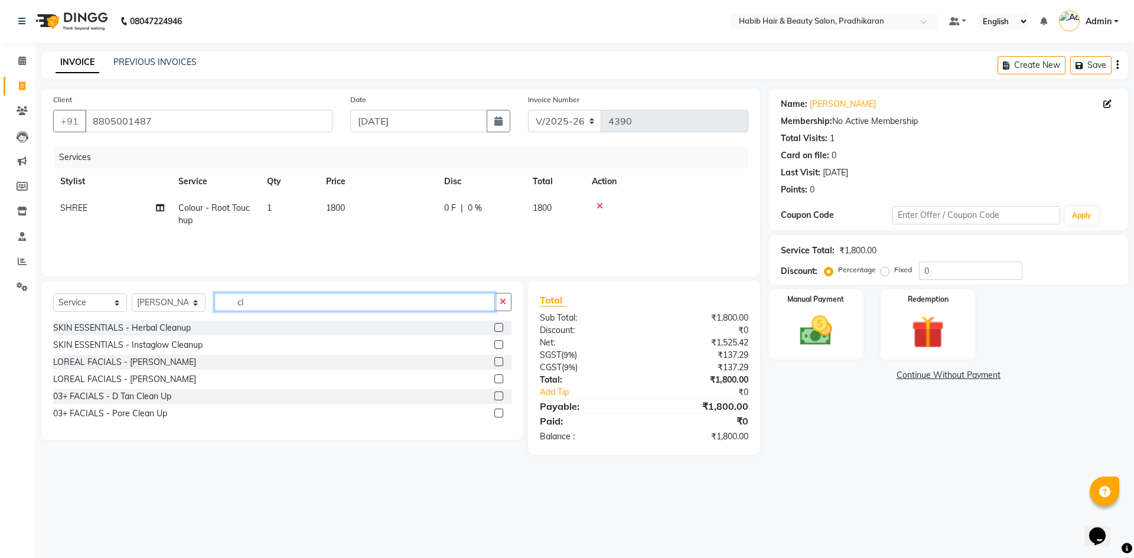
type input "cl"
click at [498, 396] on label at bounding box center [498, 396] width 9 height 9
click at [498, 396] on input "checkbox" at bounding box center [498, 397] width 8 height 8
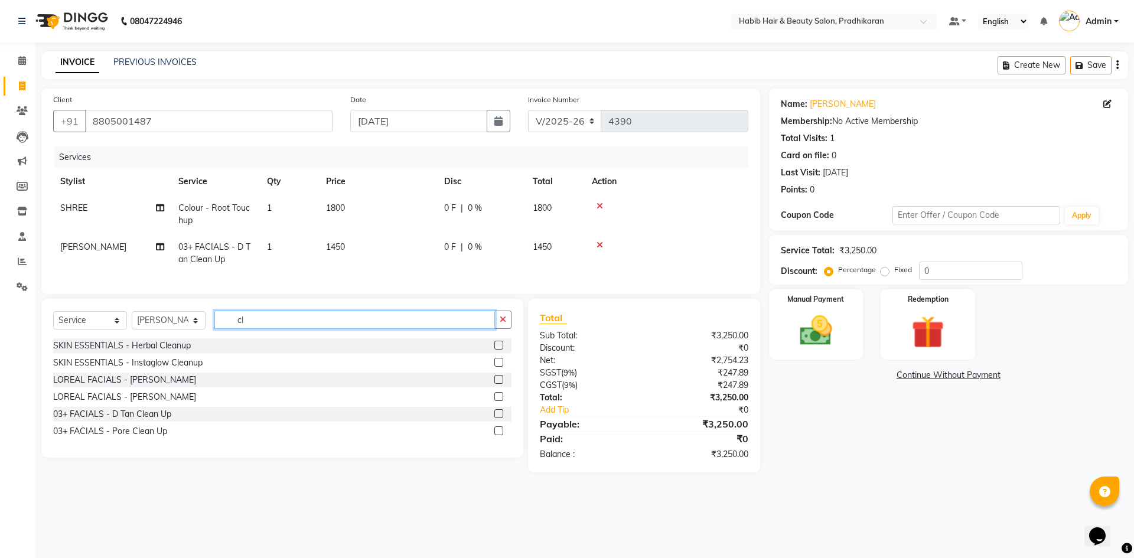
drag, startPoint x: 273, startPoint y: 322, endPoint x: 374, endPoint y: 282, distance: 109.5
click at [273, 322] on input "cl" at bounding box center [354, 320] width 281 height 18
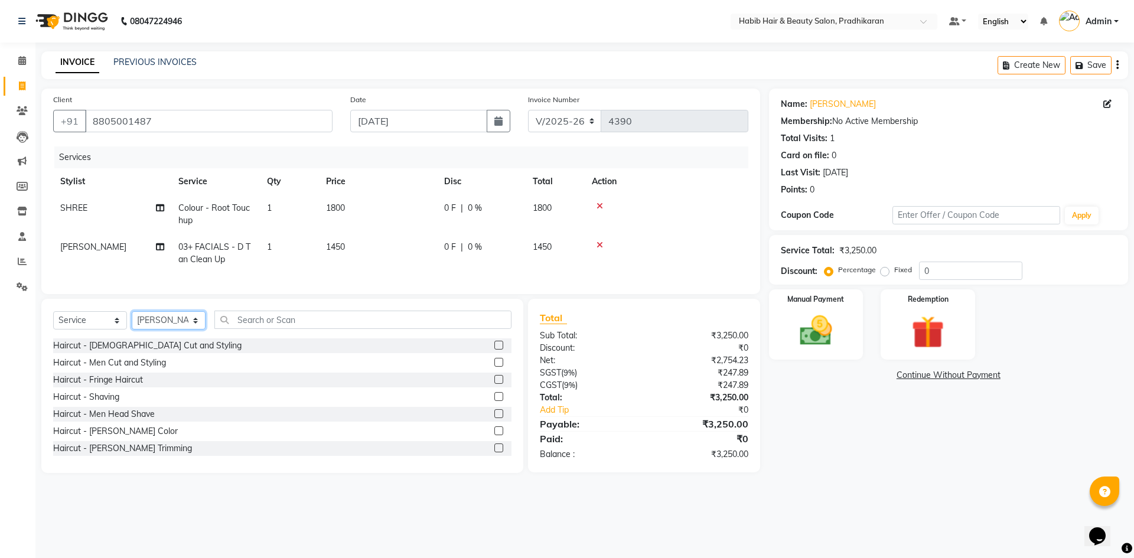
click at [187, 330] on select "Select Stylist Admin Anju [PERSON_NAME] kiran [PERSON_NAME] pritam SHREE" at bounding box center [169, 320] width 74 height 18
click at [132, 320] on select "Select Stylist Admin Anju [PERSON_NAME] kiran [PERSON_NAME] pritam SHREE" at bounding box center [169, 320] width 74 height 18
click at [281, 321] on input "text" at bounding box center [362, 320] width 297 height 18
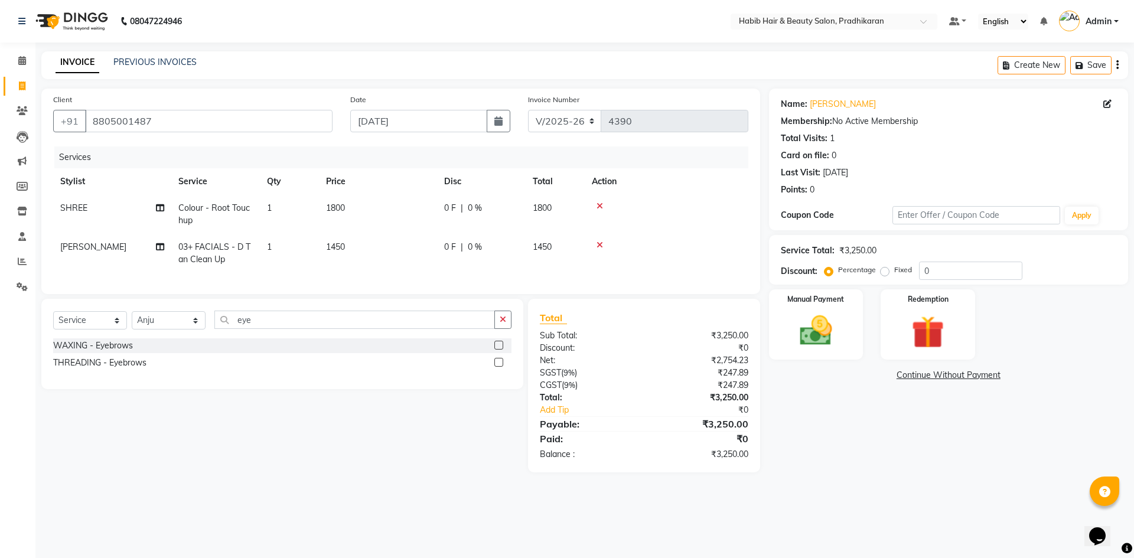
click at [494, 367] on label at bounding box center [498, 362] width 9 height 9
click at [494, 367] on input "checkbox" at bounding box center [498, 363] width 8 height 8
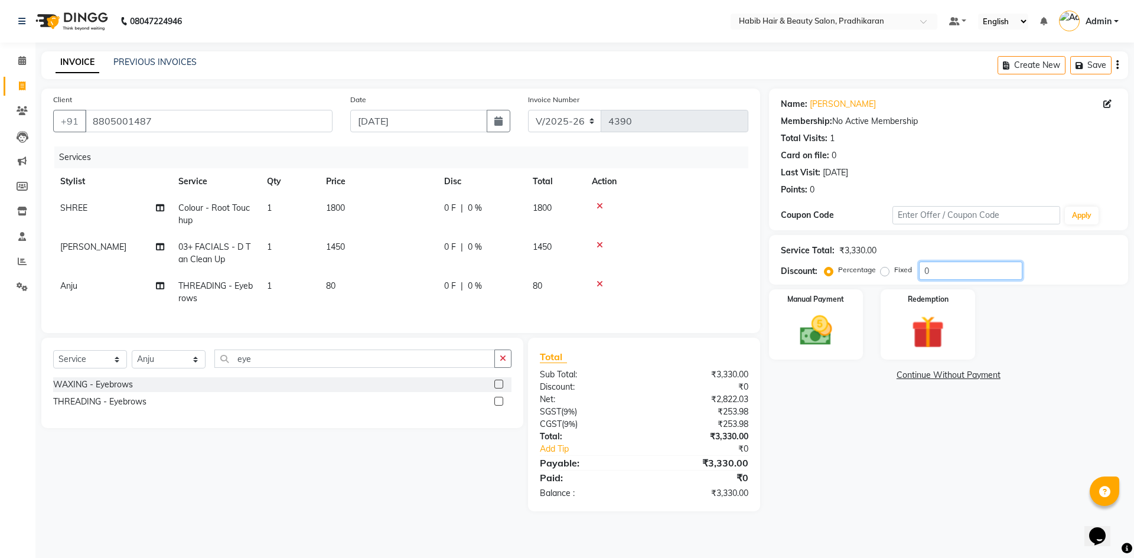
click at [936, 278] on input "0" at bounding box center [970, 271] width 103 height 18
click at [501, 247] on div "725 F | 50 %" at bounding box center [481, 247] width 74 height 12
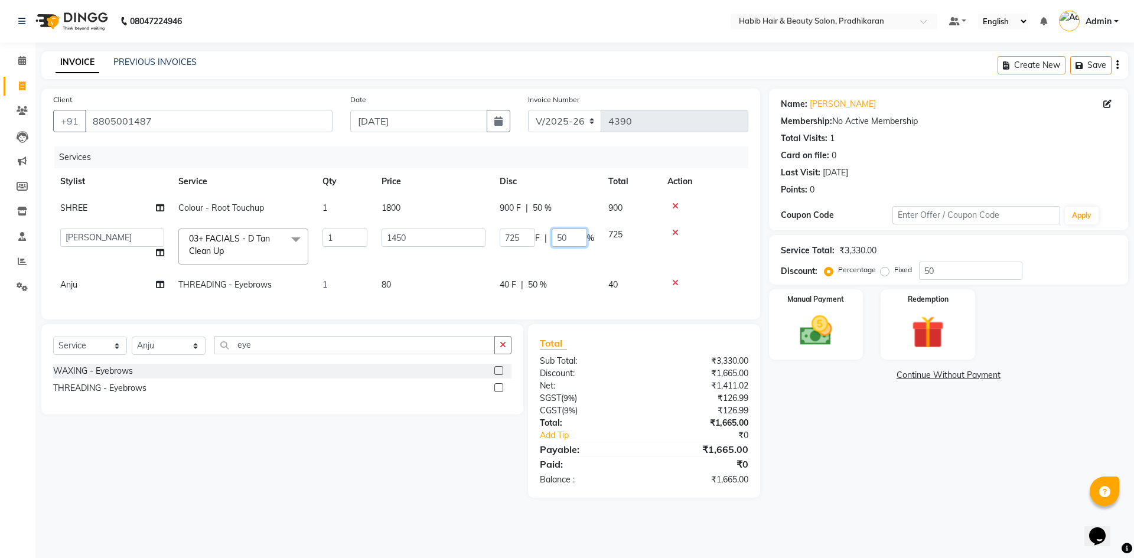
click at [580, 235] on input "50" at bounding box center [569, 238] width 35 height 18
click at [643, 257] on tr "Admin Anju [PERSON_NAME] kiran [PERSON_NAME] pritam SHREE 03+ FACIALS - D Tan C…" at bounding box center [400, 246] width 695 height 50
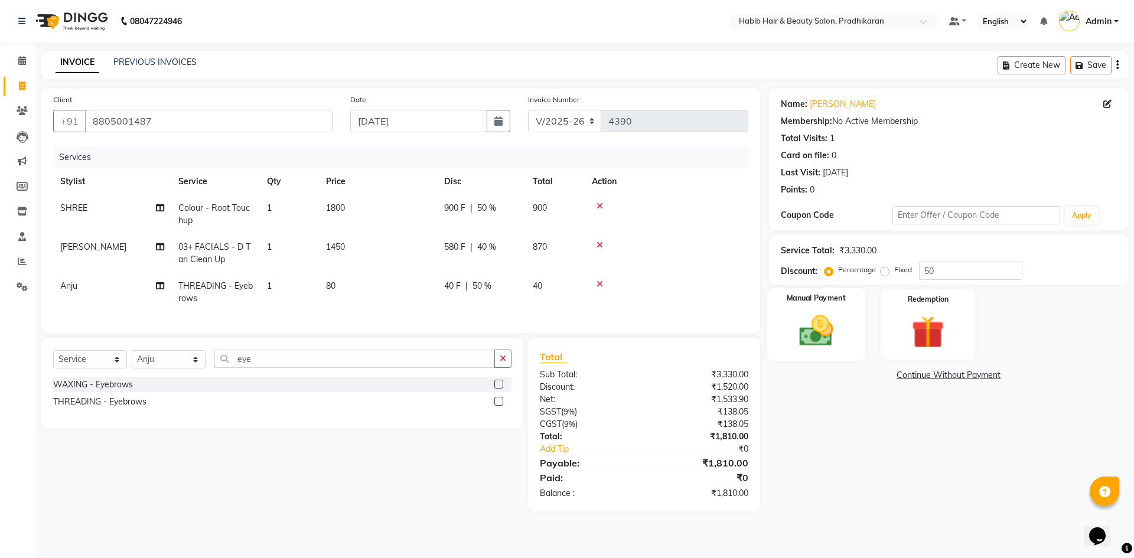
click at [826, 340] on img at bounding box center [815, 330] width 55 height 39
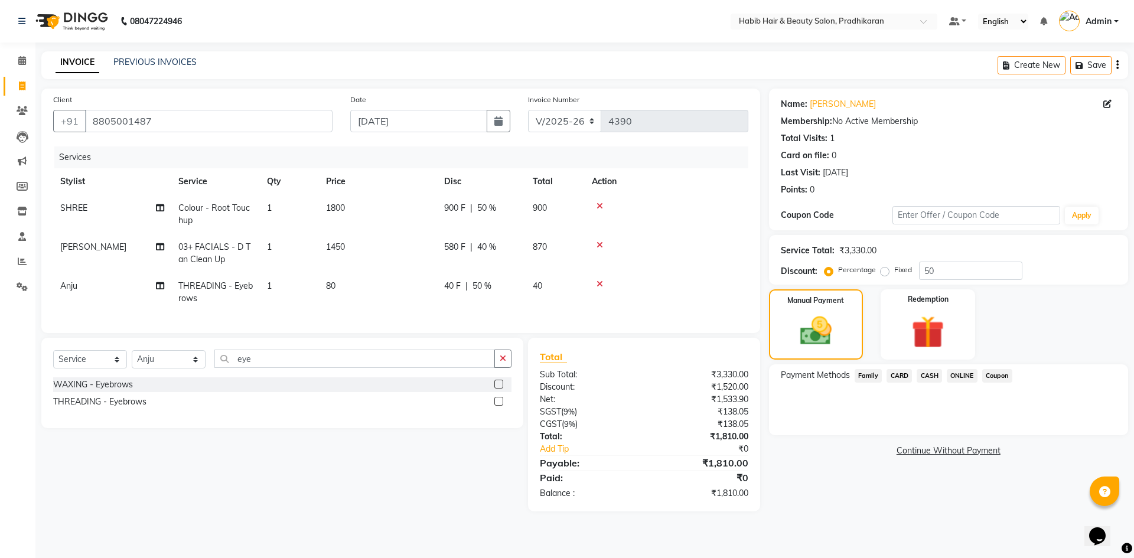
click at [959, 370] on span "ONLINE" at bounding box center [962, 376] width 31 height 14
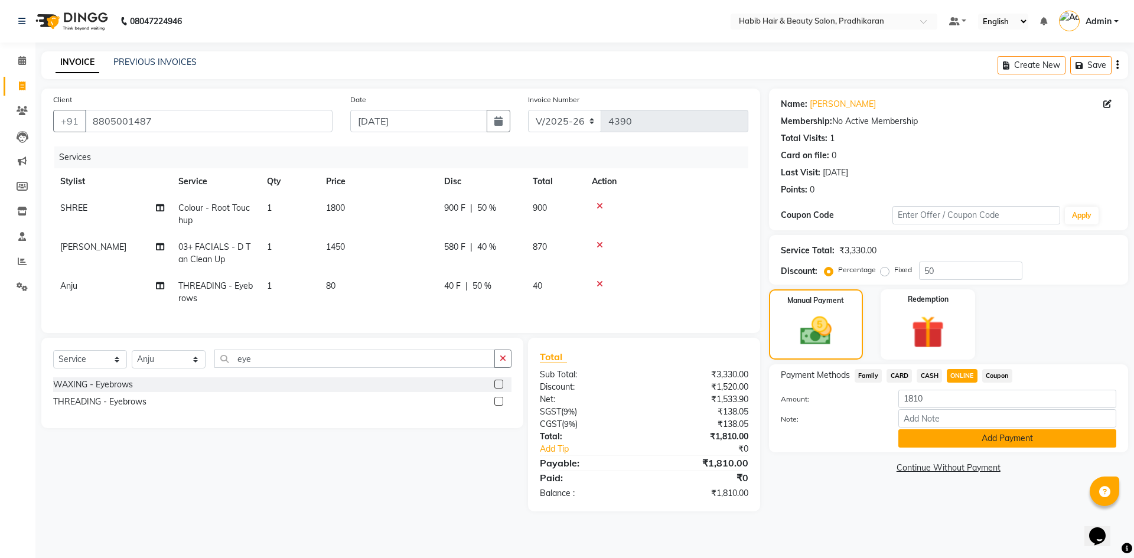
click at [969, 445] on button "Add Payment" at bounding box center [1007, 438] width 218 height 18
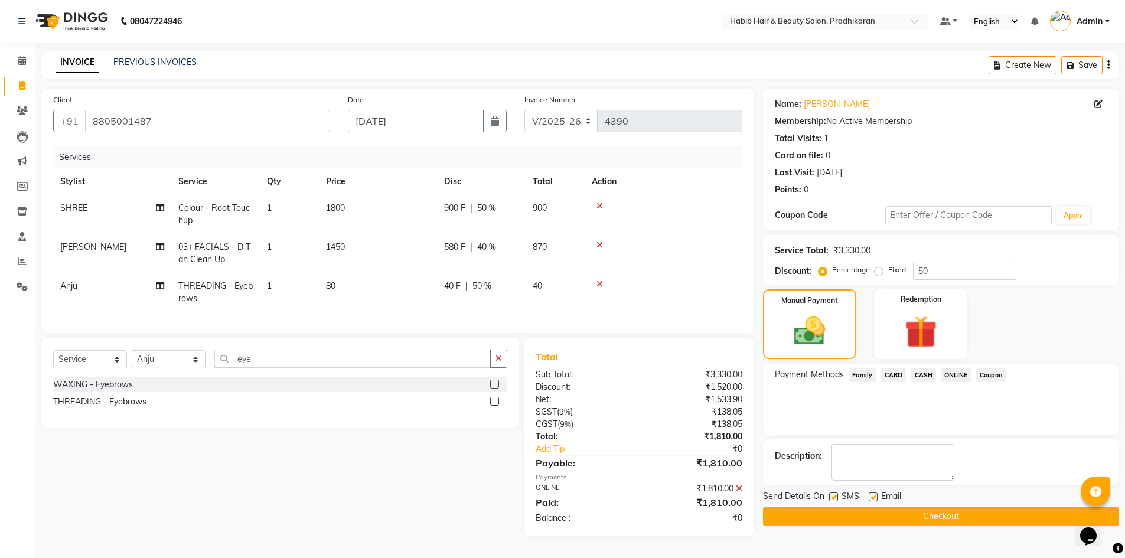
click at [972, 510] on button "Checkout" at bounding box center [941, 516] width 356 height 18
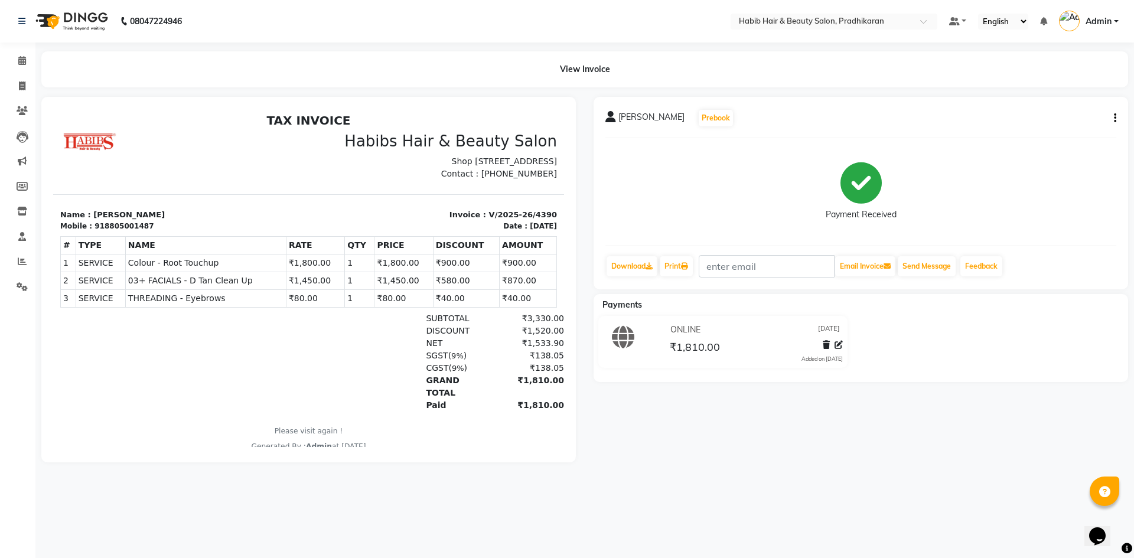
click at [1093, 192] on div "Payment Received" at bounding box center [860, 191] width 511 height 89
click at [21, 91] on span at bounding box center [22, 87] width 21 height 14
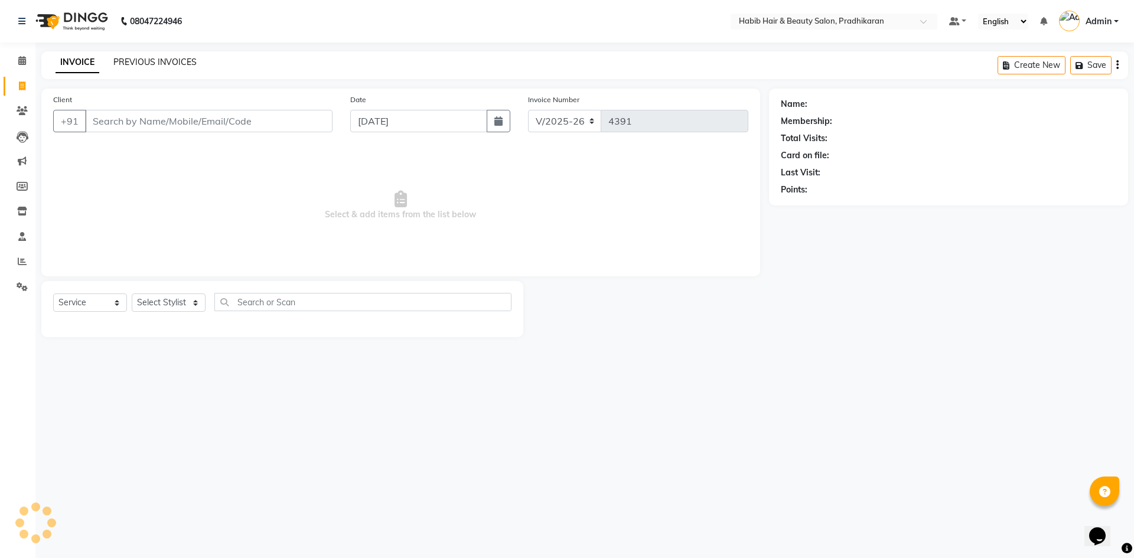
click at [139, 63] on link "PREVIOUS INVOICES" at bounding box center [154, 62] width 83 height 11
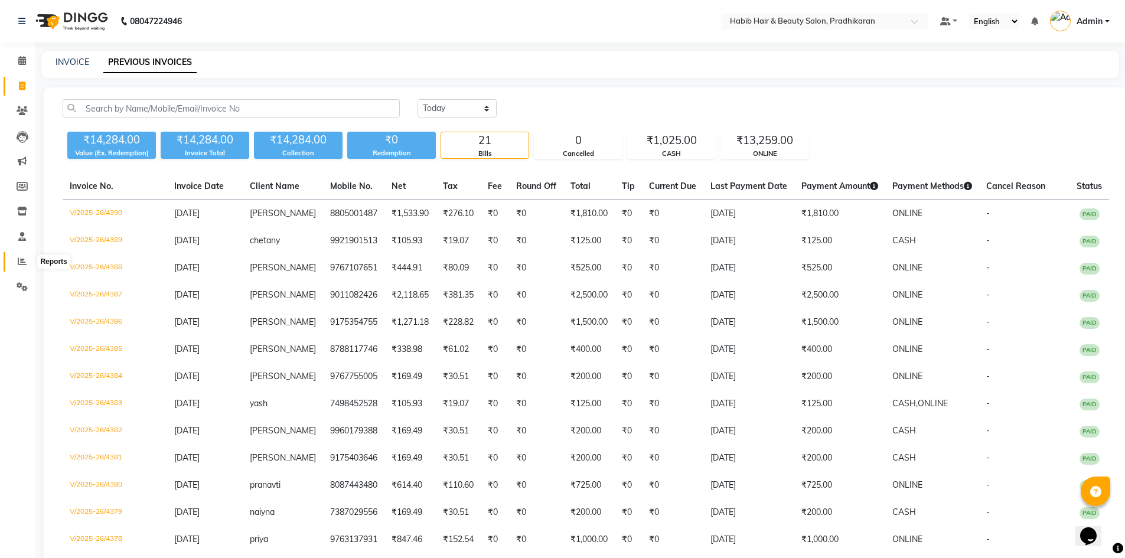
click at [14, 267] on span at bounding box center [22, 262] width 21 height 14
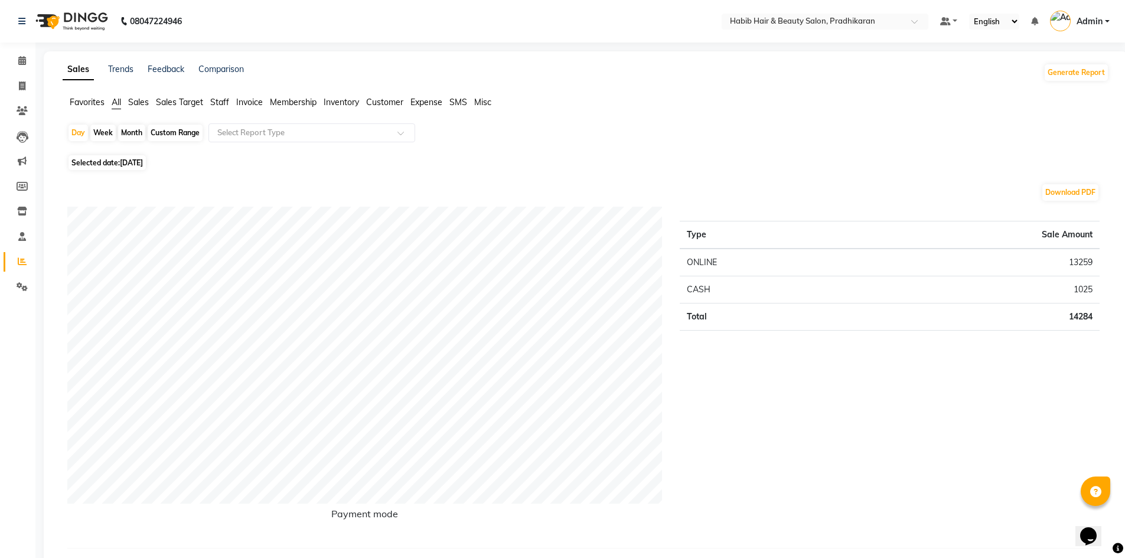
click at [134, 131] on div "Month" at bounding box center [131, 133] width 27 height 17
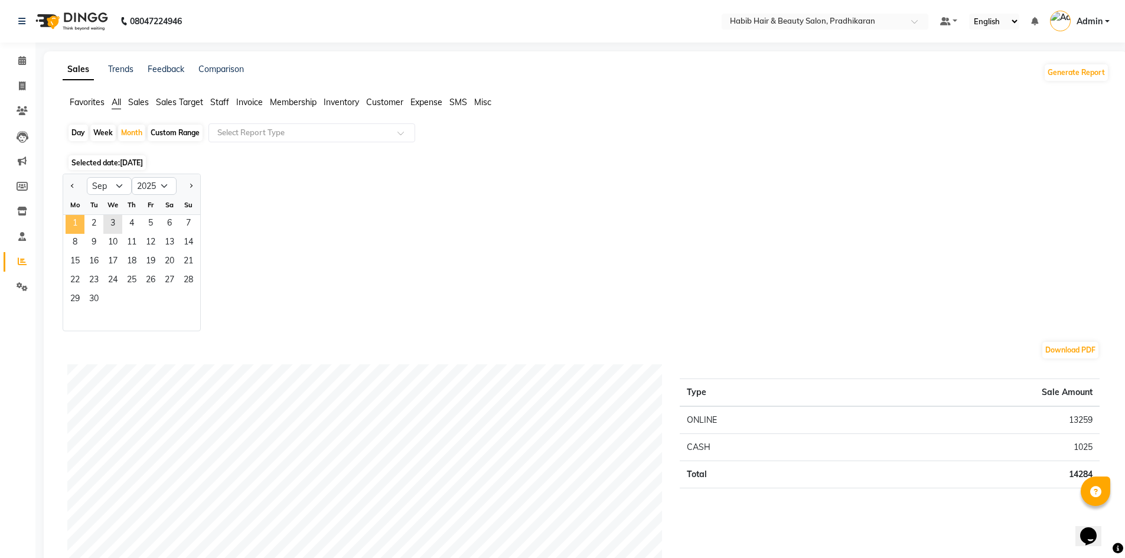
click at [73, 221] on span "1" at bounding box center [75, 224] width 19 height 19
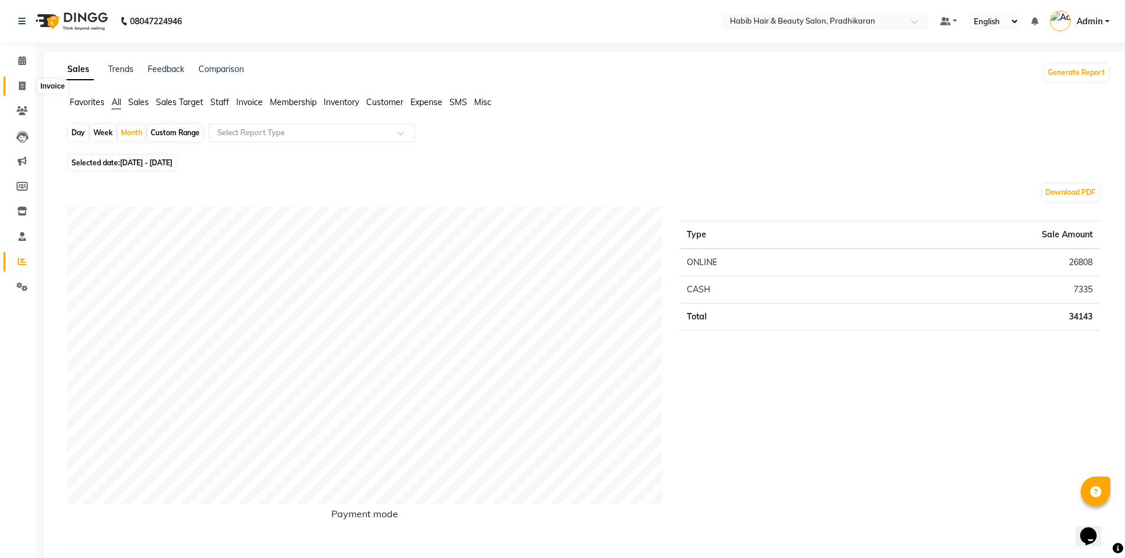
click at [16, 89] on span at bounding box center [22, 87] width 21 height 14
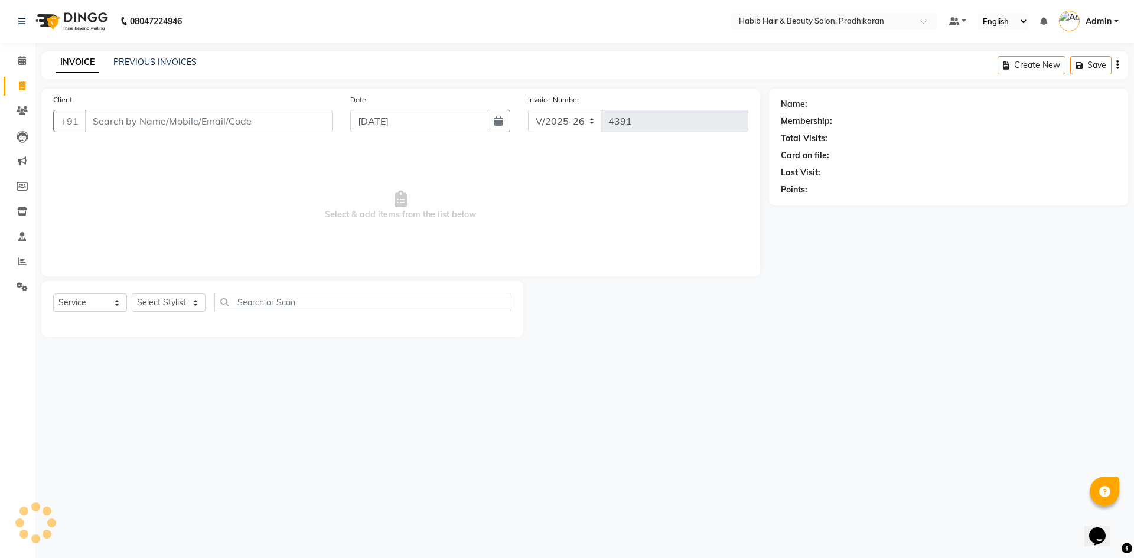
click at [131, 129] on input "Client" at bounding box center [208, 121] width 247 height 22
click at [149, 60] on link "PREVIOUS INVOICES" at bounding box center [154, 62] width 83 height 11
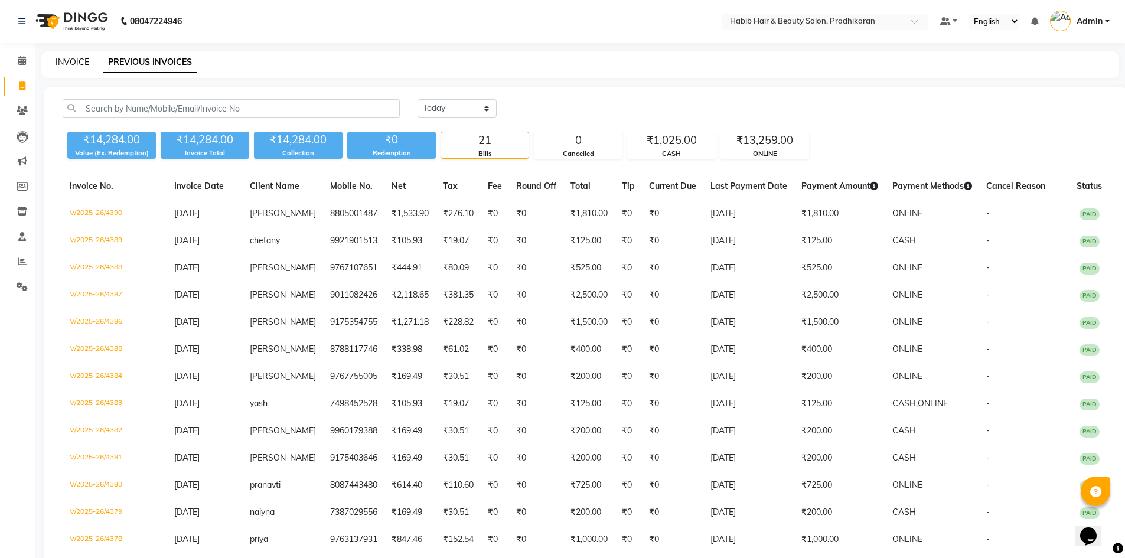
click at [69, 63] on link "INVOICE" at bounding box center [73, 62] width 34 height 11
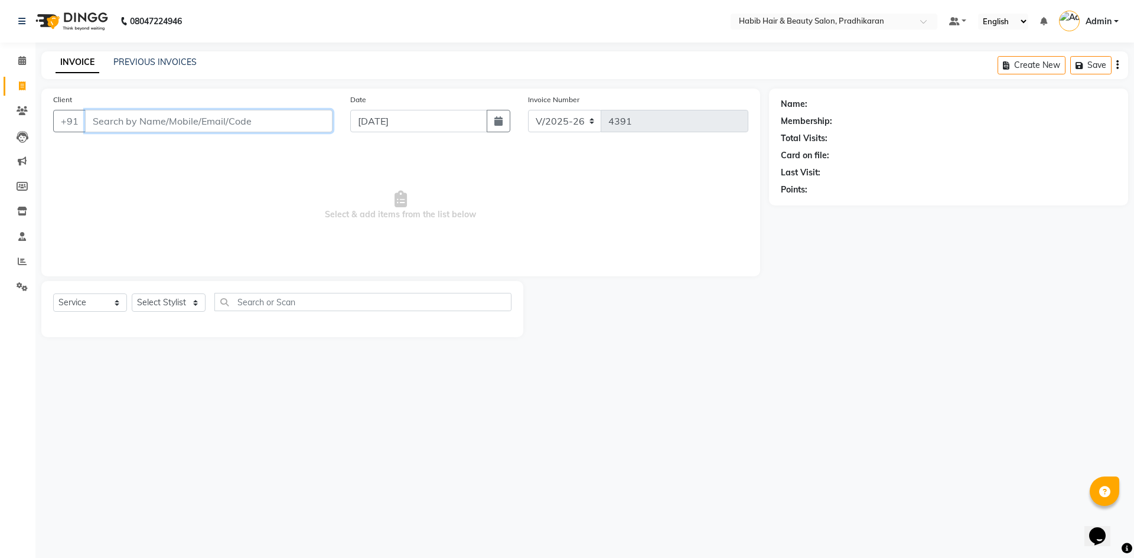
click at [123, 125] on input "Client" at bounding box center [208, 121] width 247 height 22
click at [177, 299] on select "Select Stylist Admin Anju [PERSON_NAME] kiran [PERSON_NAME] pritam SHREE" at bounding box center [169, 303] width 74 height 18
click at [132, 294] on select "Select Stylist Admin Anju [PERSON_NAME] kiran [PERSON_NAME] pritam SHREE" at bounding box center [169, 303] width 74 height 18
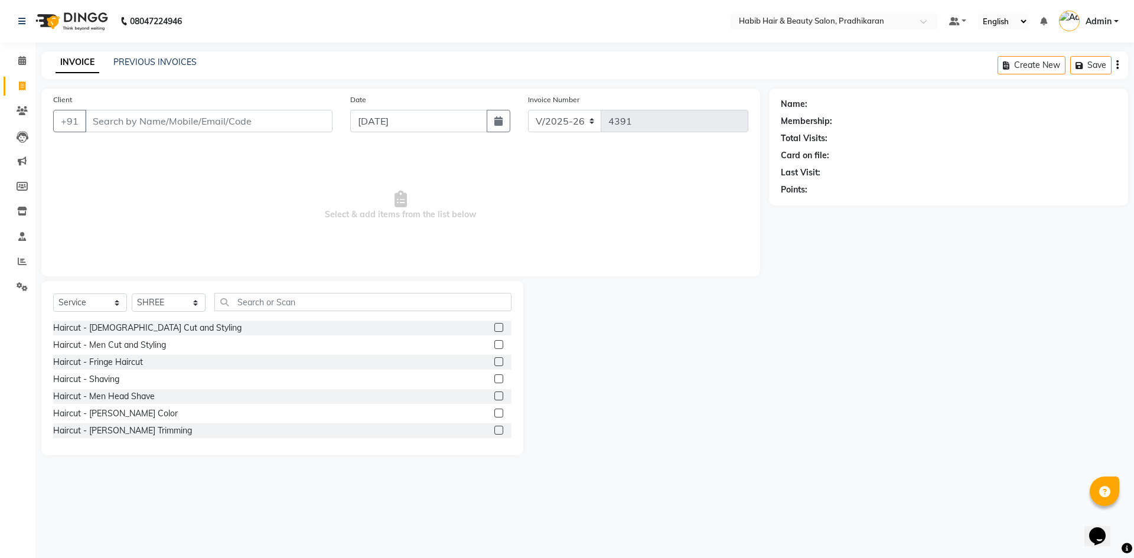
click at [494, 341] on label at bounding box center [498, 344] width 9 height 9
click at [494, 341] on input "checkbox" at bounding box center [498, 345] width 8 height 8
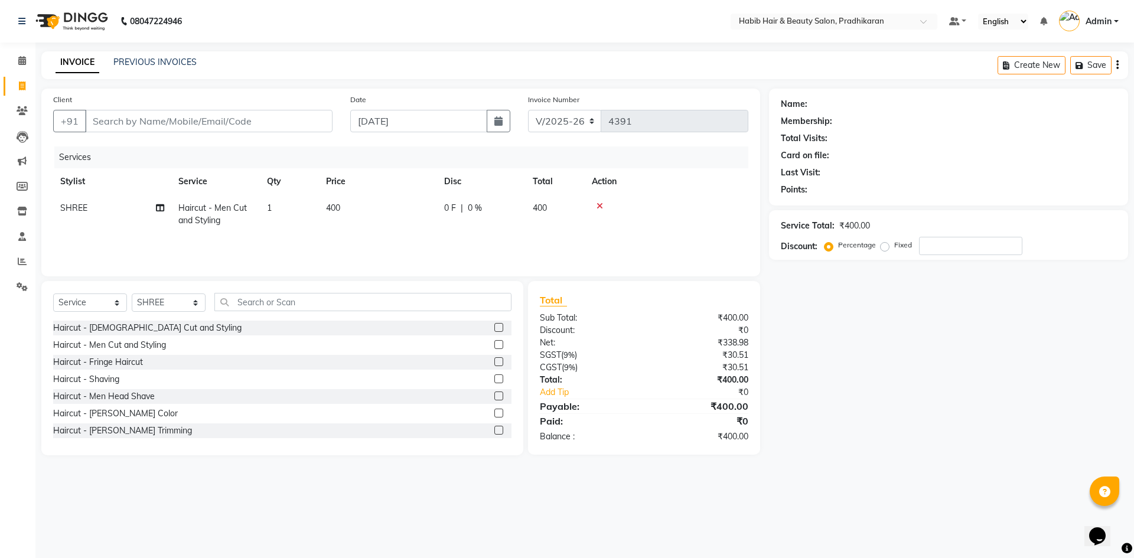
click at [494, 432] on label at bounding box center [498, 430] width 9 height 9
click at [494, 432] on input "checkbox" at bounding box center [498, 431] width 8 height 8
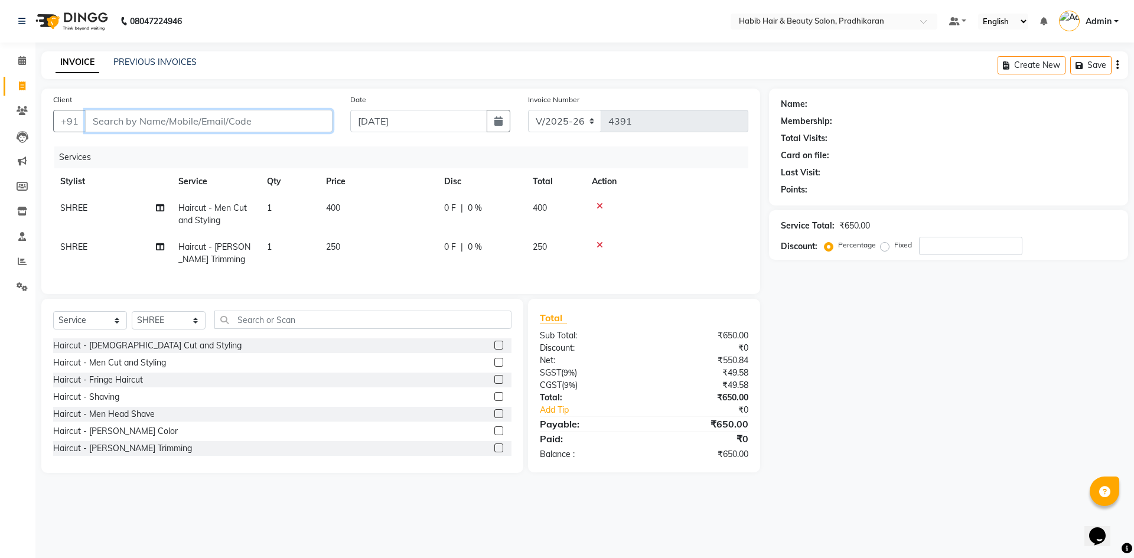
click at [271, 122] on input "Client" at bounding box center [208, 121] width 247 height 22
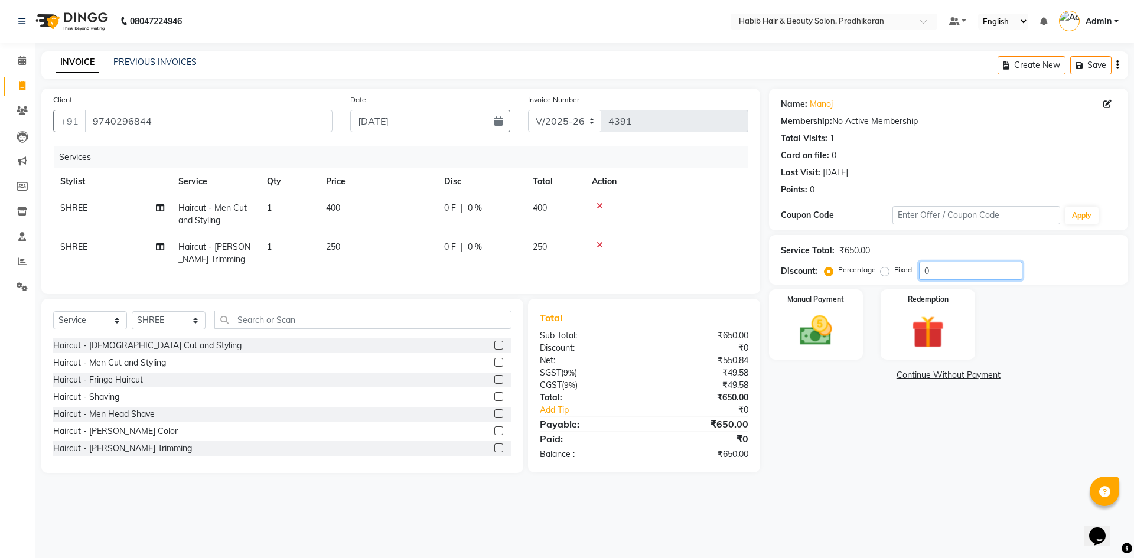
click at [934, 273] on input "0" at bounding box center [970, 271] width 103 height 18
click at [804, 321] on img at bounding box center [815, 330] width 55 height 39
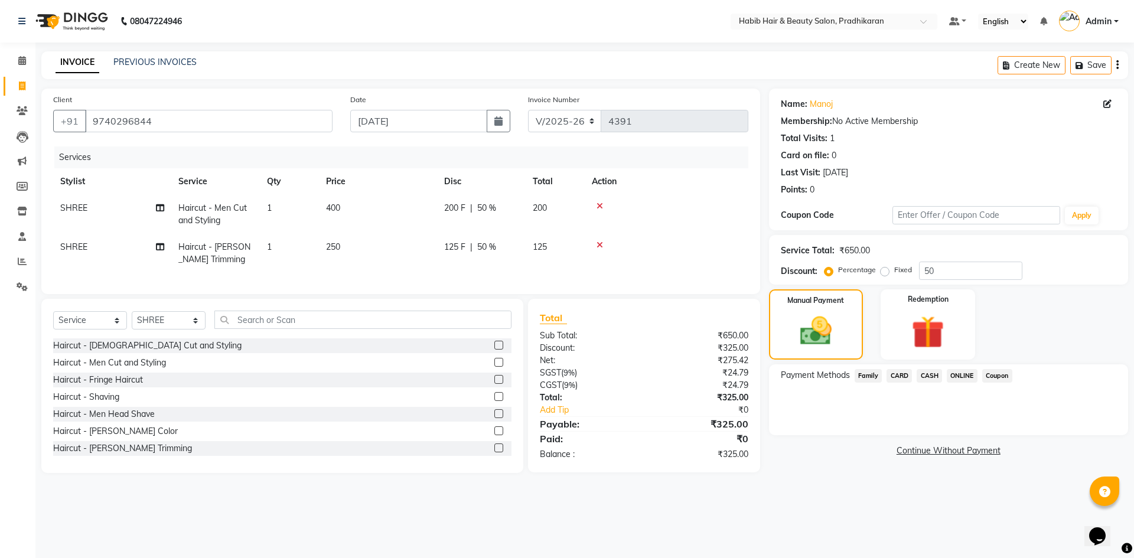
click at [967, 375] on span "ONLINE" at bounding box center [962, 376] width 31 height 14
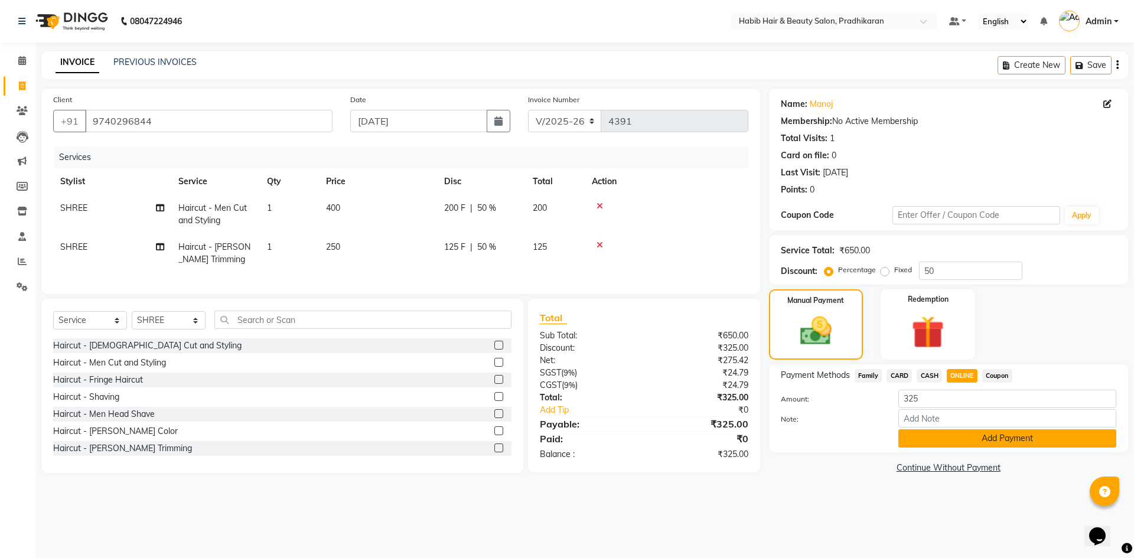
click at [952, 439] on button "Add Payment" at bounding box center [1007, 438] width 218 height 18
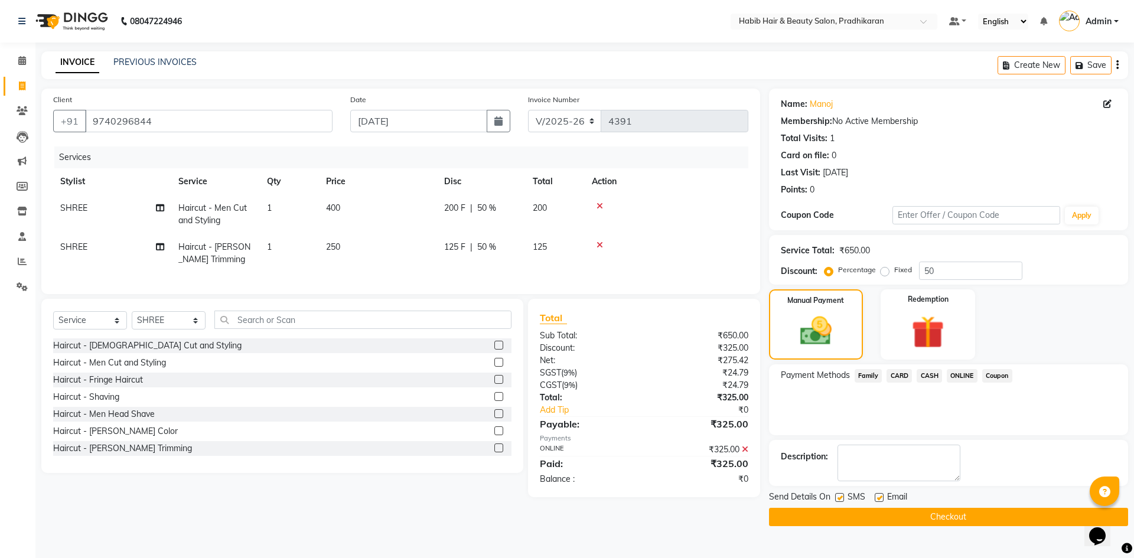
click at [940, 518] on button "Checkout" at bounding box center [948, 517] width 359 height 18
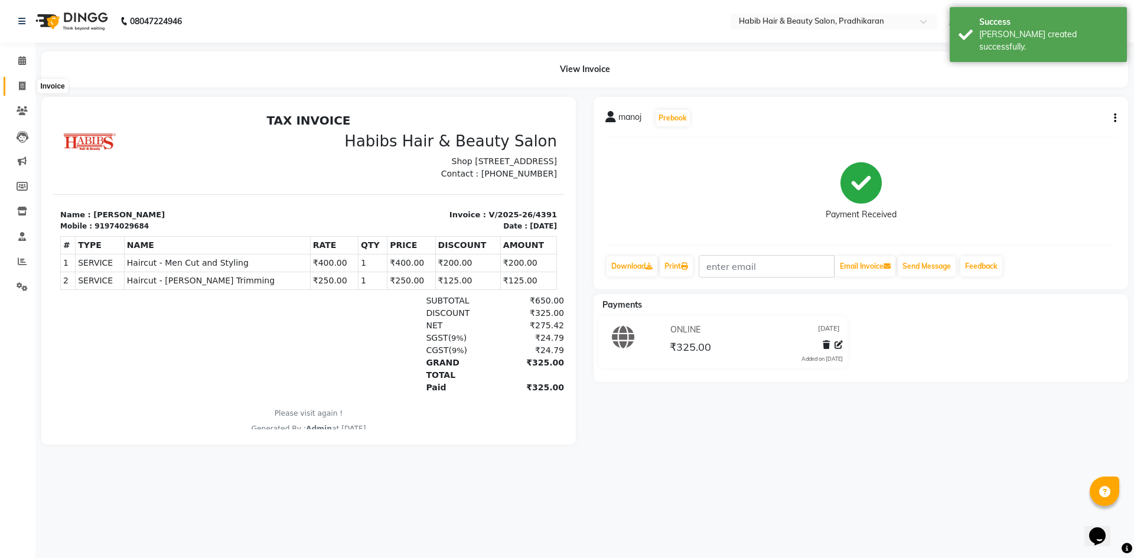
click at [27, 86] on span at bounding box center [22, 87] width 21 height 14
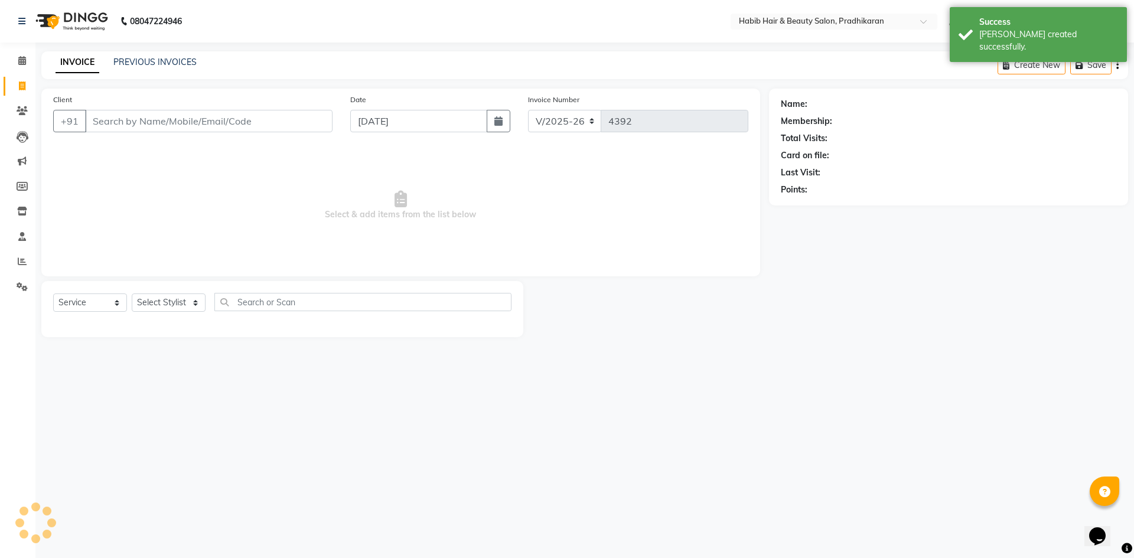
drag, startPoint x: 195, startPoint y: 126, endPoint x: 201, endPoint y: 111, distance: 15.7
click at [201, 111] on input "Client" at bounding box center [208, 121] width 247 height 22
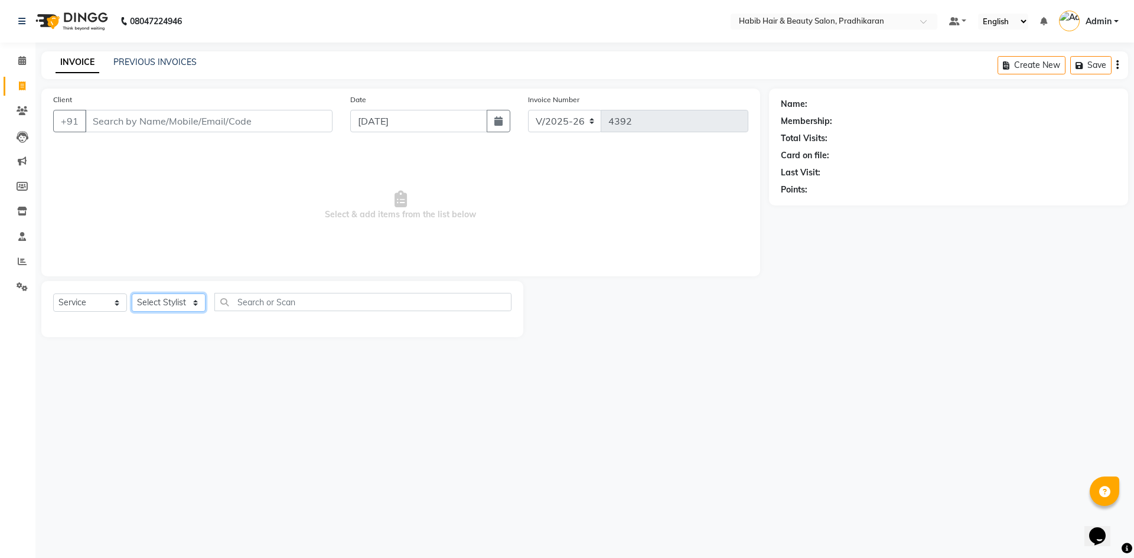
click at [176, 298] on select "Select Stylist Admin Anju [PERSON_NAME] kiran [PERSON_NAME] pritam SHREE" at bounding box center [169, 303] width 74 height 18
click at [132, 294] on select "Select Stylist Admin Anju [PERSON_NAME] kiran [PERSON_NAME] pritam SHREE" at bounding box center [169, 303] width 74 height 18
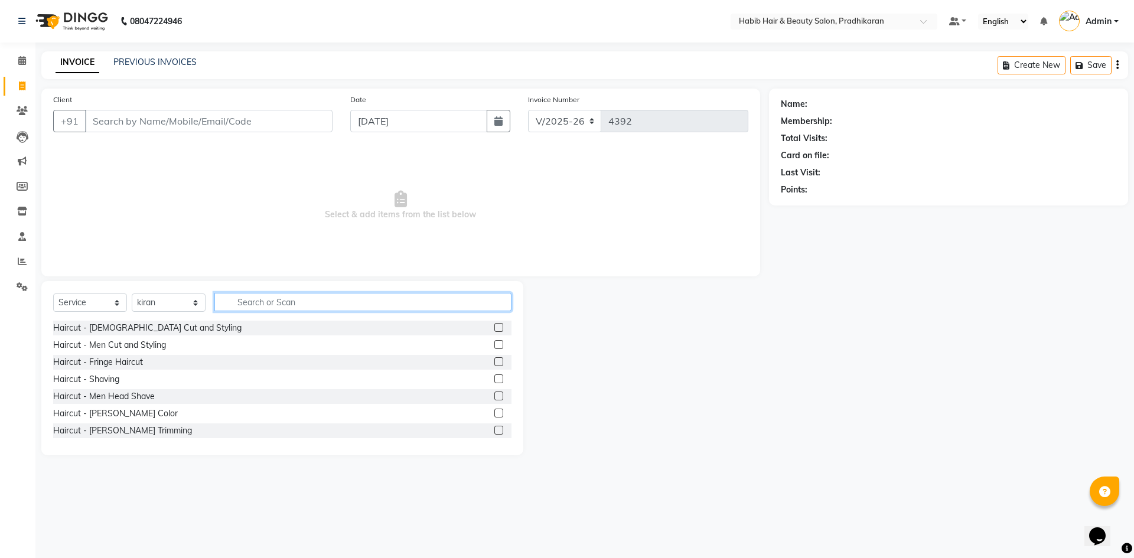
click at [236, 300] on input "text" at bounding box center [362, 302] width 297 height 18
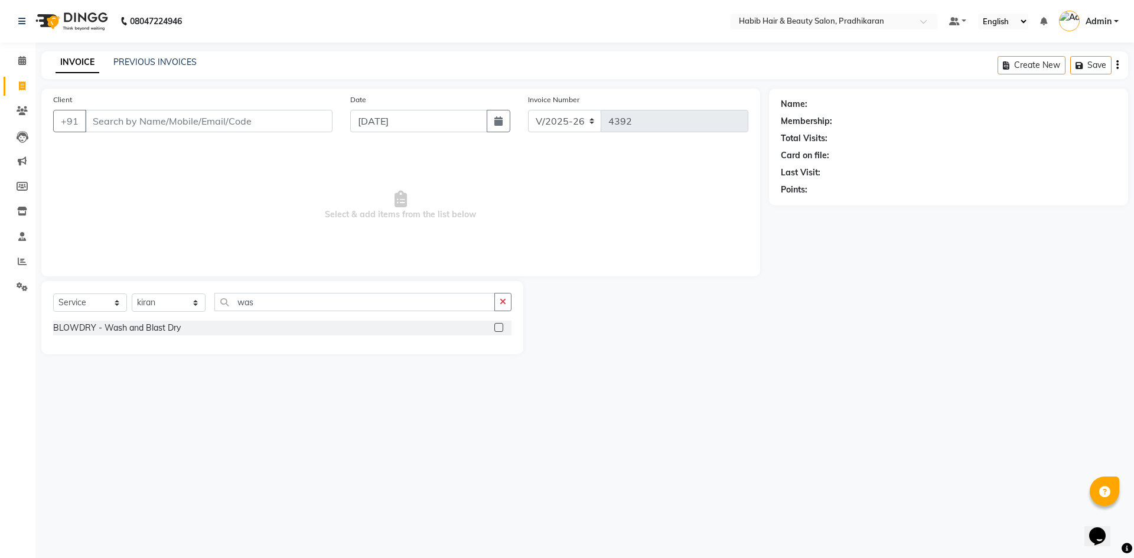
click at [501, 328] on label at bounding box center [498, 327] width 9 height 9
click at [501, 328] on input "checkbox" at bounding box center [498, 328] width 8 height 8
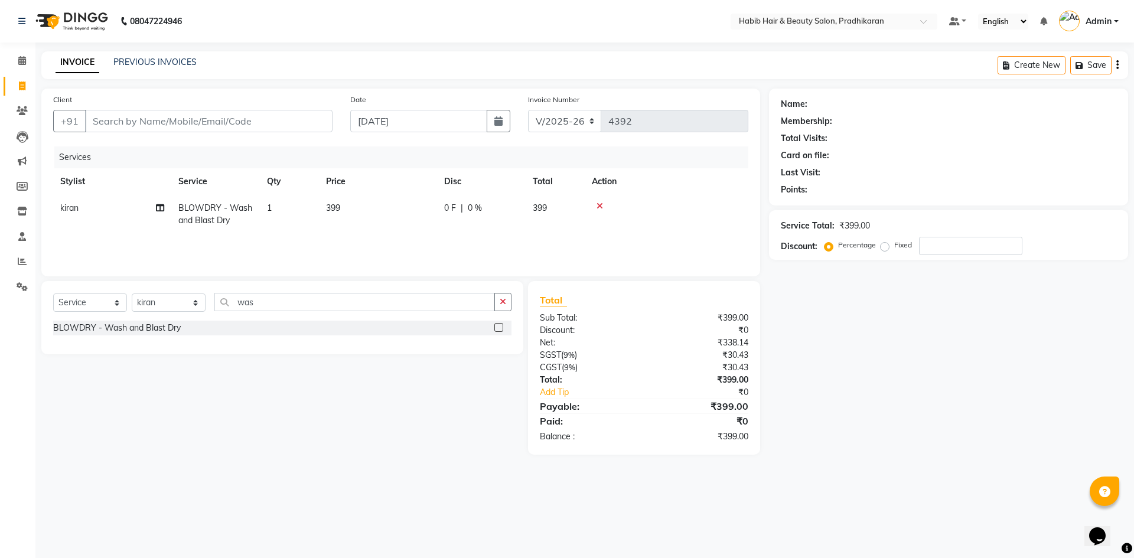
click at [395, 197] on td "399" at bounding box center [378, 214] width 118 height 39
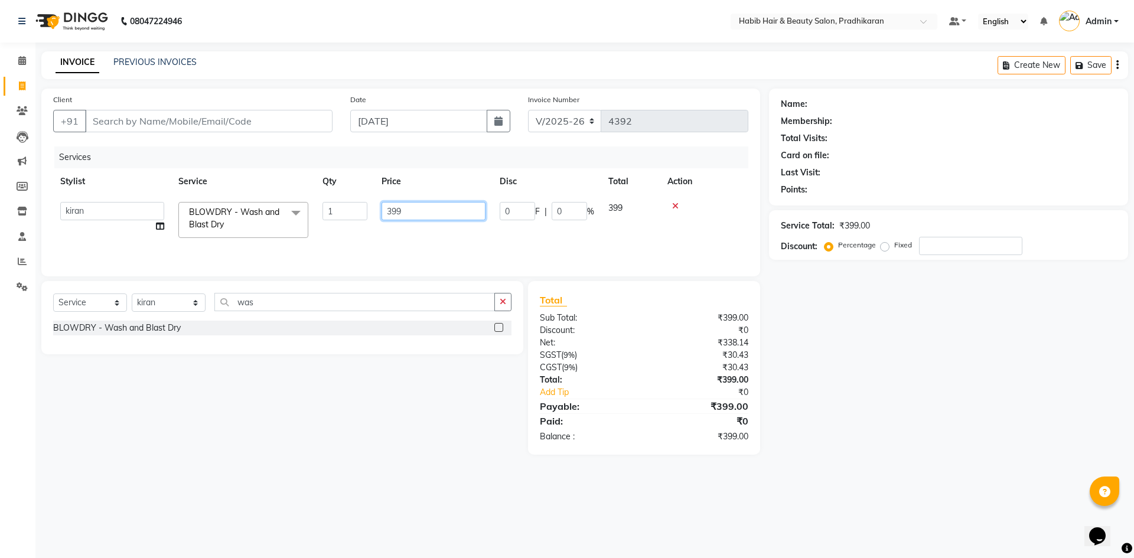
drag, startPoint x: 415, startPoint y: 212, endPoint x: 436, endPoint y: 204, distance: 22.6
click at [425, 208] on input "399" at bounding box center [434, 211] width 104 height 18
click at [130, 130] on input "Client" at bounding box center [208, 121] width 247 height 22
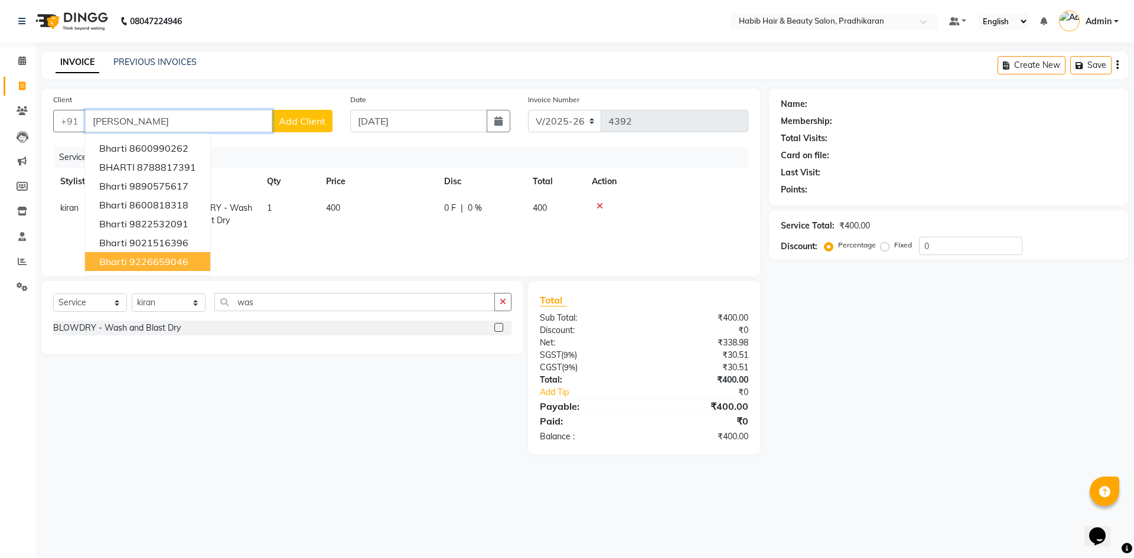
click at [185, 265] on ngb-highlight "9226659046" at bounding box center [158, 262] width 59 height 12
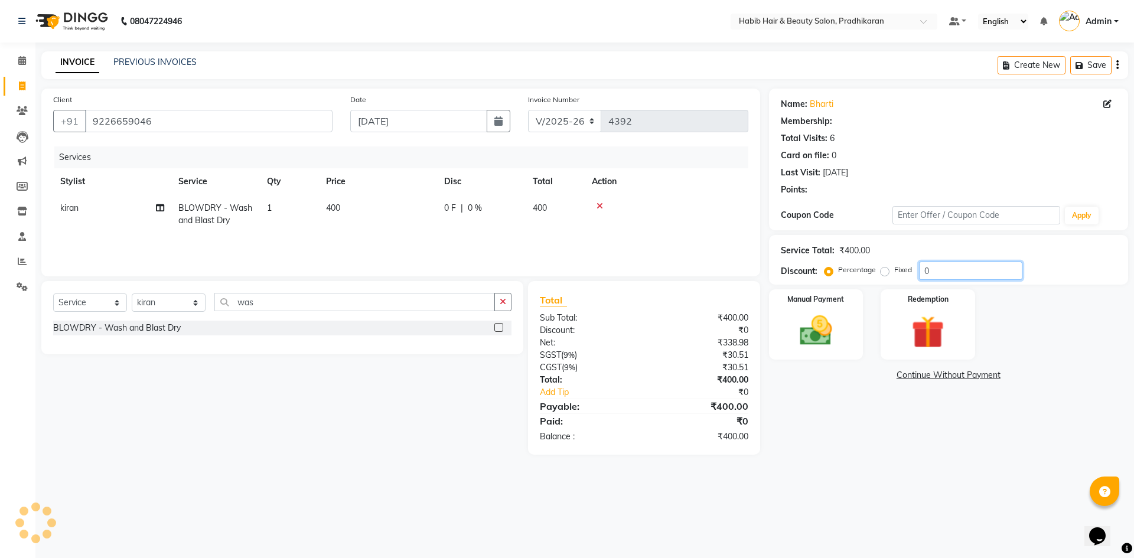
click at [950, 270] on input "0" at bounding box center [970, 271] width 103 height 18
click at [802, 335] on img at bounding box center [815, 330] width 55 height 39
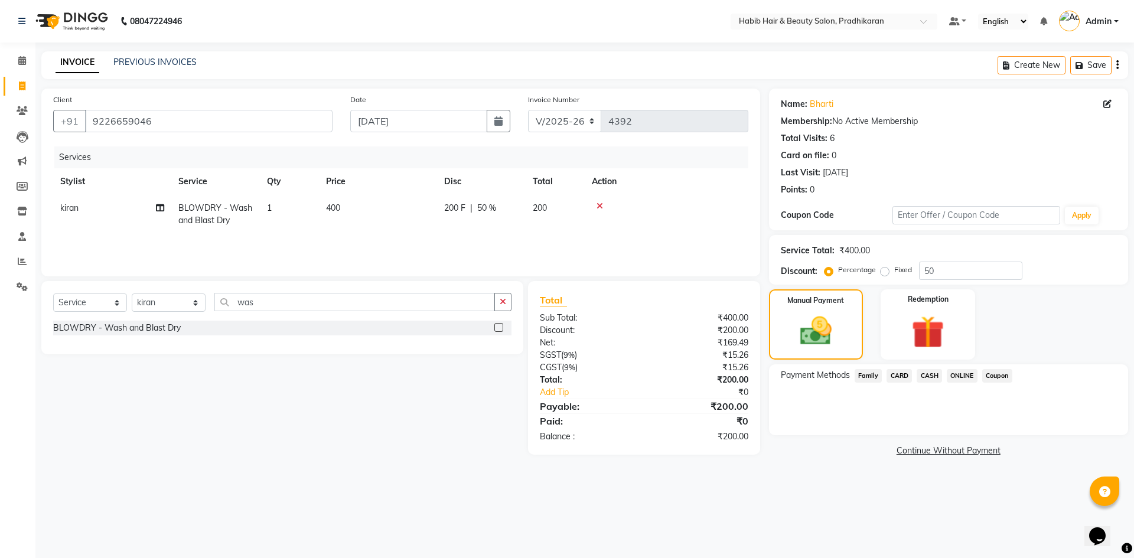
click at [951, 375] on span "ONLINE" at bounding box center [962, 376] width 31 height 14
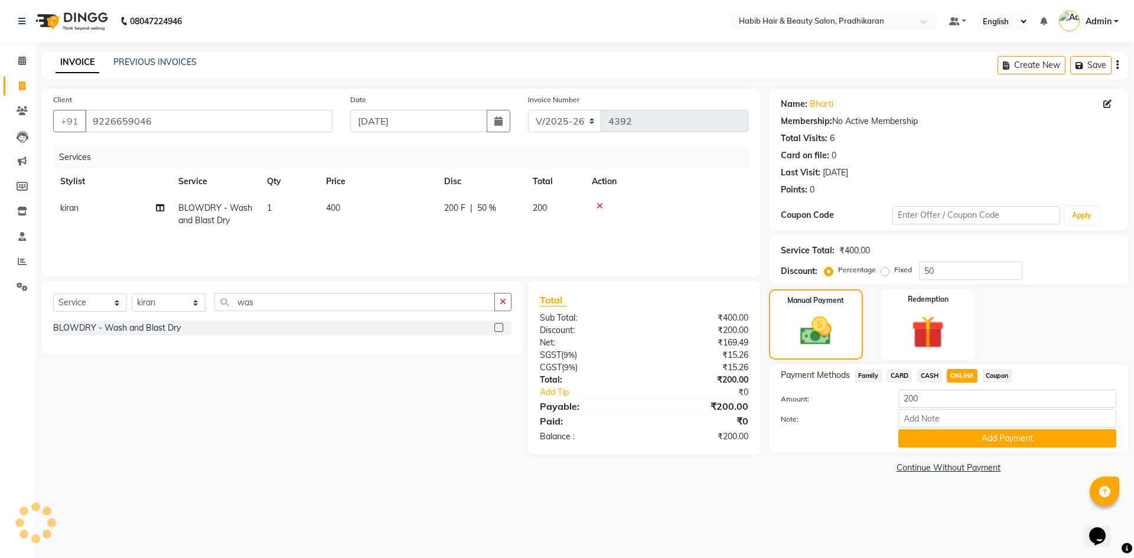
click at [933, 376] on span "CASH" at bounding box center [929, 376] width 25 height 14
click at [942, 435] on button "Add Payment" at bounding box center [1007, 438] width 218 height 18
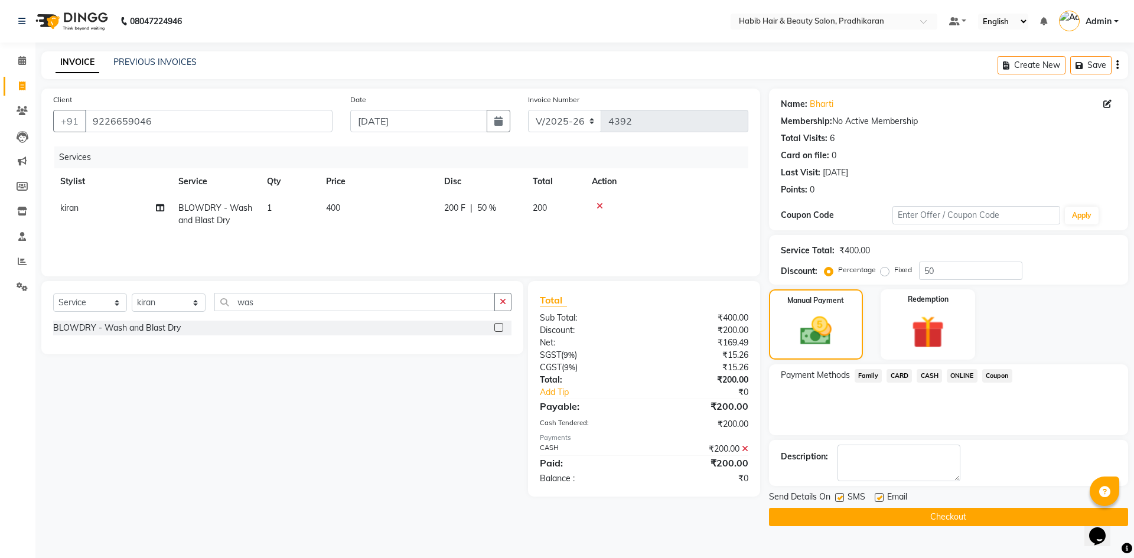
click at [949, 511] on button "Checkout" at bounding box center [948, 517] width 359 height 18
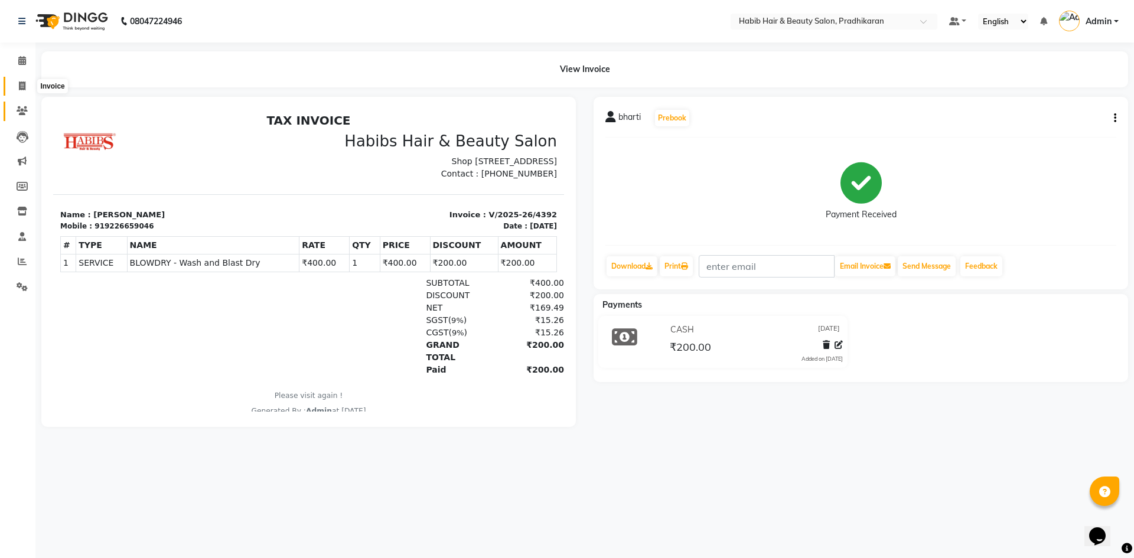
drag, startPoint x: 25, startPoint y: 89, endPoint x: 24, endPoint y: 102, distance: 13.1
click at [25, 89] on icon at bounding box center [22, 86] width 6 height 9
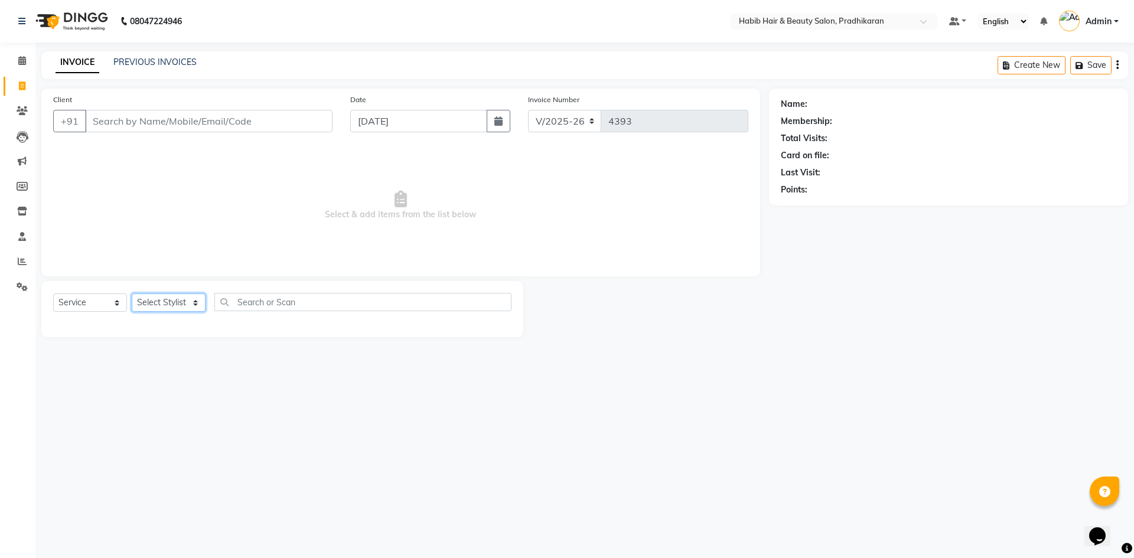
click at [195, 302] on select "Select Stylist Admin Anju [PERSON_NAME] kiran [PERSON_NAME] pritam SHREE" at bounding box center [169, 303] width 74 height 18
click at [132, 294] on select "Select Stylist Admin Anju [PERSON_NAME] kiran [PERSON_NAME] pritam SHREE" at bounding box center [169, 303] width 74 height 18
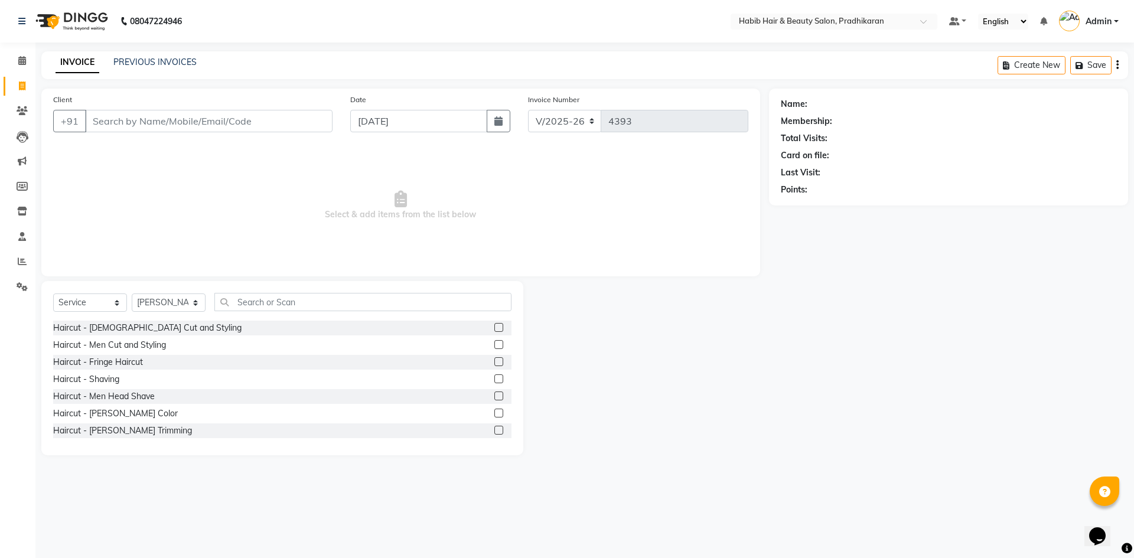
click at [494, 330] on label at bounding box center [498, 327] width 9 height 9
click at [494, 330] on input "checkbox" at bounding box center [498, 328] width 8 height 8
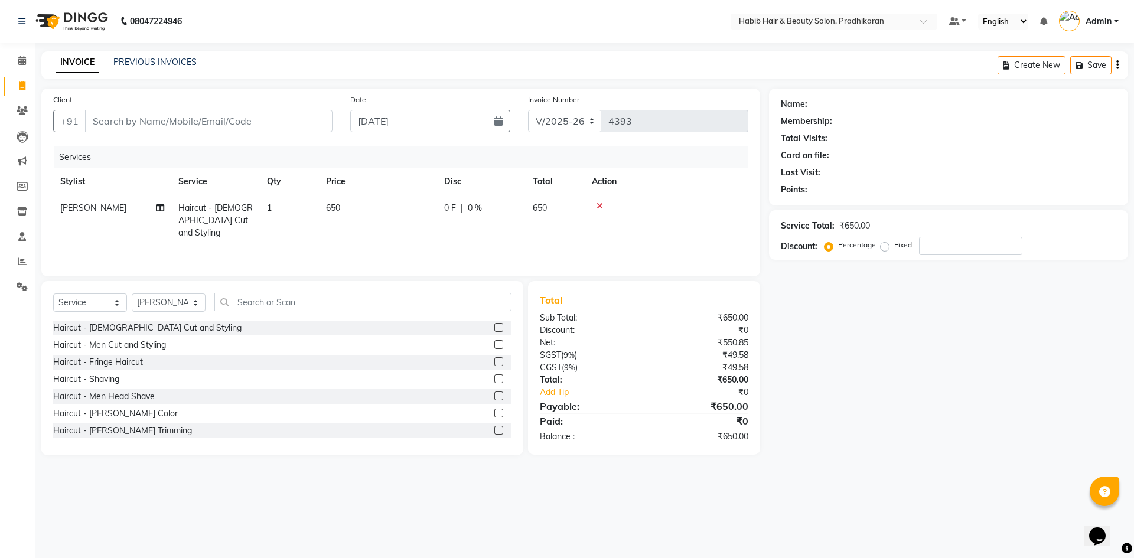
click at [338, 220] on td "650" at bounding box center [378, 220] width 118 height 51
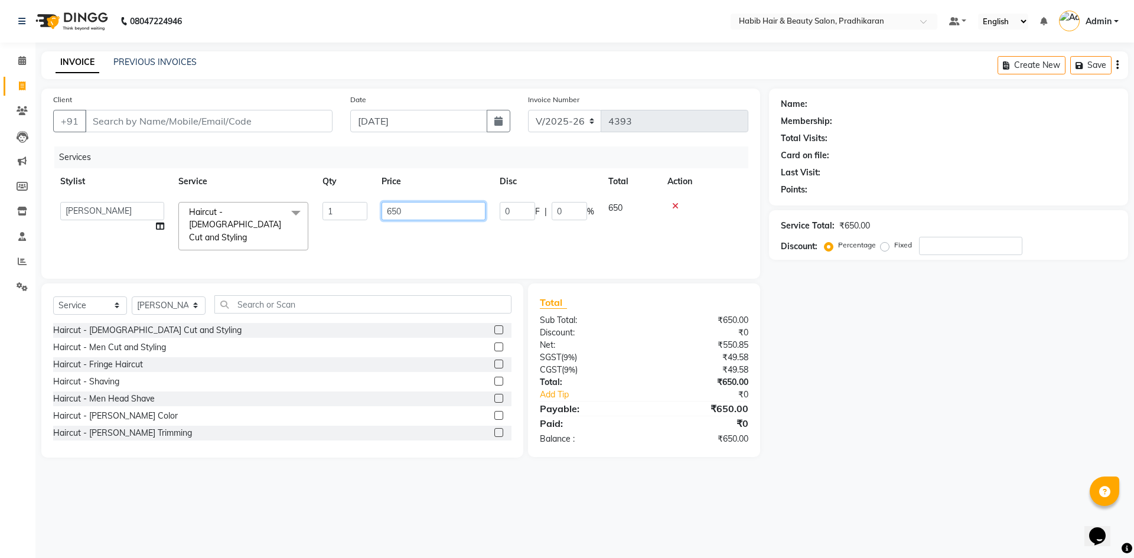
drag, startPoint x: 404, startPoint y: 211, endPoint x: 562, endPoint y: 205, distance: 157.8
click at [410, 211] on input "650" at bounding box center [434, 211] width 104 height 18
click at [171, 122] on input "Client" at bounding box center [208, 121] width 247 height 22
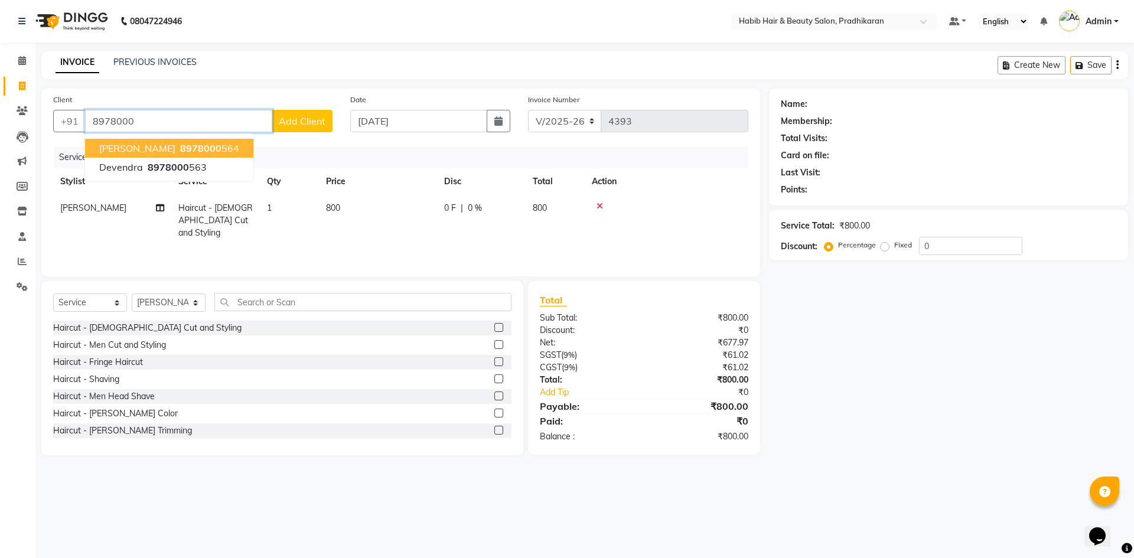
click at [180, 149] on span "8978000" at bounding box center [200, 148] width 41 height 12
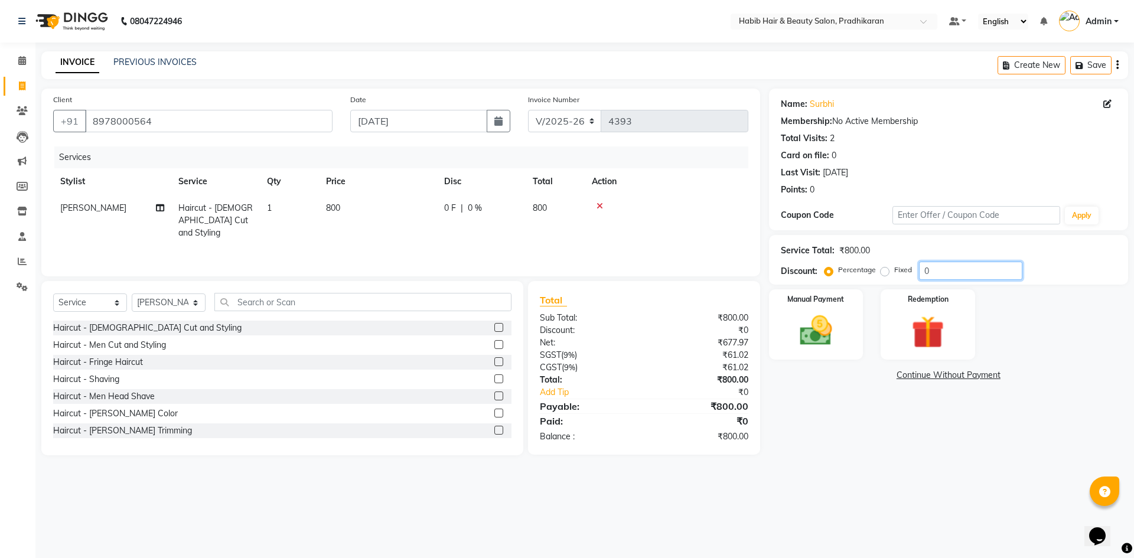
click at [992, 269] on input "0" at bounding box center [970, 271] width 103 height 18
click at [813, 334] on img at bounding box center [815, 330] width 55 height 39
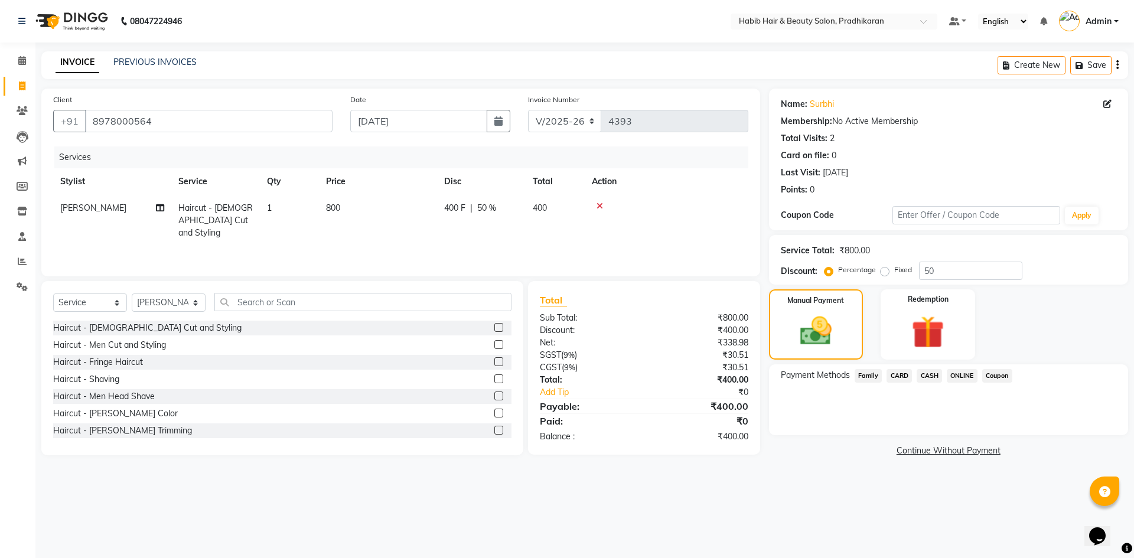
click at [960, 377] on span "ONLINE" at bounding box center [962, 376] width 31 height 14
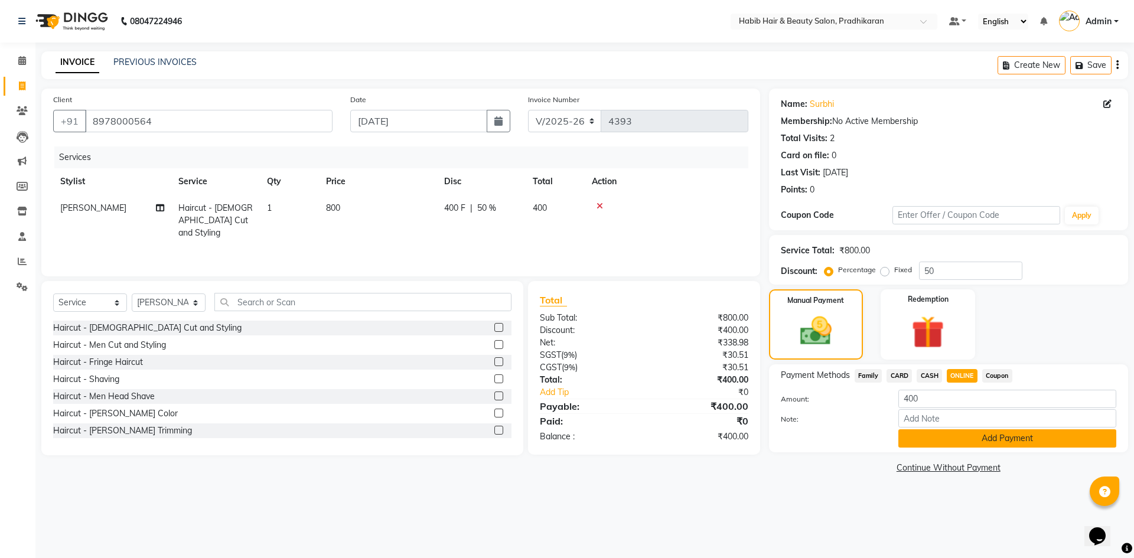
click at [959, 434] on button "Add Payment" at bounding box center [1007, 438] width 218 height 18
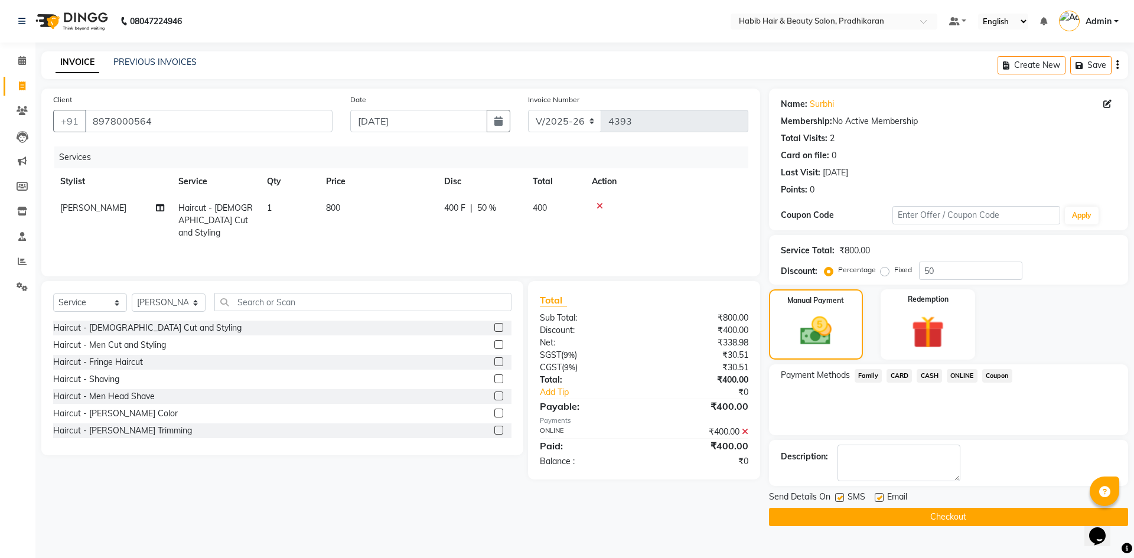
click at [966, 511] on button "Checkout" at bounding box center [948, 517] width 359 height 18
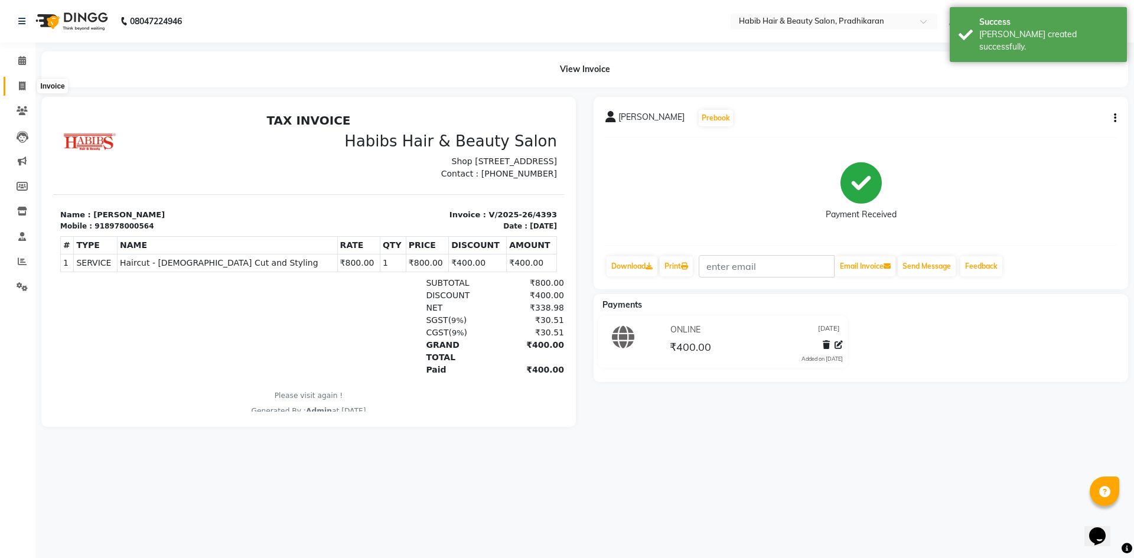
click at [19, 80] on span at bounding box center [22, 87] width 21 height 14
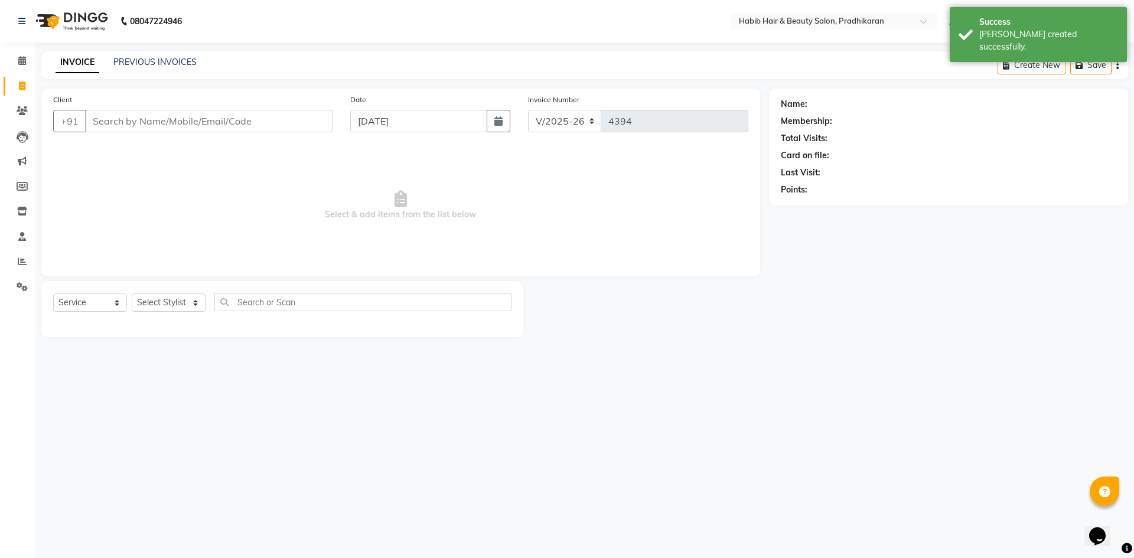
click at [203, 122] on input "Client" at bounding box center [208, 121] width 247 height 22
click at [182, 300] on select "Select Stylist Admin Anju [PERSON_NAME] kiran [PERSON_NAME] pritam SHREE" at bounding box center [169, 303] width 74 height 18
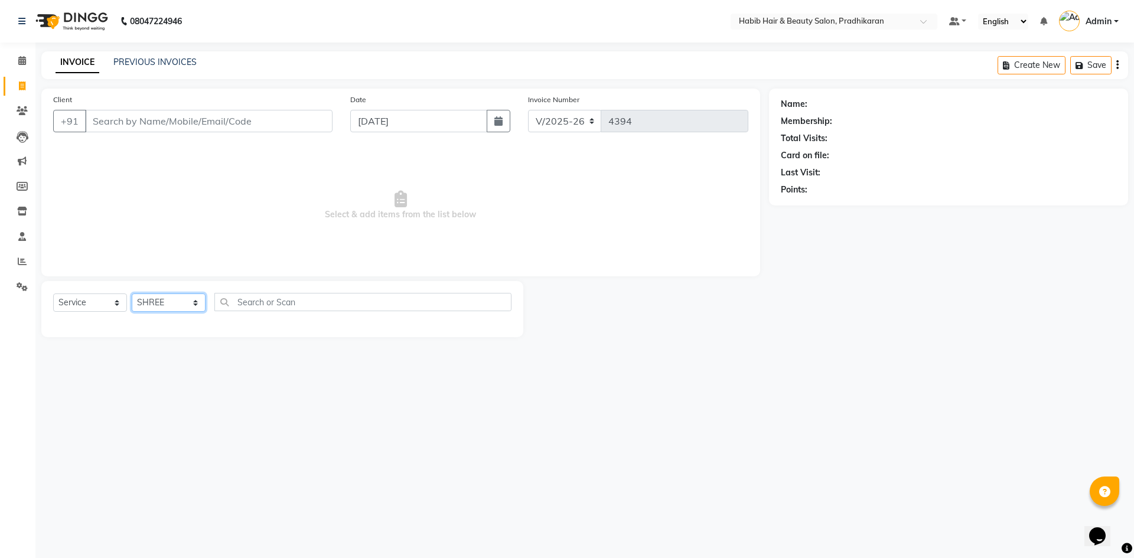
click at [132, 294] on select "Select Stylist Admin Anju [PERSON_NAME] kiran [PERSON_NAME] pritam SHREE" at bounding box center [169, 303] width 74 height 18
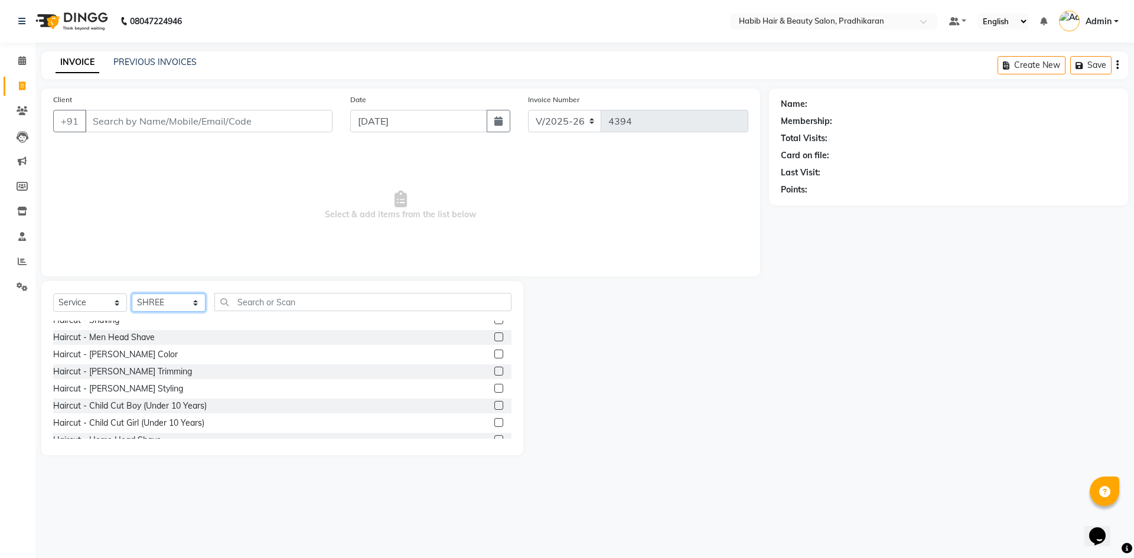
scroll to position [118, 0]
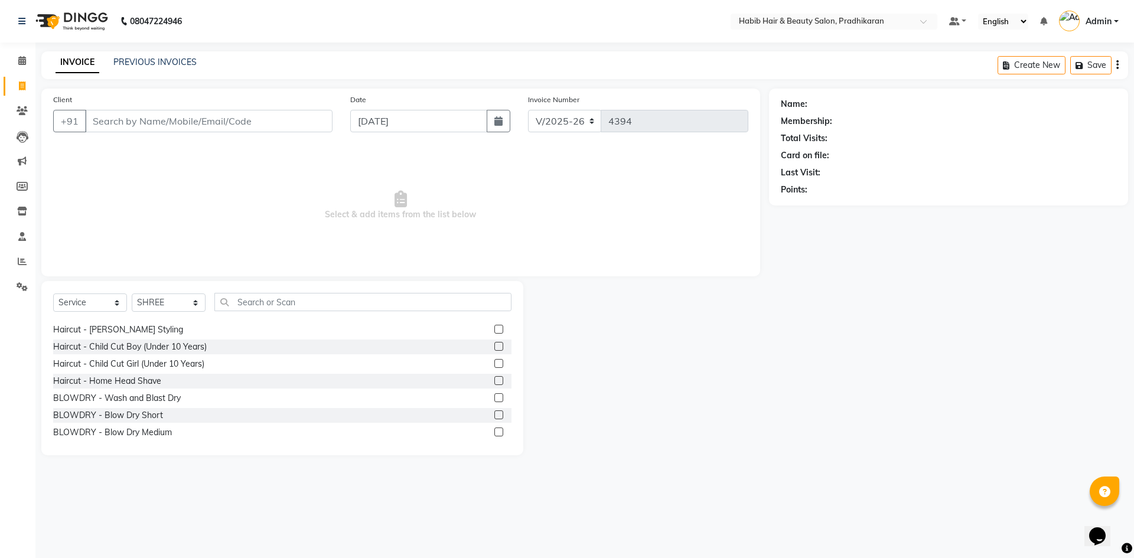
click at [494, 361] on label at bounding box center [498, 363] width 9 height 9
click at [494, 361] on input "checkbox" at bounding box center [498, 364] width 8 height 8
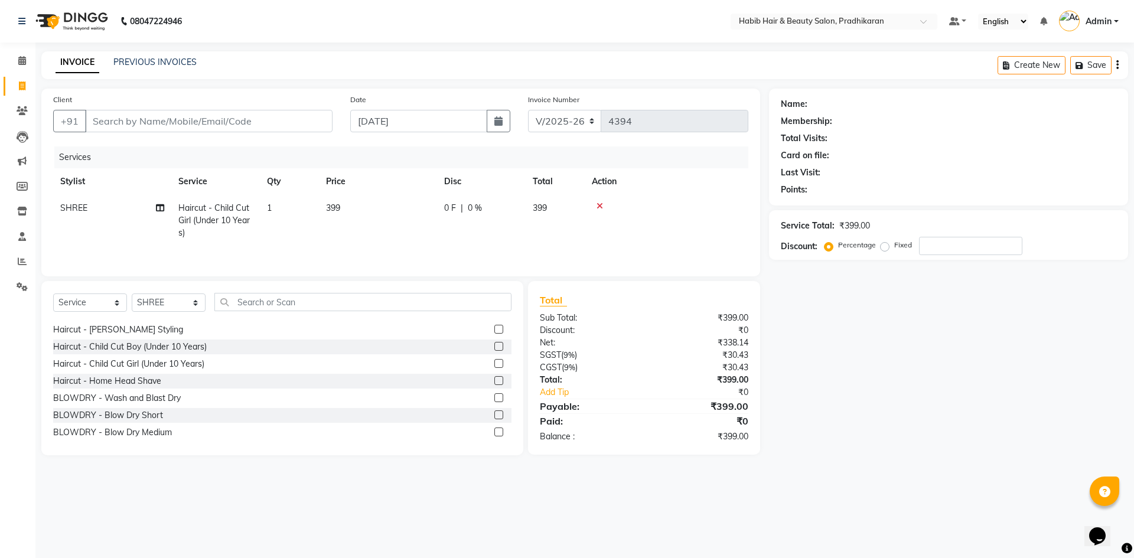
click at [395, 220] on td "399" at bounding box center [378, 220] width 118 height 51
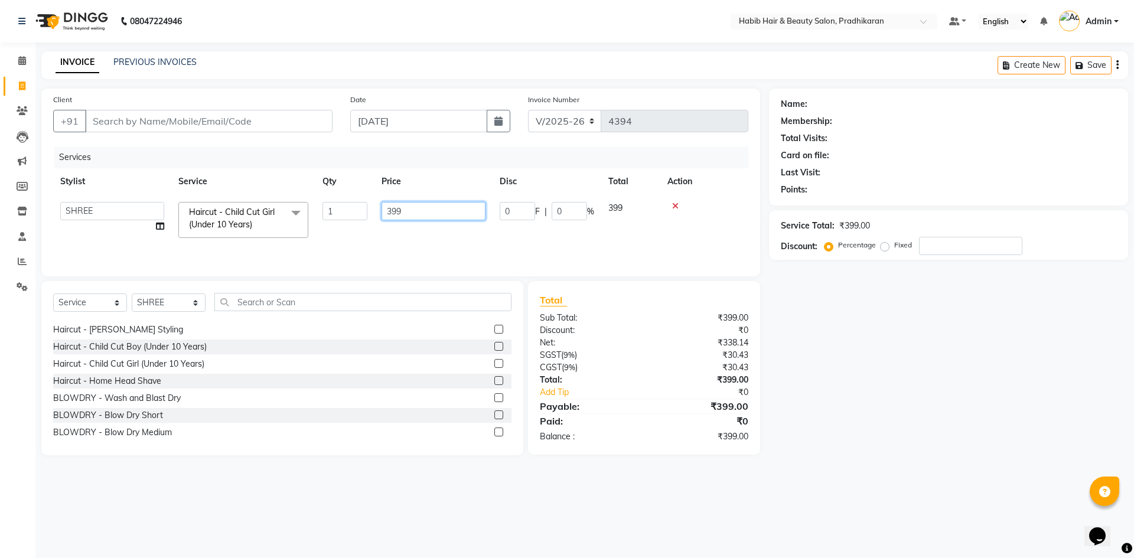
click at [429, 204] on input "399" at bounding box center [434, 211] width 104 height 18
click at [123, 122] on input "Client" at bounding box center [208, 121] width 247 height 22
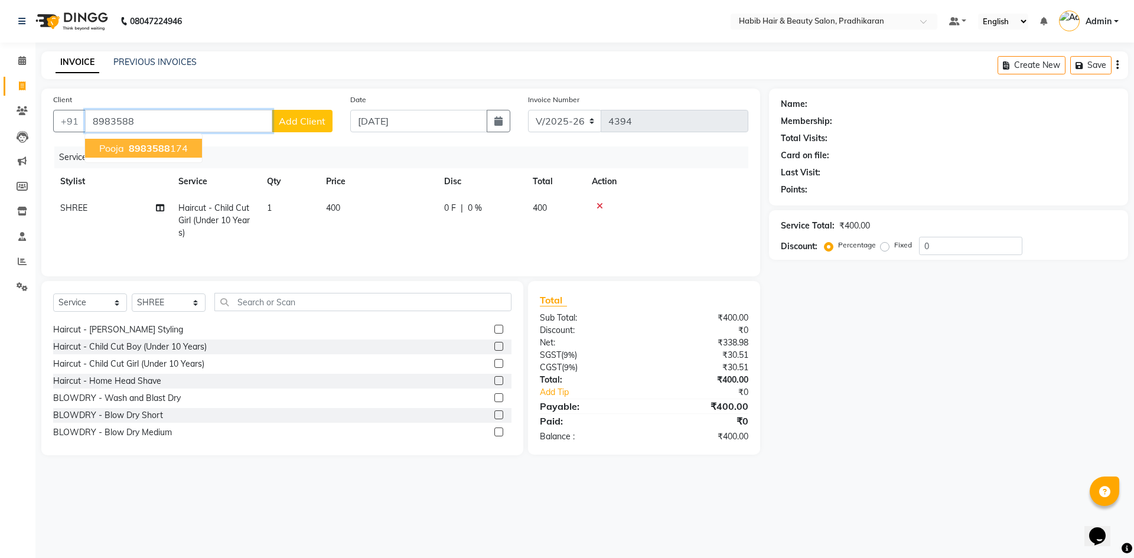
click at [187, 149] on button "pooja 8983588 174" at bounding box center [143, 148] width 117 height 19
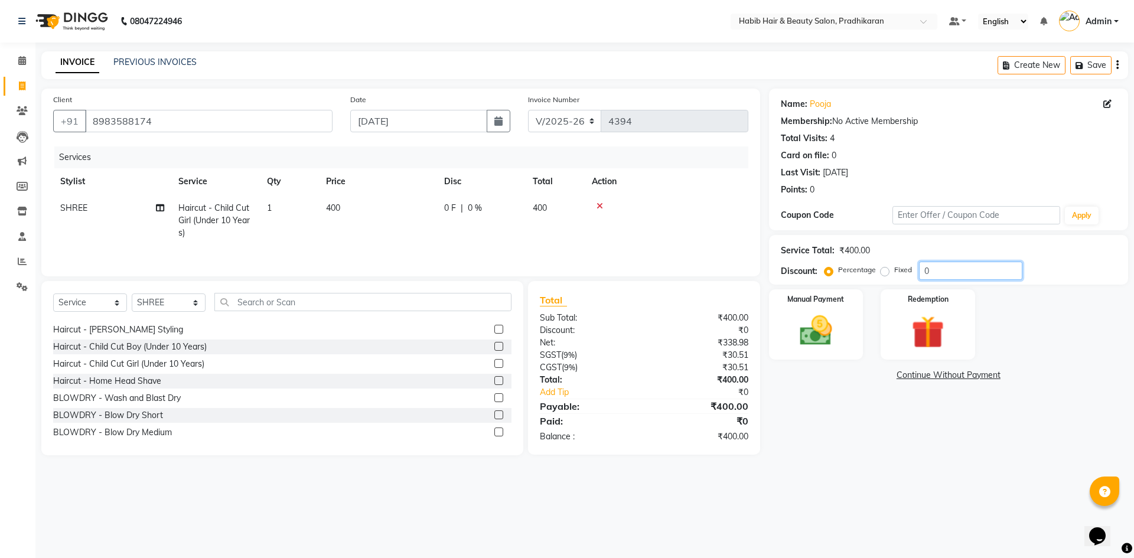
click at [944, 275] on input "0" at bounding box center [970, 271] width 103 height 18
click at [783, 331] on div "Manual Payment" at bounding box center [816, 324] width 98 height 73
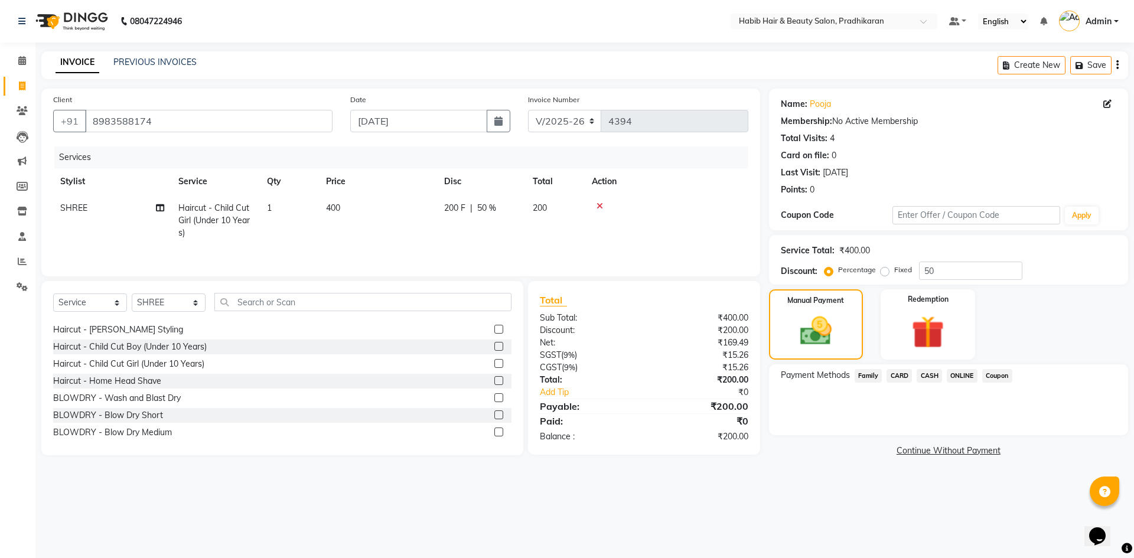
click at [953, 372] on span "ONLINE" at bounding box center [962, 376] width 31 height 14
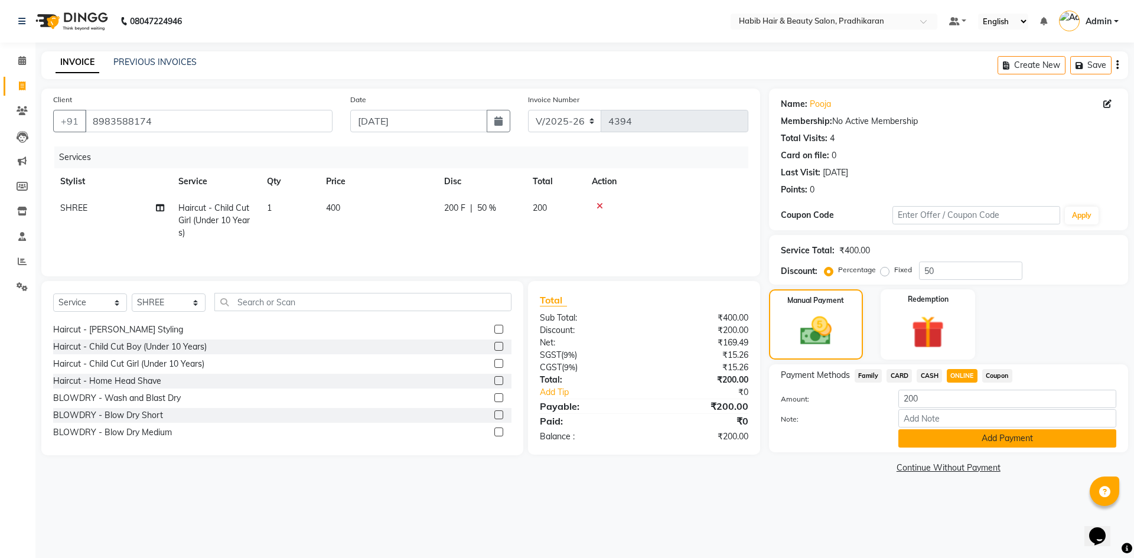
click at [960, 442] on button "Add Payment" at bounding box center [1007, 438] width 218 height 18
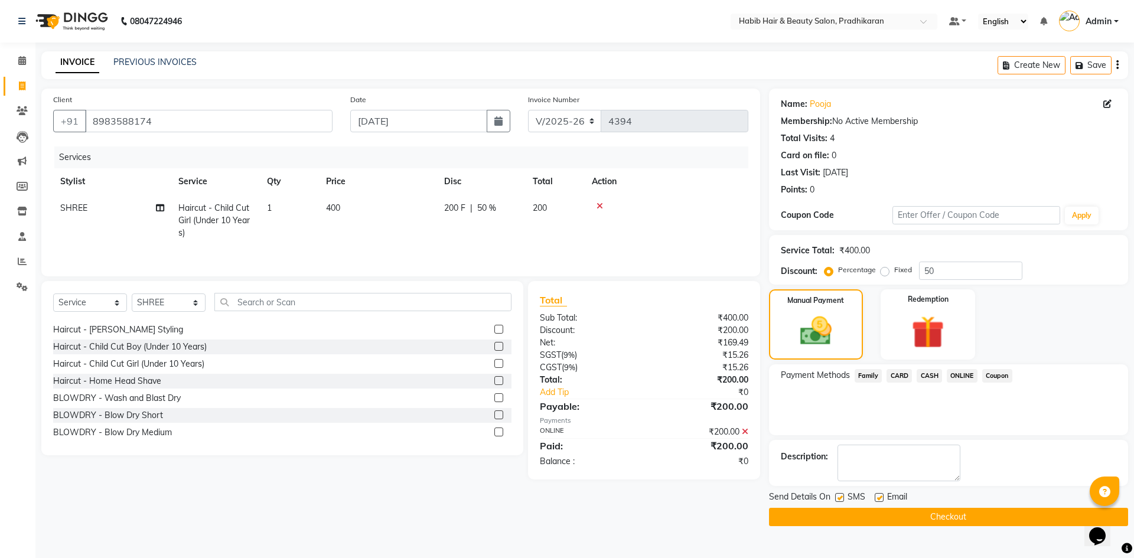
click at [958, 518] on button "Checkout" at bounding box center [948, 517] width 359 height 18
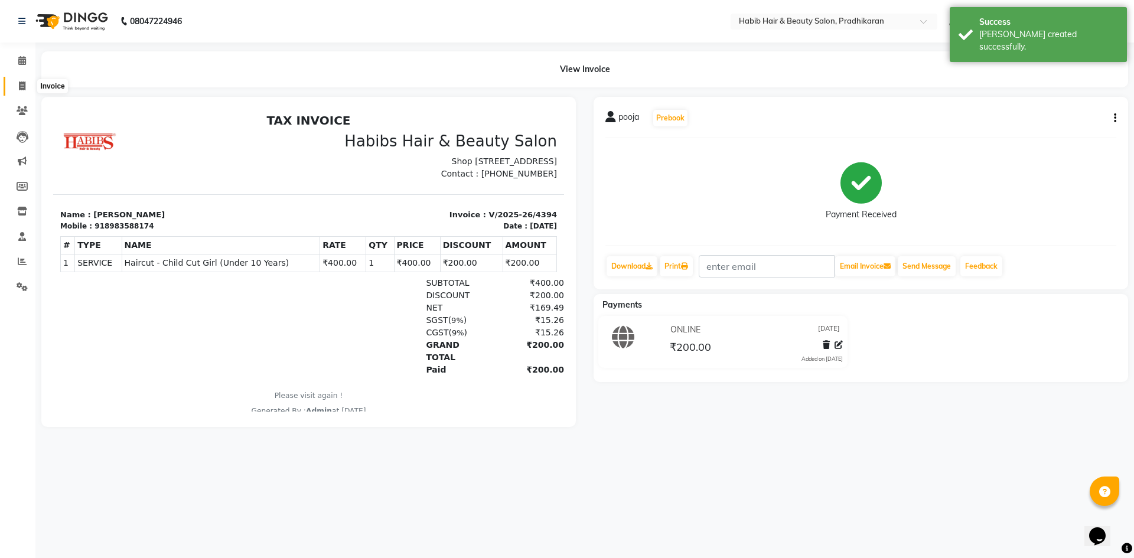
click at [26, 91] on span at bounding box center [22, 87] width 21 height 14
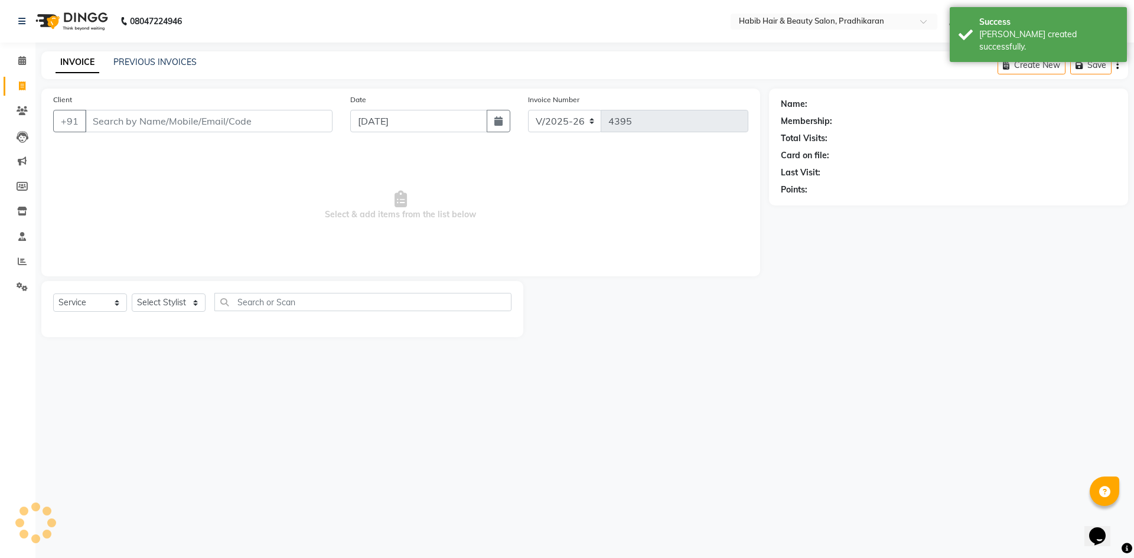
click at [162, 56] on div "PREVIOUS INVOICES" at bounding box center [154, 62] width 83 height 12
click at [165, 60] on link "PREVIOUS INVOICES" at bounding box center [154, 62] width 83 height 11
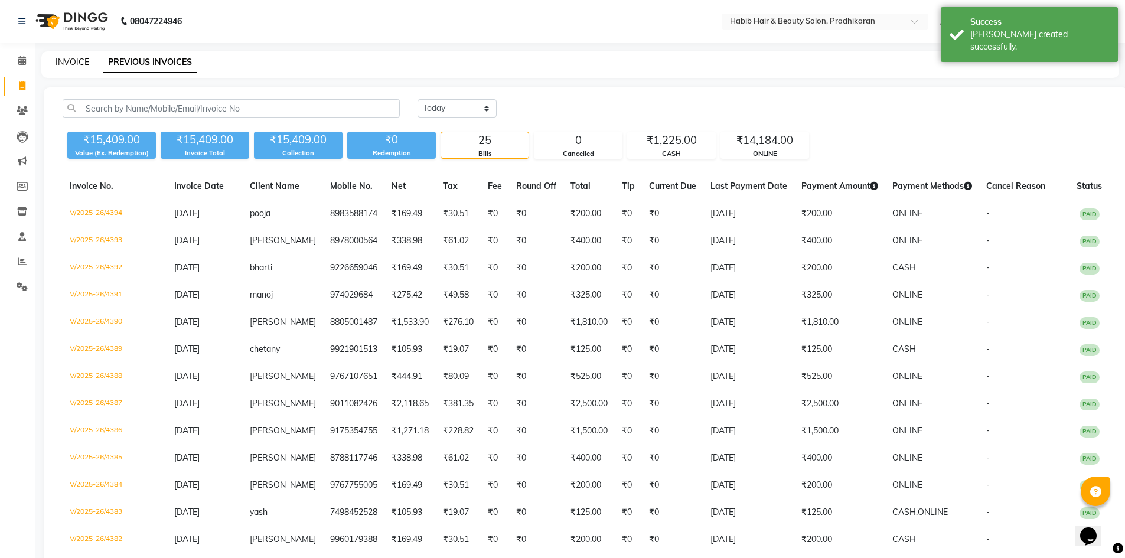
click at [79, 59] on link "INVOICE" at bounding box center [73, 62] width 34 height 11
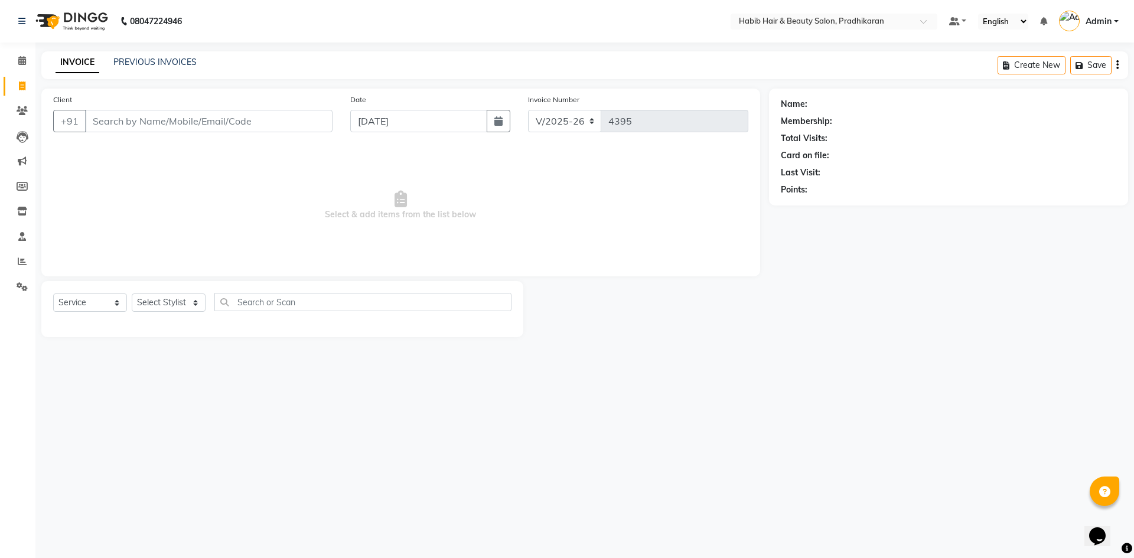
click at [261, 120] on input "Client" at bounding box center [208, 121] width 247 height 22
click at [198, 308] on select "Select Stylist Admin Anju [PERSON_NAME] kiran [PERSON_NAME] pritam SHREE" at bounding box center [169, 303] width 74 height 18
click at [132, 294] on select "Select Stylist Admin Anju [PERSON_NAME] kiran [PERSON_NAME] pritam SHREE" at bounding box center [169, 303] width 74 height 18
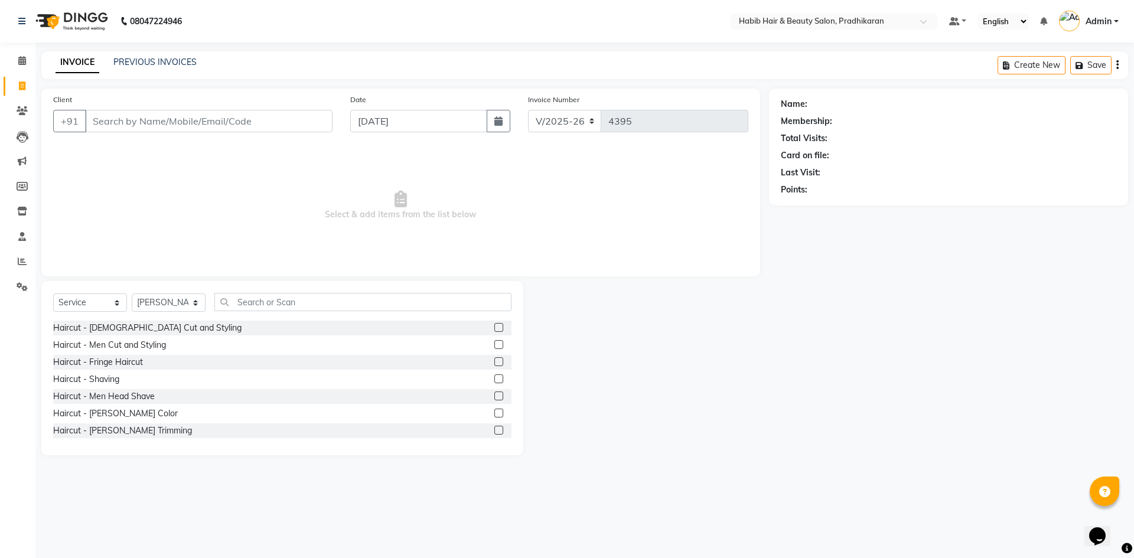
click at [494, 325] on label at bounding box center [498, 327] width 9 height 9
click at [494, 325] on input "checkbox" at bounding box center [498, 328] width 8 height 8
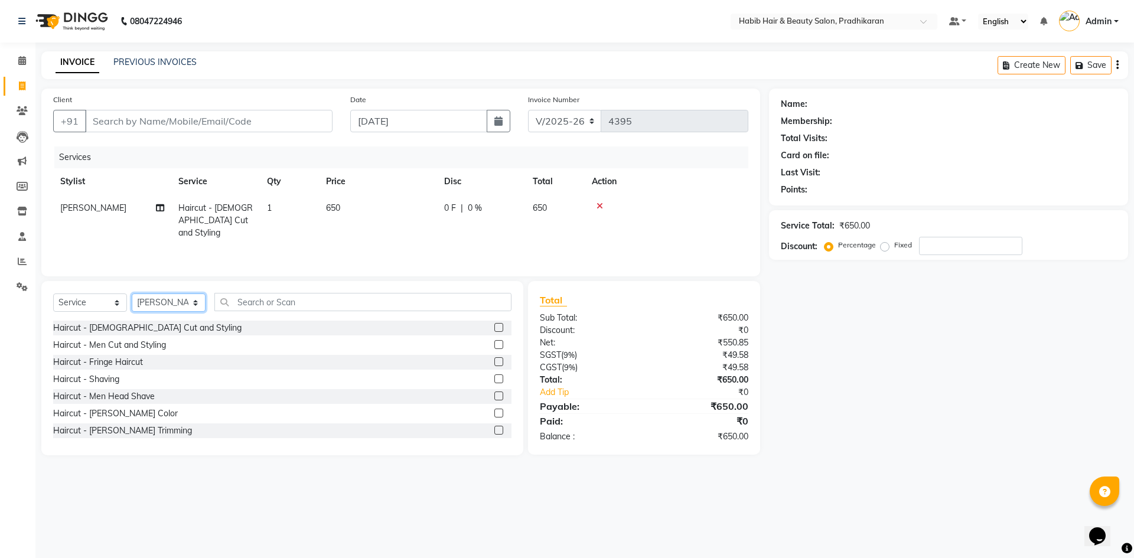
click at [200, 300] on select "Select Stylist Admin Anju [PERSON_NAME] kiran [PERSON_NAME] pritam SHREE" at bounding box center [169, 303] width 74 height 18
click at [132, 294] on select "Select Stylist Admin Anju [PERSON_NAME] kiran [PERSON_NAME] pritam SHREE" at bounding box center [169, 303] width 74 height 18
click at [325, 304] on input "text" at bounding box center [362, 302] width 297 height 18
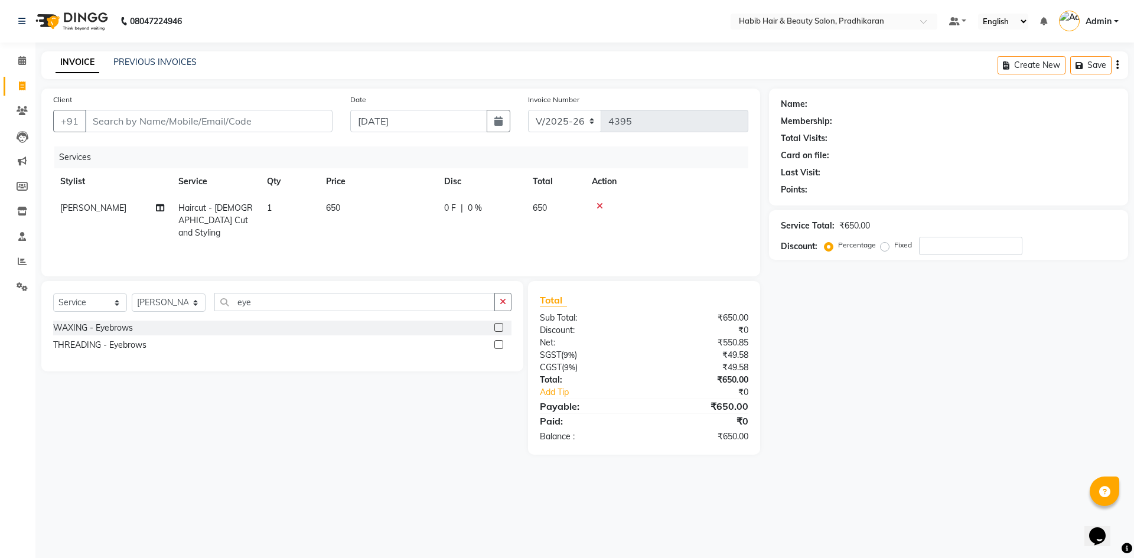
click at [498, 344] on label at bounding box center [498, 344] width 9 height 9
click at [498, 344] on input "checkbox" at bounding box center [498, 345] width 8 height 8
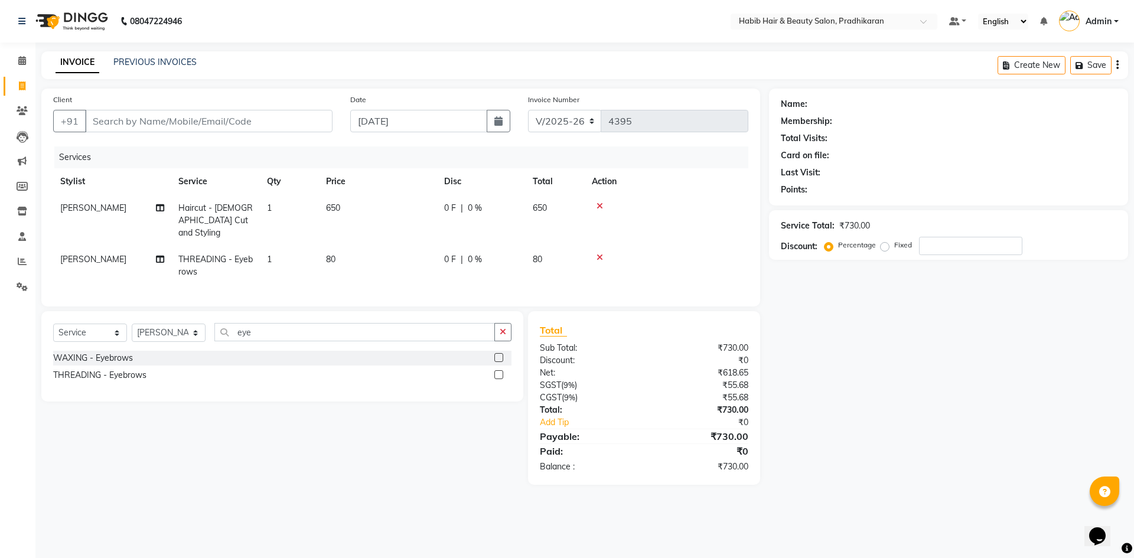
click at [397, 211] on td "650" at bounding box center [378, 220] width 118 height 51
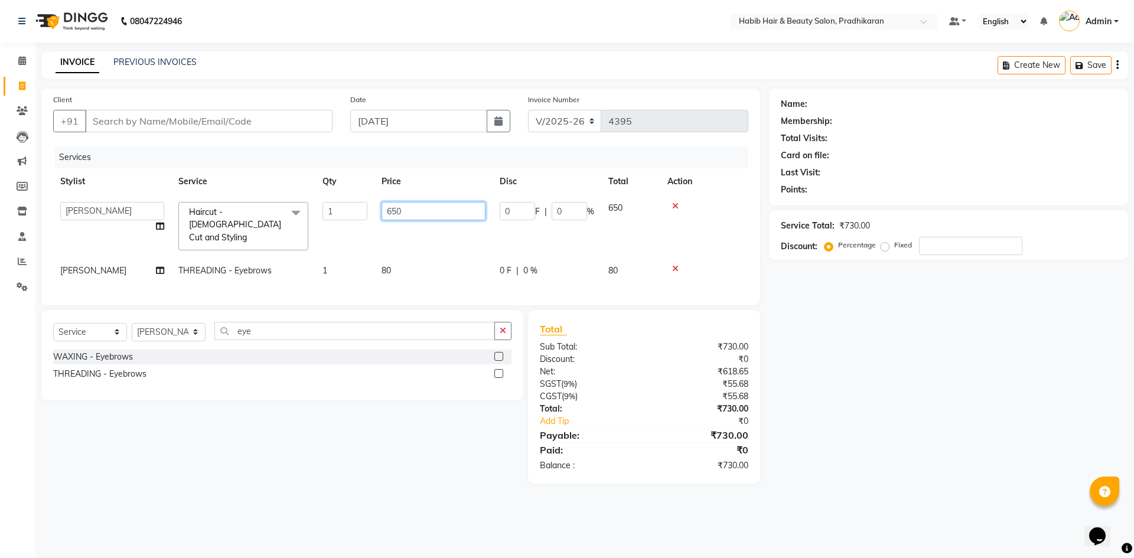
drag, startPoint x: 422, startPoint y: 211, endPoint x: 530, endPoint y: 214, distance: 108.1
click at [429, 213] on input "650" at bounding box center [434, 211] width 104 height 18
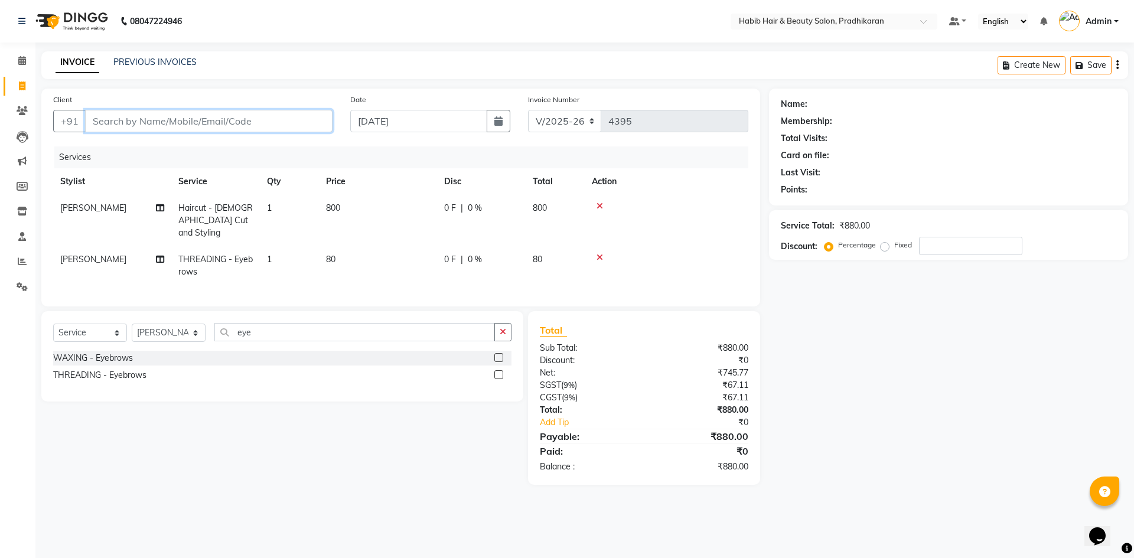
click at [302, 117] on input "Client" at bounding box center [208, 121] width 247 height 22
click at [192, 125] on input "Client" at bounding box center [208, 121] width 247 height 22
click at [283, 116] on span "Add Client" at bounding box center [302, 121] width 47 height 12
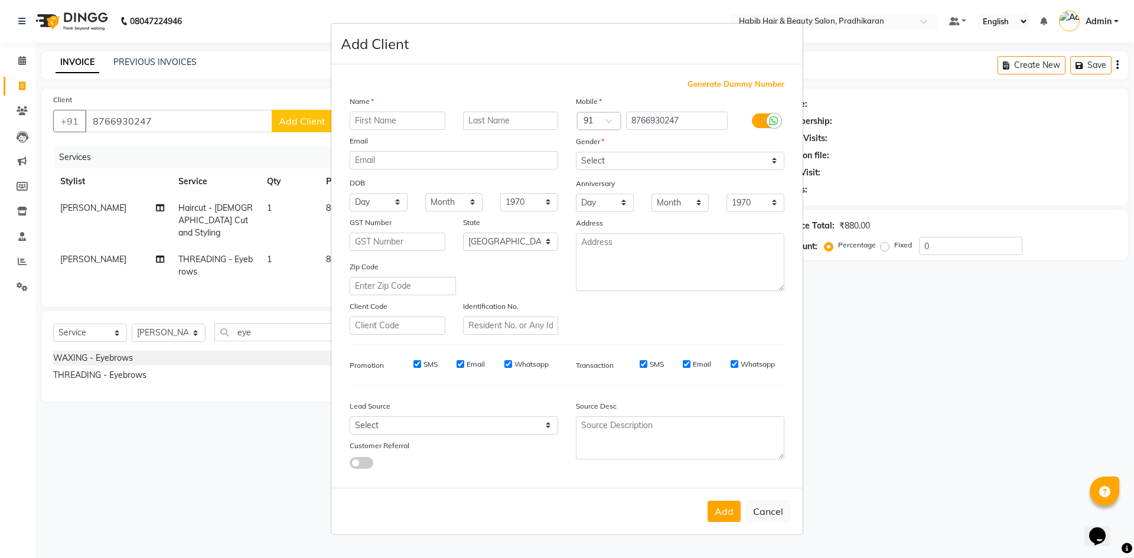
click at [392, 122] on input "text" at bounding box center [398, 121] width 96 height 18
click at [768, 161] on select "Select [DEMOGRAPHIC_DATA] [DEMOGRAPHIC_DATA] Other Prefer Not To Say" at bounding box center [680, 161] width 208 height 18
click at [576, 152] on select "Select [DEMOGRAPHIC_DATA] [DEMOGRAPHIC_DATA] Other Prefer Not To Say" at bounding box center [680, 161] width 208 height 18
click at [726, 509] on button "Add" at bounding box center [724, 511] width 33 height 21
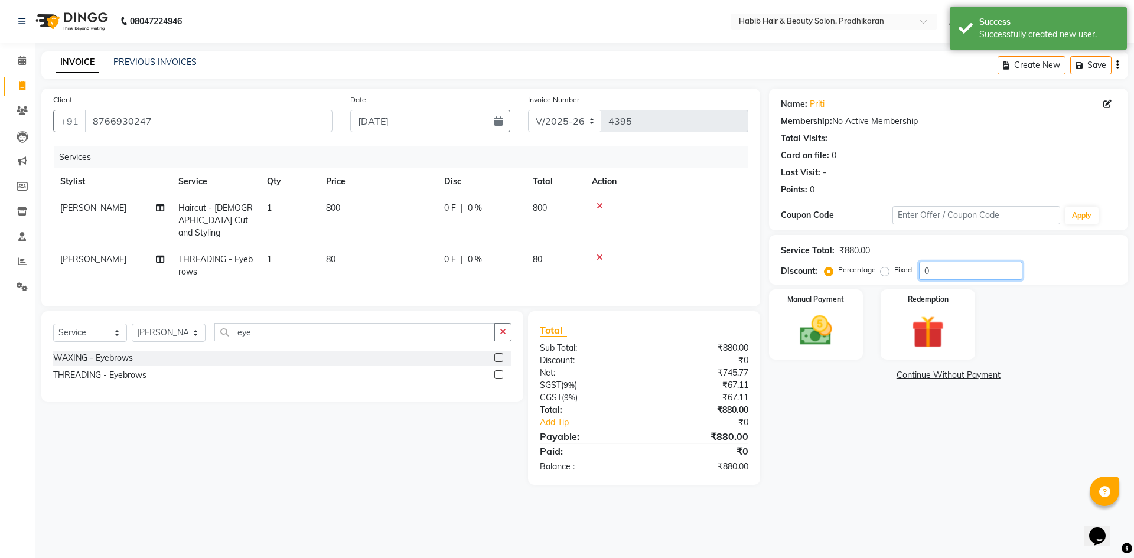
click at [940, 267] on input "0" at bounding box center [970, 271] width 103 height 18
click at [832, 340] on img at bounding box center [815, 330] width 55 height 39
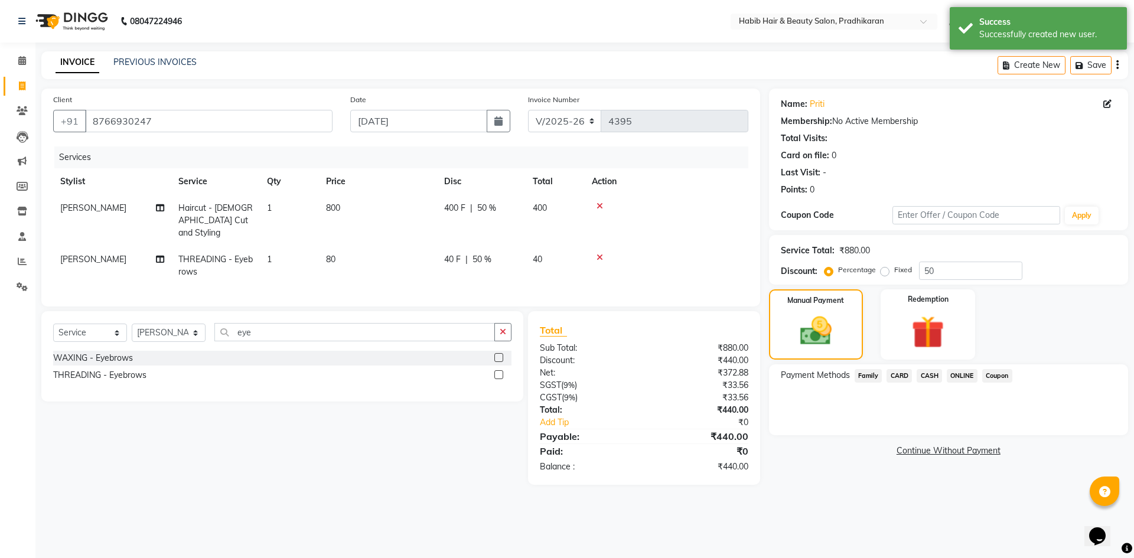
click at [955, 375] on span "ONLINE" at bounding box center [962, 376] width 31 height 14
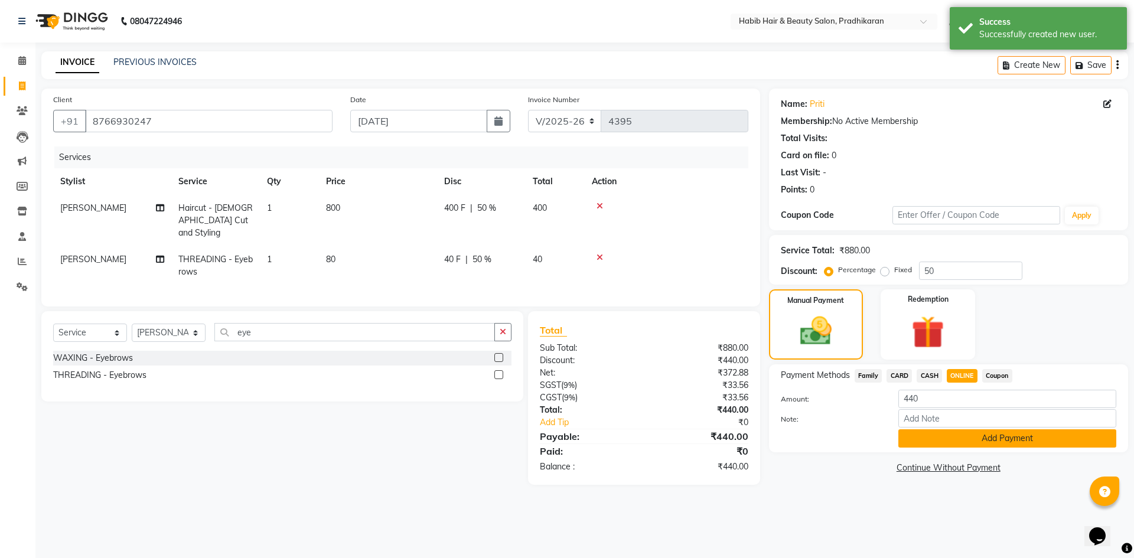
click at [949, 441] on button "Add Payment" at bounding box center [1007, 438] width 218 height 18
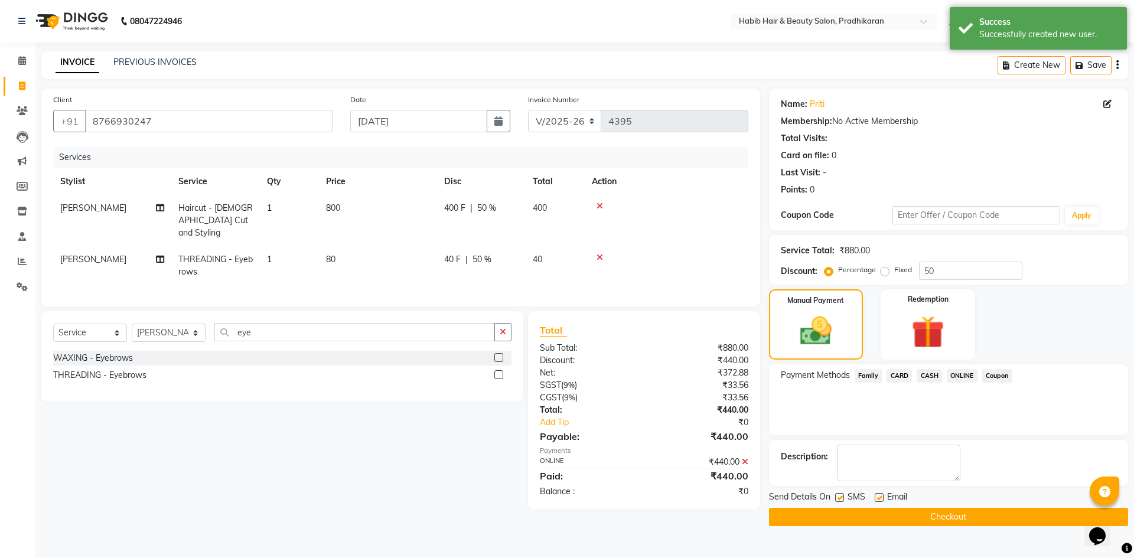
click at [934, 520] on button "Checkout" at bounding box center [948, 517] width 359 height 18
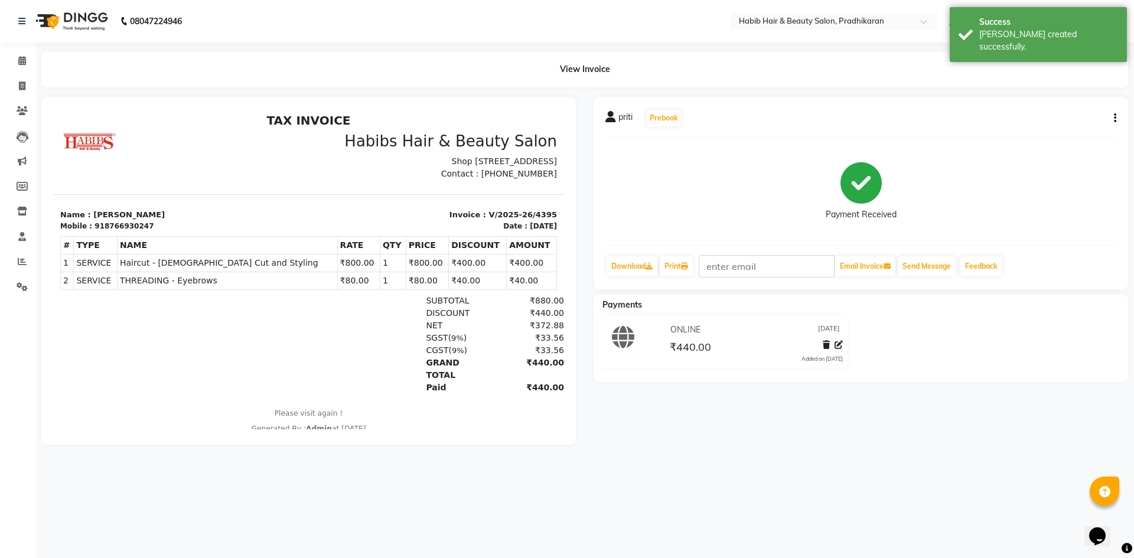
click at [1113, 118] on button "button" at bounding box center [1112, 118] width 7 height 12
click at [1052, 131] on div "Edit Invoice" at bounding box center [1036, 125] width 121 height 15
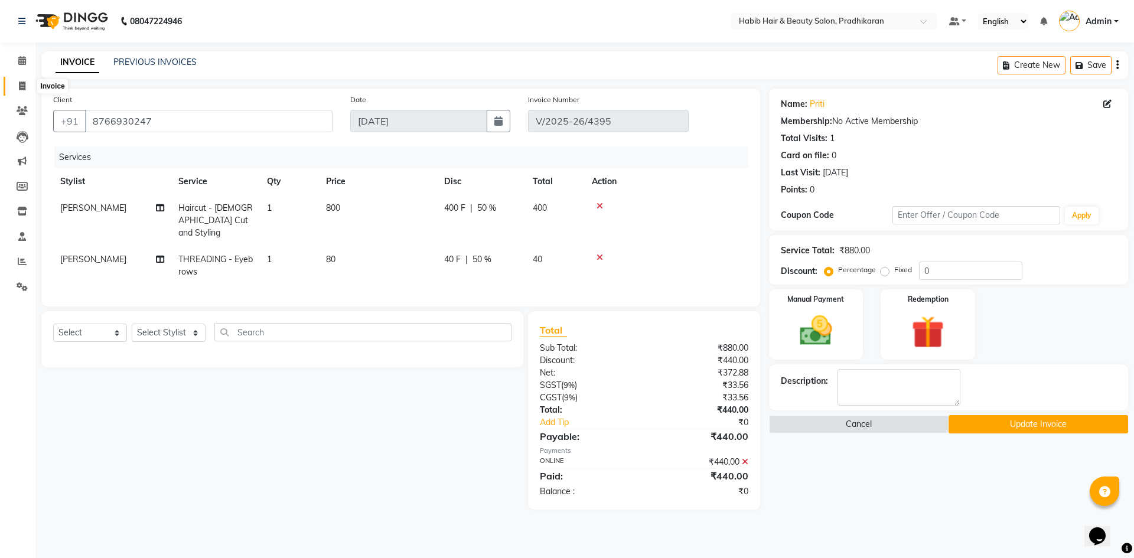
click at [19, 80] on span at bounding box center [22, 87] width 21 height 14
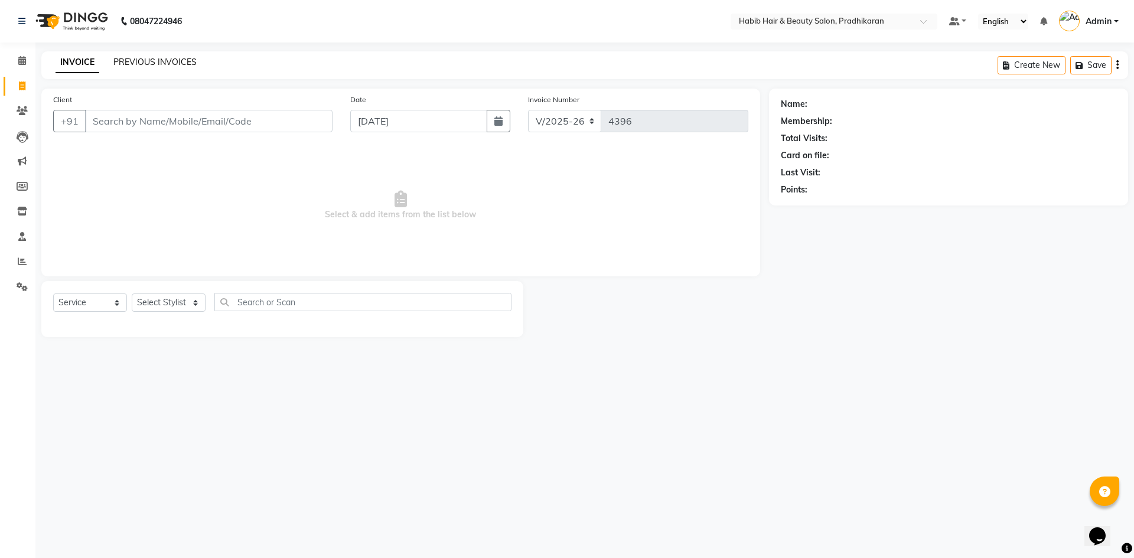
click at [139, 64] on link "PREVIOUS INVOICES" at bounding box center [154, 62] width 83 height 11
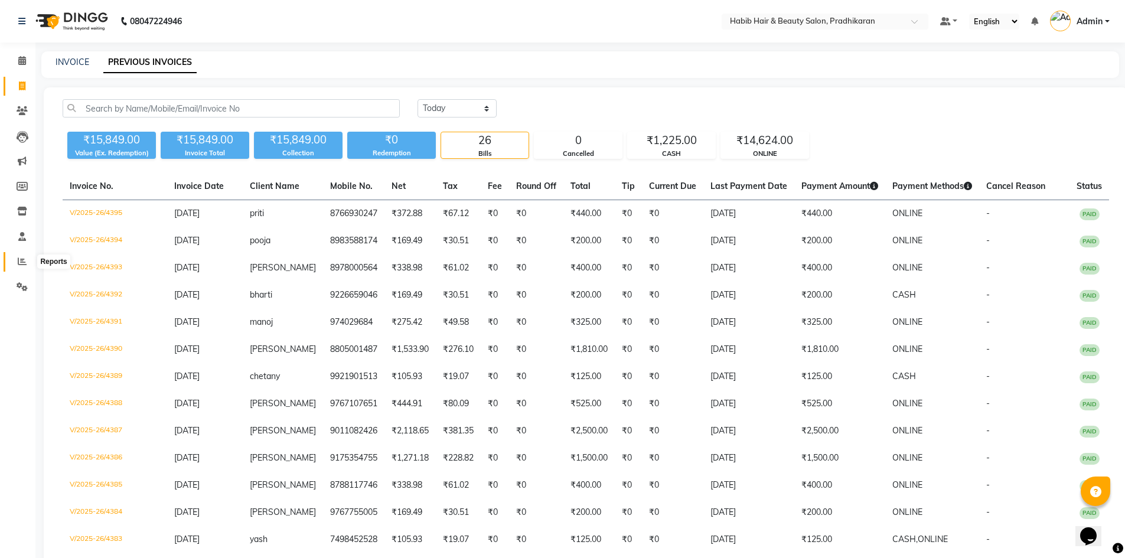
click at [16, 263] on span at bounding box center [22, 262] width 21 height 14
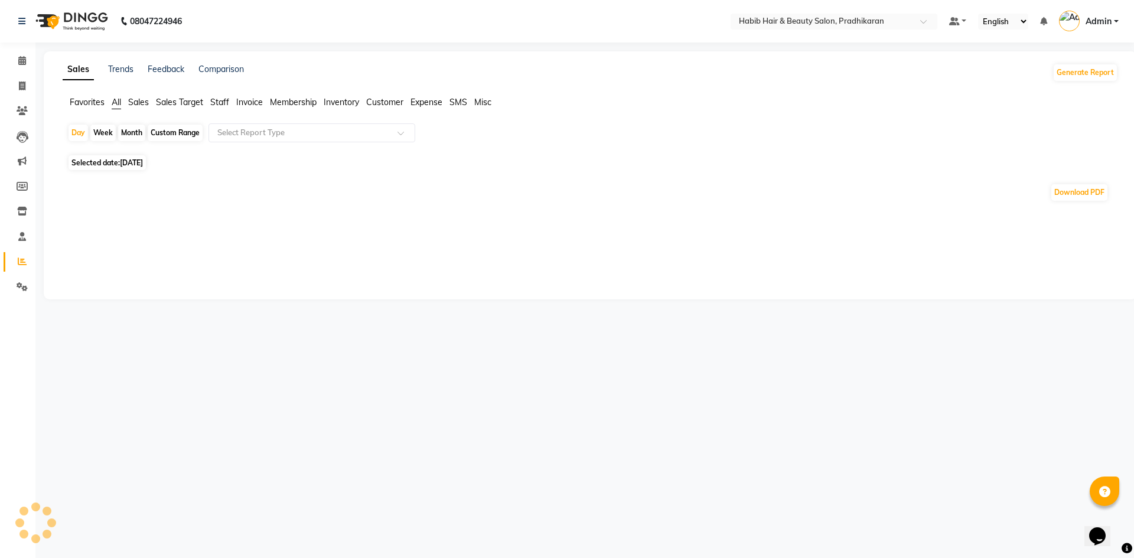
click at [135, 135] on div "Month" at bounding box center [131, 133] width 27 height 17
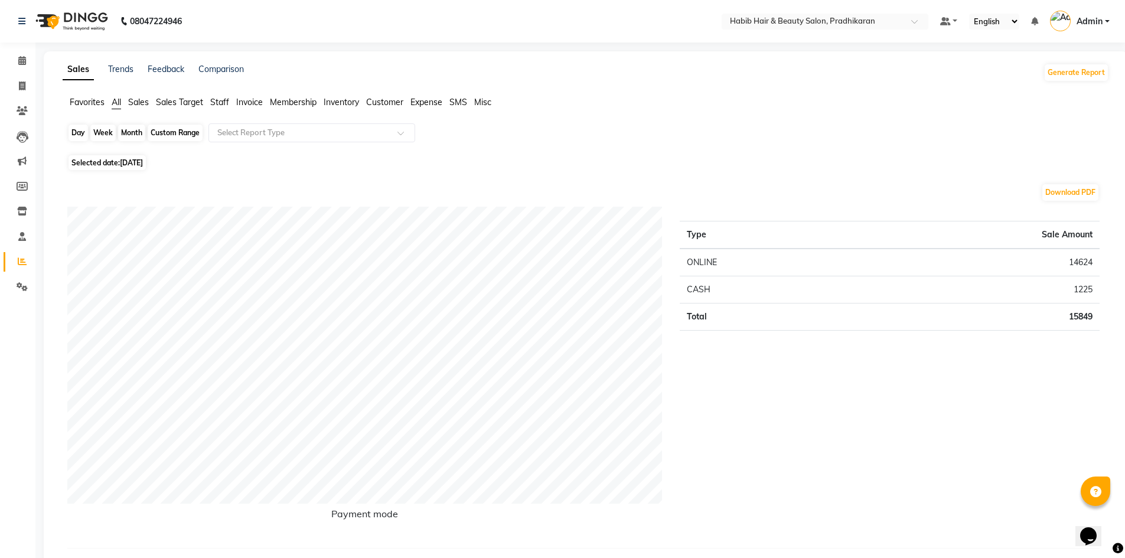
click at [123, 138] on div "Month" at bounding box center [131, 133] width 27 height 17
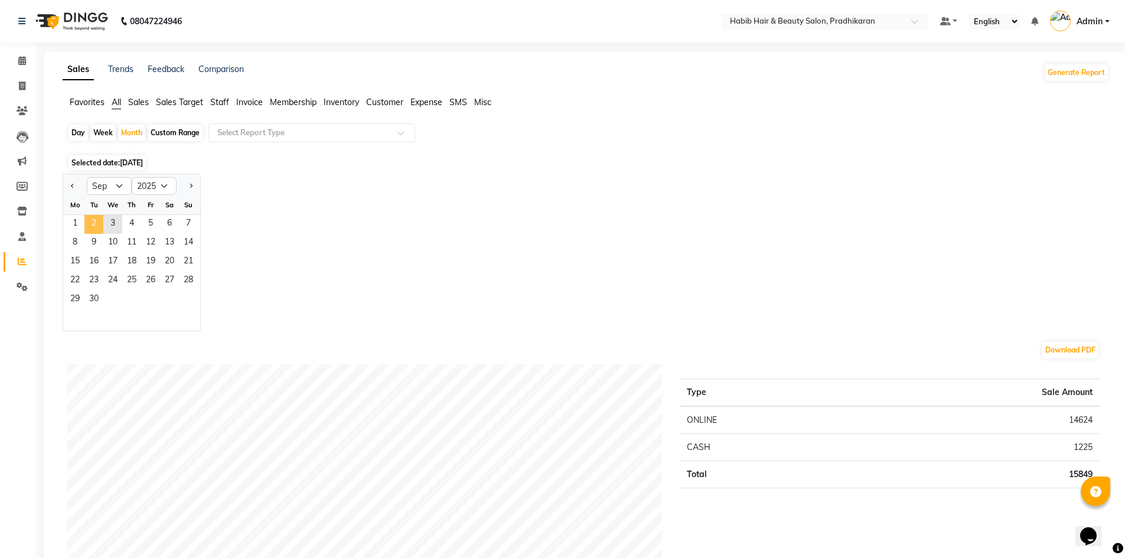
click at [86, 224] on span "2" at bounding box center [93, 224] width 19 height 19
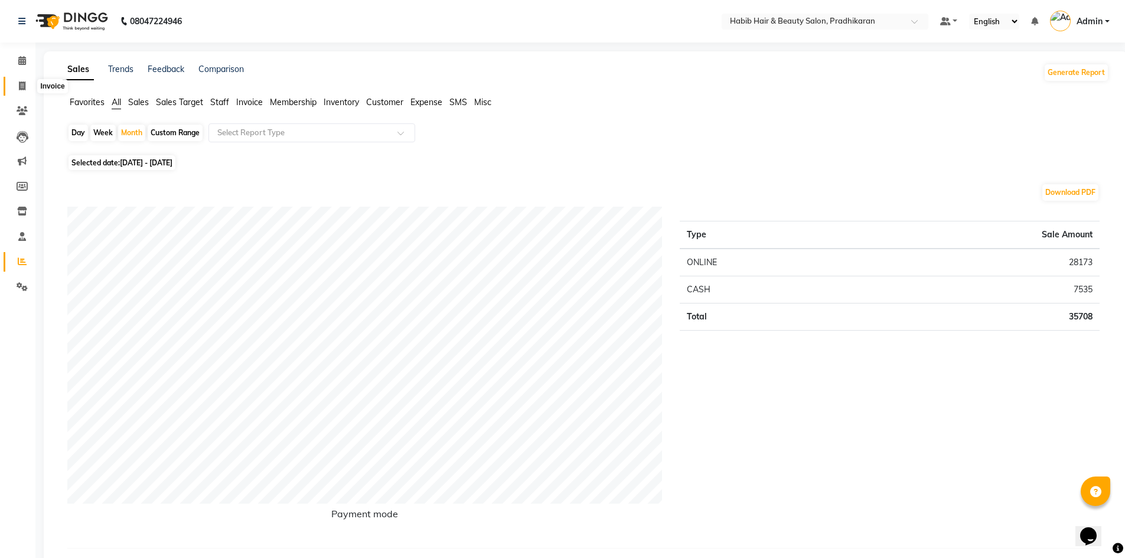
click at [20, 87] on icon at bounding box center [22, 86] width 6 height 9
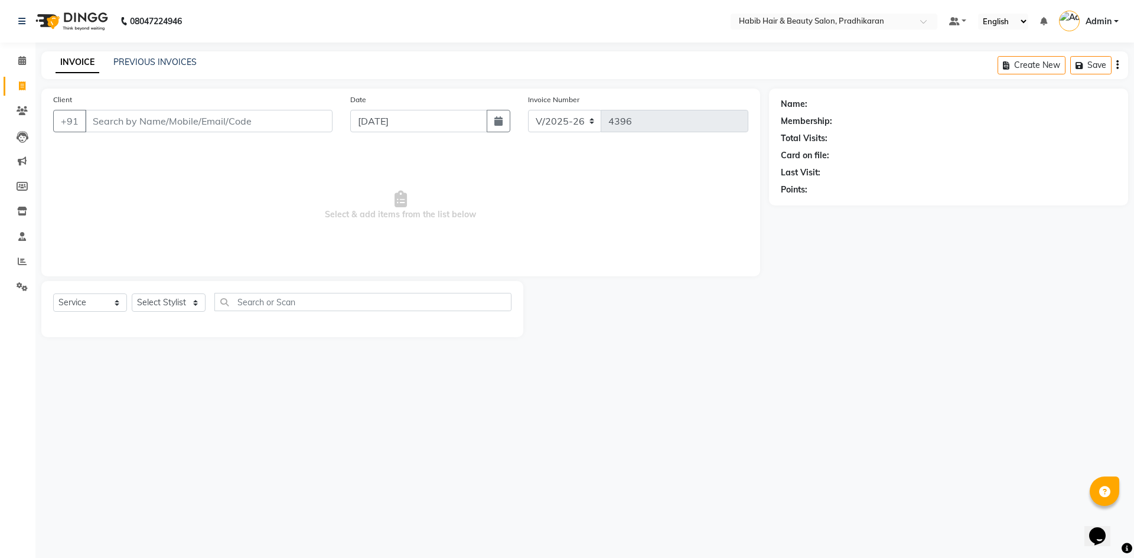
click at [134, 127] on input "Client" at bounding box center [208, 121] width 247 height 22
click at [1016, 137] on div "Total Visits:" at bounding box center [948, 138] width 335 height 12
click at [1018, 102] on div "Name:" at bounding box center [948, 104] width 335 height 12
click at [211, 118] on input "Client" at bounding box center [208, 121] width 247 height 22
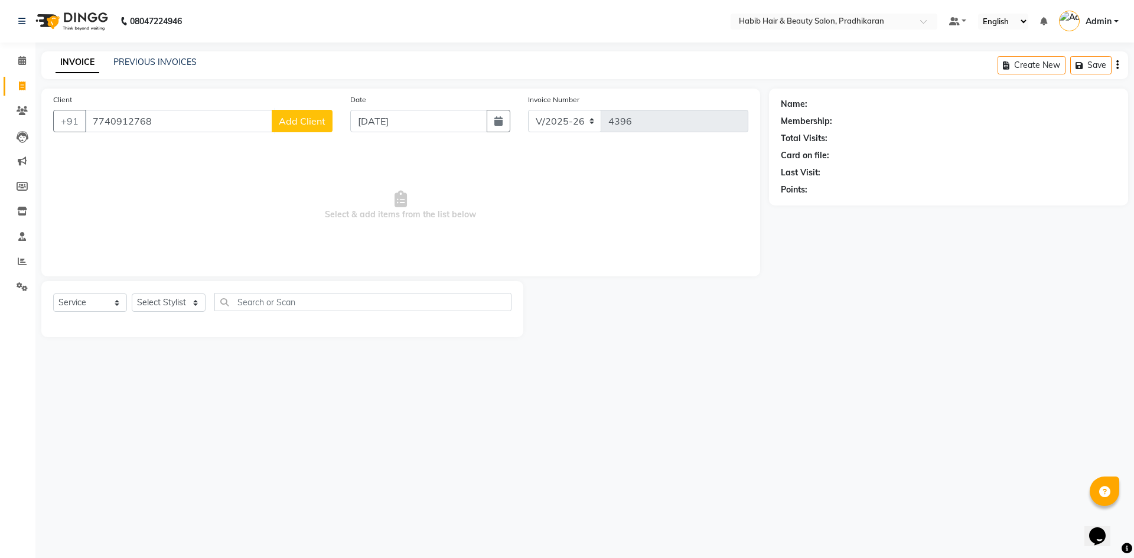
click at [289, 118] on span "Add Client" at bounding box center [302, 121] width 47 height 12
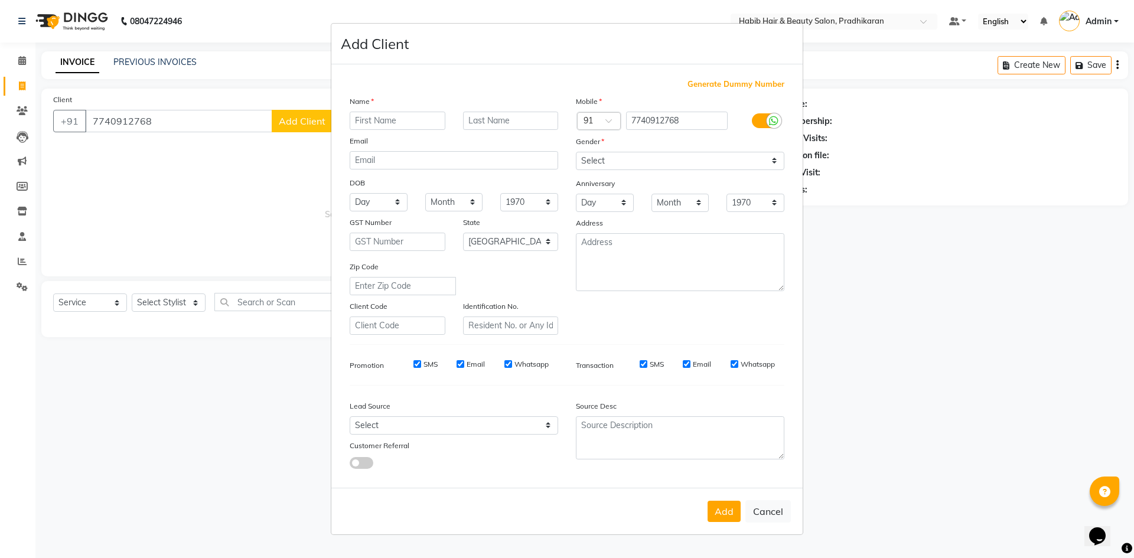
click at [396, 121] on input "text" at bounding box center [398, 121] width 96 height 18
click at [773, 152] on select "Select [DEMOGRAPHIC_DATA] [DEMOGRAPHIC_DATA] Other Prefer Not To Say" at bounding box center [680, 161] width 208 height 18
click at [576, 152] on select "Select [DEMOGRAPHIC_DATA] [DEMOGRAPHIC_DATA] Other Prefer Not To Say" at bounding box center [680, 161] width 208 height 18
click at [727, 513] on button "Add" at bounding box center [724, 511] width 33 height 21
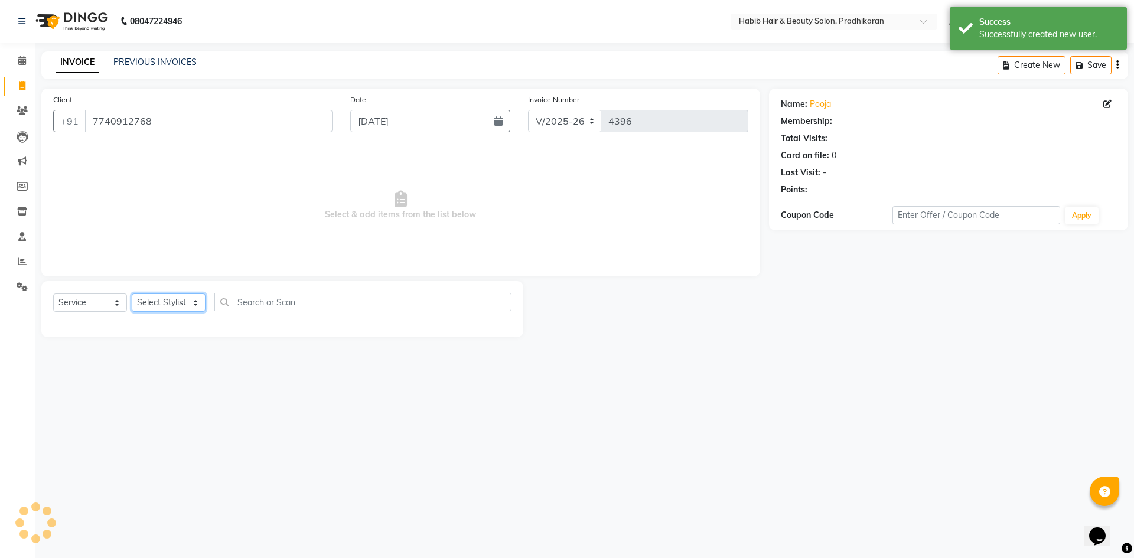
click at [182, 304] on select "Select Stylist Admin Anju [PERSON_NAME] kiran [PERSON_NAME] pritam SHREE" at bounding box center [169, 303] width 74 height 18
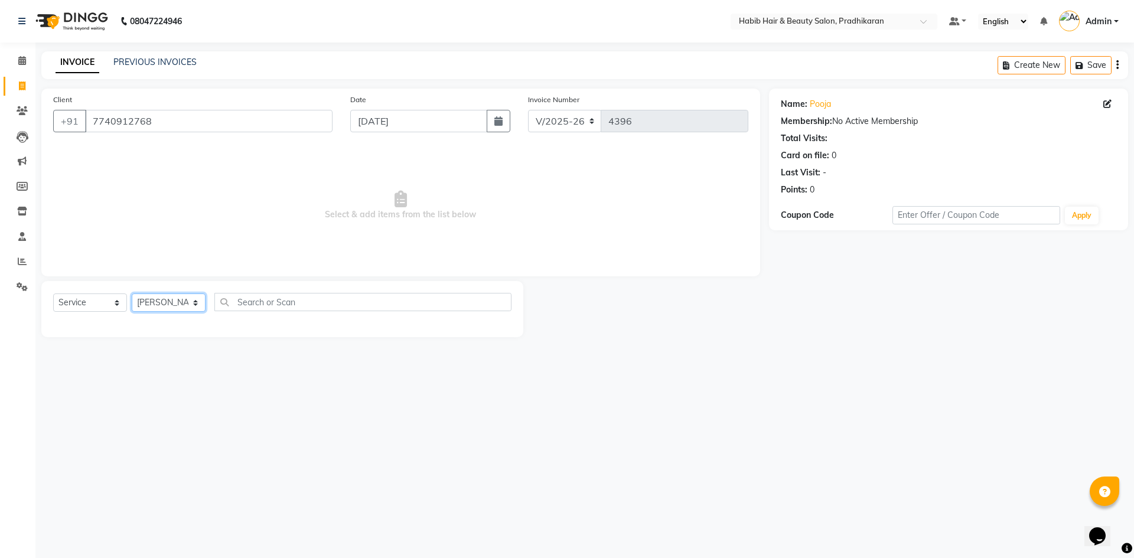
click at [132, 294] on select "Select Stylist Admin Anju [PERSON_NAME] kiran [PERSON_NAME] pritam SHREE" at bounding box center [169, 303] width 74 height 18
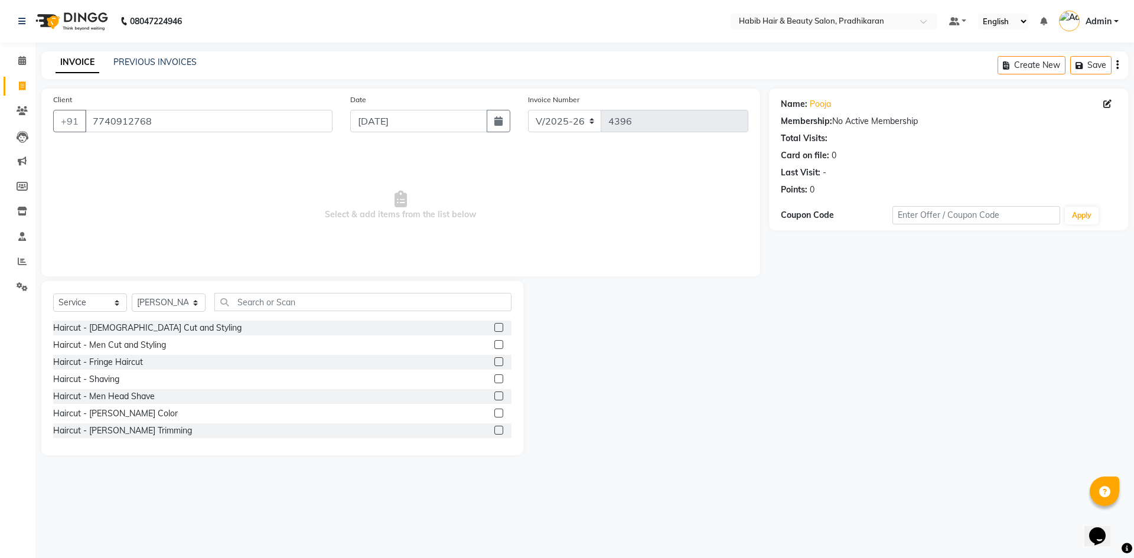
click at [494, 328] on label at bounding box center [498, 327] width 9 height 9
click at [494, 328] on input "checkbox" at bounding box center [498, 328] width 8 height 8
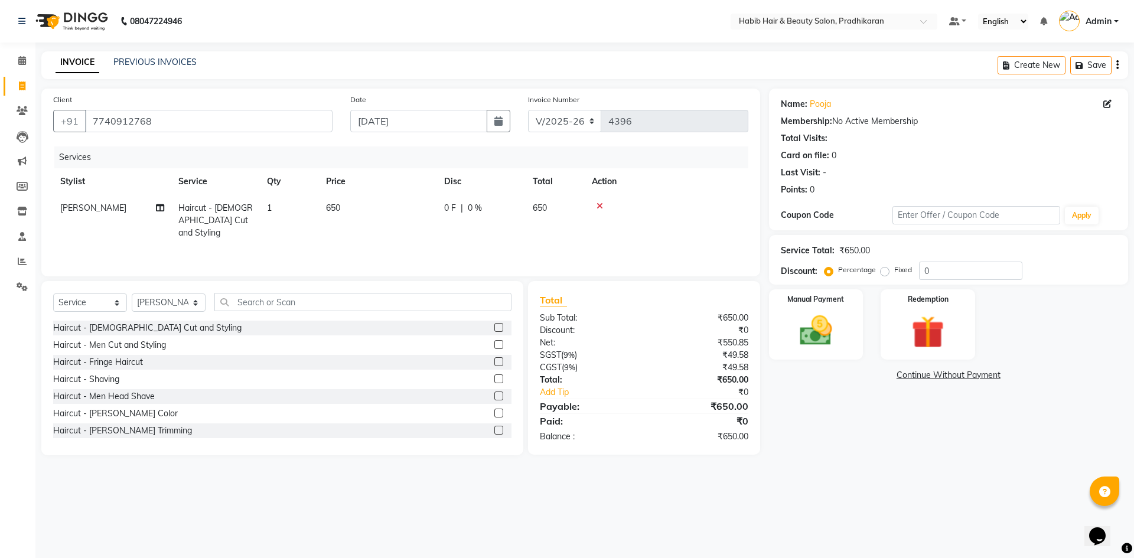
click at [399, 210] on td "650" at bounding box center [378, 220] width 118 height 51
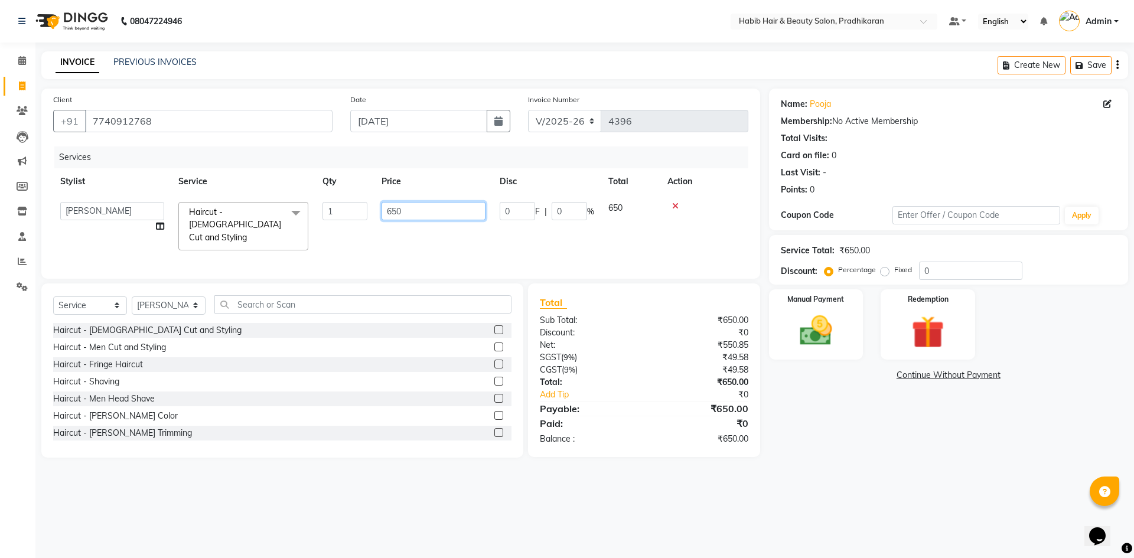
click at [445, 210] on input "650" at bounding box center [434, 211] width 104 height 18
click at [933, 265] on input "0" at bounding box center [970, 271] width 103 height 18
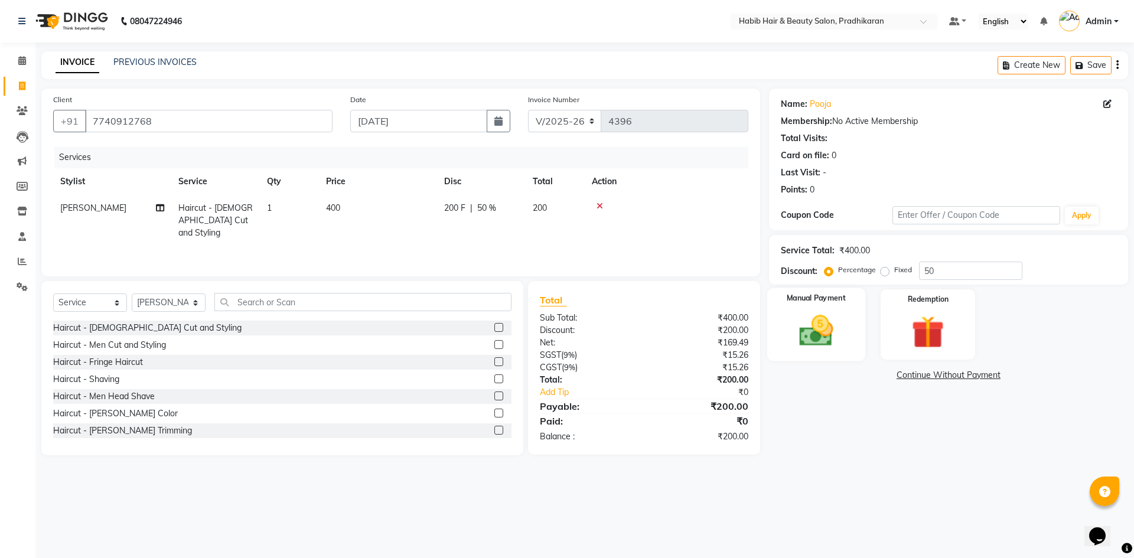
click at [828, 329] on img at bounding box center [815, 330] width 55 height 39
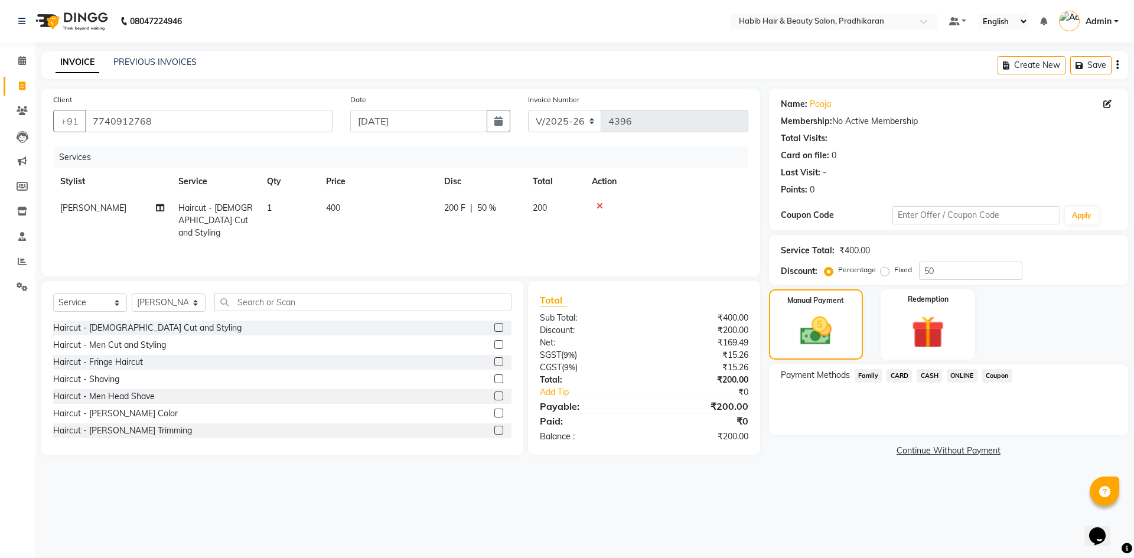
click at [958, 371] on span "ONLINE" at bounding box center [962, 376] width 31 height 14
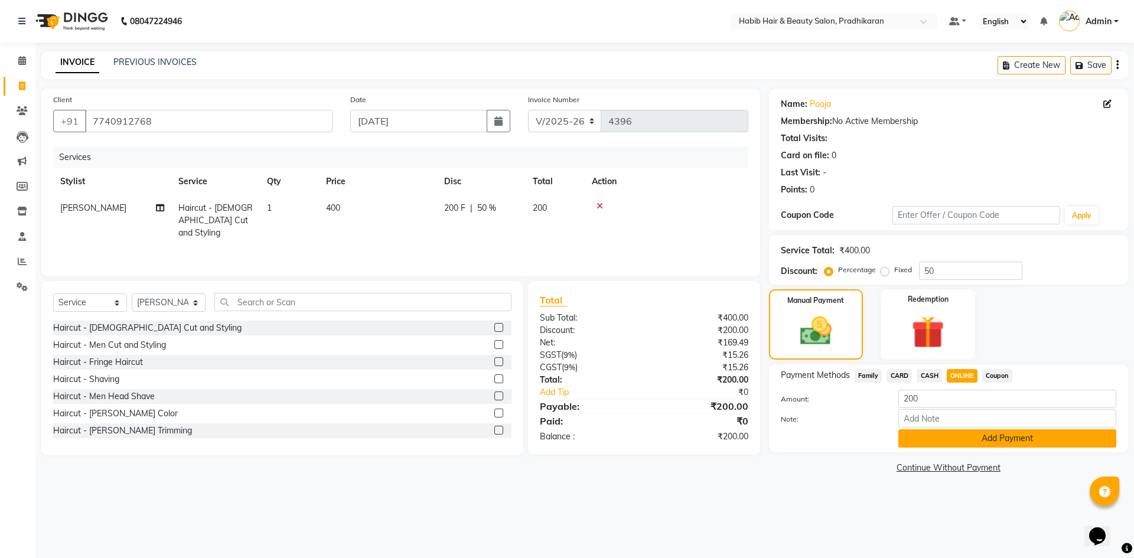
click at [963, 432] on button "Add Payment" at bounding box center [1007, 438] width 218 height 18
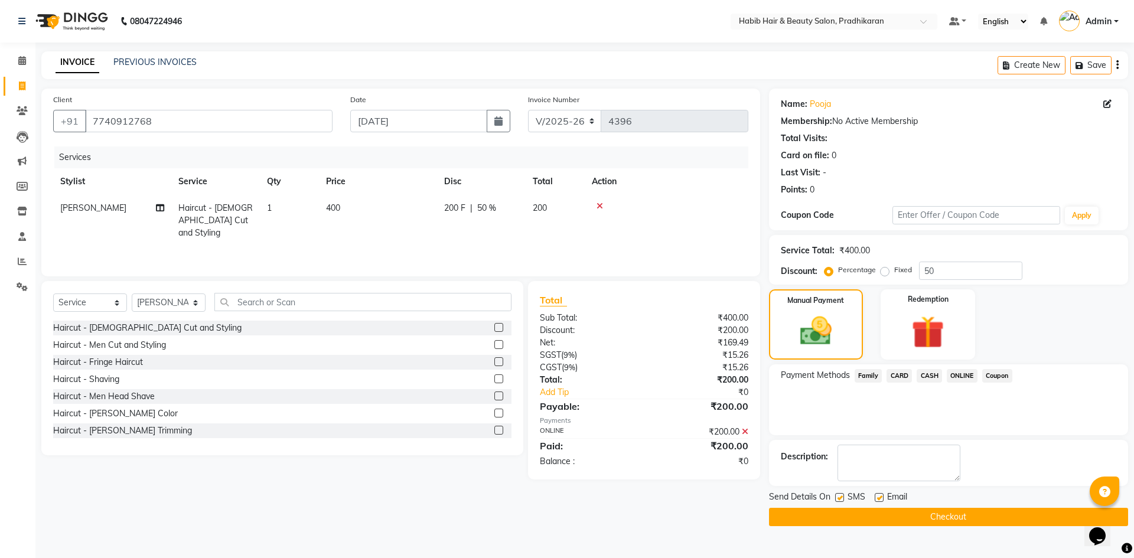
click at [960, 517] on button "Checkout" at bounding box center [948, 517] width 359 height 18
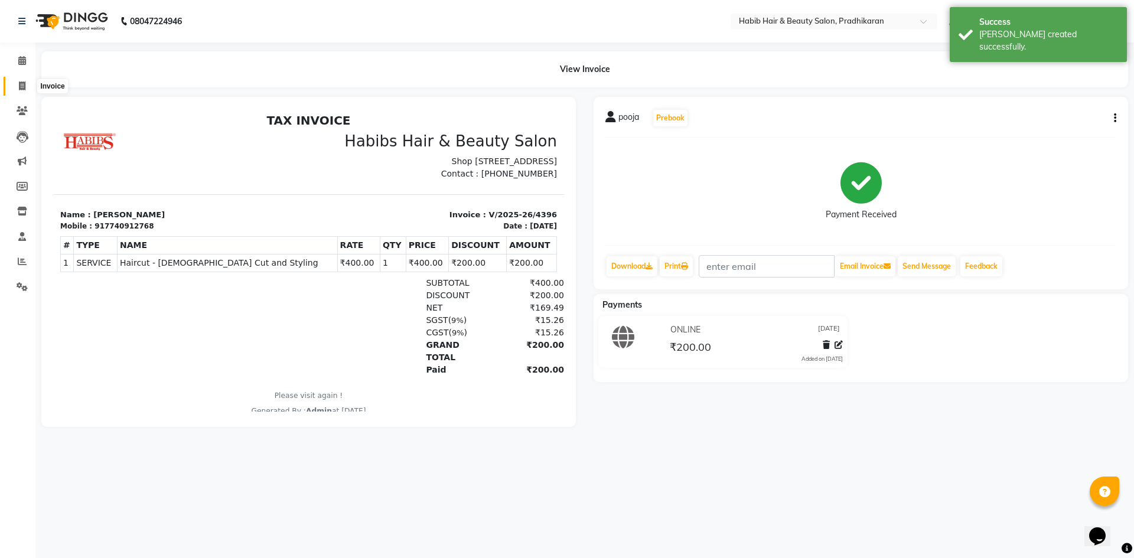
click at [28, 89] on span at bounding box center [22, 87] width 21 height 14
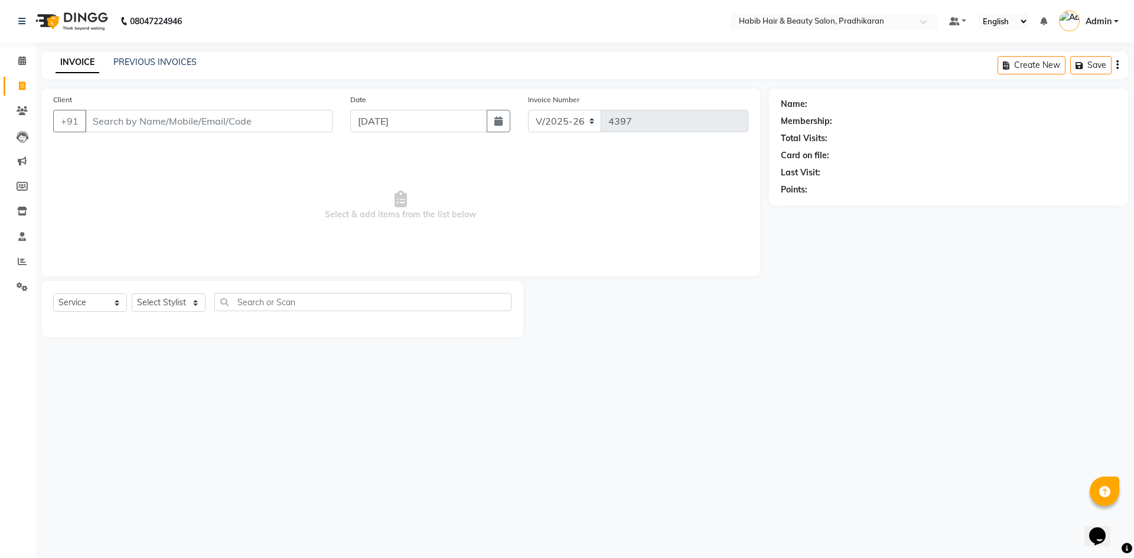
click at [142, 116] on input "Client" at bounding box center [208, 121] width 247 height 22
click at [301, 111] on button "Add Client" at bounding box center [302, 121] width 61 height 22
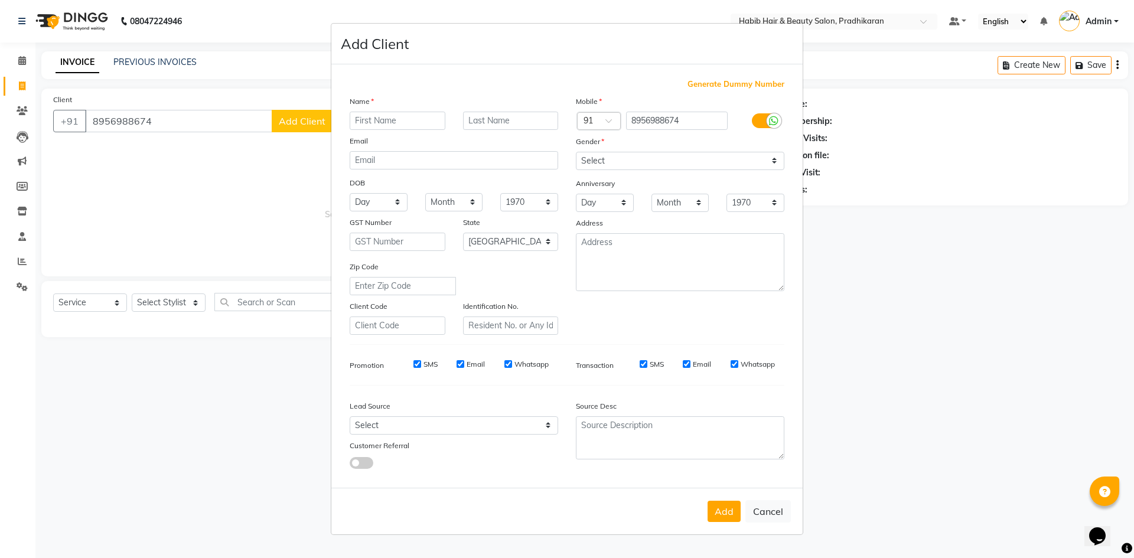
click at [410, 120] on input "text" at bounding box center [398, 121] width 96 height 18
click at [775, 161] on select "Select [DEMOGRAPHIC_DATA] [DEMOGRAPHIC_DATA] Other Prefer Not To Say" at bounding box center [680, 161] width 208 height 18
click at [576, 152] on select "Select [DEMOGRAPHIC_DATA] [DEMOGRAPHIC_DATA] Other Prefer Not To Say" at bounding box center [680, 161] width 208 height 18
click at [716, 515] on button "Add" at bounding box center [724, 511] width 33 height 21
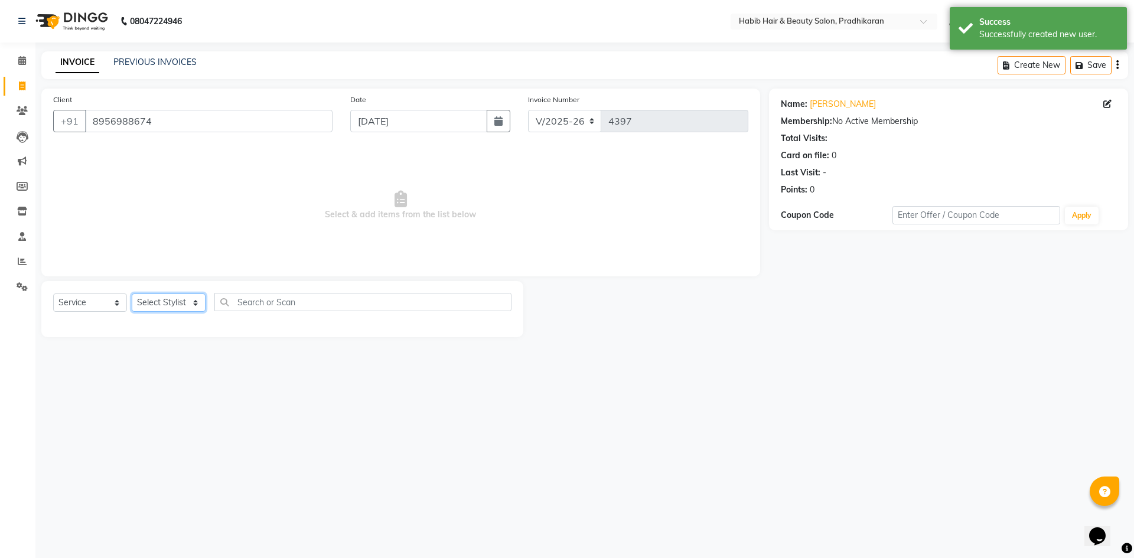
click at [201, 302] on select "Select Stylist Admin Anju [PERSON_NAME] kiran [PERSON_NAME] pritam SHREE" at bounding box center [169, 303] width 74 height 18
click at [132, 294] on select "Select Stylist Admin Anju [PERSON_NAME] kiran [PERSON_NAME] pritam SHREE" at bounding box center [169, 303] width 74 height 18
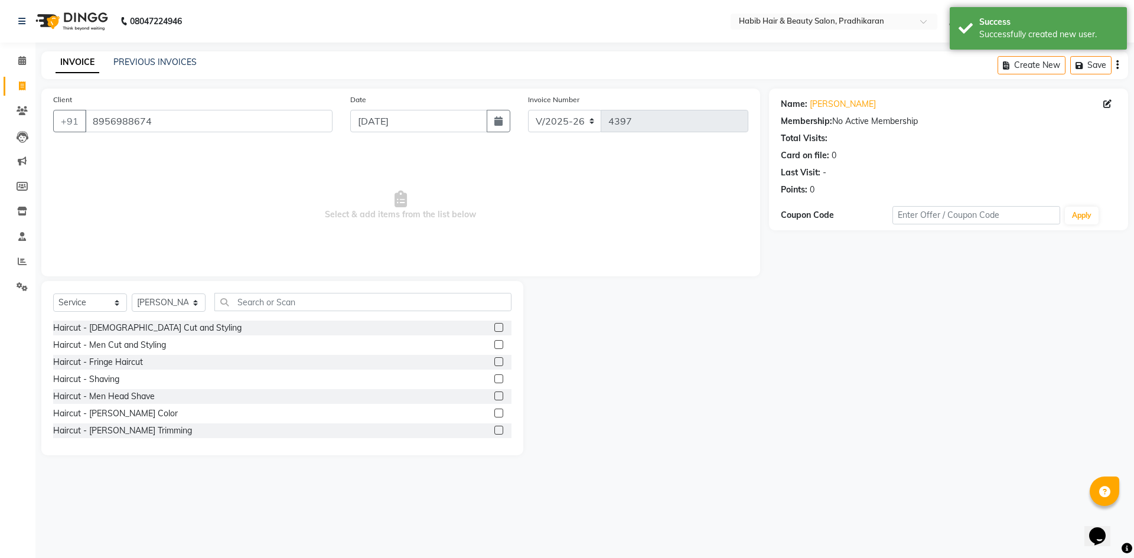
click at [494, 329] on label at bounding box center [498, 327] width 9 height 9
click at [494, 329] on input "checkbox" at bounding box center [498, 328] width 8 height 8
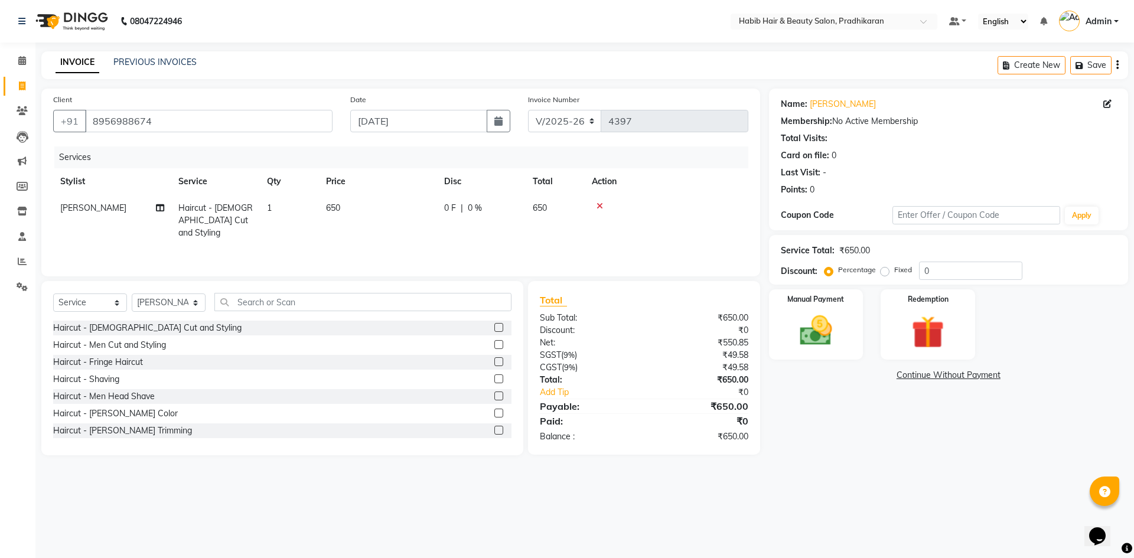
click at [387, 221] on td "650" at bounding box center [378, 220] width 118 height 51
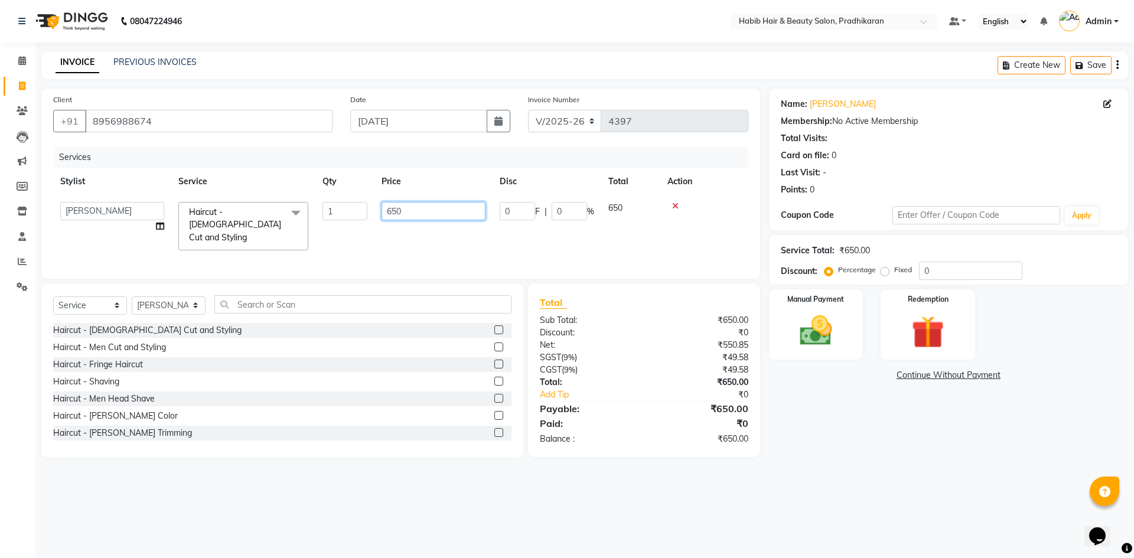
click at [434, 214] on input "650" at bounding box center [434, 211] width 104 height 18
click at [940, 265] on input "0" at bounding box center [970, 271] width 103 height 18
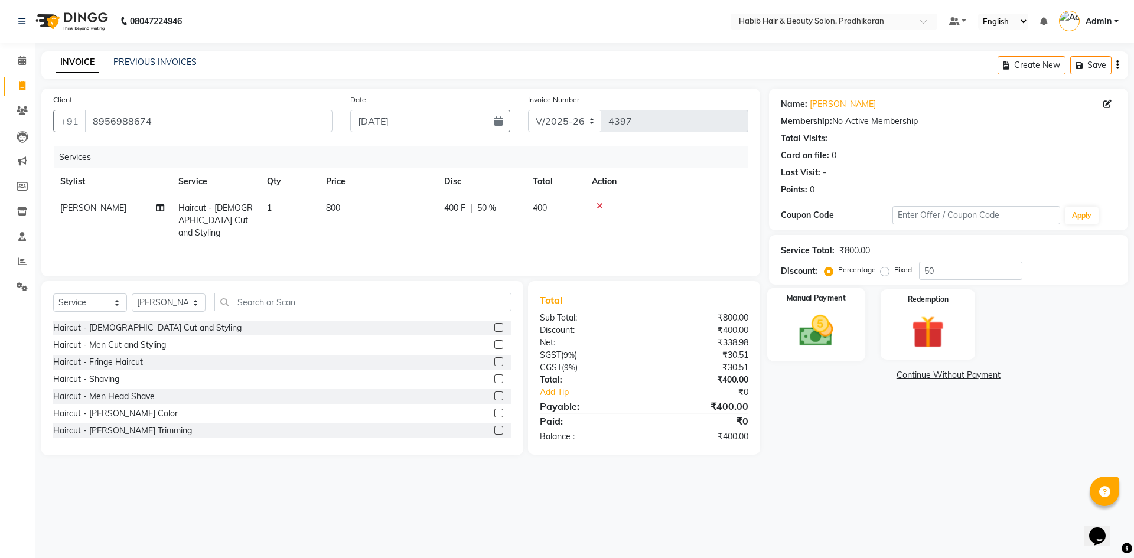
click at [816, 331] on img at bounding box center [815, 330] width 55 height 39
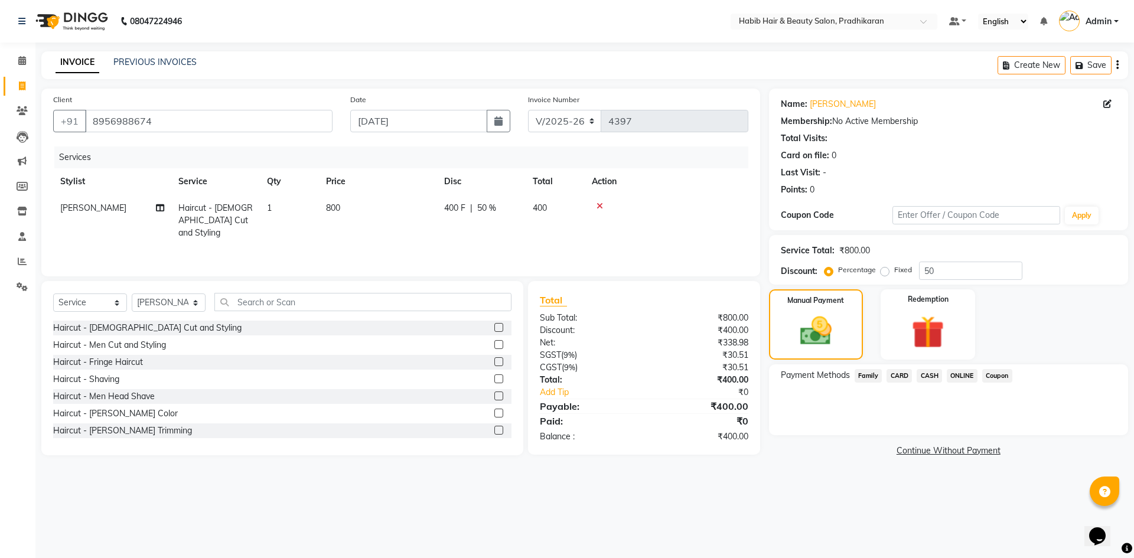
click at [960, 369] on span "ONLINE" at bounding box center [962, 376] width 31 height 14
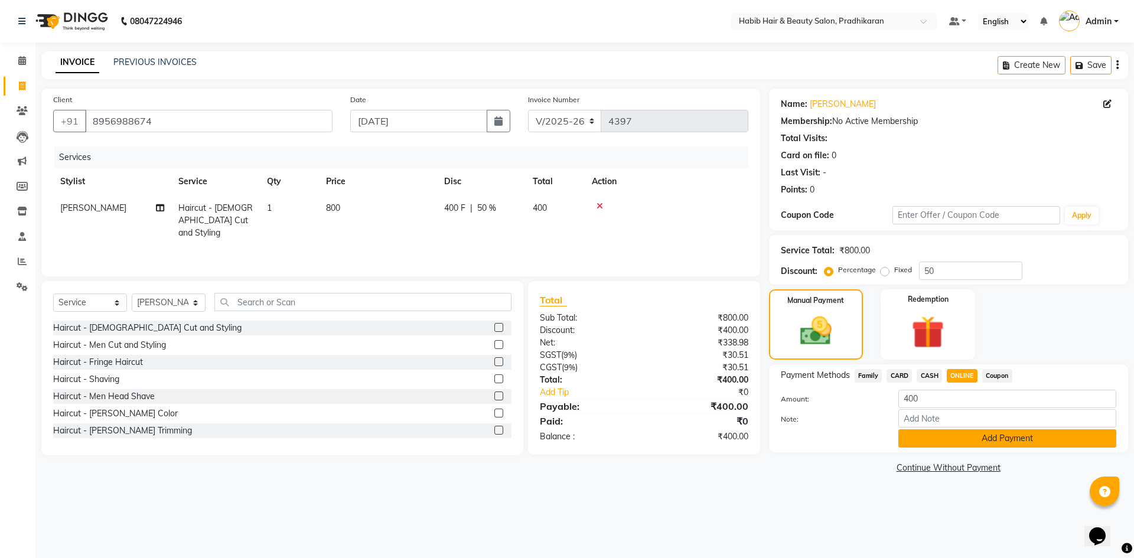
click at [964, 447] on button "Add Payment" at bounding box center [1007, 438] width 218 height 18
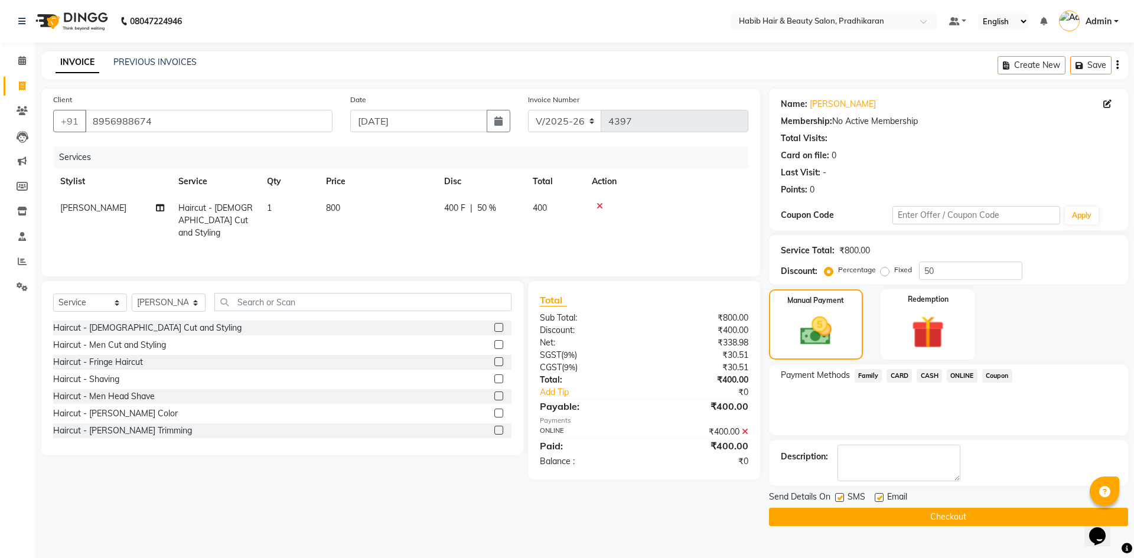
click at [965, 516] on button "Checkout" at bounding box center [948, 517] width 359 height 18
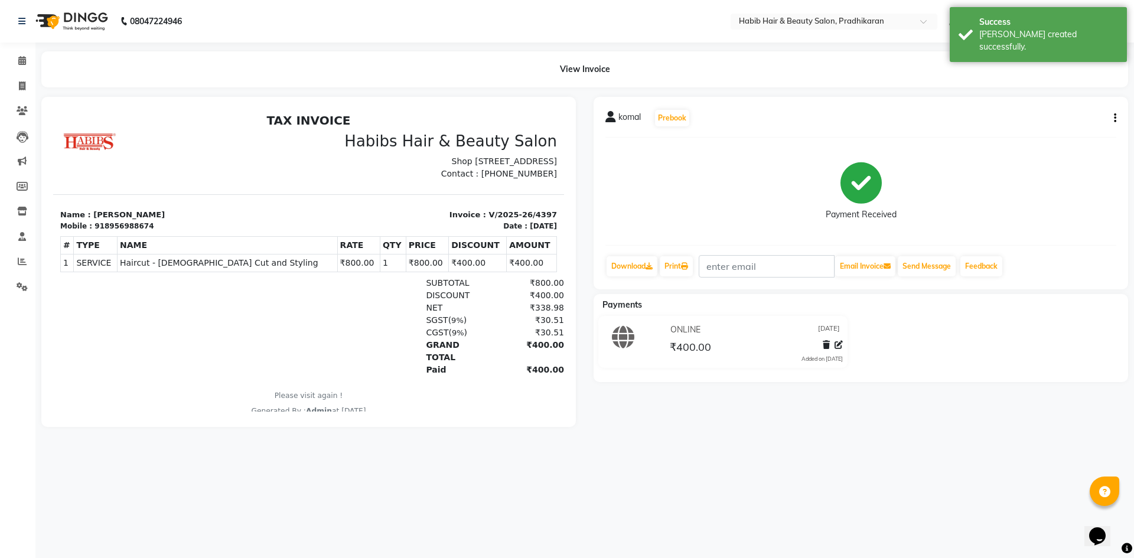
click at [1115, 119] on icon "button" at bounding box center [1115, 118] width 2 height 1
click at [1057, 128] on div "Edit Invoice" at bounding box center [1036, 125] width 121 height 15
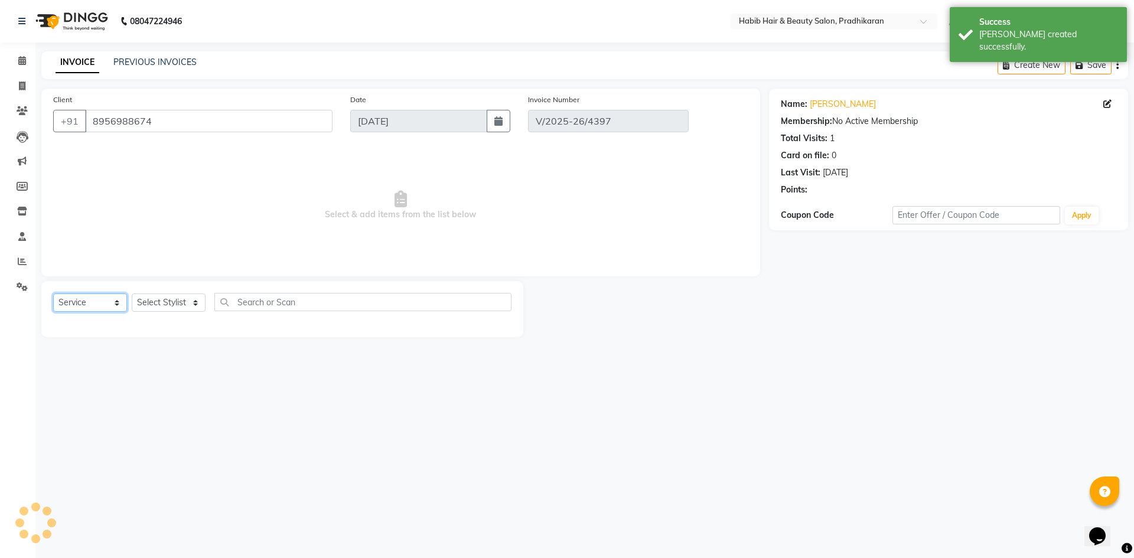
click at [119, 304] on select "Select Service Product Membership Package Voucher Prepaid Gift Card" at bounding box center [90, 303] width 74 height 18
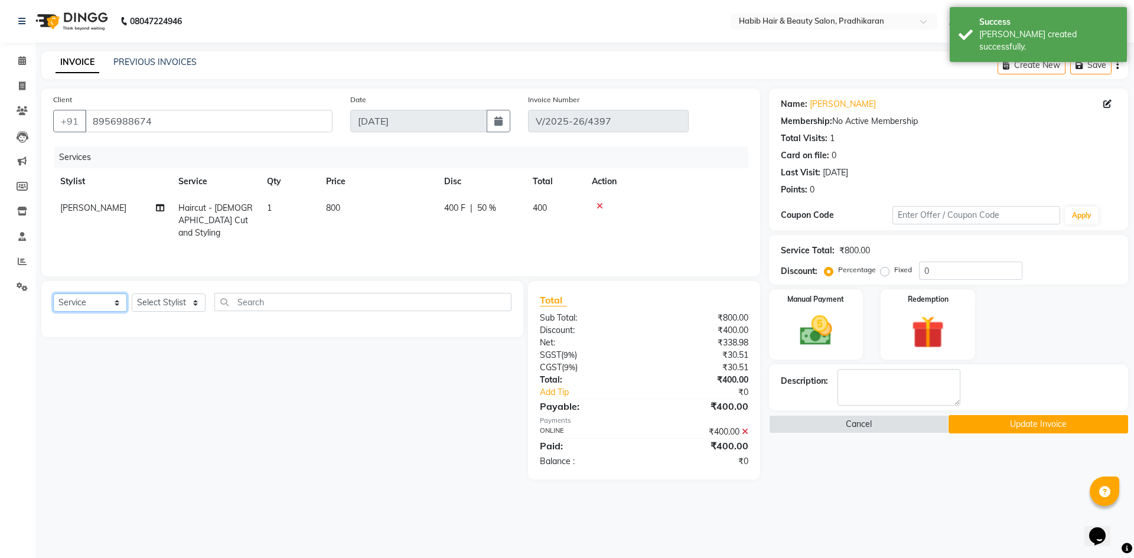
click at [53, 294] on select "Select Service Product Membership Package Voucher Prepaid Gift Card" at bounding box center [90, 303] width 74 height 18
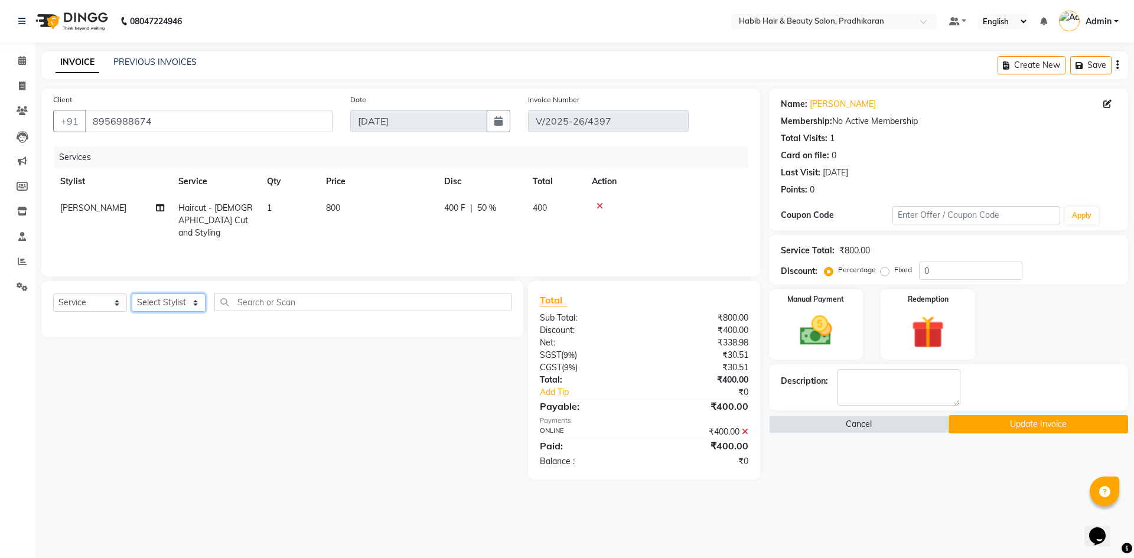
click at [201, 301] on select "Select Stylist Admin Anju [PERSON_NAME] kiran [PERSON_NAME] pritam SHREE" at bounding box center [169, 303] width 74 height 18
click at [132, 294] on select "Select Stylist Admin Anju [PERSON_NAME] kiran [PERSON_NAME] pritam SHREE" at bounding box center [169, 303] width 74 height 18
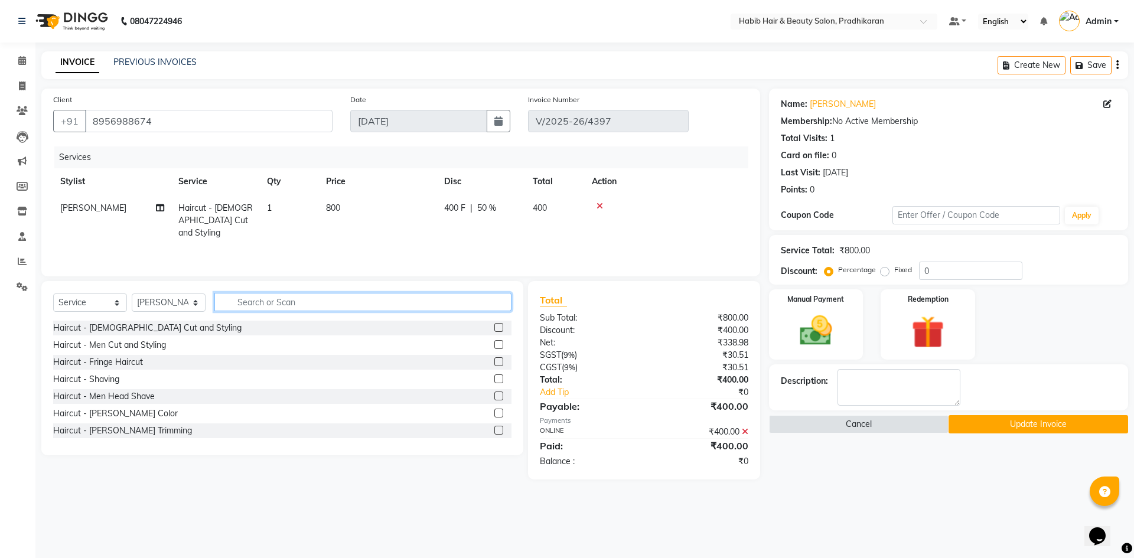
click at [282, 300] on input "text" at bounding box center [362, 302] width 297 height 18
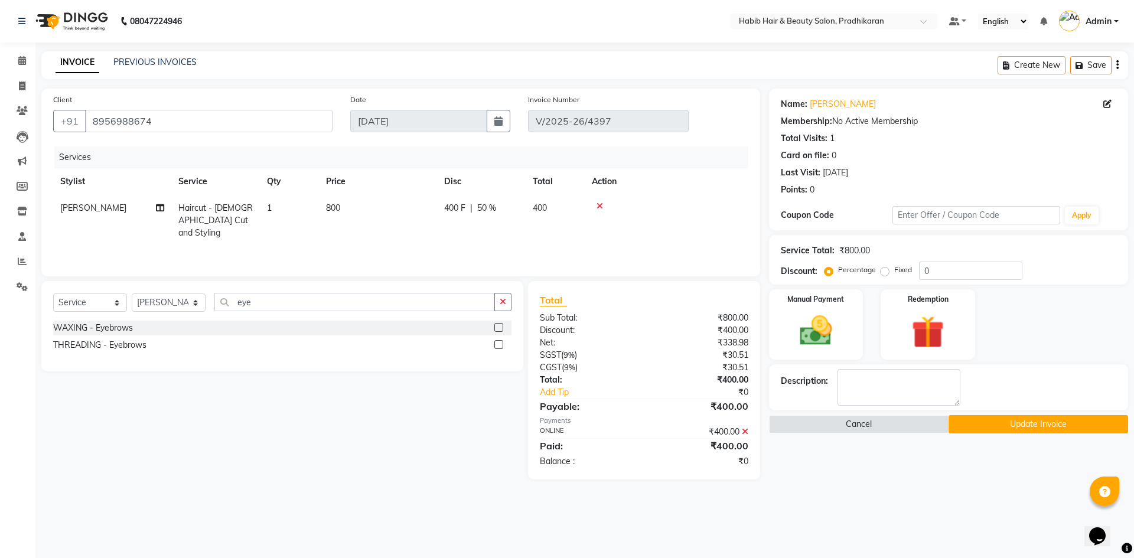
click at [496, 345] on label at bounding box center [498, 344] width 9 height 9
click at [496, 345] on input "checkbox" at bounding box center [498, 345] width 8 height 8
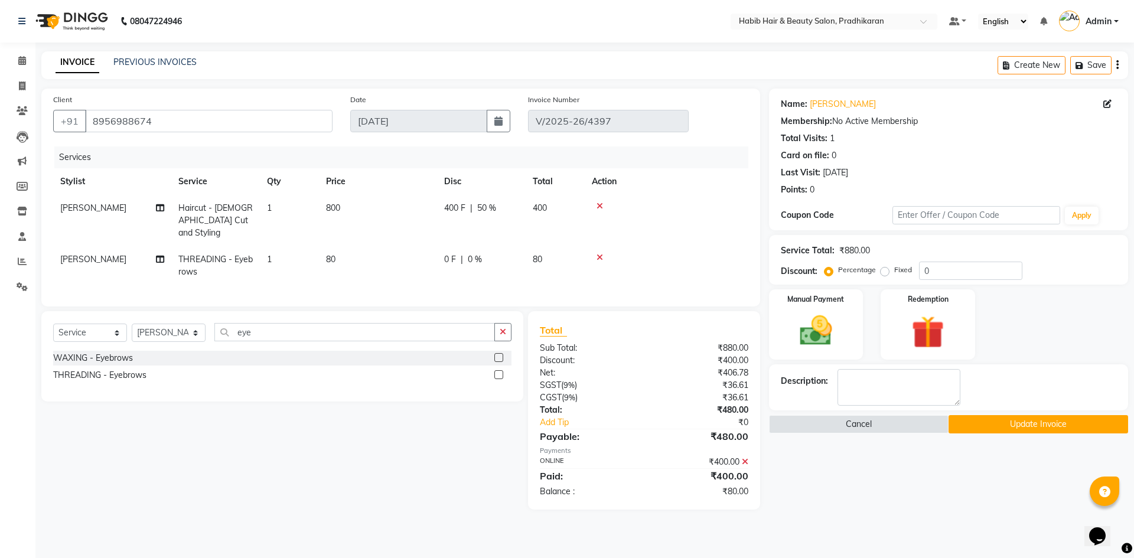
click at [746, 458] on icon at bounding box center [745, 462] width 6 height 8
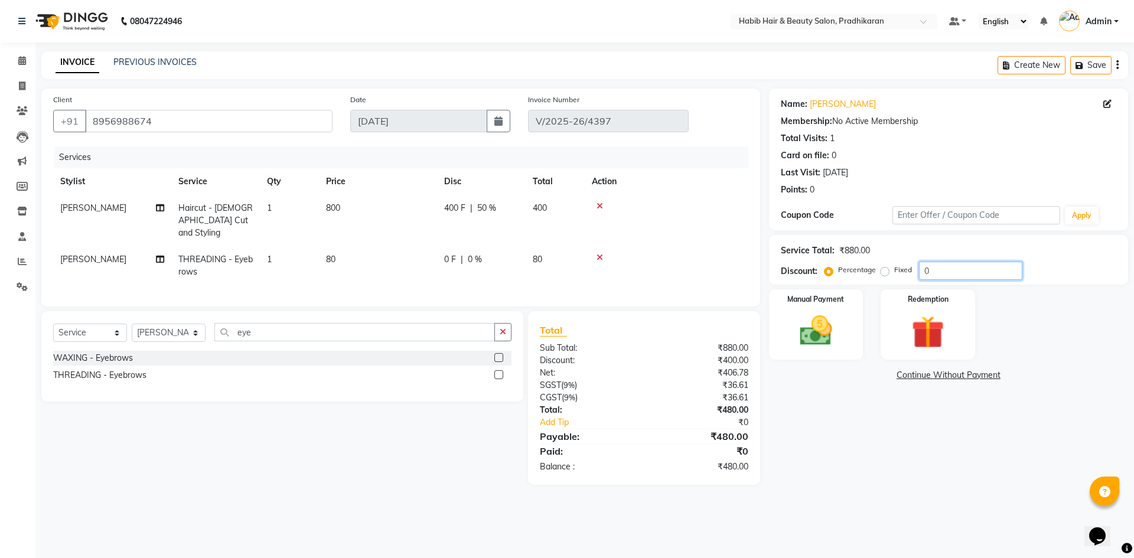
click at [952, 273] on input "0" at bounding box center [970, 271] width 103 height 18
click at [776, 339] on div "Manual Payment" at bounding box center [816, 324] width 98 height 73
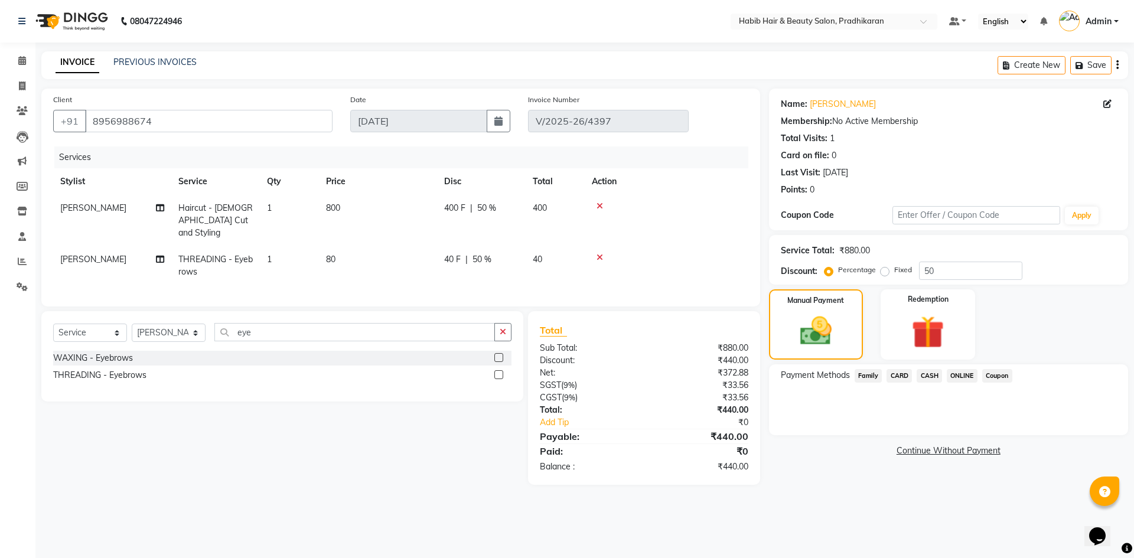
click at [960, 375] on span "ONLINE" at bounding box center [962, 376] width 31 height 14
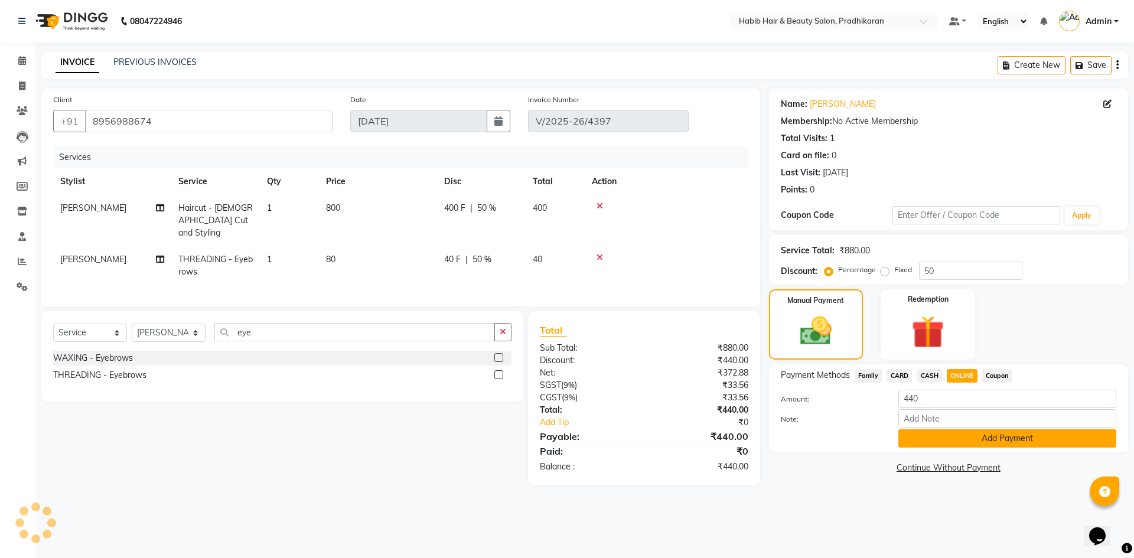
click at [975, 442] on button "Add Payment" at bounding box center [1007, 438] width 218 height 18
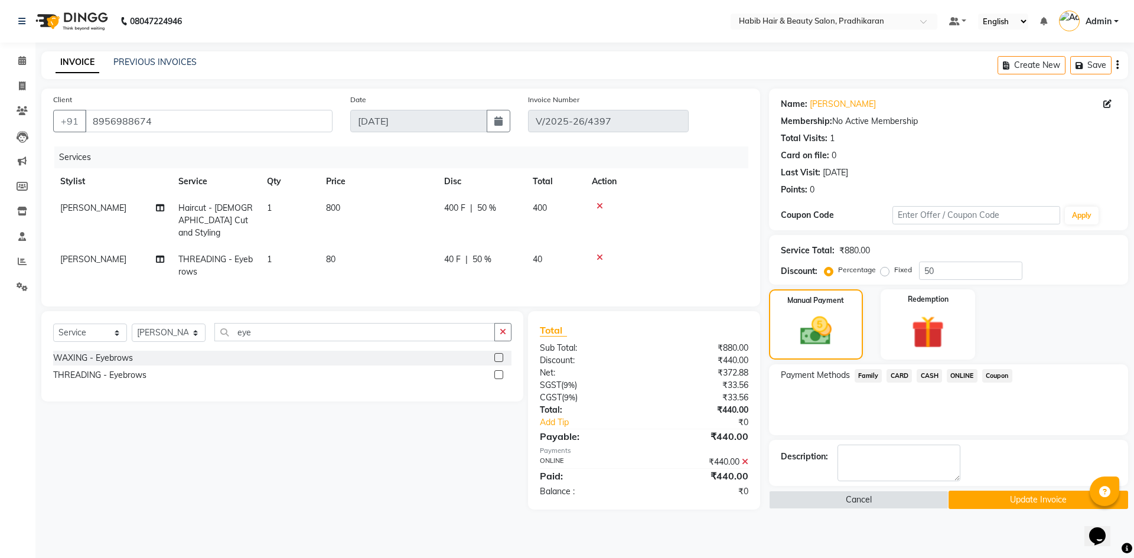
click at [980, 494] on button "Update Invoice" at bounding box center [1039, 500] width 180 height 18
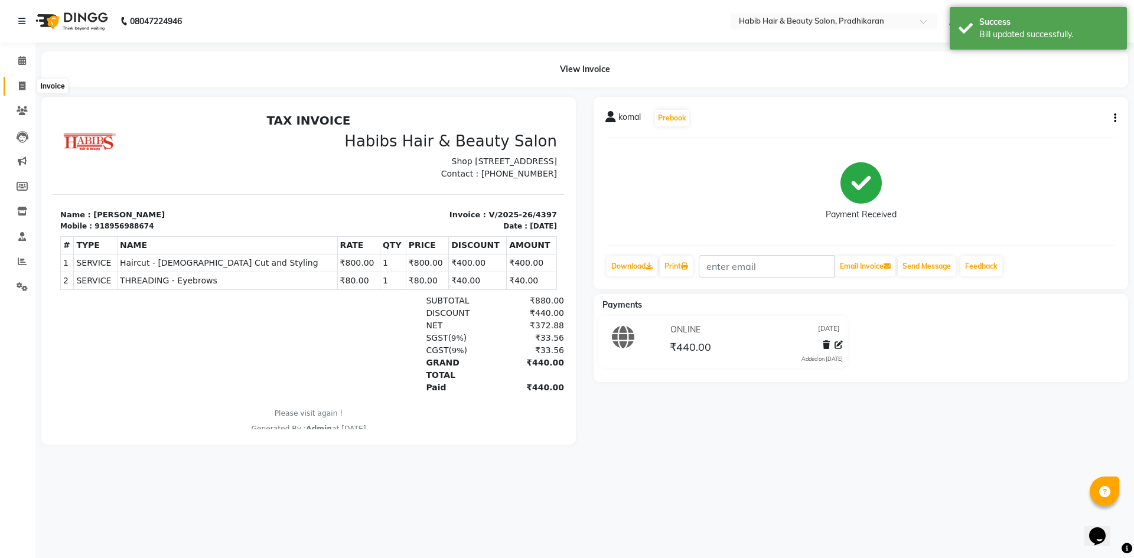
click at [24, 86] on icon at bounding box center [22, 86] width 6 height 9
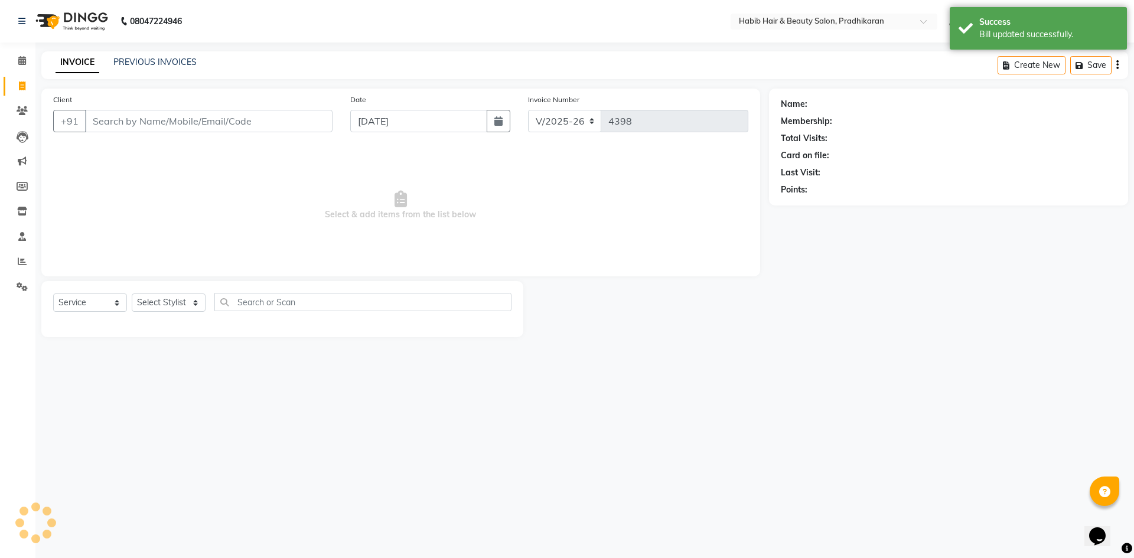
click at [190, 117] on input "Client" at bounding box center [208, 121] width 247 height 22
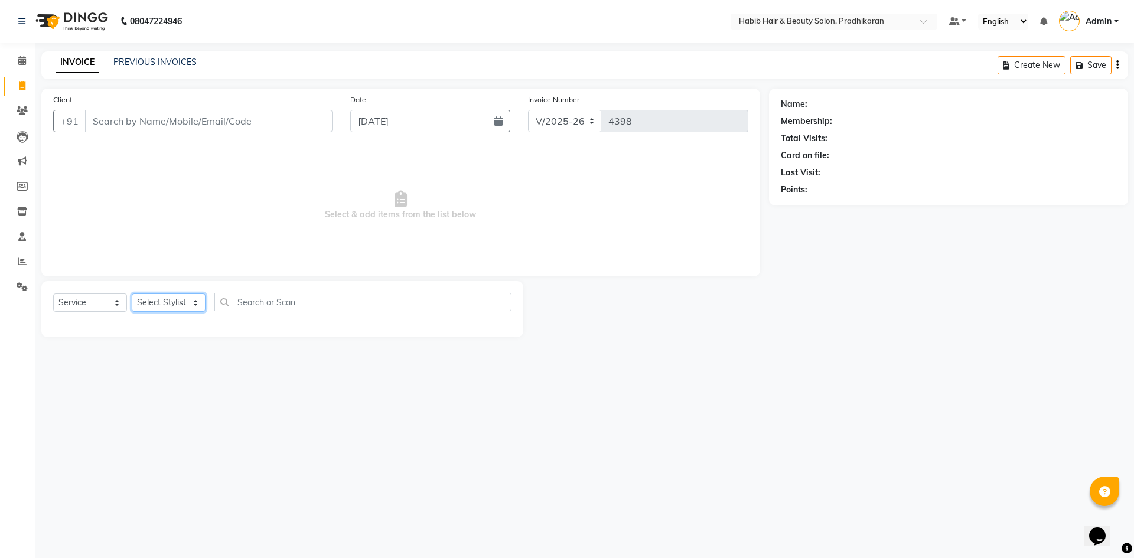
click at [187, 304] on select "Select Stylist Admin Anju [PERSON_NAME] kiran [PERSON_NAME] pritam SHREE" at bounding box center [169, 303] width 74 height 18
click at [161, 61] on link "PREVIOUS INVOICES" at bounding box center [154, 62] width 83 height 11
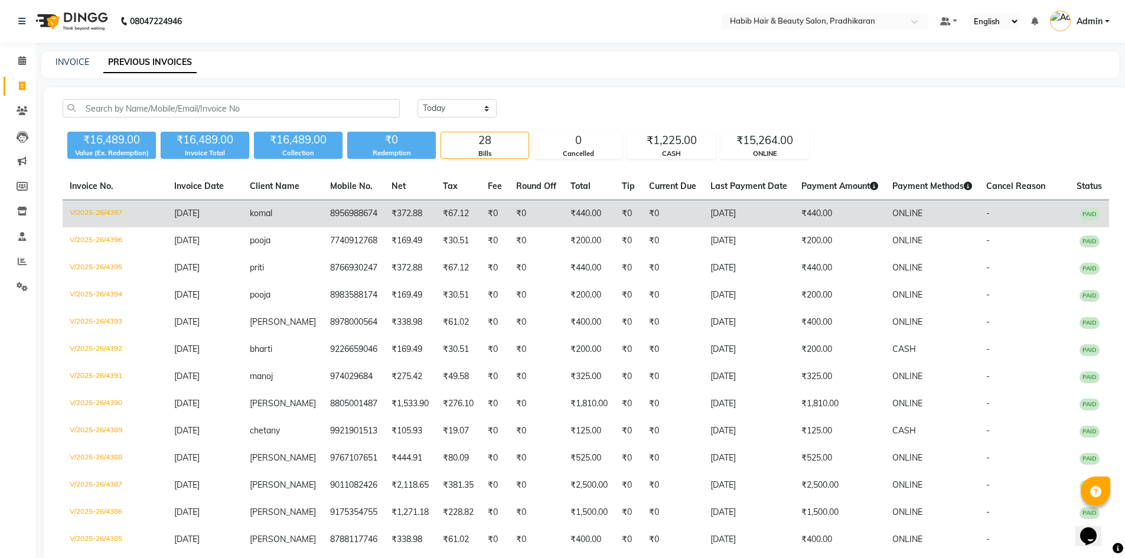
click at [1077, 209] on td "PAID" at bounding box center [1090, 214] width 40 height 28
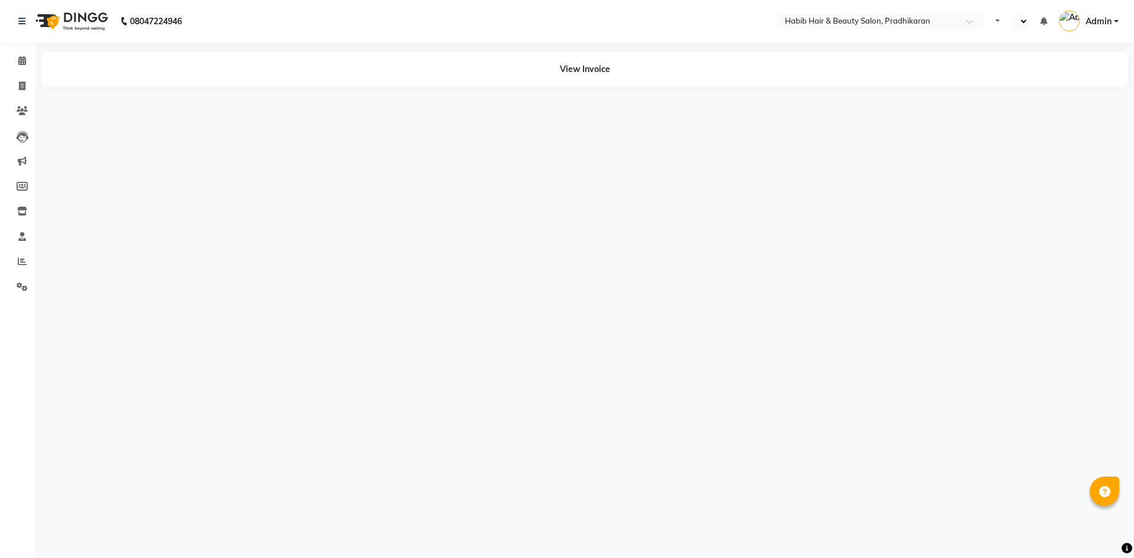
select select "en"
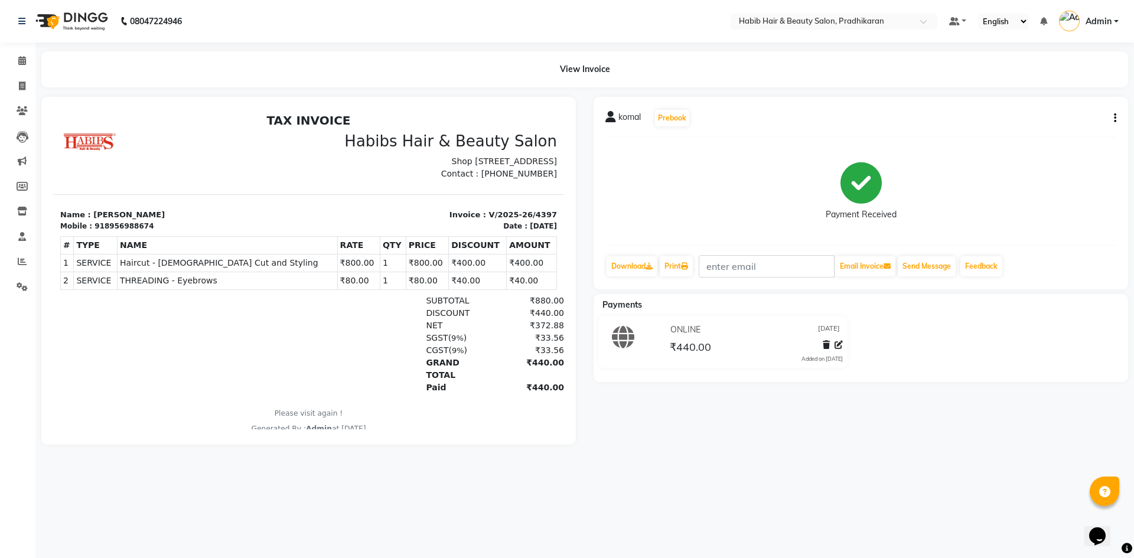
click at [1115, 119] on icon "button" at bounding box center [1115, 118] width 2 height 1
click at [1047, 122] on div "Edit Invoice" at bounding box center [1036, 125] width 121 height 15
select select "service"
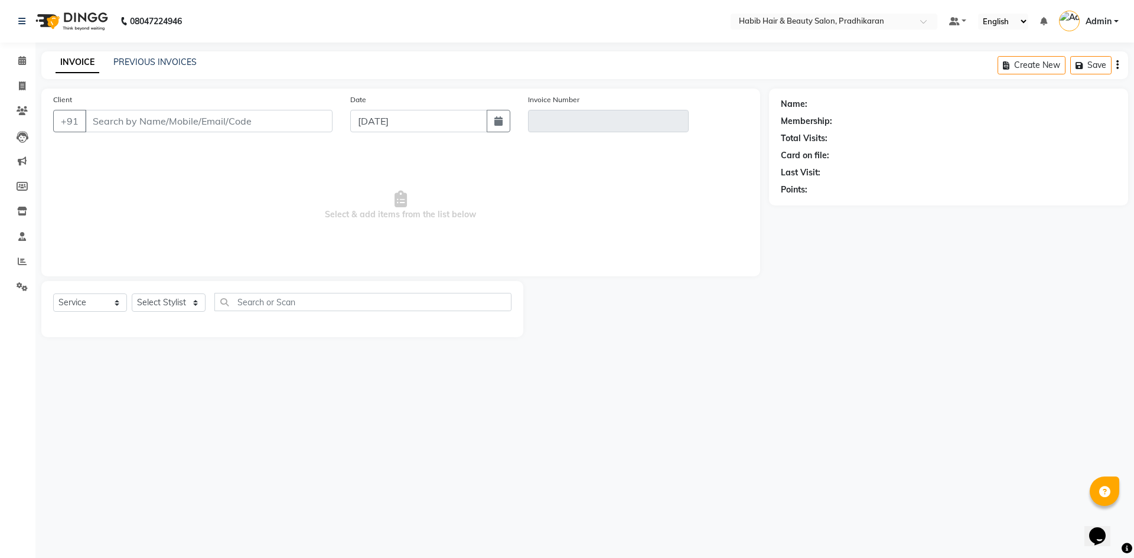
type input "8956988674"
type input "V/2025-26/4397"
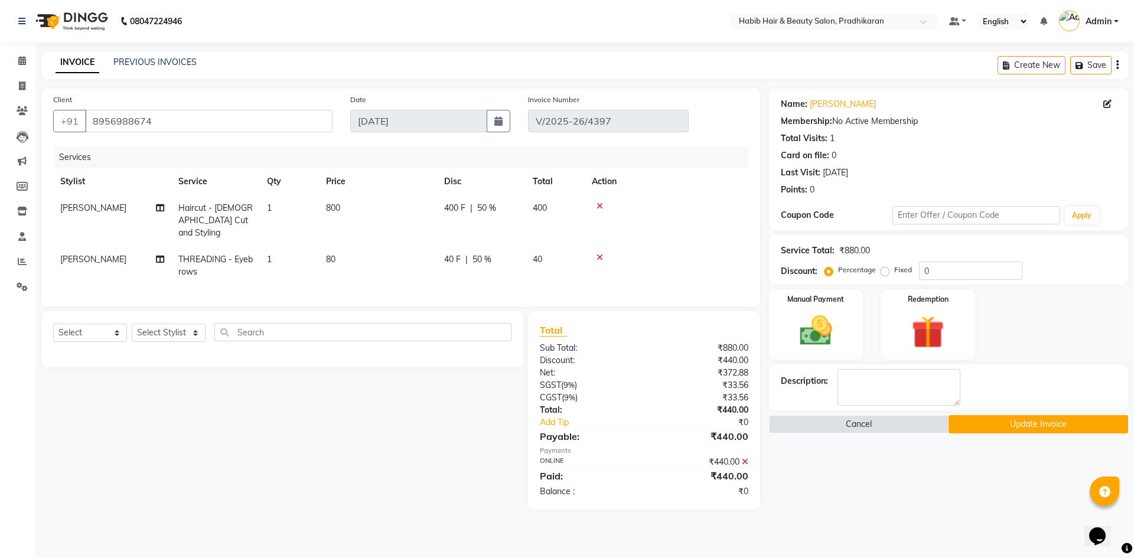
click at [598, 253] on icon at bounding box center [600, 257] width 6 height 8
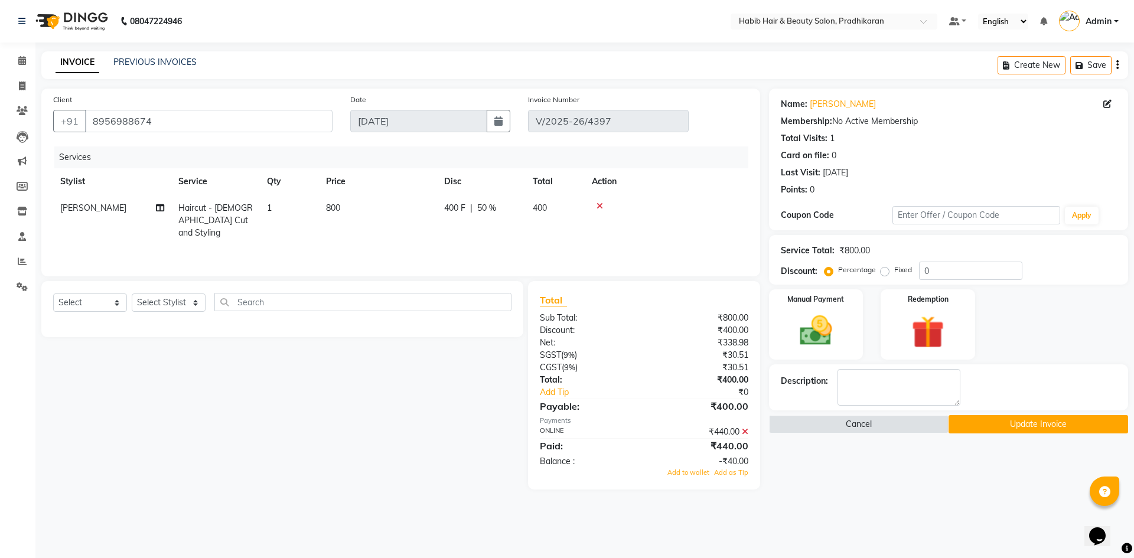
click at [596, 207] on div at bounding box center [666, 206] width 149 height 8
click at [747, 429] on icon at bounding box center [745, 432] width 6 height 8
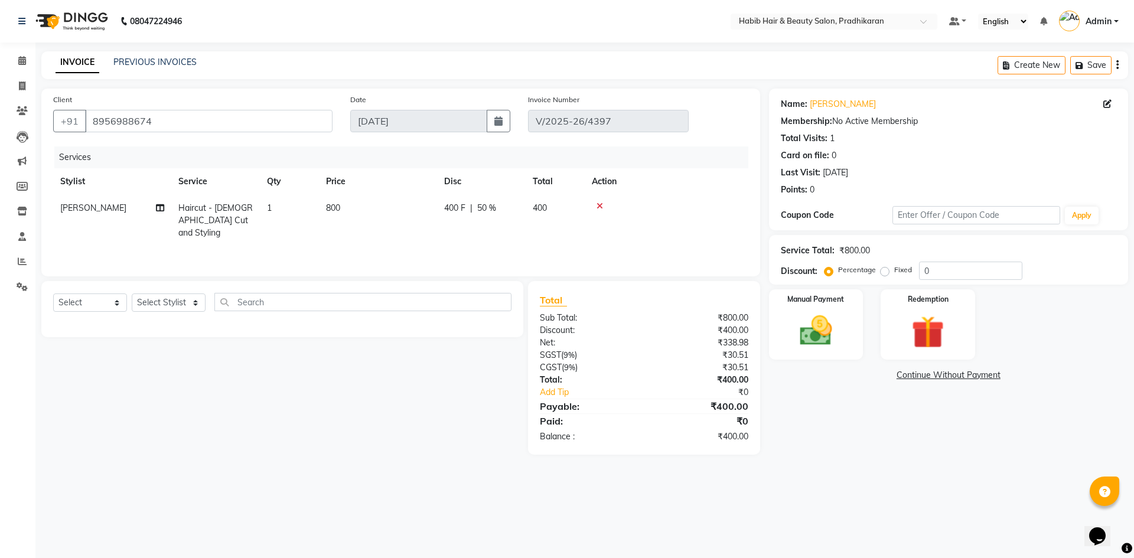
click at [599, 206] on icon at bounding box center [600, 206] width 6 height 8
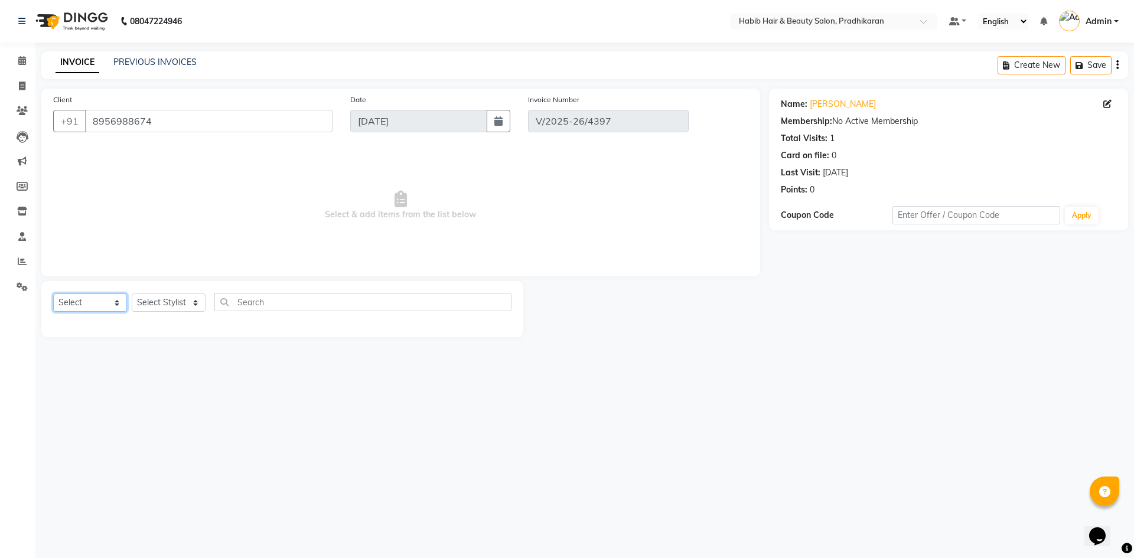
click at [115, 307] on select "Select Service Product Membership Package Voucher Prepaid Gift Card" at bounding box center [90, 303] width 74 height 18
select select "service"
click at [53, 294] on select "Select Service Product Membership Package Voucher Prepaid Gift Card" at bounding box center [90, 303] width 74 height 18
click at [190, 307] on select "Select Stylist Admin Anju [PERSON_NAME] kiran [PERSON_NAME] pritam SHREE" at bounding box center [169, 303] width 74 height 18
select select "89528"
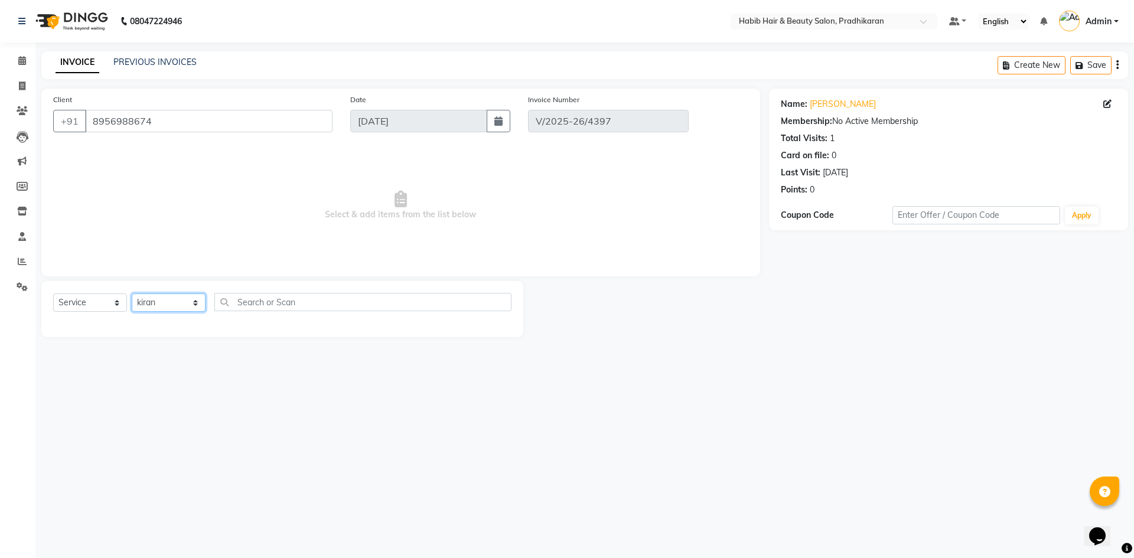
click at [132, 294] on select "Select Stylist Admin Anju [PERSON_NAME] kiran [PERSON_NAME] pritam SHREE" at bounding box center [169, 303] width 74 height 18
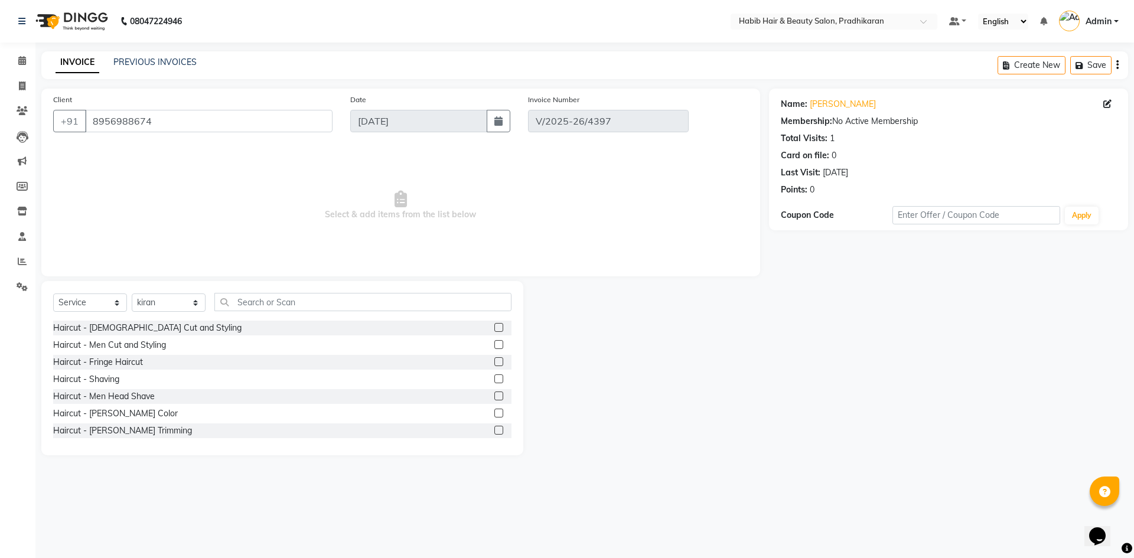
click at [494, 325] on label at bounding box center [498, 327] width 9 height 9
click at [494, 325] on input "checkbox" at bounding box center [498, 328] width 8 height 8
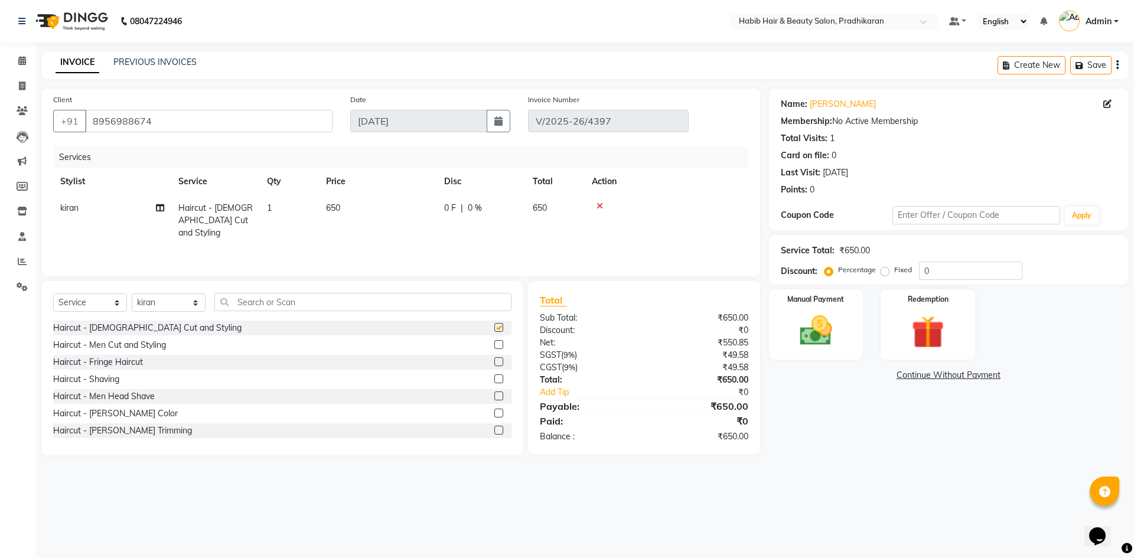
checkbox input "false"
click at [383, 219] on td "650" at bounding box center [378, 220] width 118 height 51
select select "89528"
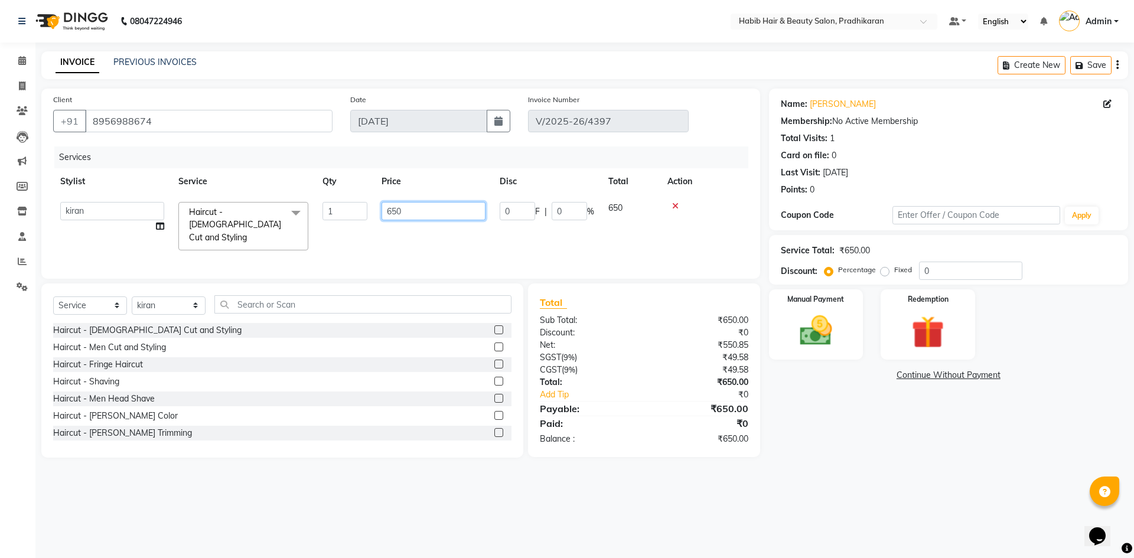
click at [461, 213] on input "650" at bounding box center [434, 211] width 104 height 18
type input "6"
type input "400"
click at [962, 272] on input "0" at bounding box center [970, 271] width 103 height 18
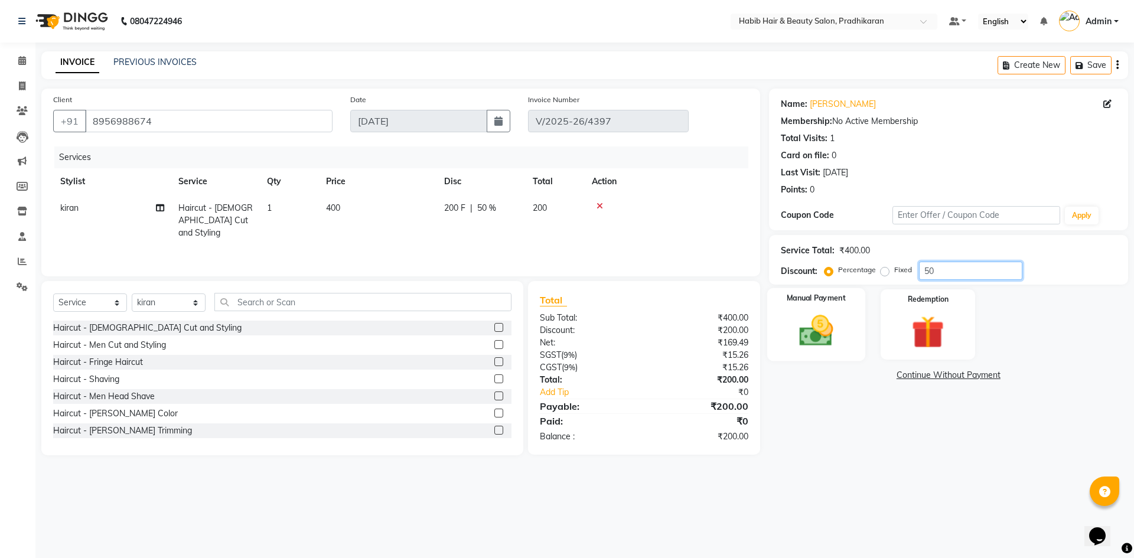
type input "50"
click at [806, 330] on img at bounding box center [815, 330] width 55 height 39
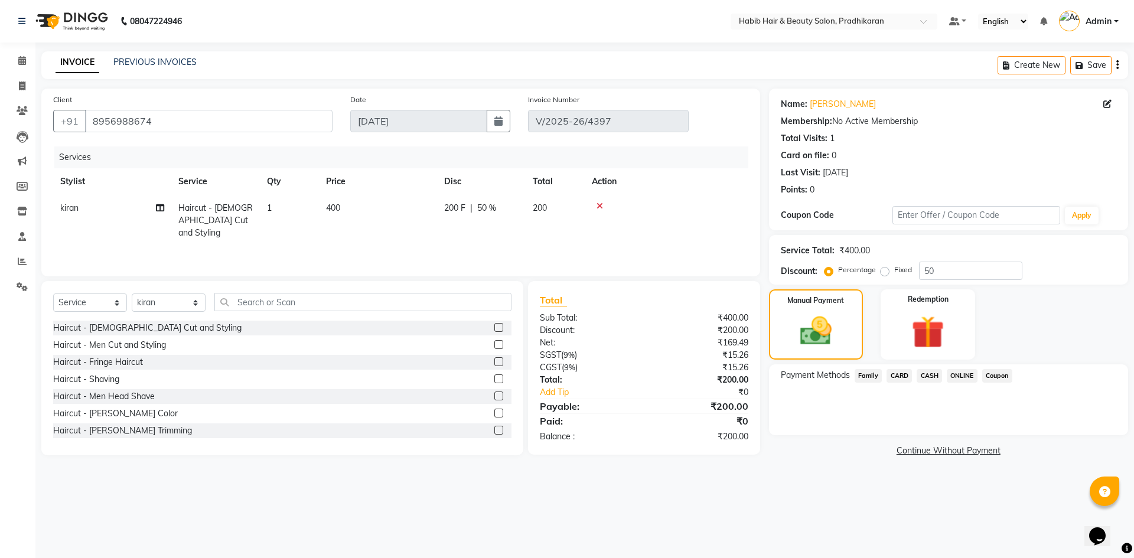
click at [928, 371] on span "CASH" at bounding box center [929, 376] width 25 height 14
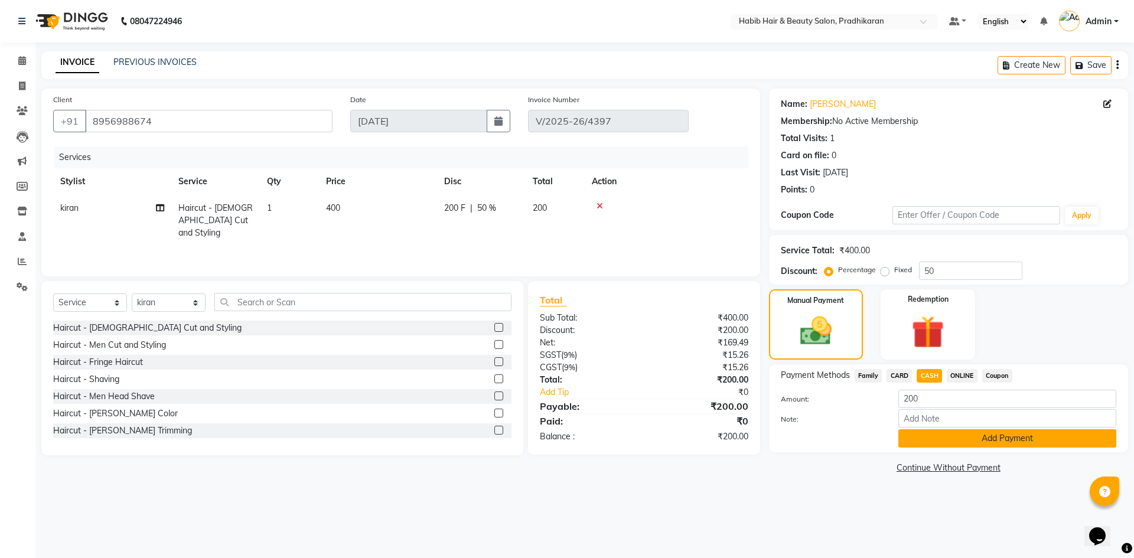
click at [949, 439] on button "Add Payment" at bounding box center [1007, 438] width 218 height 18
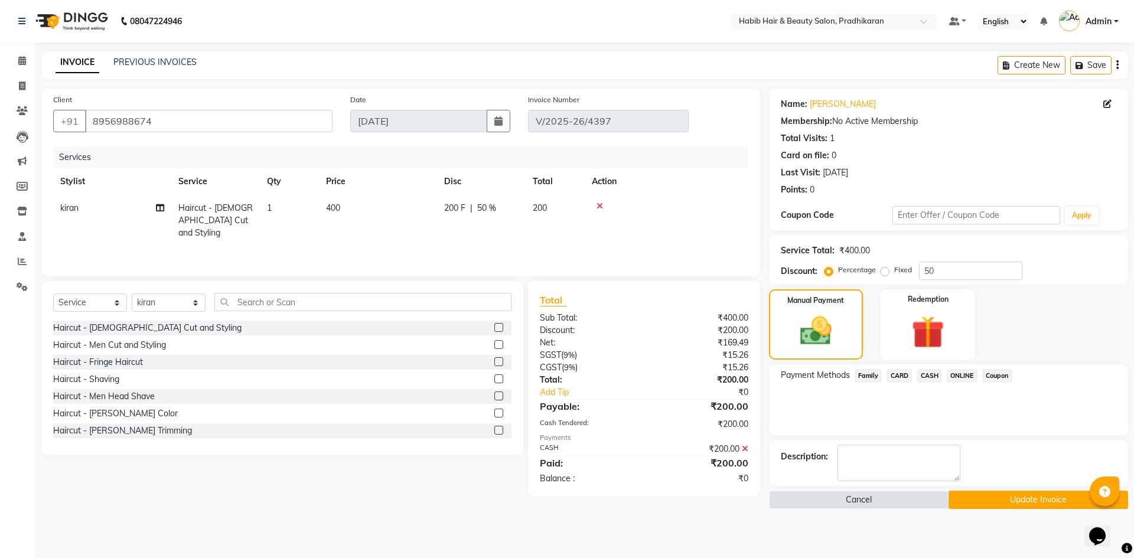
click at [983, 493] on button "Update Invoice" at bounding box center [1039, 500] width 180 height 18
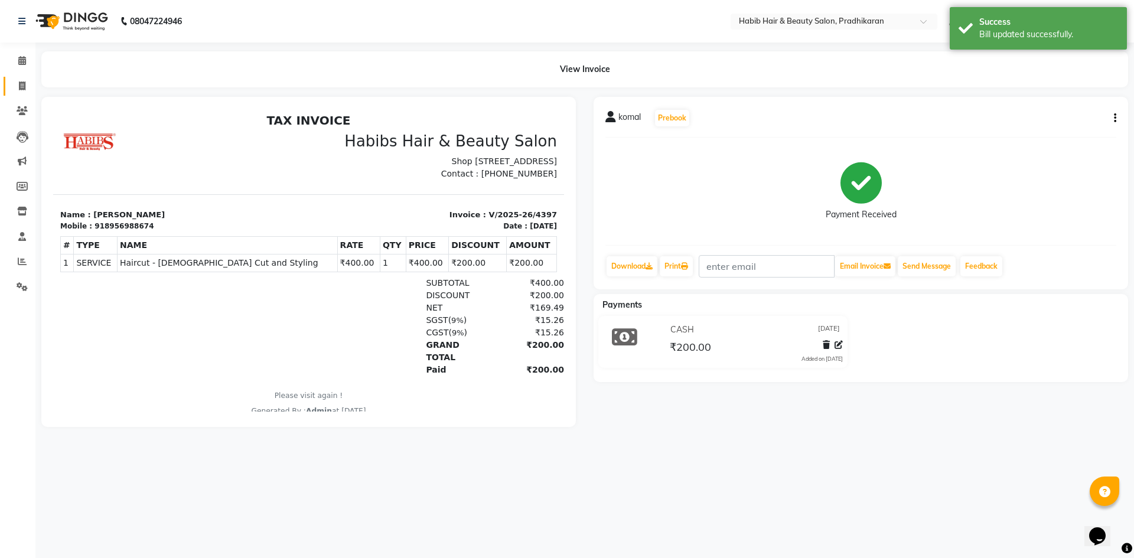
click at [11, 88] on link "Invoice" at bounding box center [18, 86] width 28 height 19
select select "service"
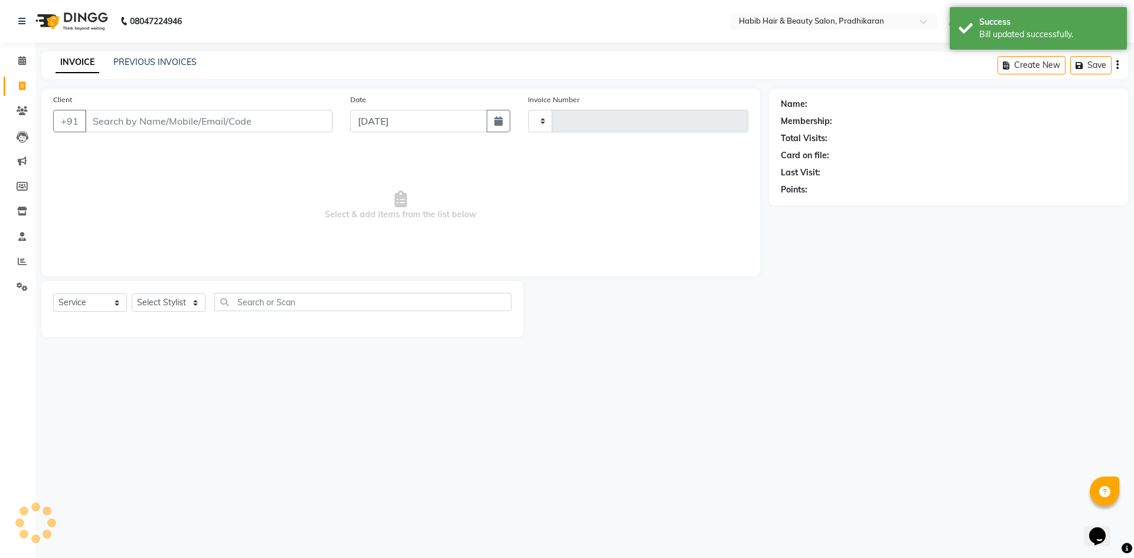
type input "4398"
select select "5583"
click at [139, 61] on link "PREVIOUS INVOICES" at bounding box center [154, 62] width 83 height 11
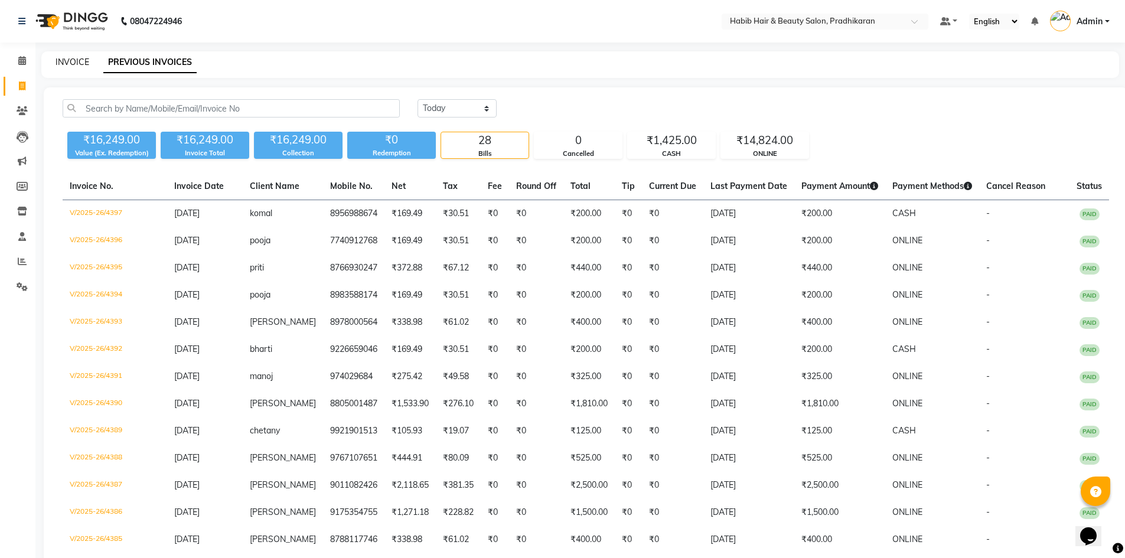
click at [77, 64] on link "INVOICE" at bounding box center [73, 62] width 34 height 11
select select "service"
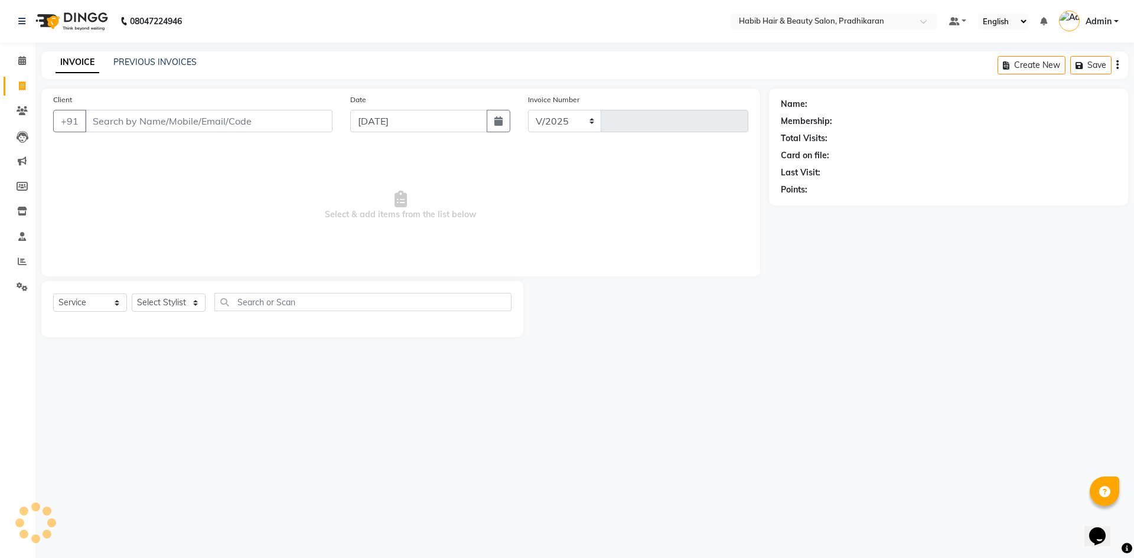
select select "5583"
type input "4398"
click at [177, 304] on select "Select Stylist Admin Anju [PERSON_NAME] kiran [PERSON_NAME] pritam SHREE" at bounding box center [169, 303] width 74 height 18
select select "75422"
click at [132, 294] on select "Select Stylist Admin Anju [PERSON_NAME] kiran [PERSON_NAME] pritam SHREE" at bounding box center [169, 303] width 74 height 18
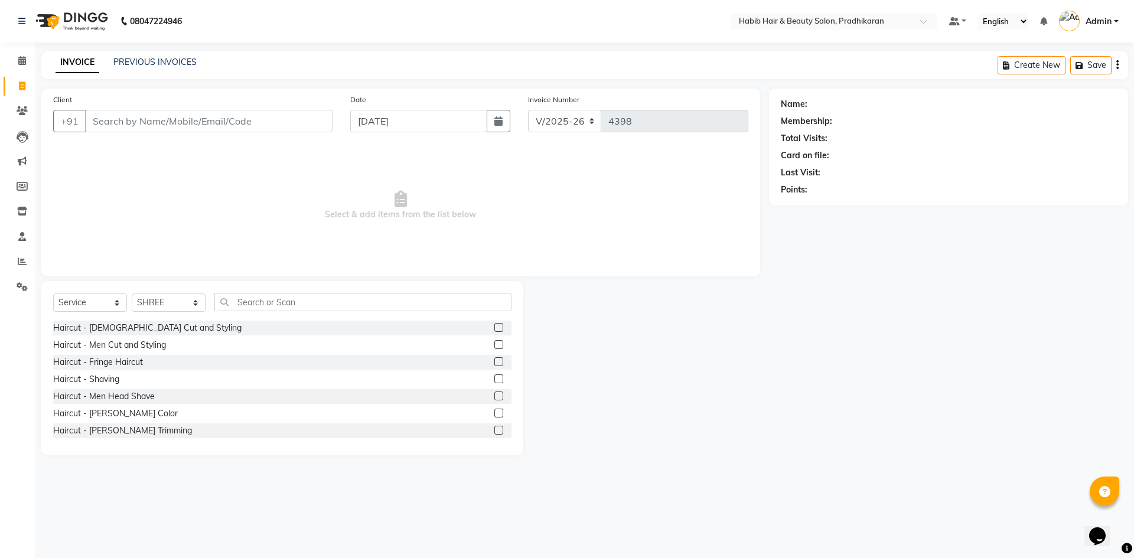
click at [494, 343] on label at bounding box center [498, 344] width 9 height 9
click at [494, 343] on input "checkbox" at bounding box center [498, 345] width 8 height 8
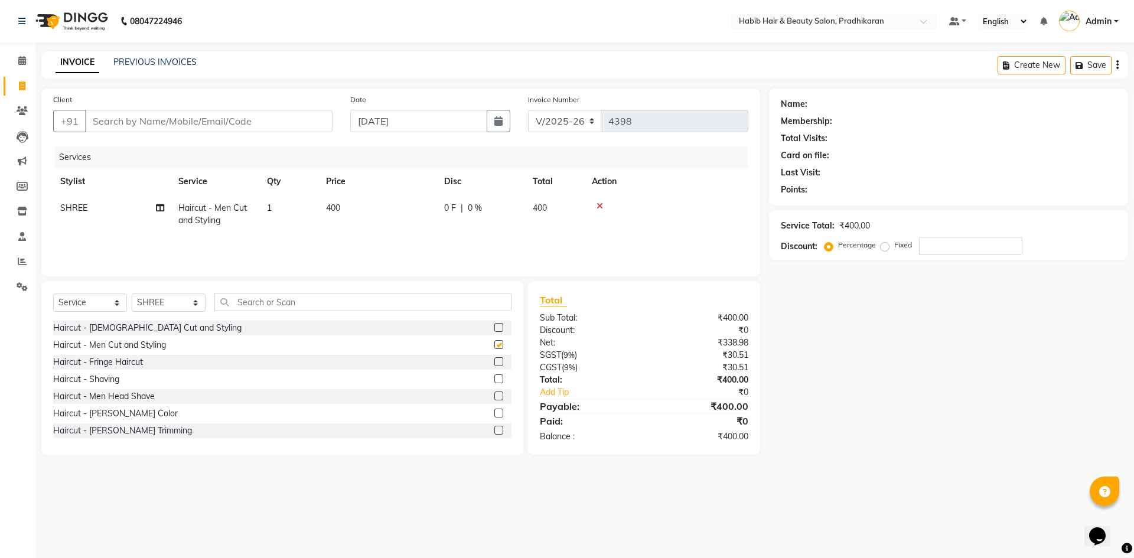
checkbox input "false"
click at [494, 430] on label at bounding box center [498, 430] width 9 height 9
click at [494, 430] on input "checkbox" at bounding box center [498, 431] width 8 height 8
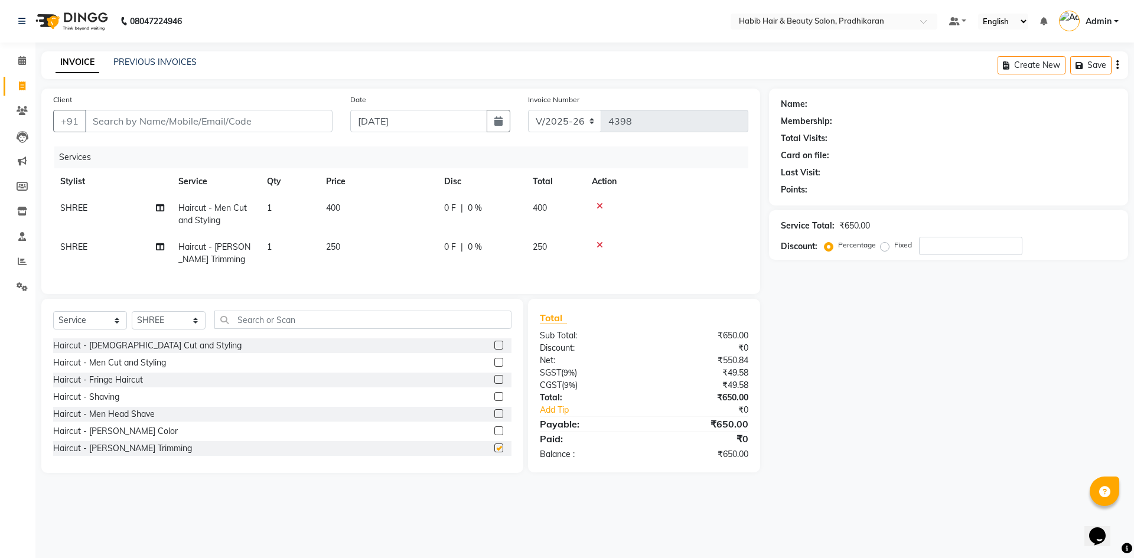
checkbox input "false"
click at [116, 122] on input "Client" at bounding box center [208, 121] width 247 height 22
type input "8"
type input "0"
type input "8799985775"
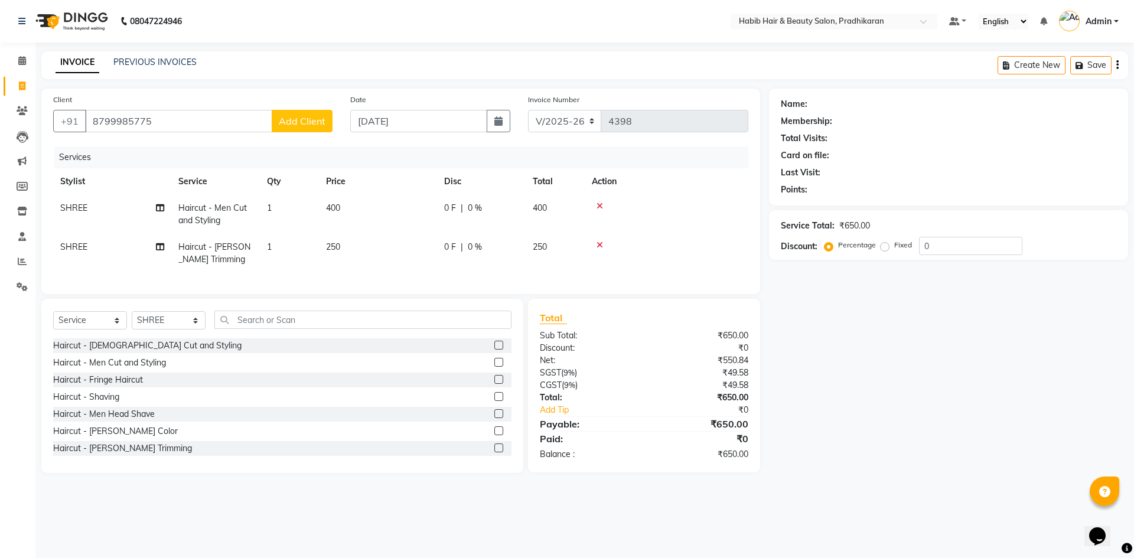
click at [327, 124] on button "Add Client" at bounding box center [302, 121] width 61 height 22
select select "22"
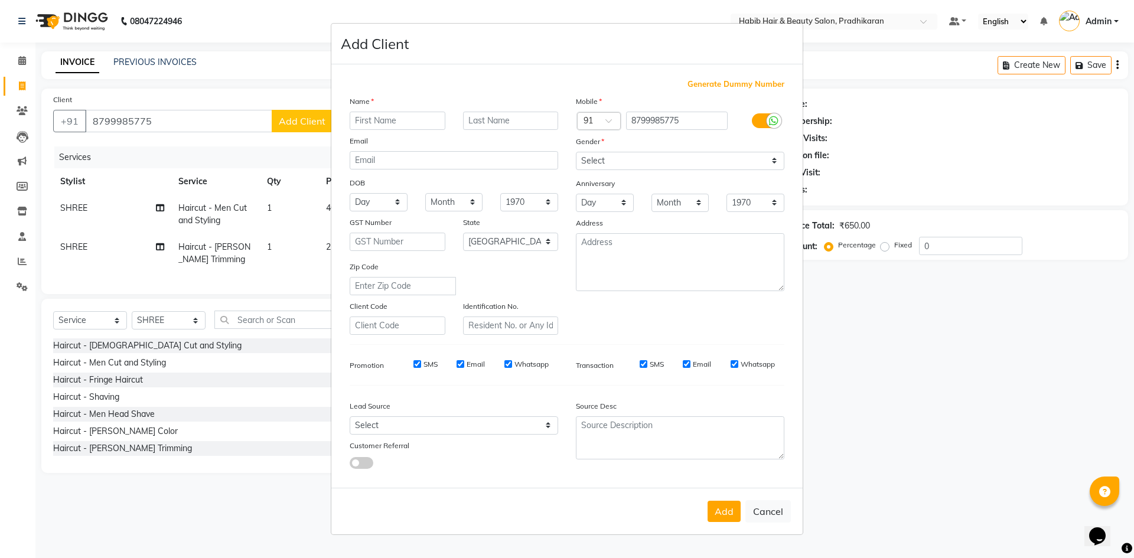
click at [370, 119] on input "text" at bounding box center [398, 121] width 96 height 18
type input "manoj"
click at [772, 159] on select "Select [DEMOGRAPHIC_DATA] [DEMOGRAPHIC_DATA] Other Prefer Not To Say" at bounding box center [680, 161] width 208 height 18
select select "[DEMOGRAPHIC_DATA]"
click at [576, 152] on select "Select [DEMOGRAPHIC_DATA] [DEMOGRAPHIC_DATA] Other Prefer Not To Say" at bounding box center [680, 161] width 208 height 18
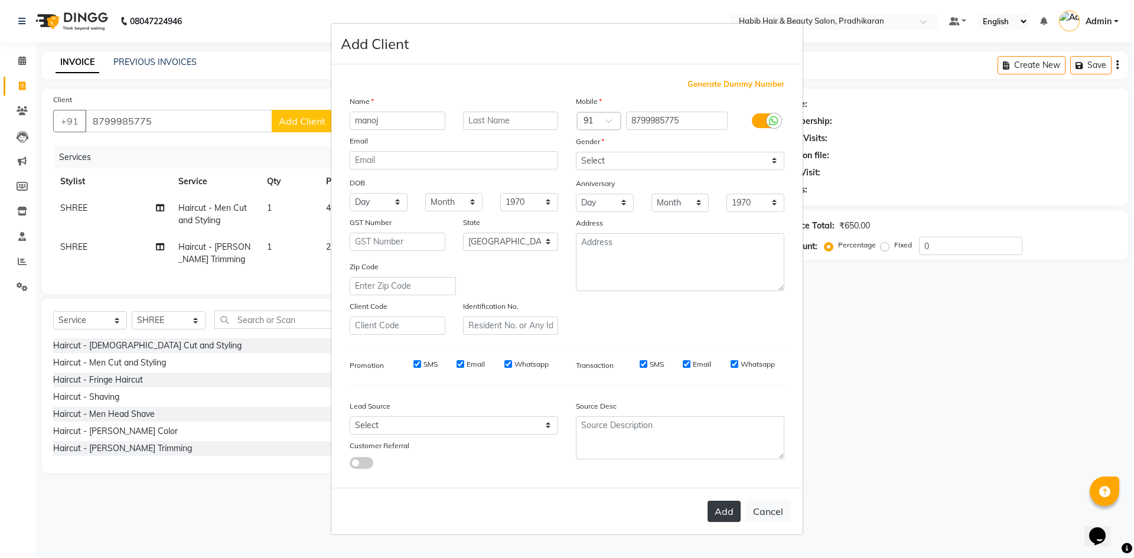
click at [715, 515] on button "Add" at bounding box center [724, 511] width 33 height 21
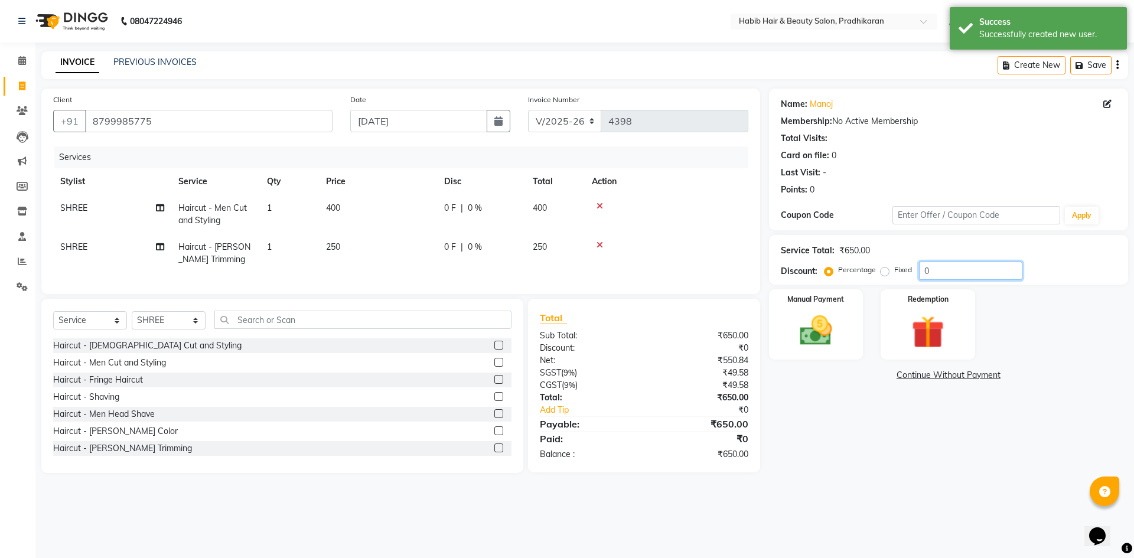
click at [982, 270] on input "0" at bounding box center [970, 271] width 103 height 18
type input "50"
click at [819, 305] on div "Manual Payment" at bounding box center [816, 324] width 98 height 73
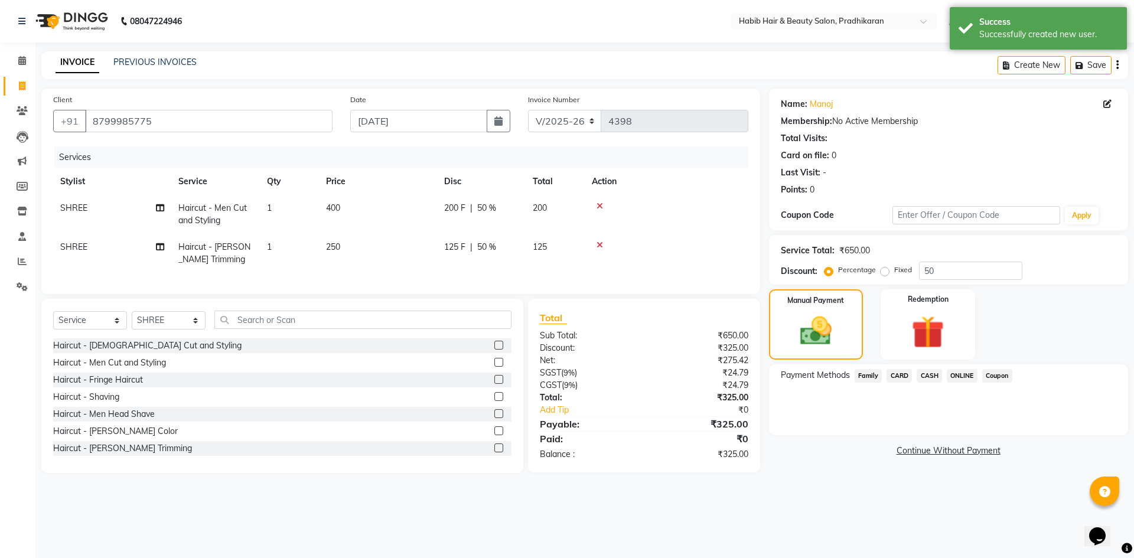
click at [954, 374] on span "ONLINE" at bounding box center [962, 376] width 31 height 14
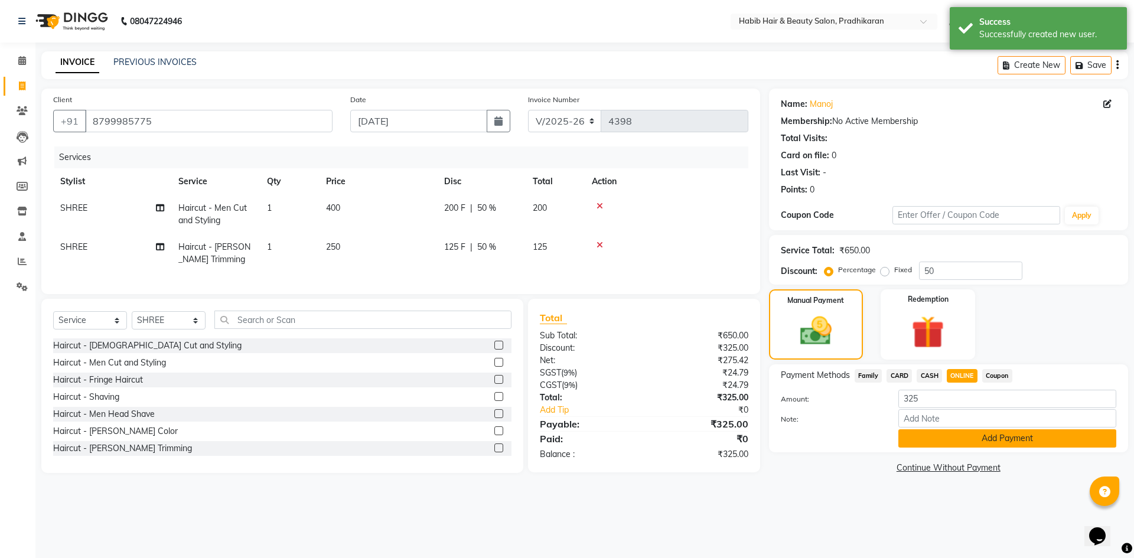
click at [956, 441] on button "Add Payment" at bounding box center [1007, 438] width 218 height 18
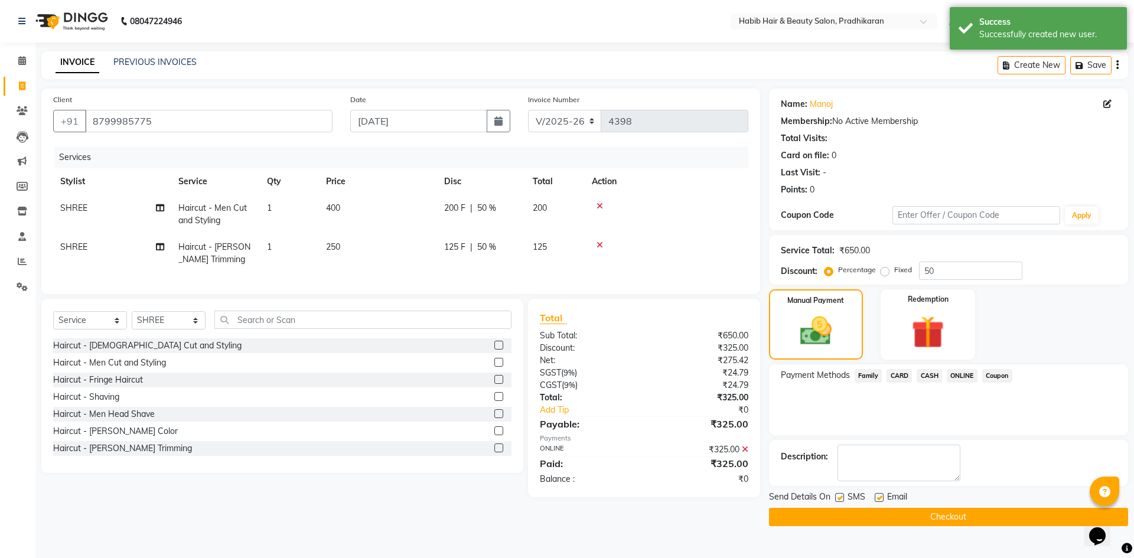
click at [936, 509] on button "Checkout" at bounding box center [948, 517] width 359 height 18
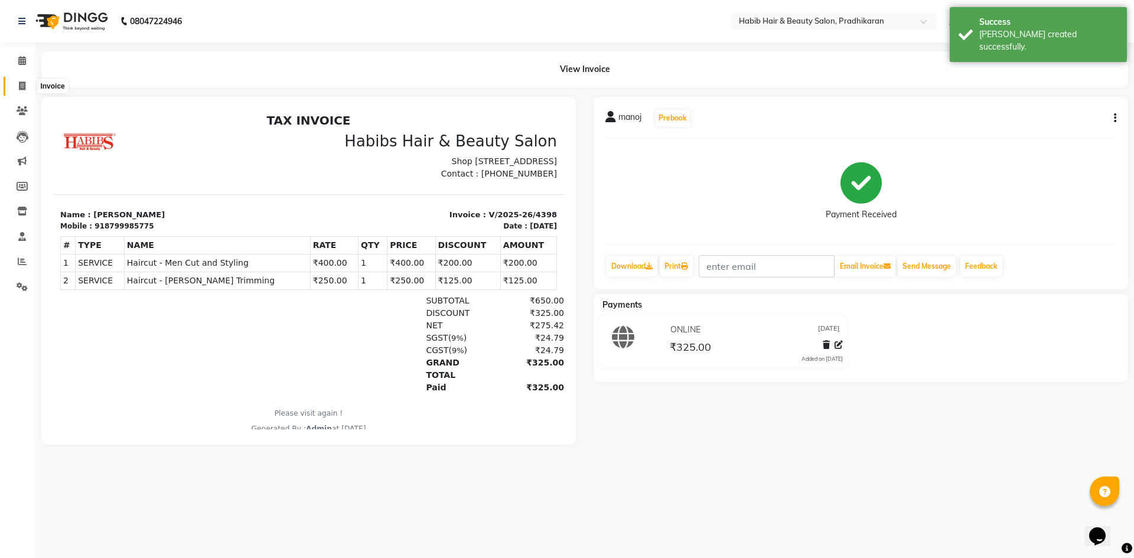
click at [14, 82] on span at bounding box center [22, 87] width 21 height 14
select select "service"
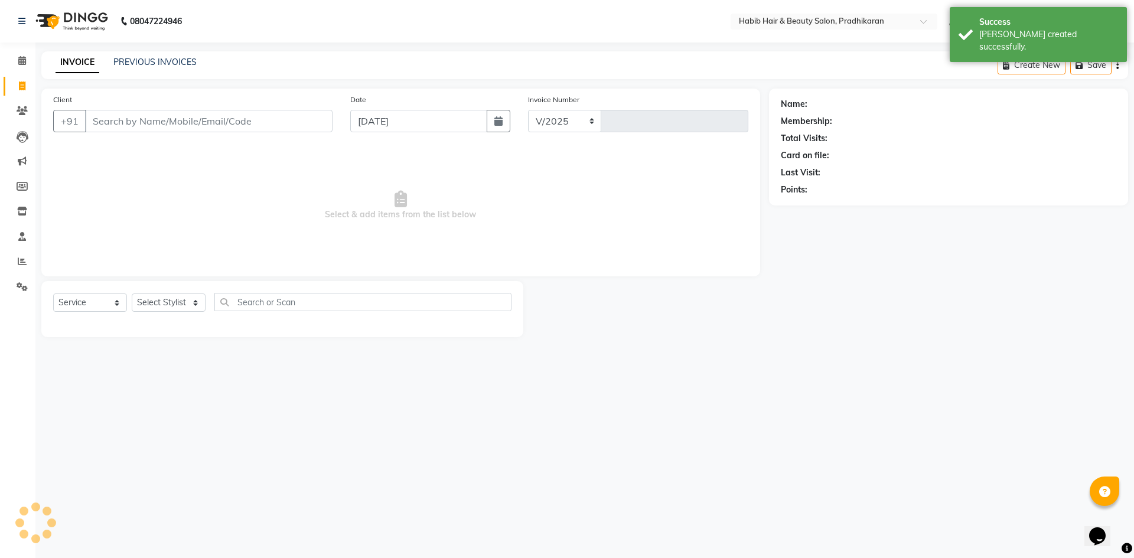
select select "5583"
type input "4399"
click at [141, 57] on link "PREVIOUS INVOICES" at bounding box center [154, 62] width 83 height 11
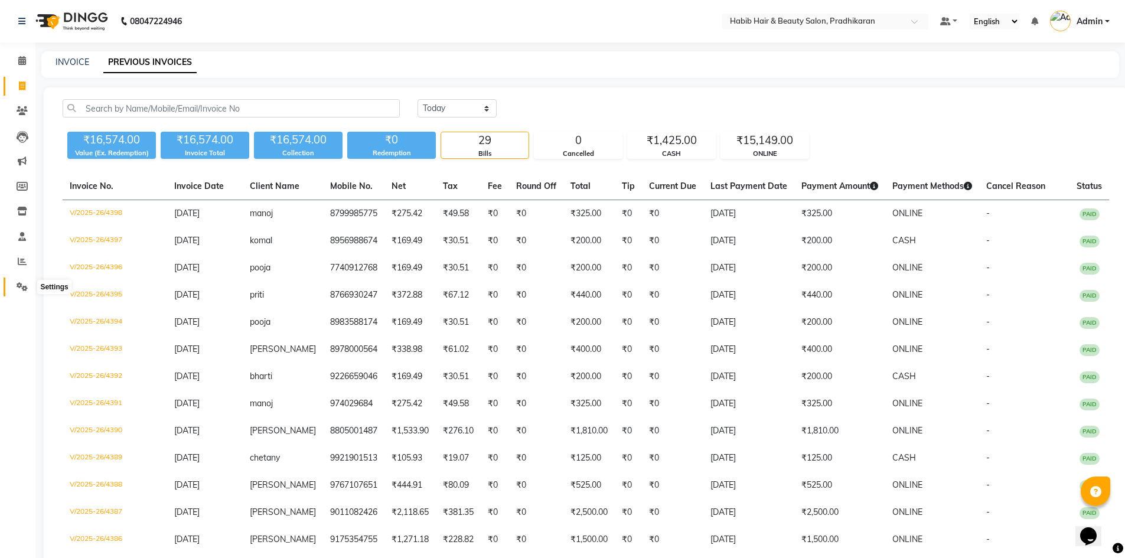
drag, startPoint x: 15, startPoint y: 286, endPoint x: 24, endPoint y: 296, distance: 13.5
click at [15, 286] on span at bounding box center [22, 288] width 21 height 14
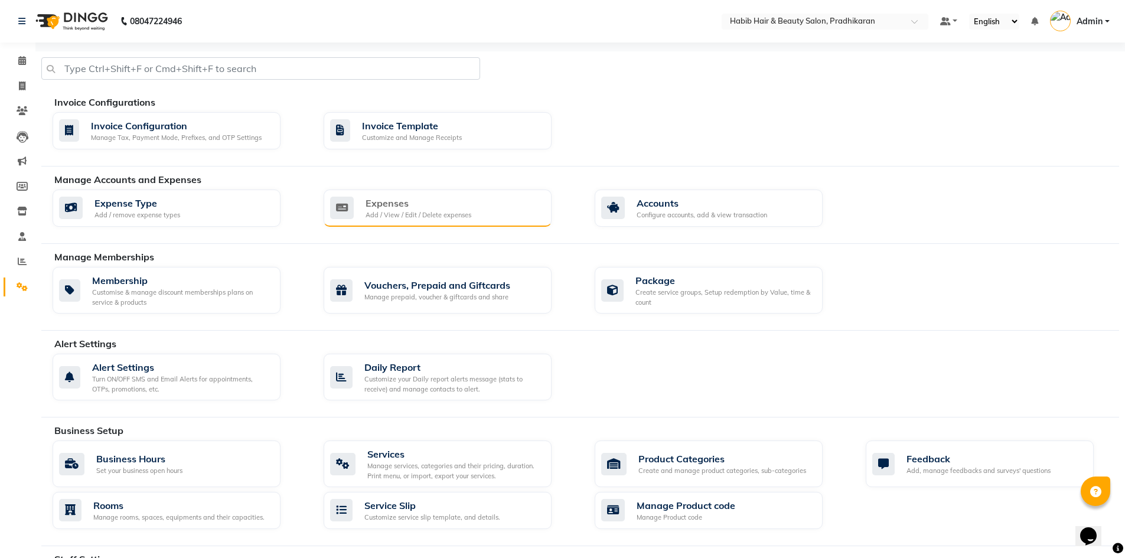
click at [391, 211] on div "Add / View / Edit / Delete expenses" at bounding box center [419, 215] width 106 height 10
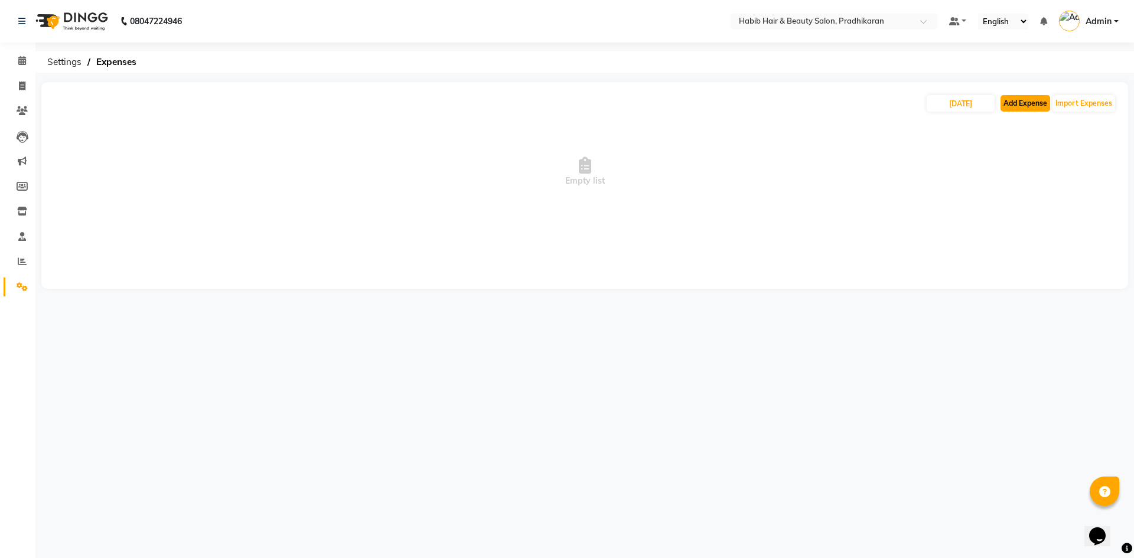
click at [1028, 109] on button "Add Expense" at bounding box center [1025, 103] width 50 height 17
select select "1"
select select "4519"
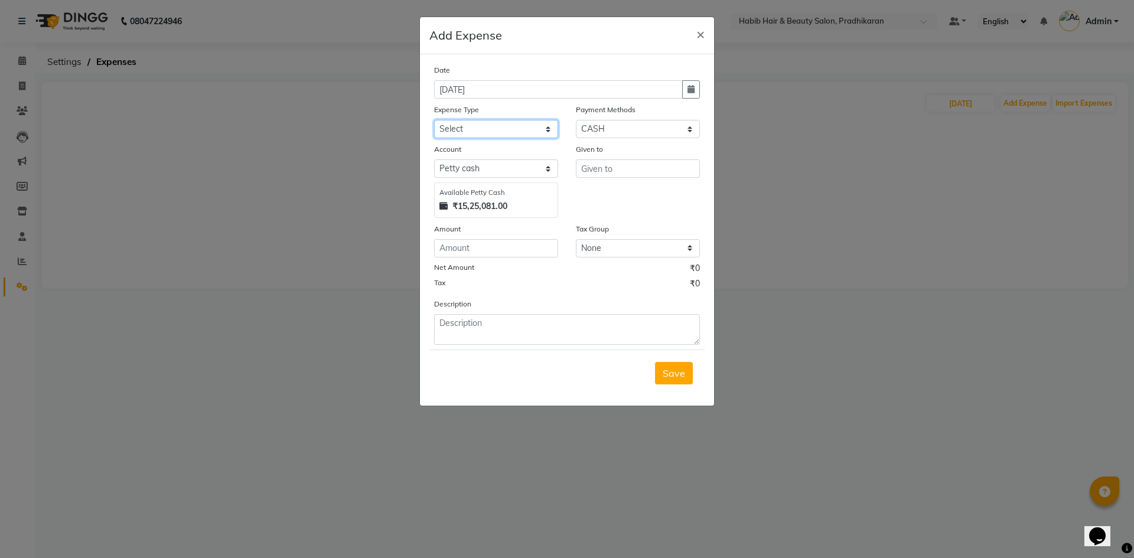
click at [545, 132] on select "Select 500 ADVANCE PAYMENT Cash Hand Over To Hub Cash Hand Over To Hub Client T…" at bounding box center [496, 129] width 124 height 18
select select "16618"
click at [434, 120] on select "Select 500 ADVANCE PAYMENT Cash Hand Over To Hub Cash Hand Over To Hub Client T…" at bounding box center [496, 129] width 124 height 18
click at [488, 249] on input "number" at bounding box center [496, 248] width 124 height 18
type input "30"
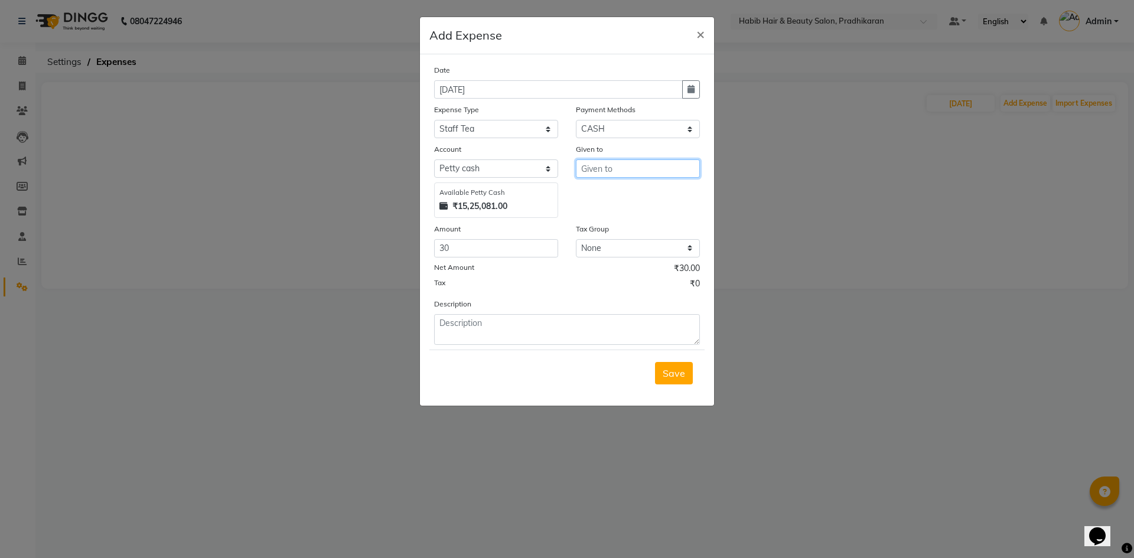
click at [624, 162] on input "text" at bounding box center [638, 168] width 124 height 18
drag, startPoint x: 644, startPoint y: 197, endPoint x: 650, endPoint y: 203, distance: 8.4
click at [646, 198] on button "Anju" at bounding box center [622, 193] width 93 height 19
type input "Anju"
click at [674, 379] on span "Save" at bounding box center [674, 373] width 22 height 12
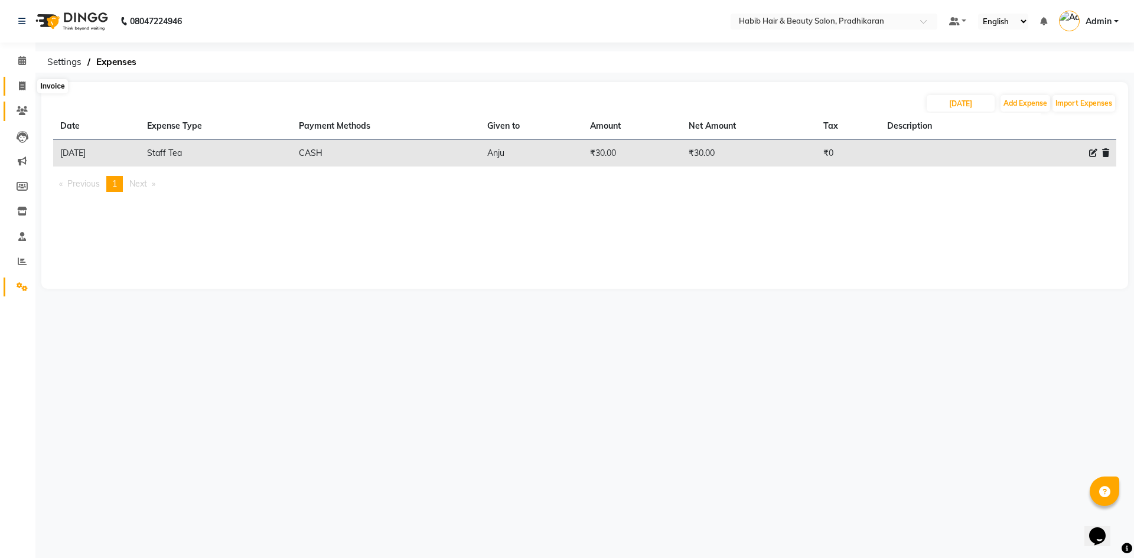
drag, startPoint x: 22, startPoint y: 90, endPoint x: 31, endPoint y: 106, distance: 17.7
click at [22, 91] on span at bounding box center [22, 87] width 21 height 14
select select "service"
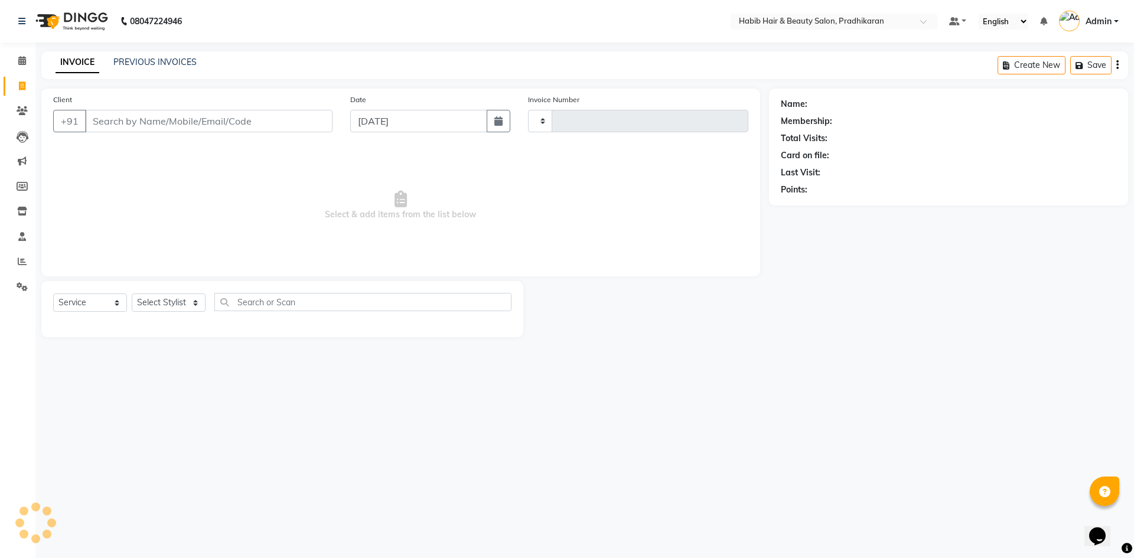
type input "4399"
select select "5583"
click at [110, 127] on input "Client" at bounding box center [208, 121] width 247 height 22
click at [199, 302] on select "Select Stylist Admin Anju [PERSON_NAME] kiran [PERSON_NAME] pritam SHREE" at bounding box center [169, 303] width 74 height 18
select select "89528"
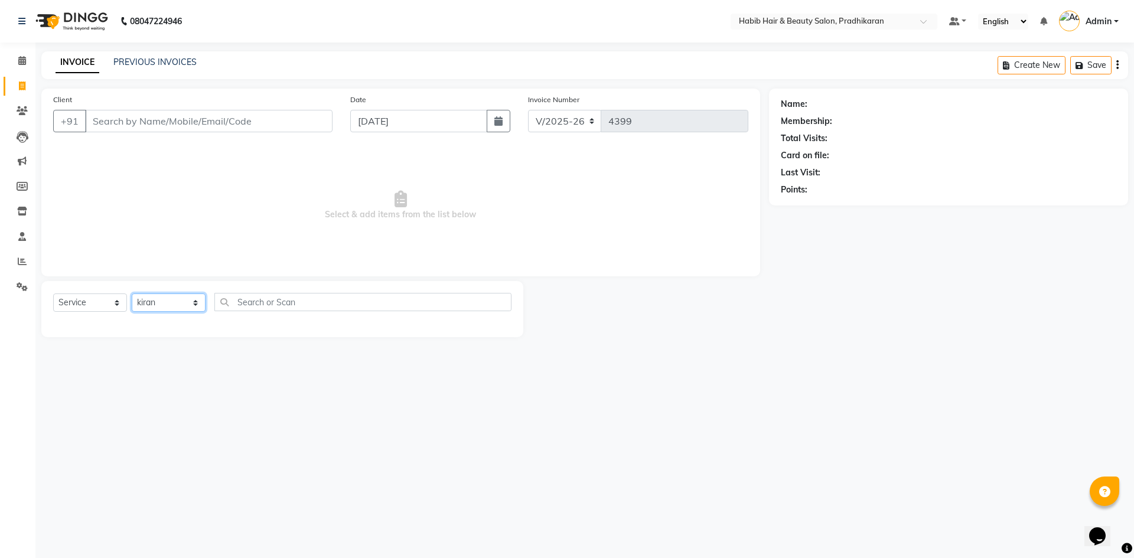
click at [132, 294] on select "Select Stylist Admin Anju [PERSON_NAME] kiran [PERSON_NAME] pritam SHREE" at bounding box center [169, 303] width 74 height 18
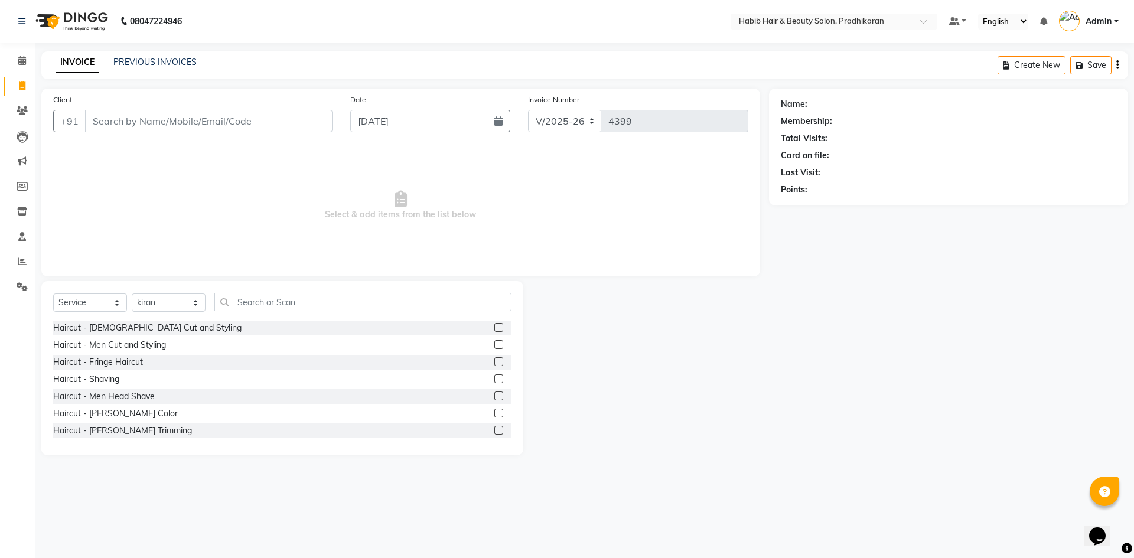
click at [494, 346] on label at bounding box center [498, 344] width 9 height 9
click at [494, 346] on input "checkbox" at bounding box center [498, 345] width 8 height 8
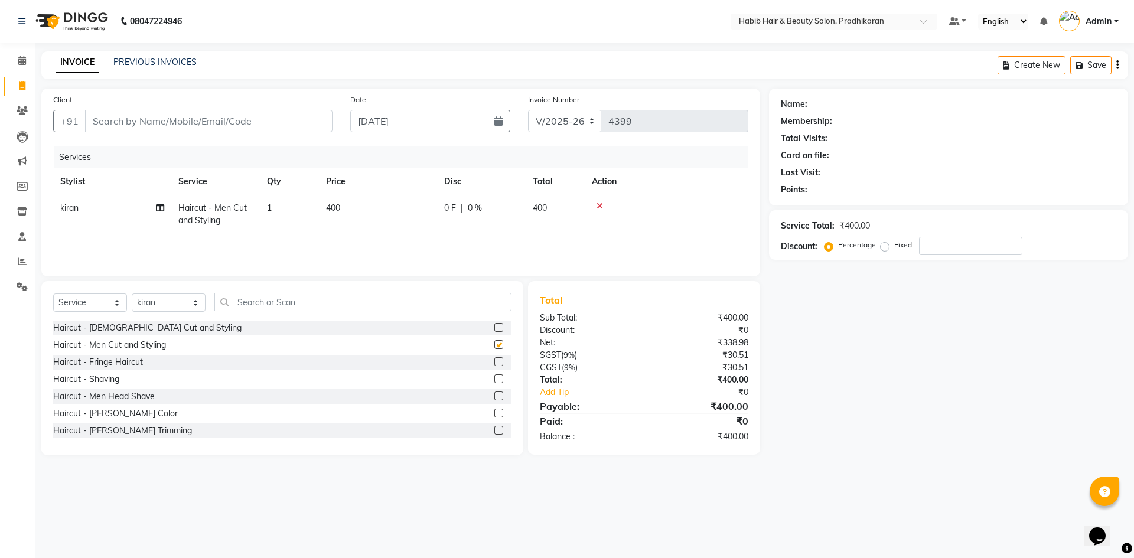
checkbox input "false"
click at [494, 432] on label at bounding box center [498, 430] width 9 height 9
click at [494, 432] on input "checkbox" at bounding box center [498, 431] width 8 height 8
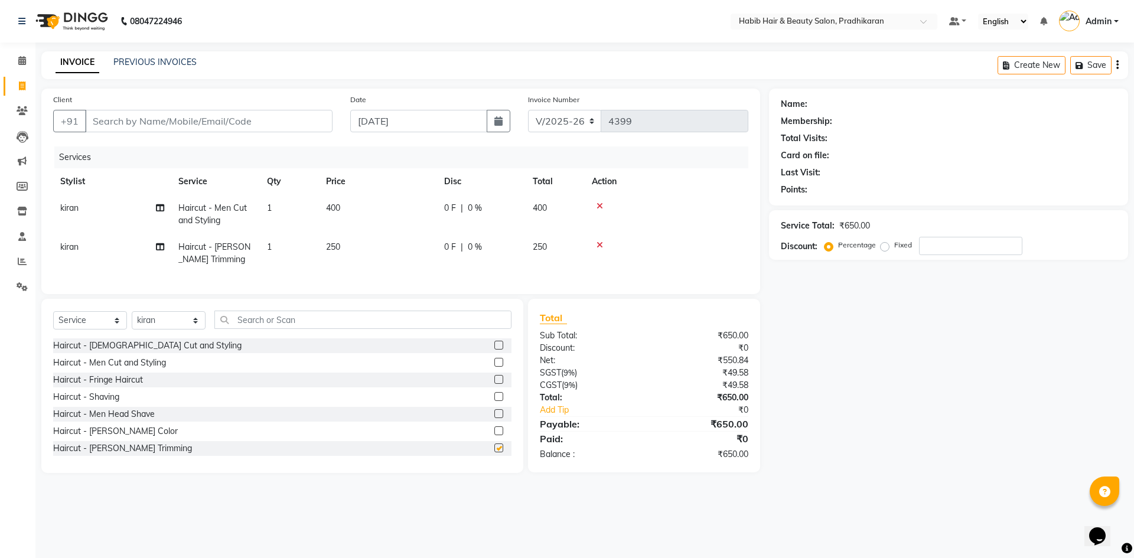
checkbox input "false"
click at [250, 123] on input "Client" at bounding box center [208, 121] width 247 height 22
type input "7"
type input "0"
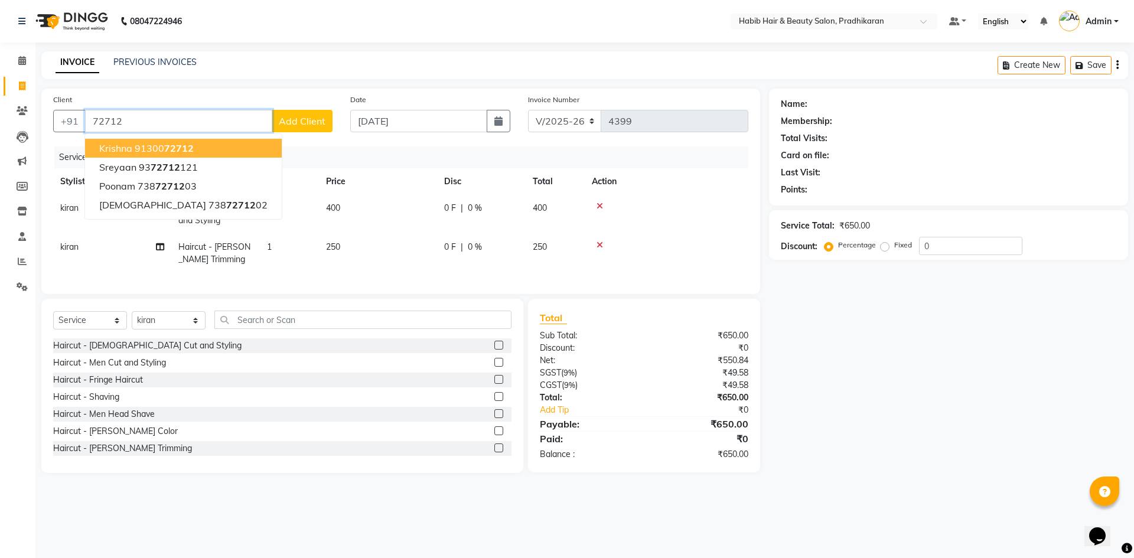
click at [173, 151] on span "72712" at bounding box center [179, 148] width 30 height 12
type input "9130072712"
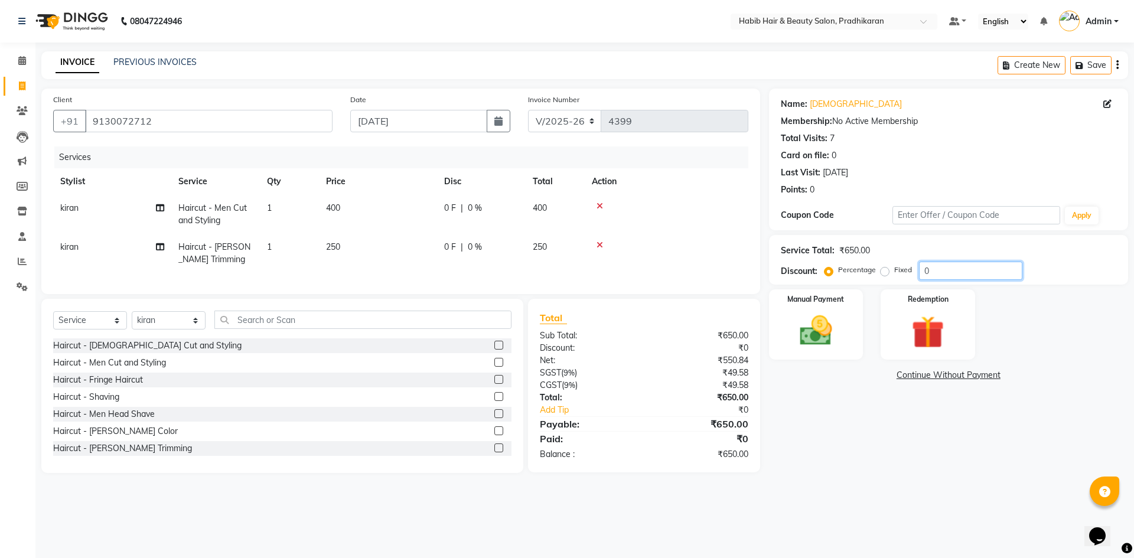
drag, startPoint x: 934, startPoint y: 265, endPoint x: 945, endPoint y: 265, distance: 11.2
click at [945, 265] on input "0" at bounding box center [970, 271] width 103 height 18
type input "50"
click at [777, 320] on div "Manual Payment" at bounding box center [816, 324] width 98 height 73
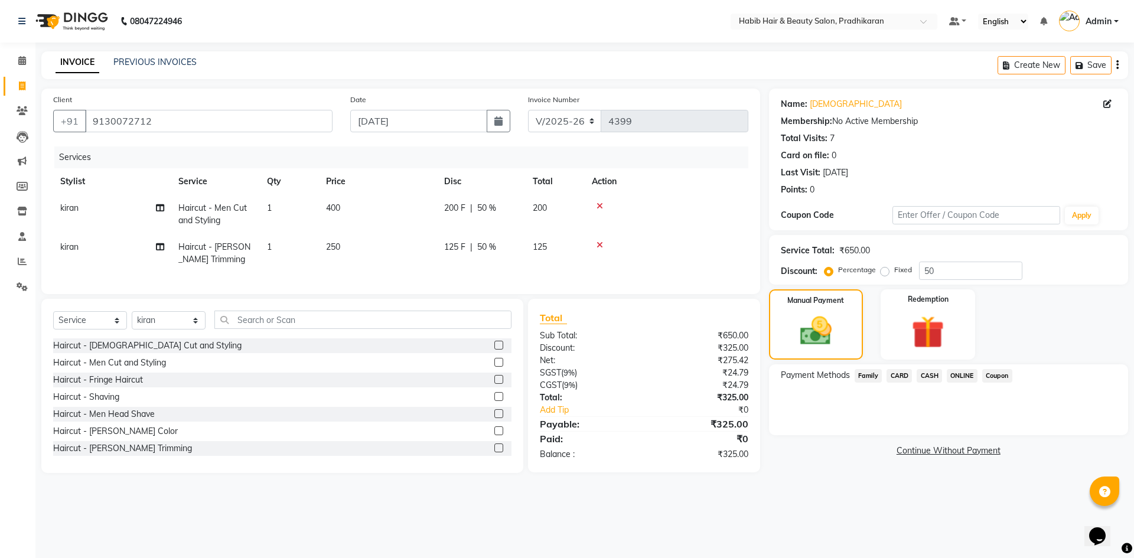
click at [960, 377] on span "ONLINE" at bounding box center [962, 376] width 31 height 14
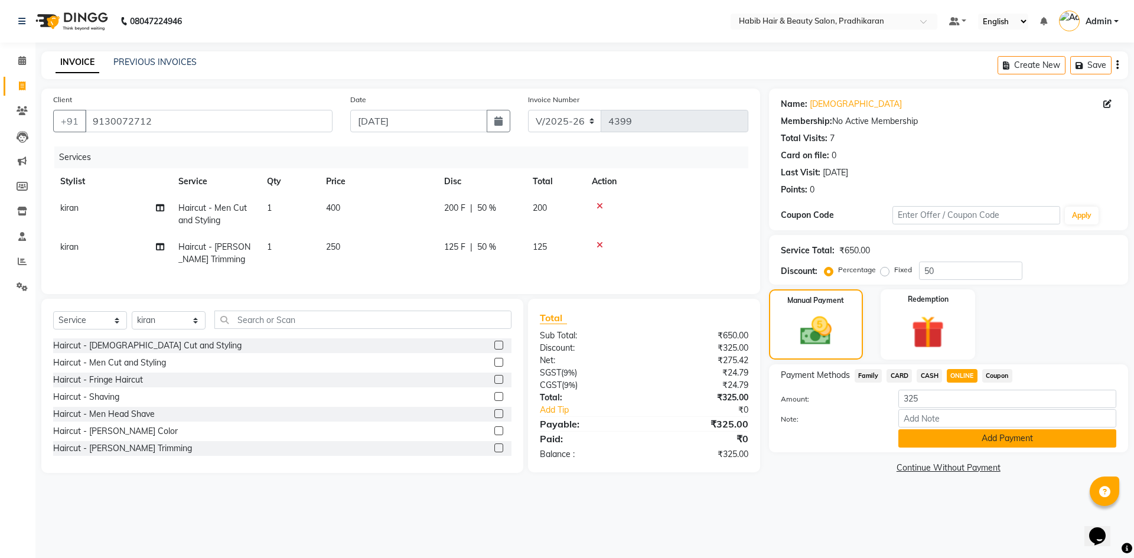
click at [948, 430] on button "Add Payment" at bounding box center [1007, 438] width 218 height 18
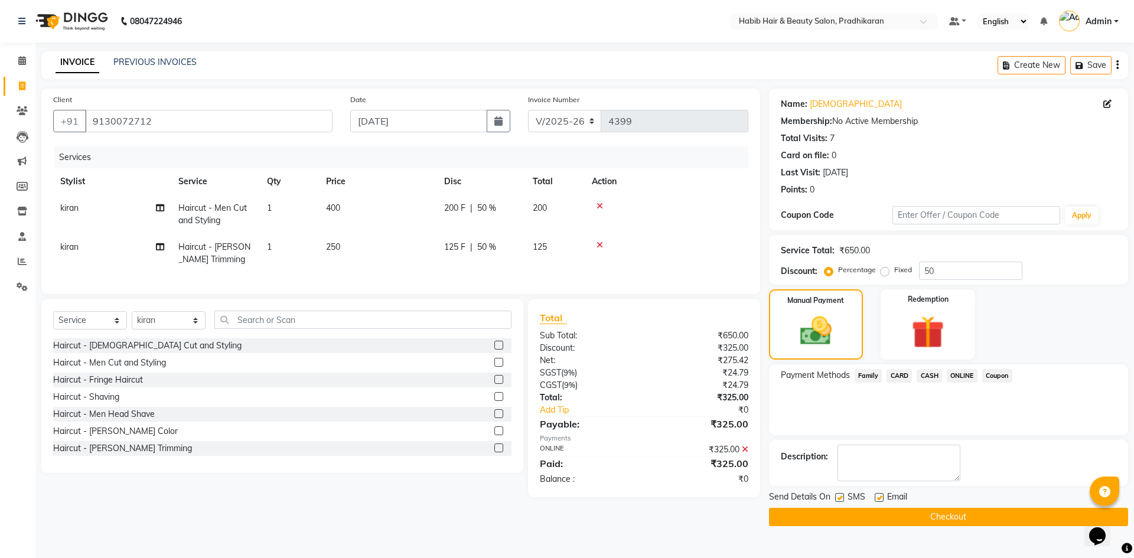
click at [952, 513] on button "Checkout" at bounding box center [948, 517] width 359 height 18
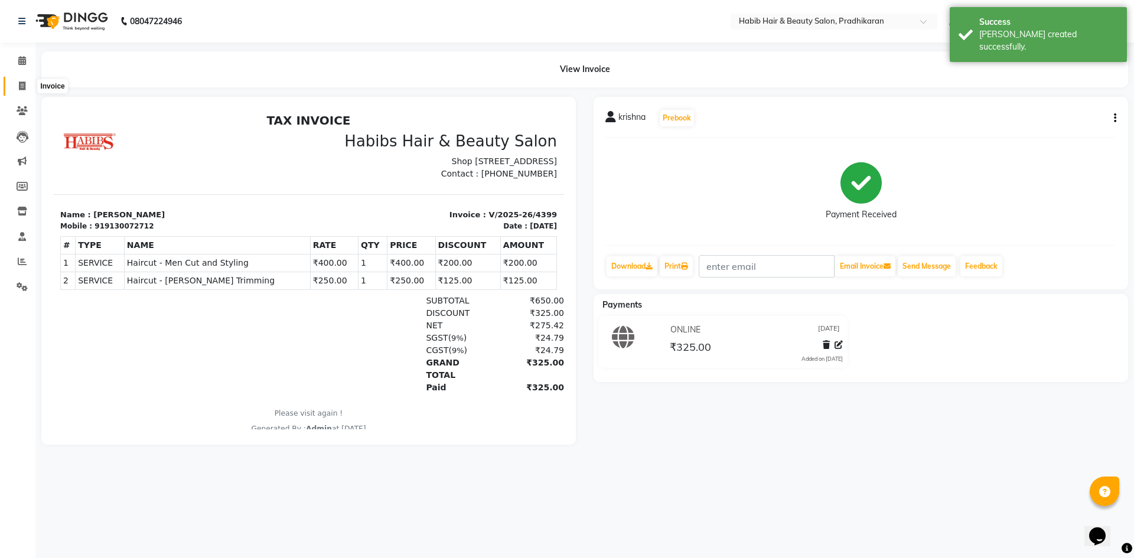
click at [13, 90] on span at bounding box center [22, 87] width 21 height 14
select select "service"
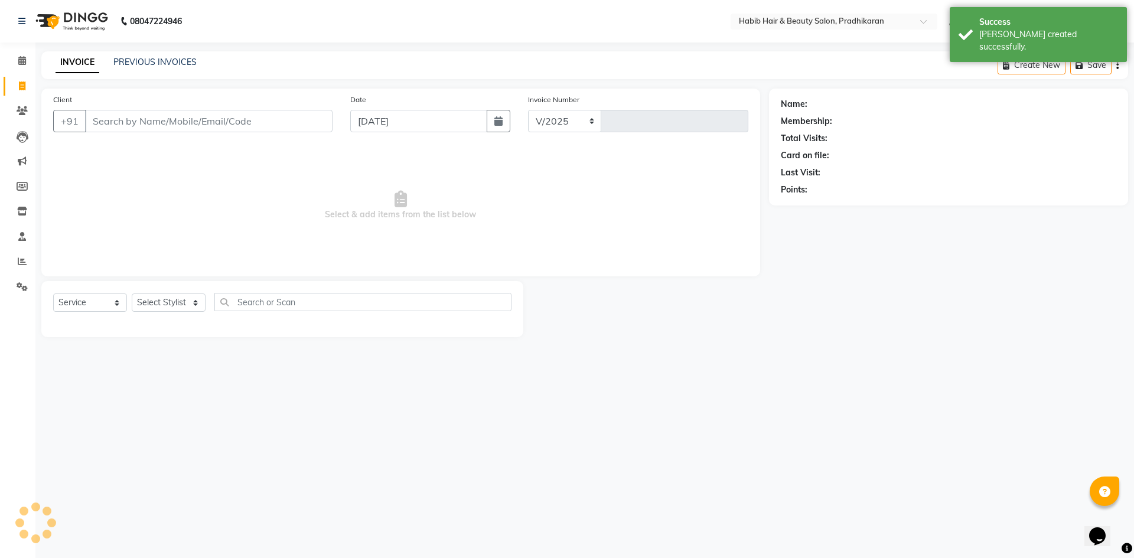
select select "5583"
type input "4400"
click at [168, 119] on input "Client" at bounding box center [208, 121] width 247 height 22
click at [151, 61] on link "PREVIOUS INVOICES" at bounding box center [154, 62] width 83 height 11
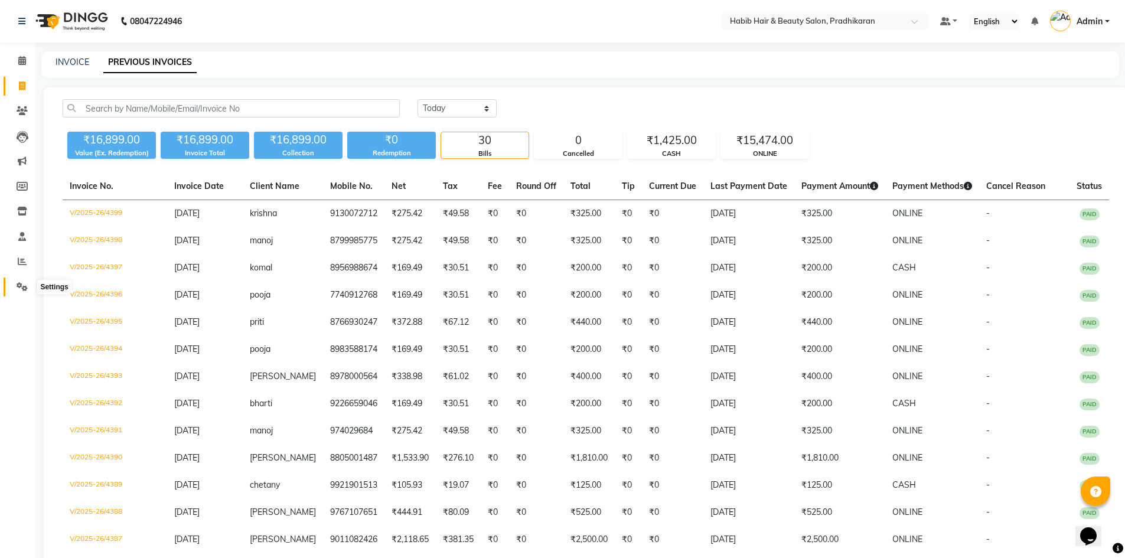
click at [23, 288] on icon at bounding box center [22, 286] width 11 height 9
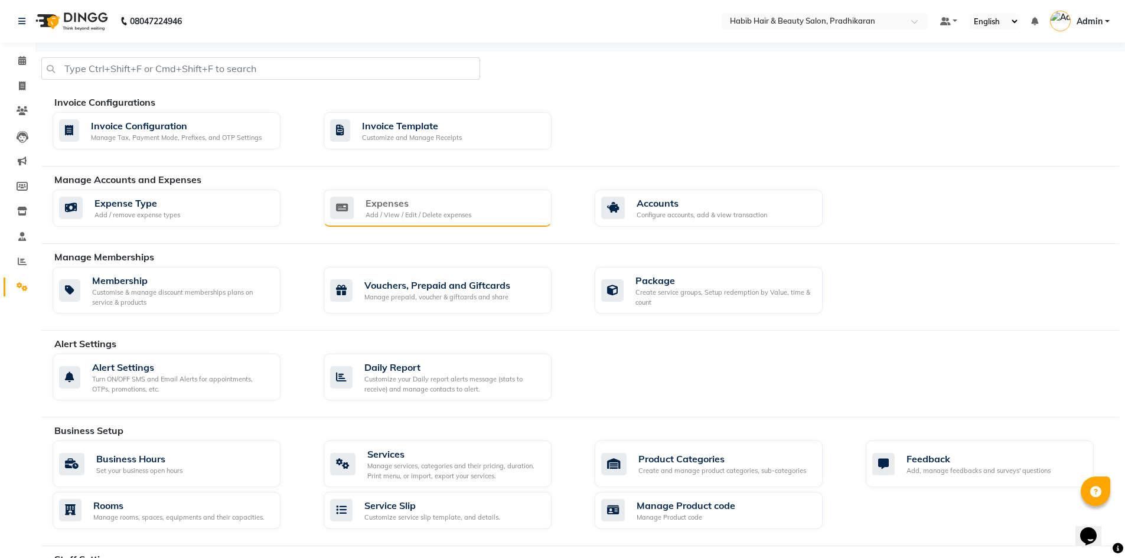
click at [425, 218] on div "Add / View / Edit / Delete expenses" at bounding box center [419, 215] width 106 height 10
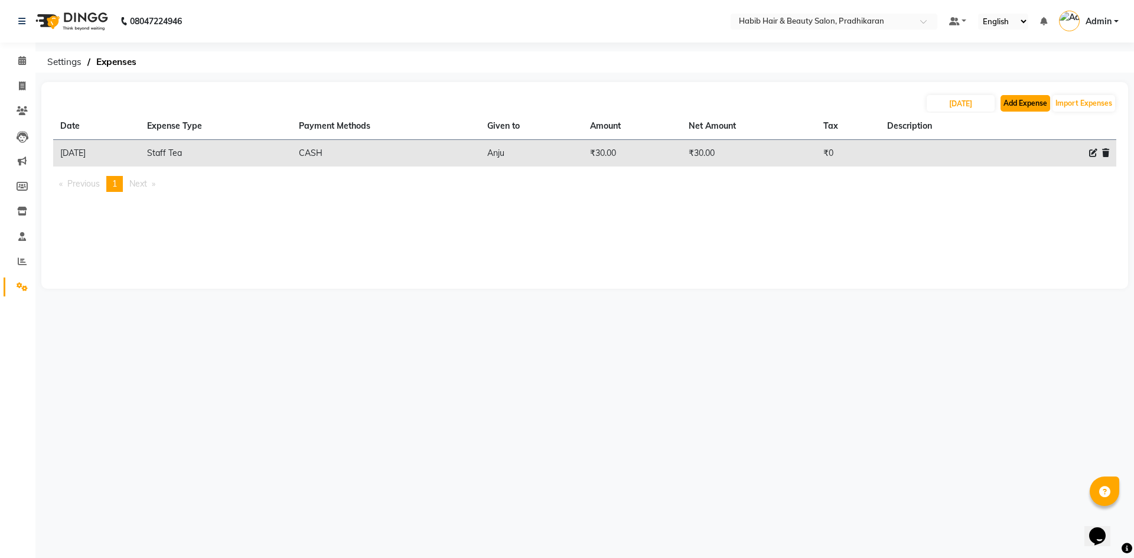
click at [1042, 106] on button "Add Expense" at bounding box center [1025, 103] width 50 height 17
select select "1"
select select "4519"
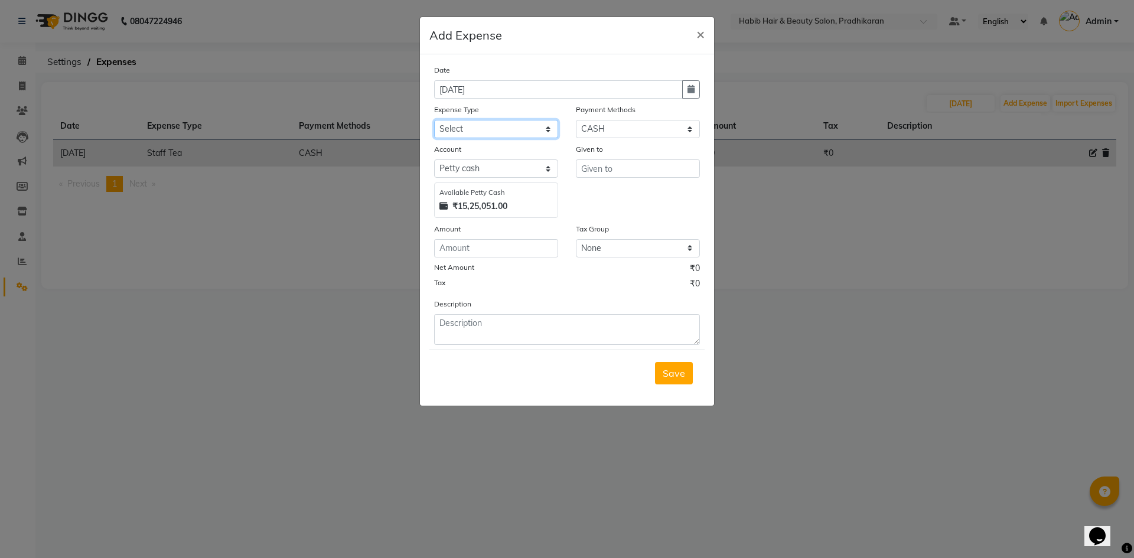
click at [549, 129] on select "Select 500 ADVANCE PAYMENT Cash Hand Over To Hub Cash Hand Over To Hub Client T…" at bounding box center [496, 129] width 124 height 18
select select "17650"
click at [434, 120] on select "Select 500 ADVANCE PAYMENT Cash Hand Over To Hub Cash Hand Over To Hub Client T…" at bounding box center [496, 129] width 124 height 18
click at [512, 250] on input "number" at bounding box center [496, 248] width 124 height 18
type input "200"
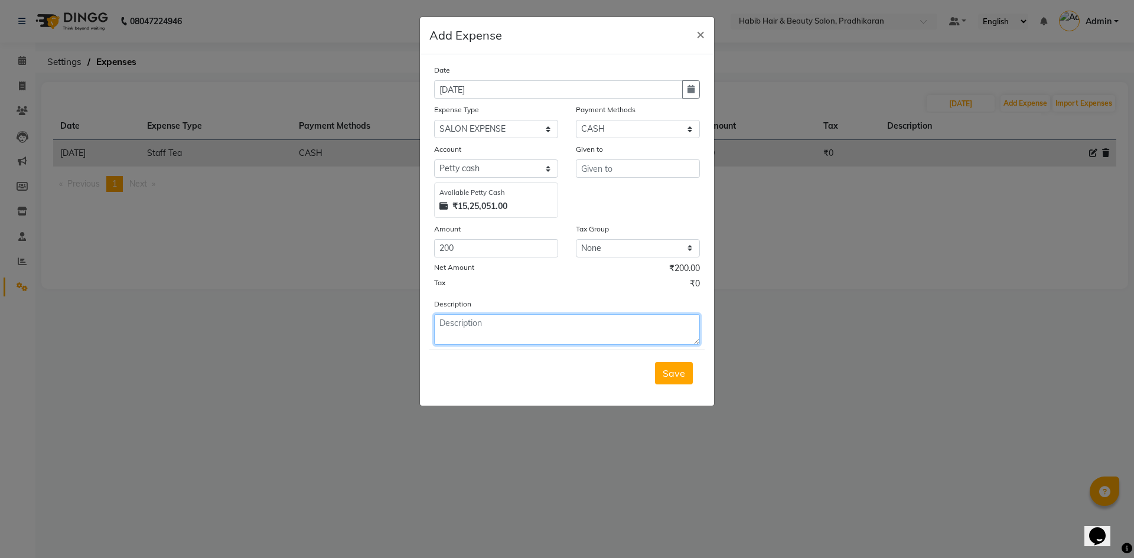
click at [485, 322] on textarea at bounding box center [567, 329] width 266 height 31
type textarea "disposibale bad seet"
click at [632, 176] on input "text" at bounding box center [638, 168] width 124 height 18
type input "4"
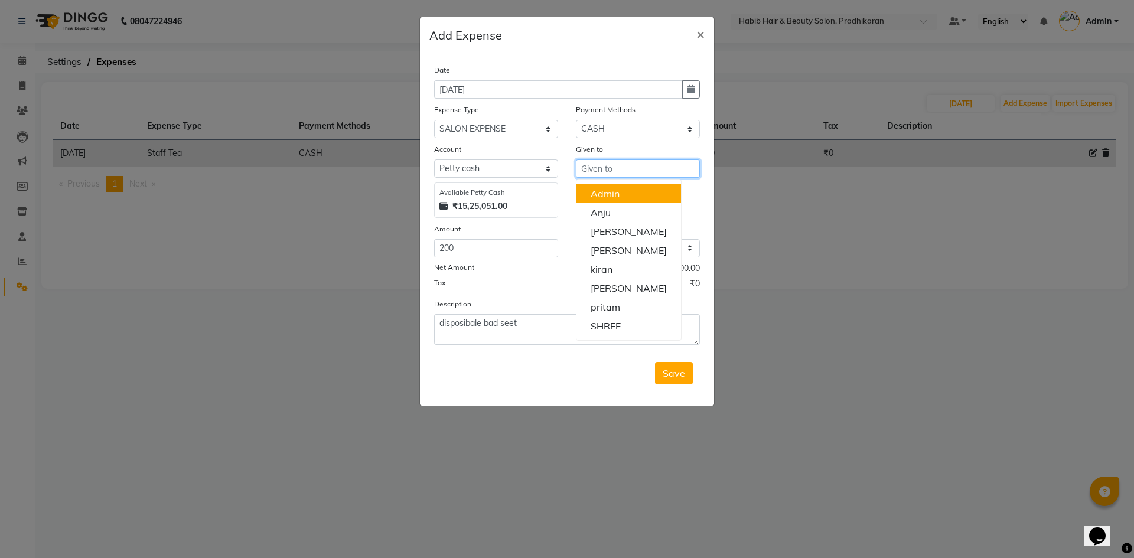
type input "a"
click at [605, 189] on span "May" at bounding box center [600, 194] width 19 height 12
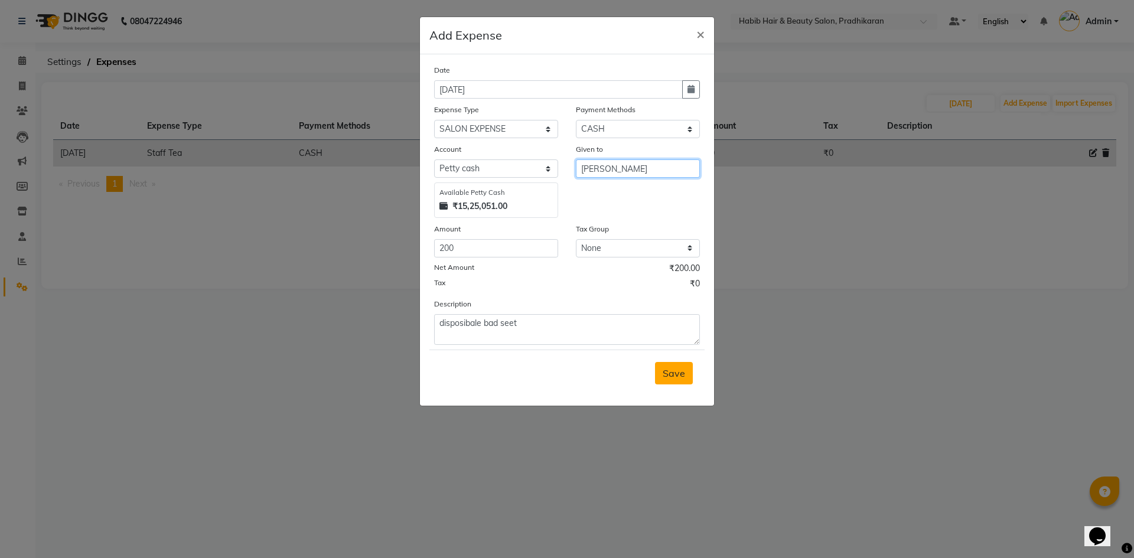
type input "[PERSON_NAME]"
click at [666, 375] on span "Save" at bounding box center [674, 373] width 22 height 12
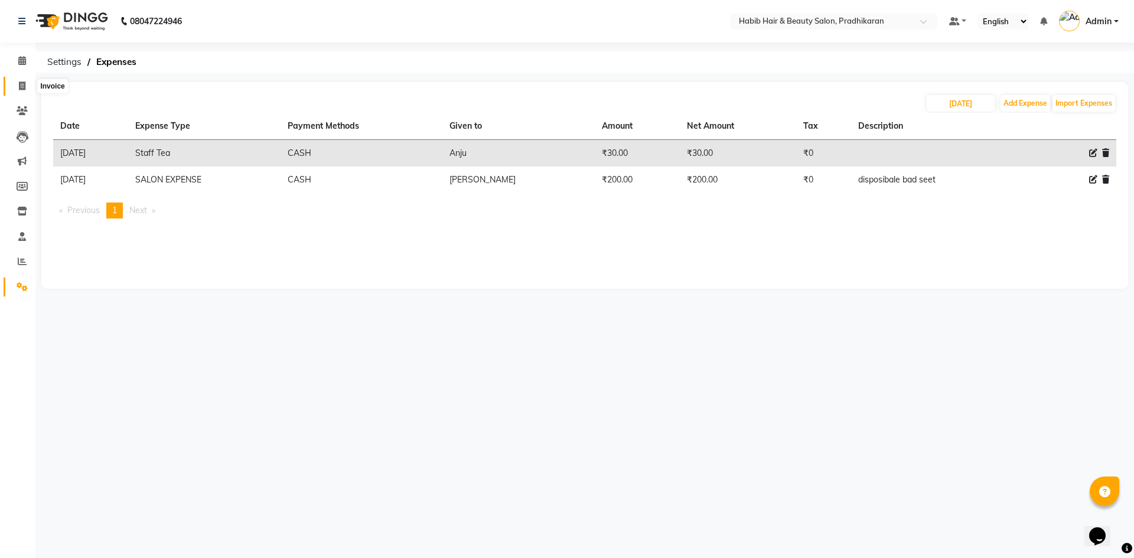
click at [22, 86] on icon at bounding box center [22, 86] width 6 height 9
select select "service"
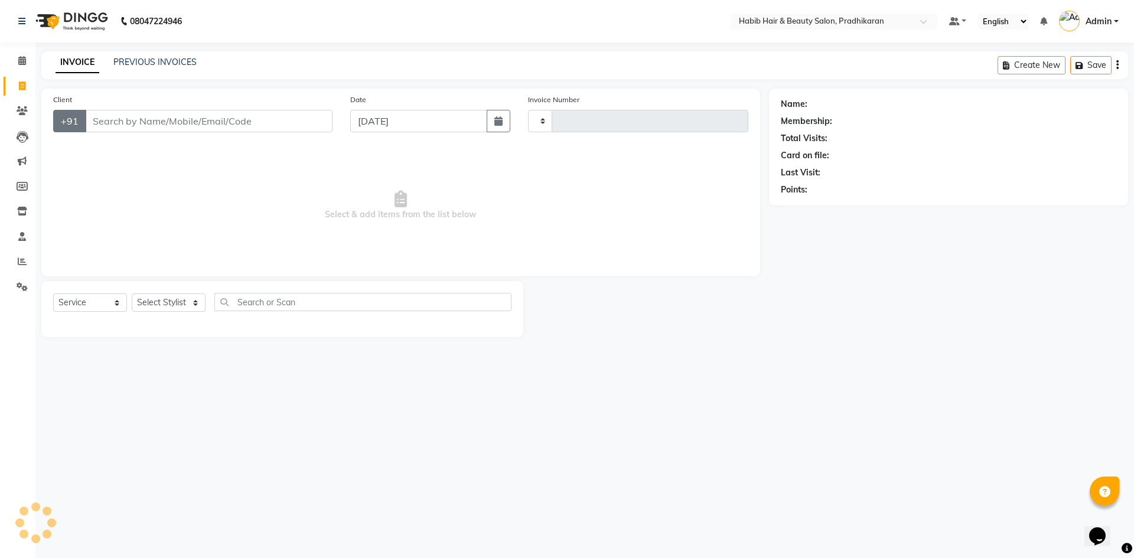
type input "4400"
select select "5583"
click at [170, 60] on link "PREVIOUS INVOICES" at bounding box center [154, 62] width 83 height 11
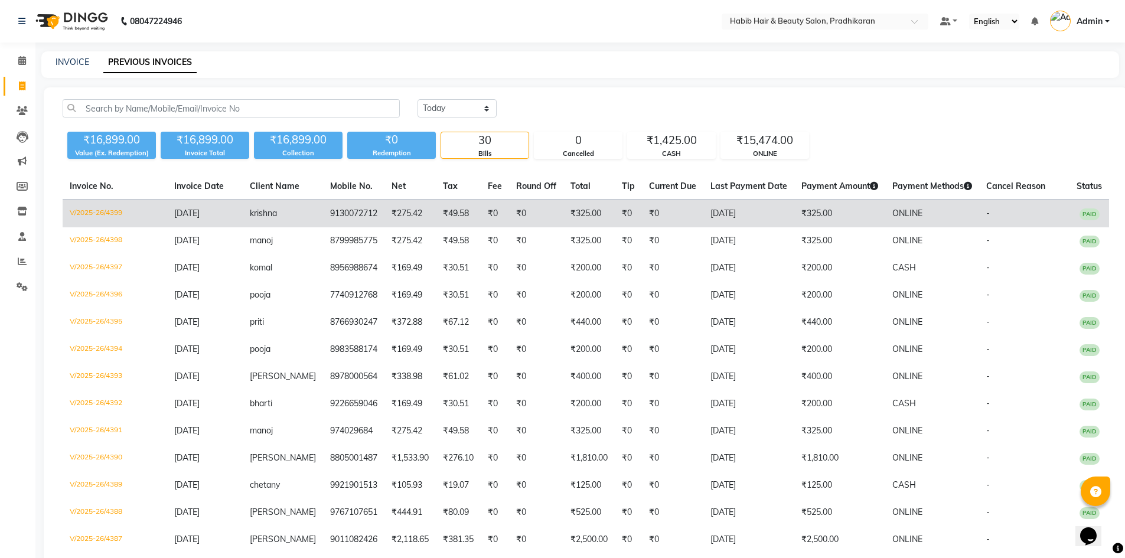
click at [1086, 213] on span "PAID" at bounding box center [1090, 214] width 20 height 12
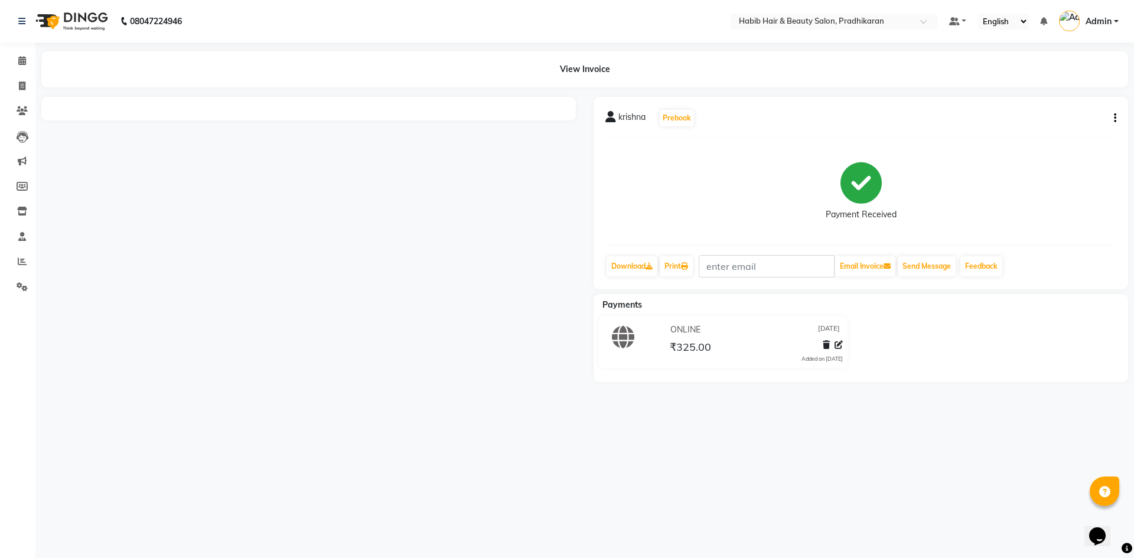
click at [1112, 118] on button "button" at bounding box center [1112, 118] width 7 height 12
click at [1044, 131] on div "Edit Invoice" at bounding box center [1036, 125] width 121 height 15
select select "service"
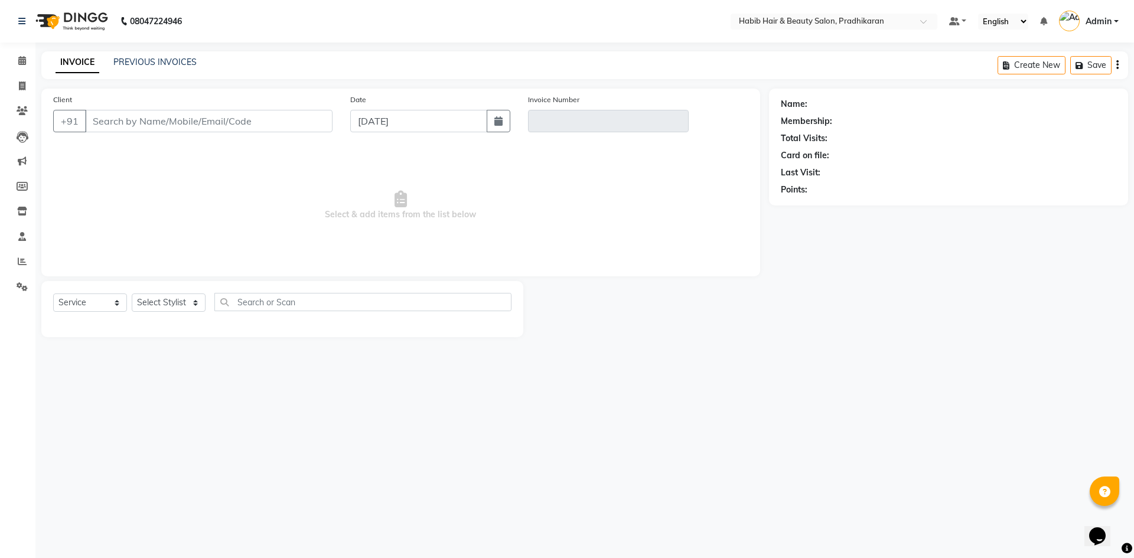
type input "9130072712"
type input "V/2025-26/4399"
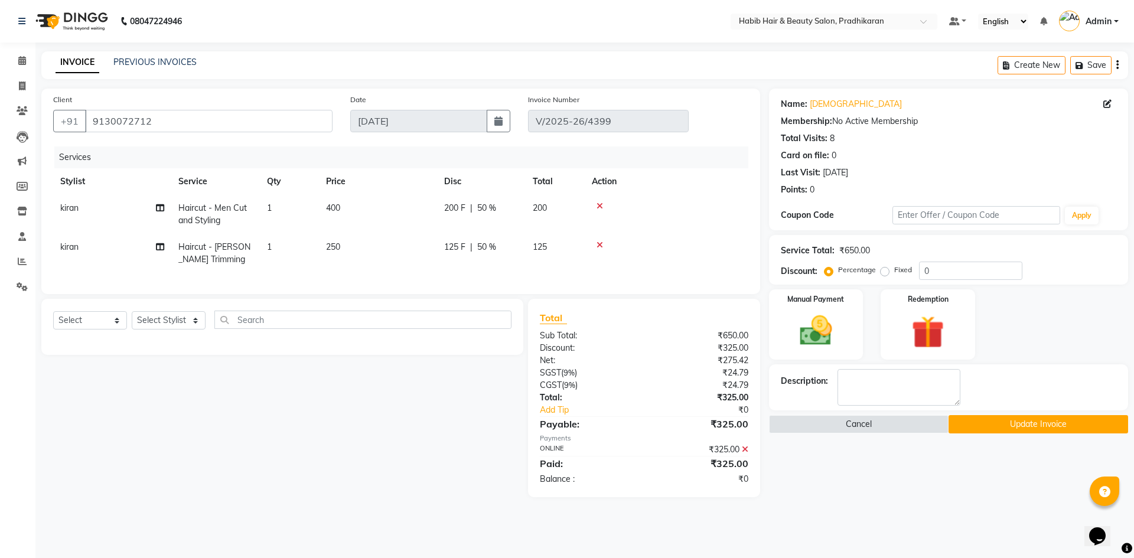
click at [602, 204] on icon at bounding box center [600, 206] width 6 height 8
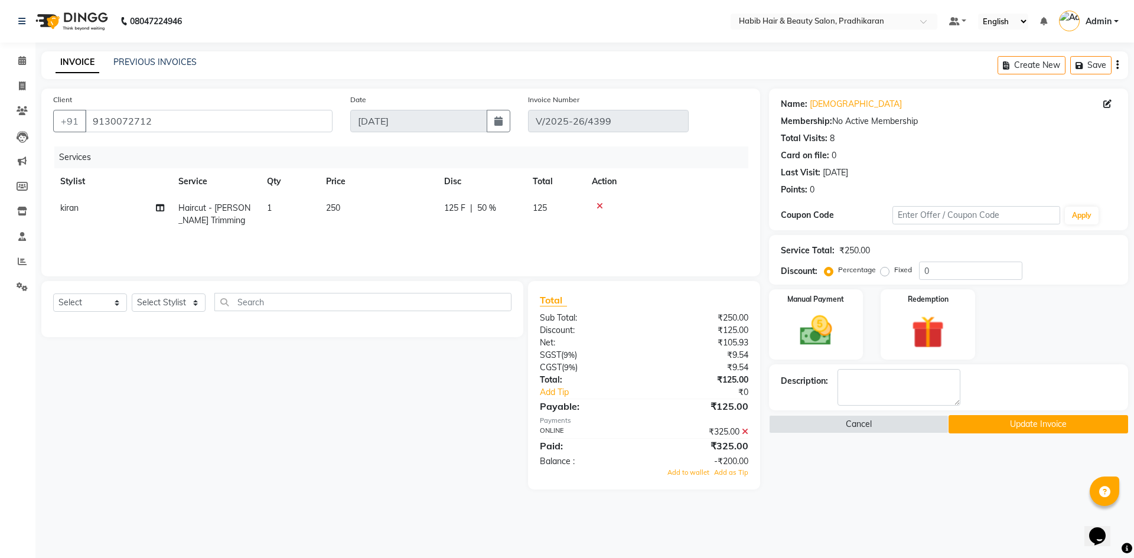
click at [597, 206] on icon at bounding box center [600, 206] width 6 height 8
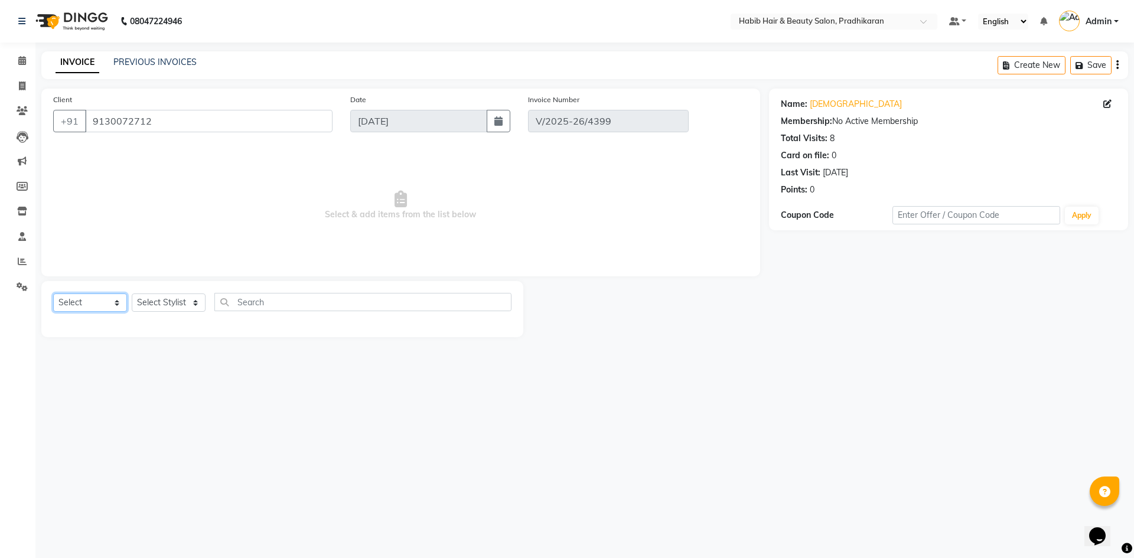
click at [105, 303] on select "Select Service Product Membership Package Voucher Prepaid Gift Card" at bounding box center [90, 303] width 74 height 18
select select "service"
click at [53, 294] on select "Select Service Product Membership Package Voucher Prepaid Gift Card" at bounding box center [90, 303] width 74 height 18
click at [178, 305] on select "Select Stylist Admin Anju [PERSON_NAME] kiran [PERSON_NAME] pritam SHREE" at bounding box center [169, 303] width 74 height 18
select select "75422"
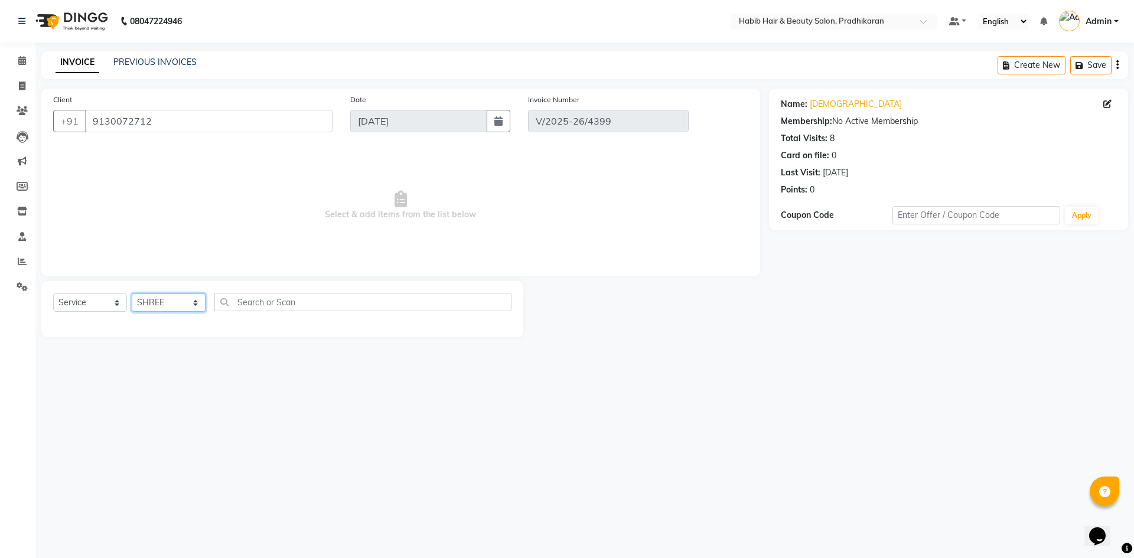
click at [132, 294] on select "Select Stylist Admin Anju [PERSON_NAME] kiran [PERSON_NAME] pritam SHREE" at bounding box center [169, 303] width 74 height 18
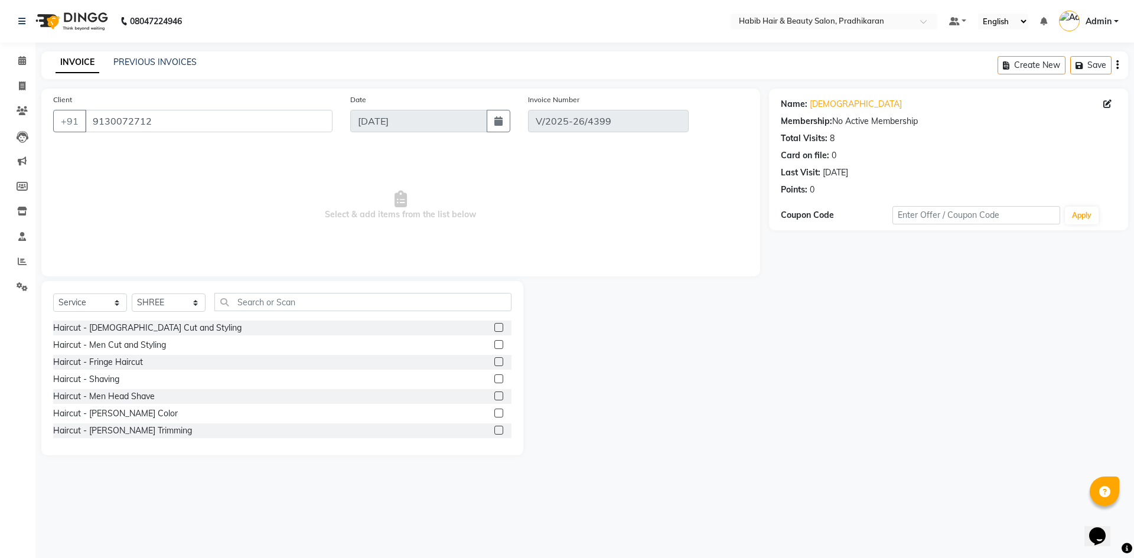
click at [494, 343] on label at bounding box center [498, 344] width 9 height 9
click at [494, 343] on input "checkbox" at bounding box center [498, 345] width 8 height 8
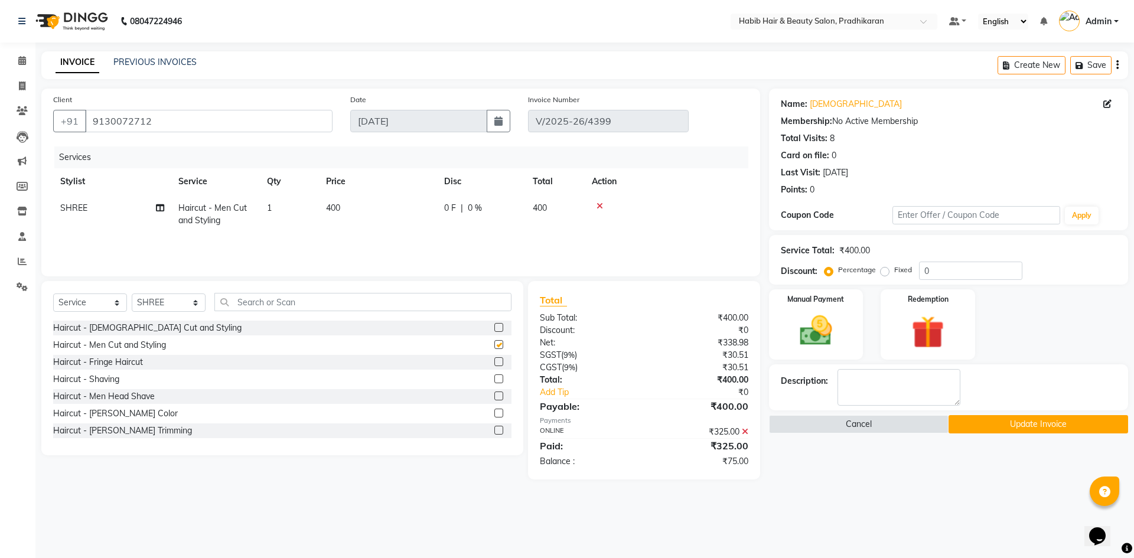
checkbox input "false"
click at [494, 430] on label at bounding box center [498, 430] width 9 height 9
click at [494, 430] on input "checkbox" at bounding box center [498, 431] width 8 height 8
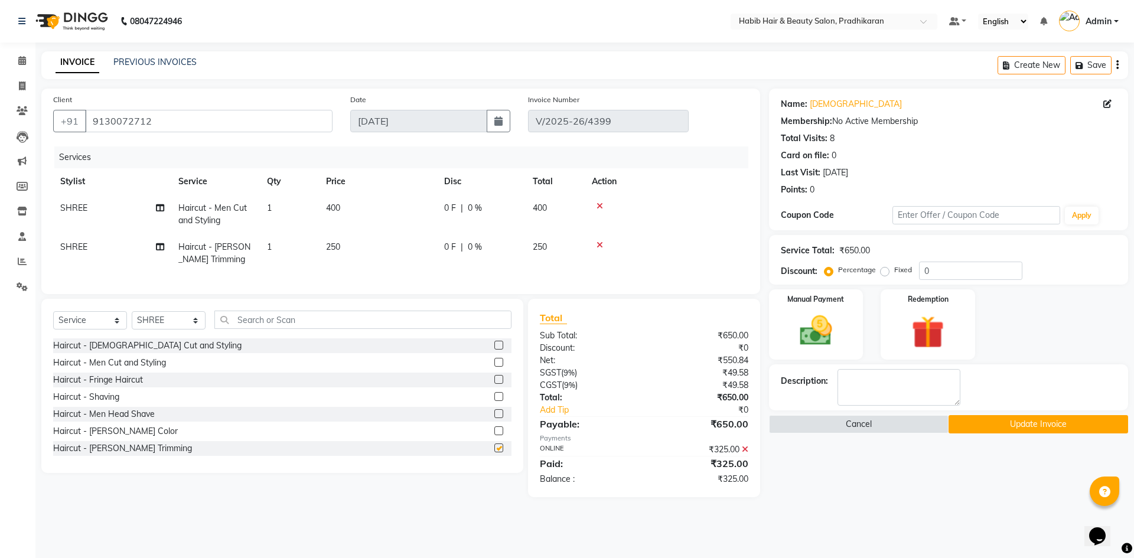
checkbox input "false"
click at [1013, 420] on button "Update Invoice" at bounding box center [1039, 424] width 180 height 18
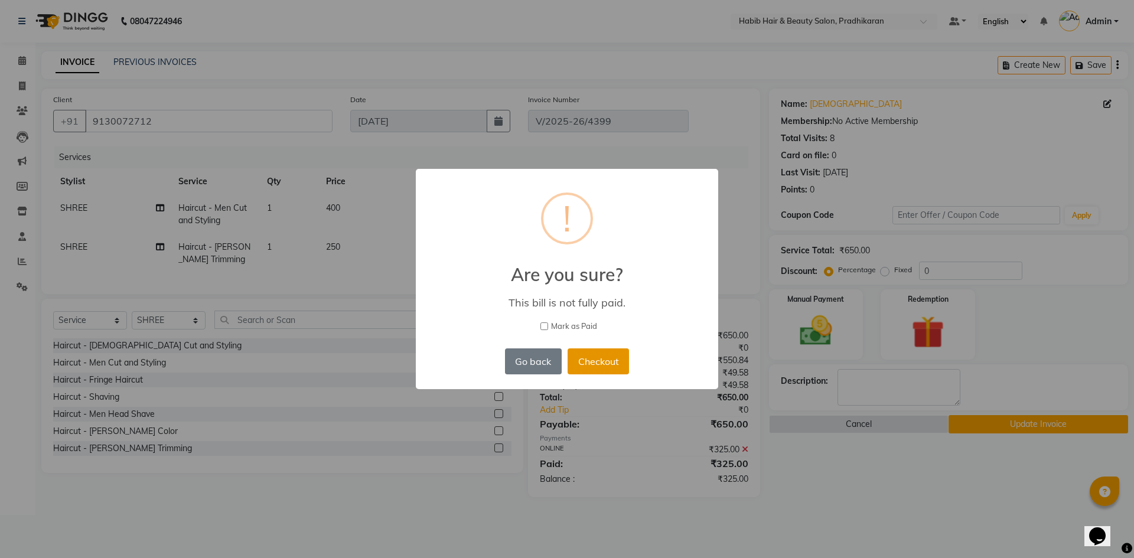
click at [618, 358] on button "Checkout" at bounding box center [598, 361] width 61 height 26
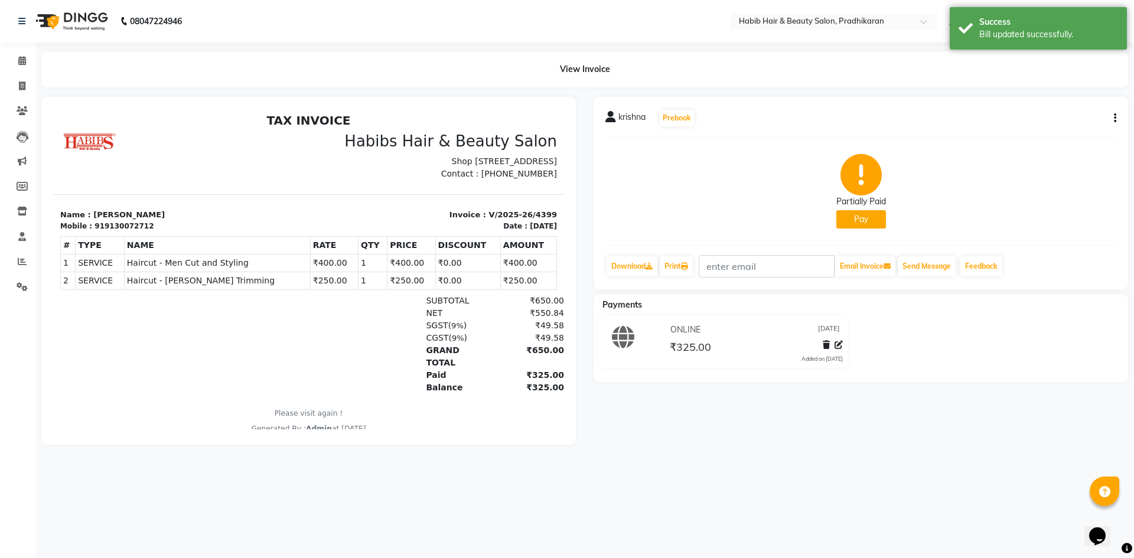
click at [879, 220] on button "Pay" at bounding box center [861, 219] width 50 height 18
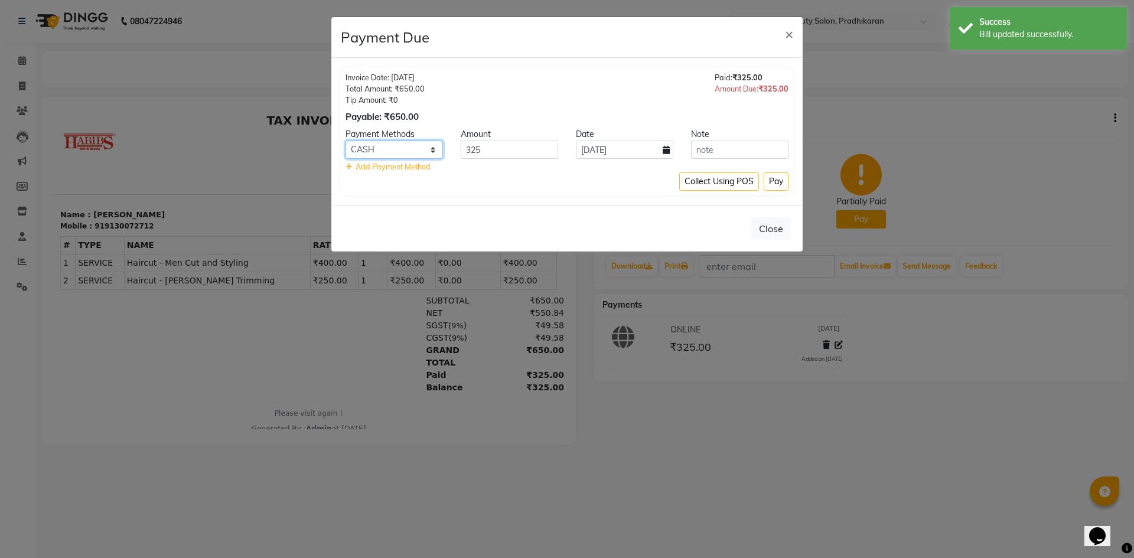
click at [430, 148] on select "Family CARD CASH ONLINE Coupon" at bounding box center [394, 150] width 97 height 18
select select "3"
click at [346, 141] on select "Family CARD CASH ONLINE Coupon" at bounding box center [394, 150] width 97 height 18
click at [771, 187] on button "Pay" at bounding box center [776, 181] width 25 height 18
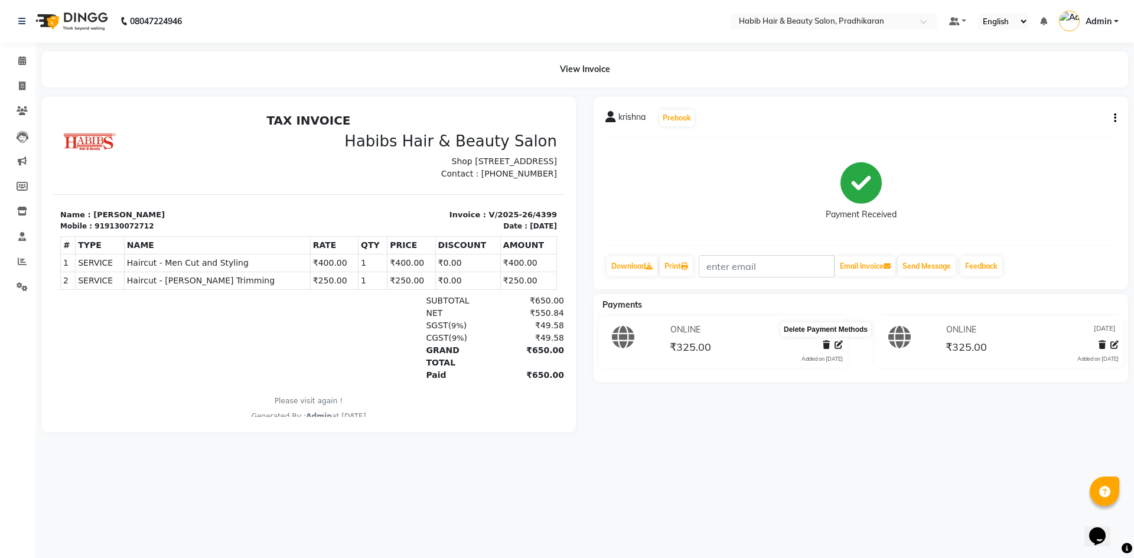
click at [825, 345] on icon at bounding box center [826, 345] width 7 height 8
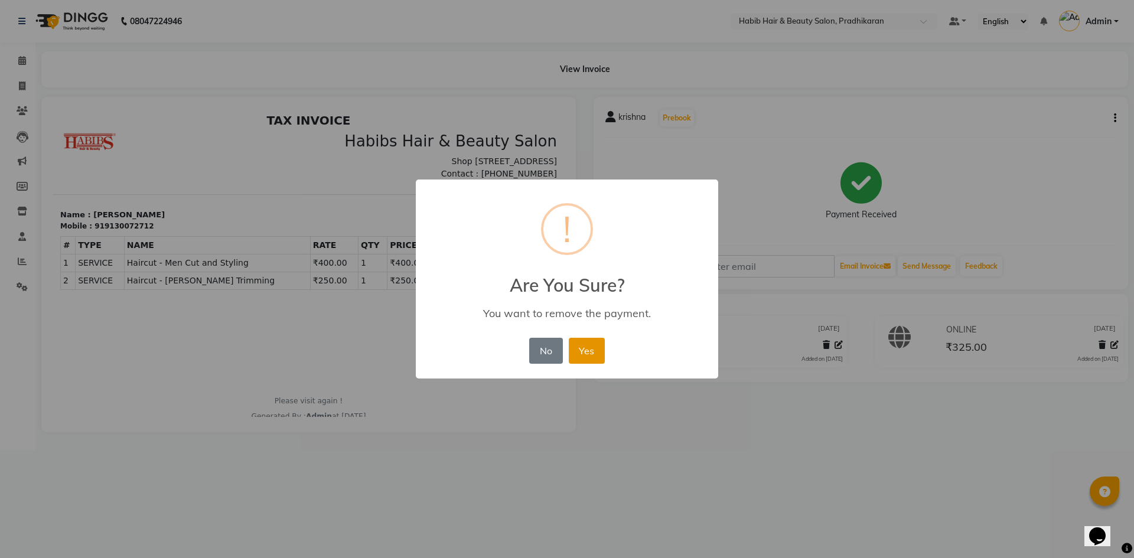
click at [595, 347] on button "Yes" at bounding box center [587, 351] width 36 height 26
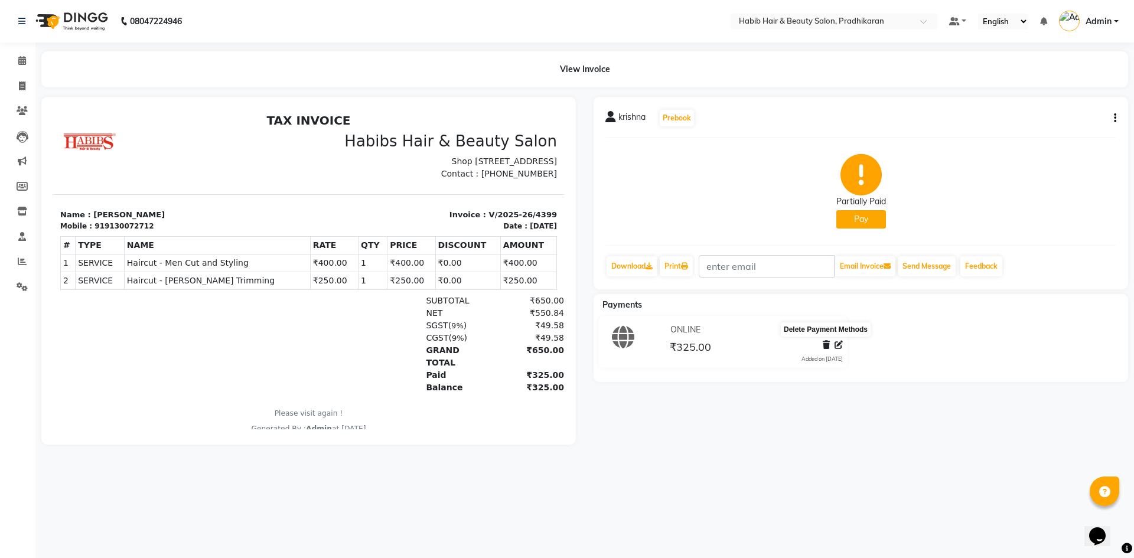
click at [823, 344] on icon at bounding box center [826, 345] width 7 height 8
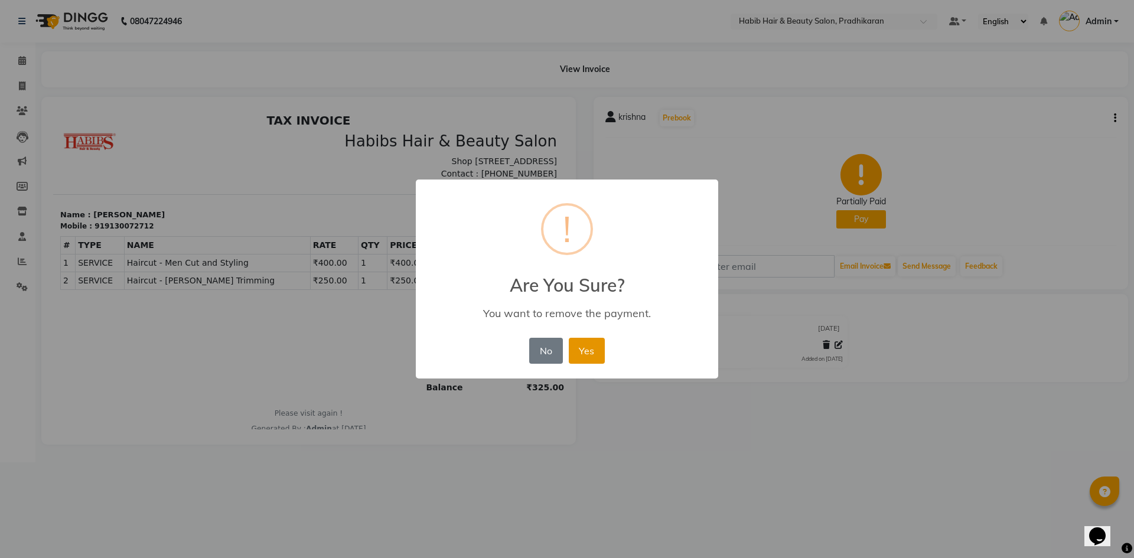
click at [589, 344] on button "Yes" at bounding box center [587, 351] width 36 height 26
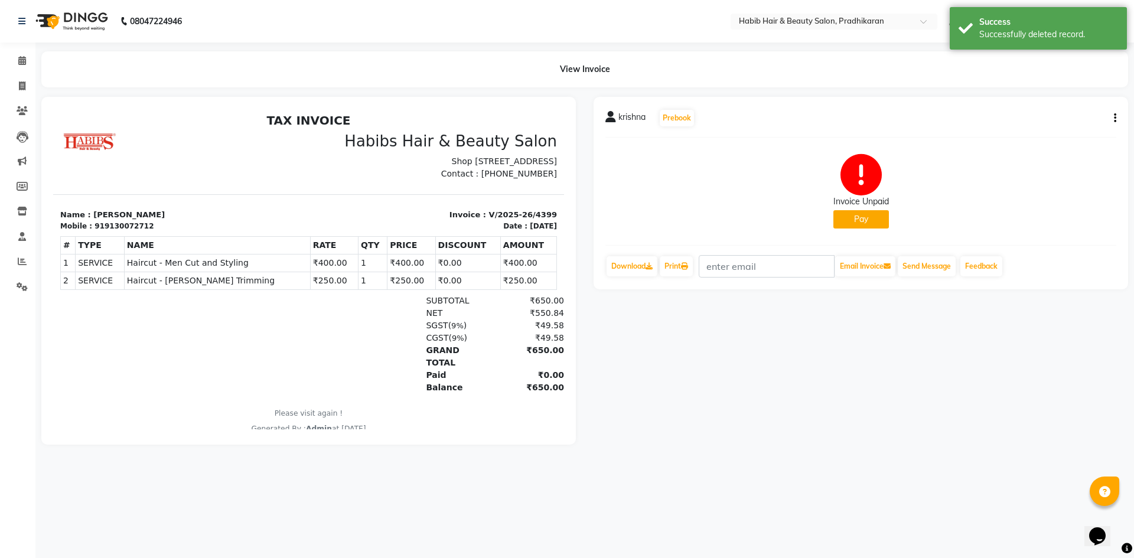
click at [863, 216] on button "Pay" at bounding box center [861, 219] width 56 height 18
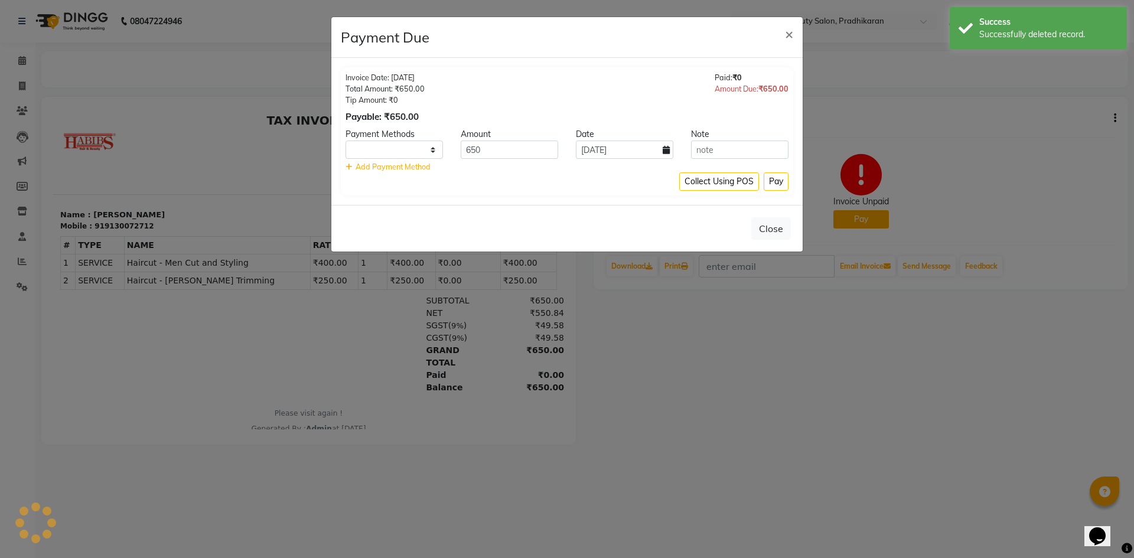
select select "1"
click at [626, 387] on ngb-modal-window "Payment Due × Invoice Date: 03-09-2025 Total Amount: ₹650.00 Tip Amount: ₹0 Pay…" at bounding box center [567, 279] width 1134 height 558
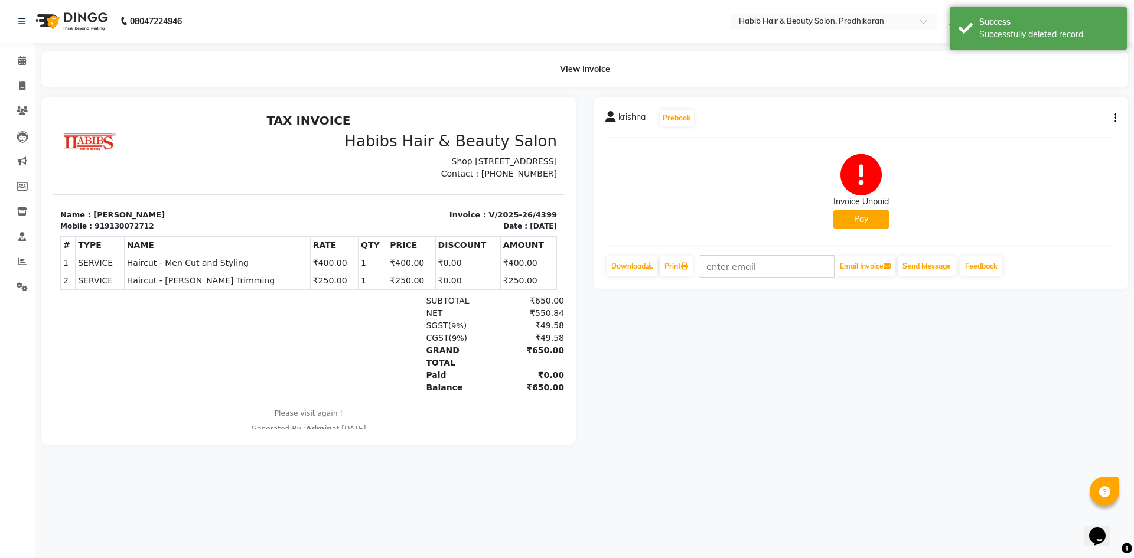
click at [873, 216] on button "Pay" at bounding box center [861, 219] width 56 height 18
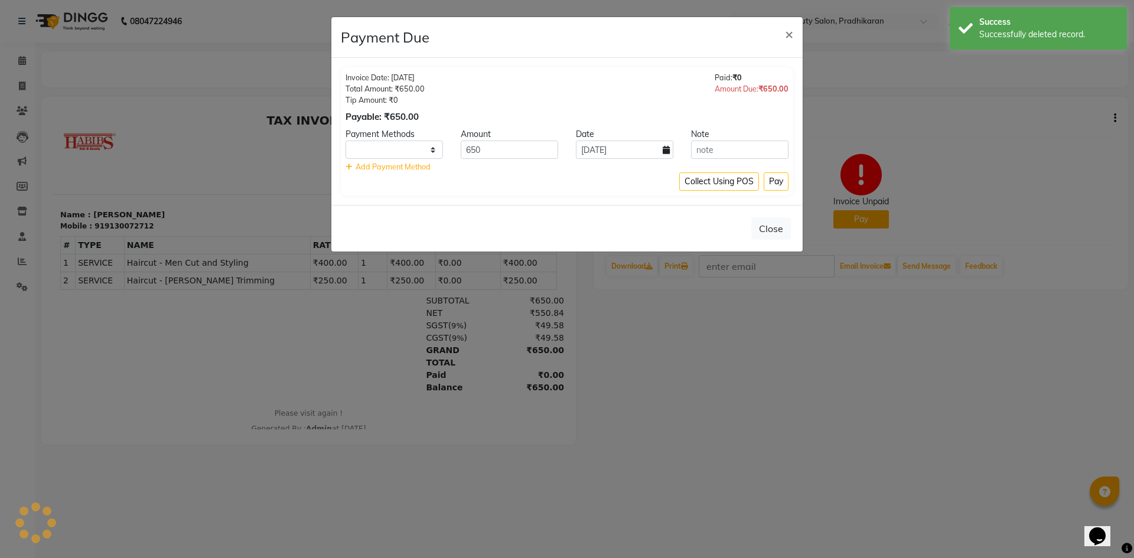
select select "1"
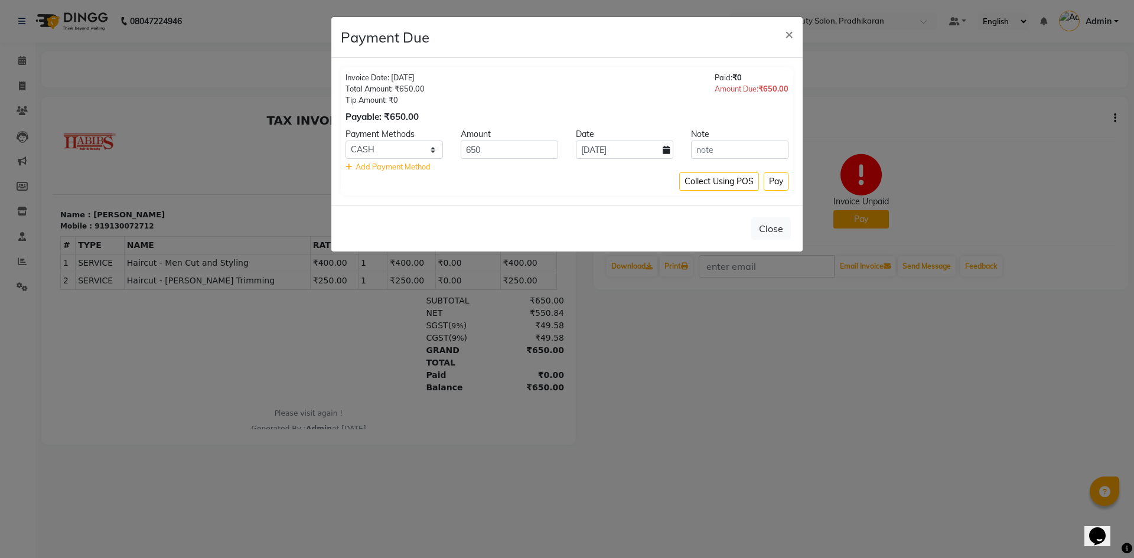
click at [760, 339] on ngb-modal-window "Payment Due × Invoice Date: 03-09-2025 Total Amount: ₹650.00 Tip Amount: ₹0 Pay…" at bounding box center [567, 279] width 1134 height 558
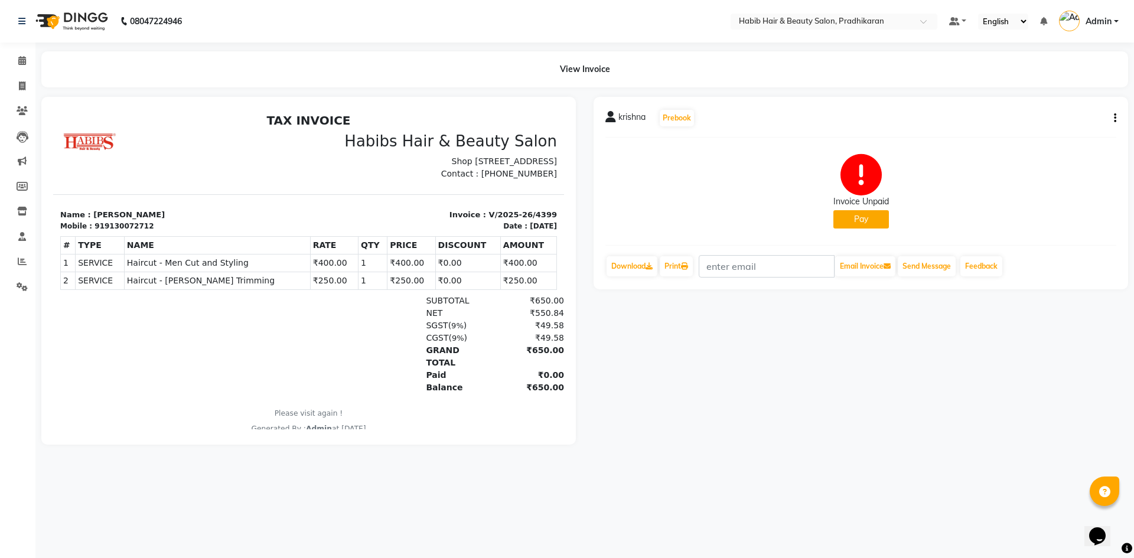
click at [1118, 119] on div "krishna Prebook Invoice Unpaid Pay Download Print Email Invoice Send Message Fe…" at bounding box center [861, 193] width 534 height 193
click at [1114, 119] on icon "button" at bounding box center [1115, 118] width 2 height 1
click at [1060, 130] on div "Edit Invoice" at bounding box center [1036, 125] width 121 height 15
select select "service"
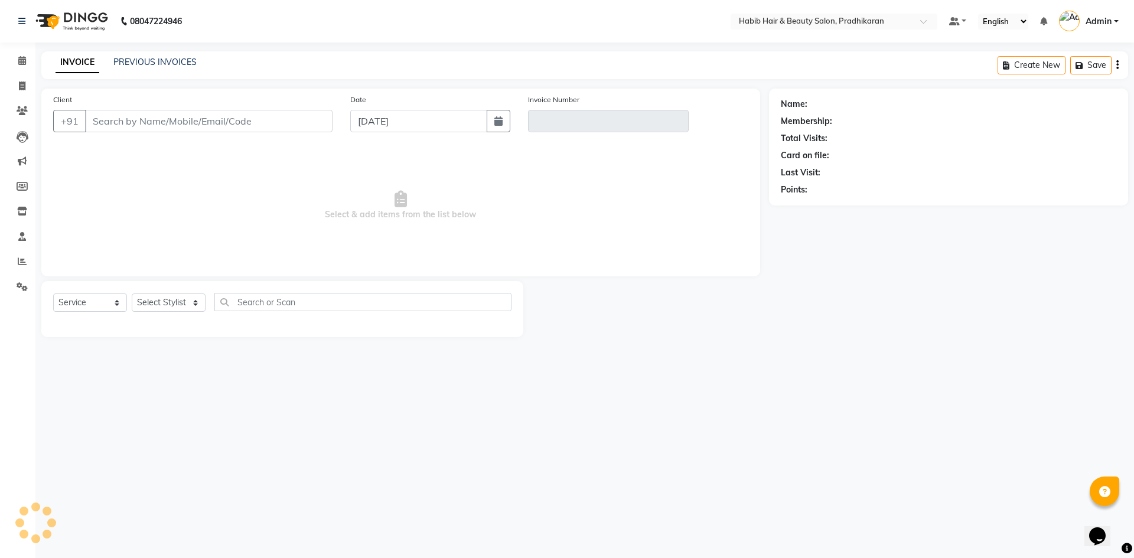
type input "9130072712"
type input "V/2025-26/4399"
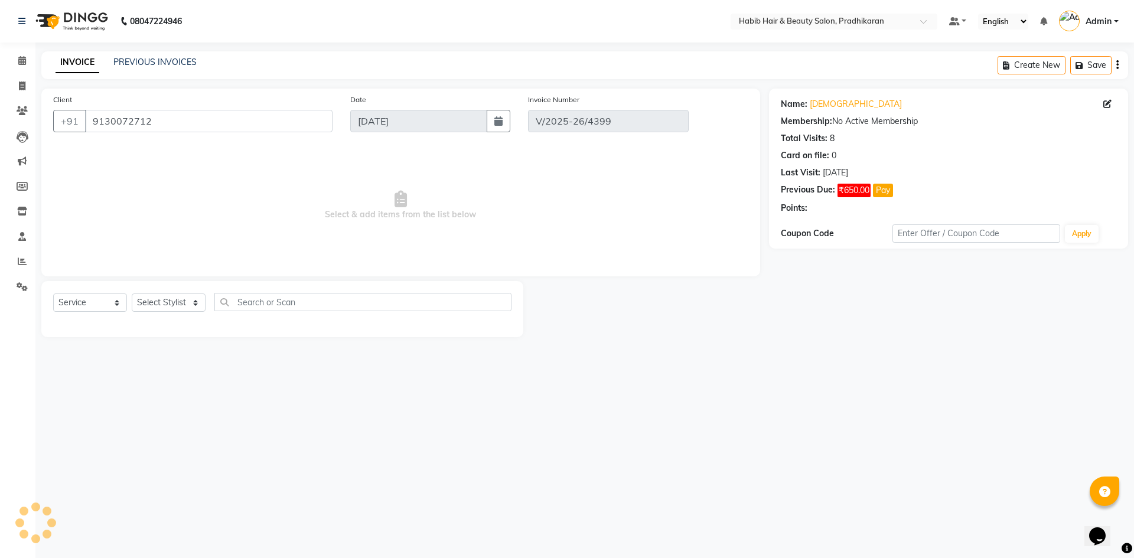
select select "select"
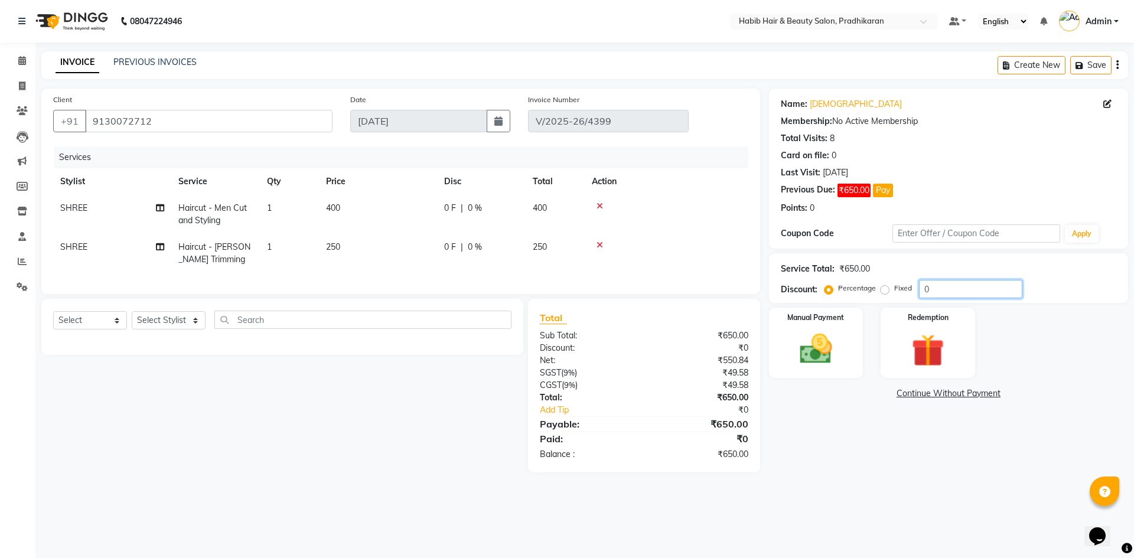
drag, startPoint x: 948, startPoint y: 288, endPoint x: 970, endPoint y: 282, distance: 22.8
click at [964, 283] on input "0" at bounding box center [970, 289] width 103 height 18
type input "50"
click at [813, 356] on img at bounding box center [815, 349] width 55 height 39
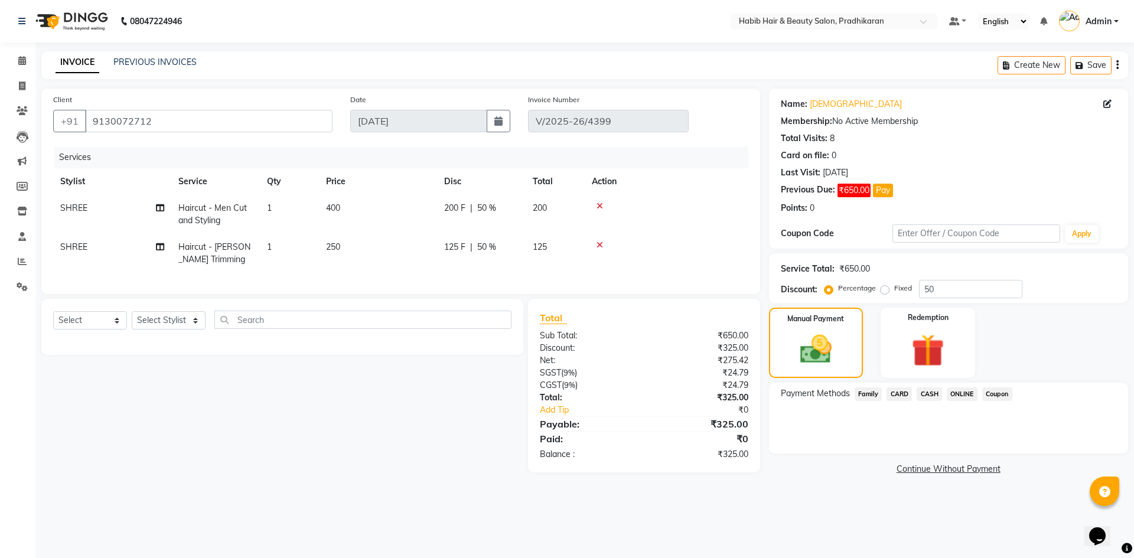
click at [958, 393] on span "ONLINE" at bounding box center [962, 394] width 31 height 14
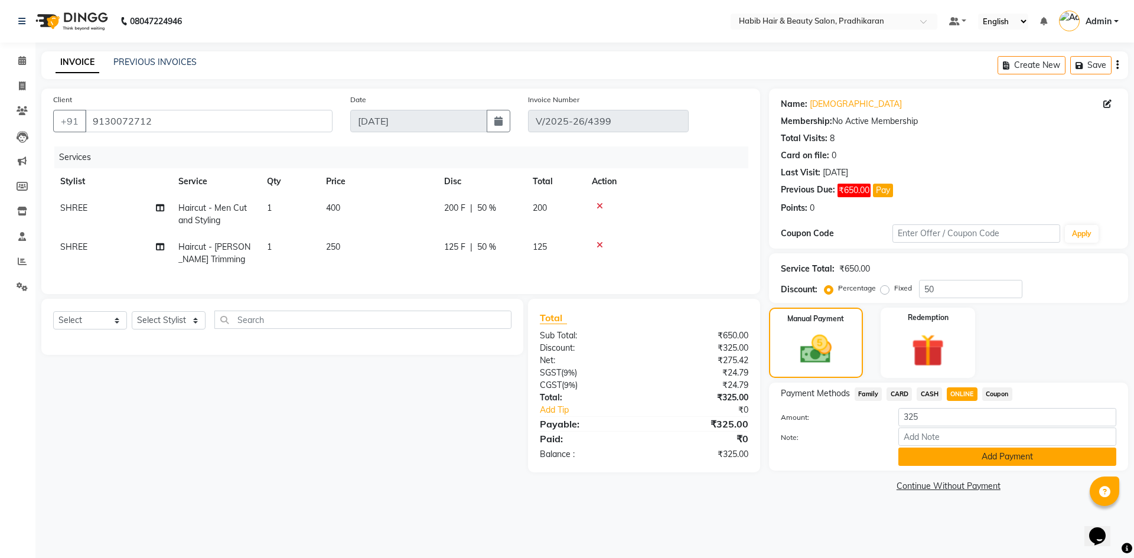
click at [966, 454] on button "Add Payment" at bounding box center [1007, 457] width 218 height 18
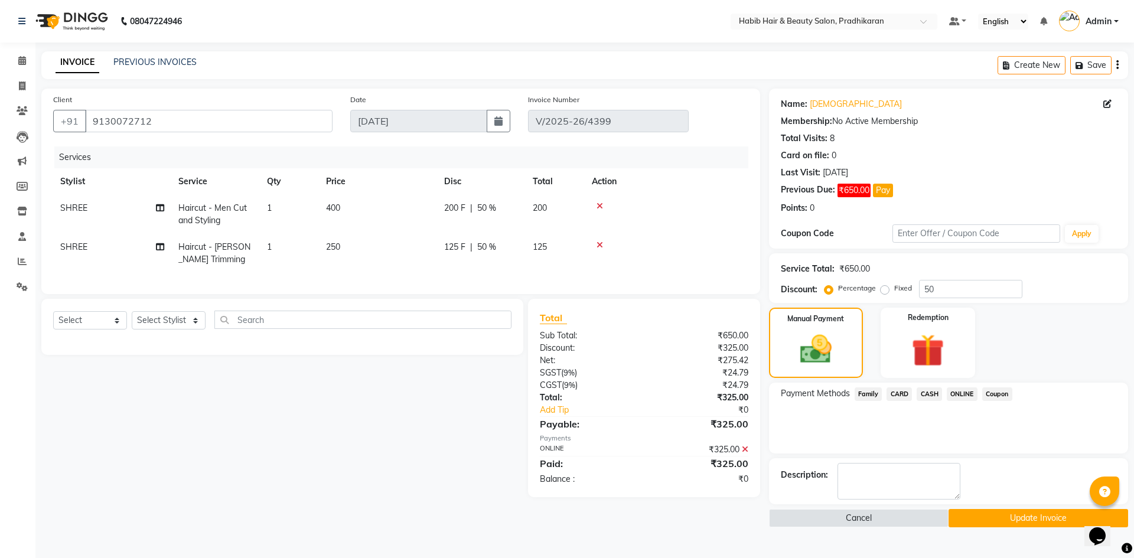
click at [977, 520] on button "Update Invoice" at bounding box center [1039, 518] width 180 height 18
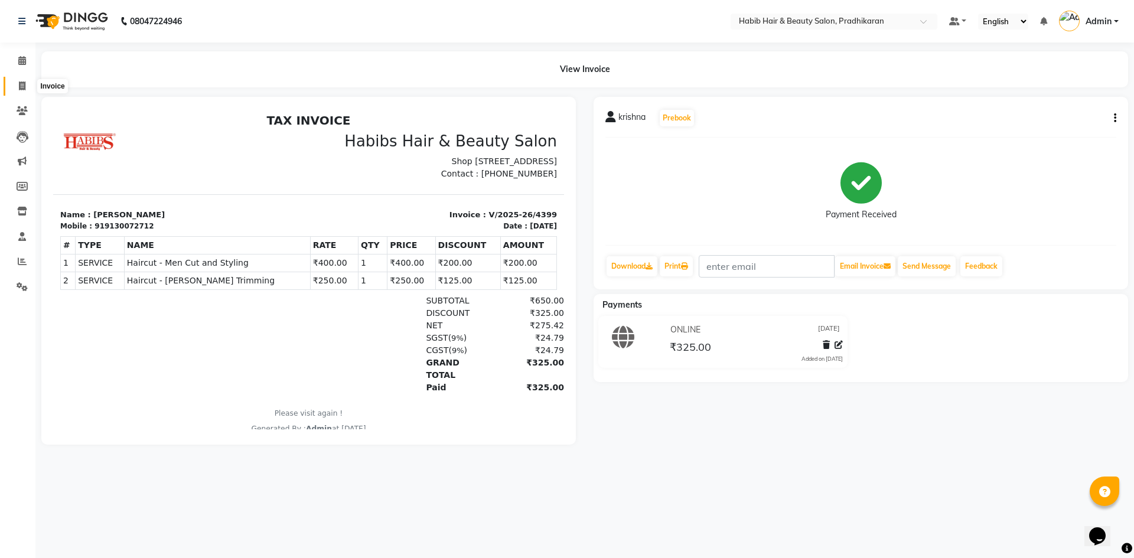
click at [15, 86] on span at bounding box center [22, 87] width 21 height 14
select select "service"
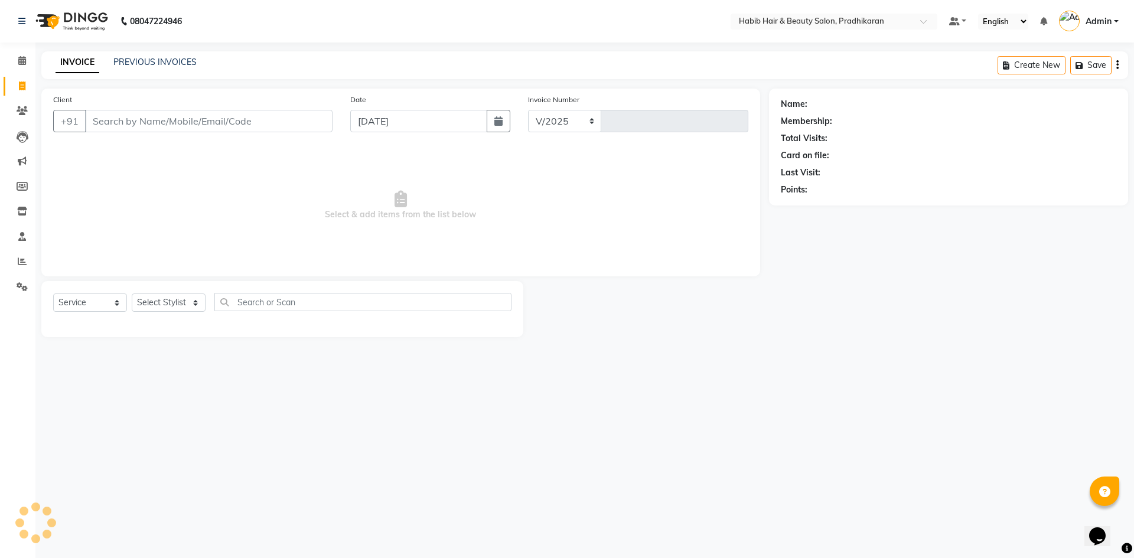
select select "5583"
type input "4400"
click at [187, 64] on link "PREVIOUS INVOICES" at bounding box center [154, 62] width 83 height 11
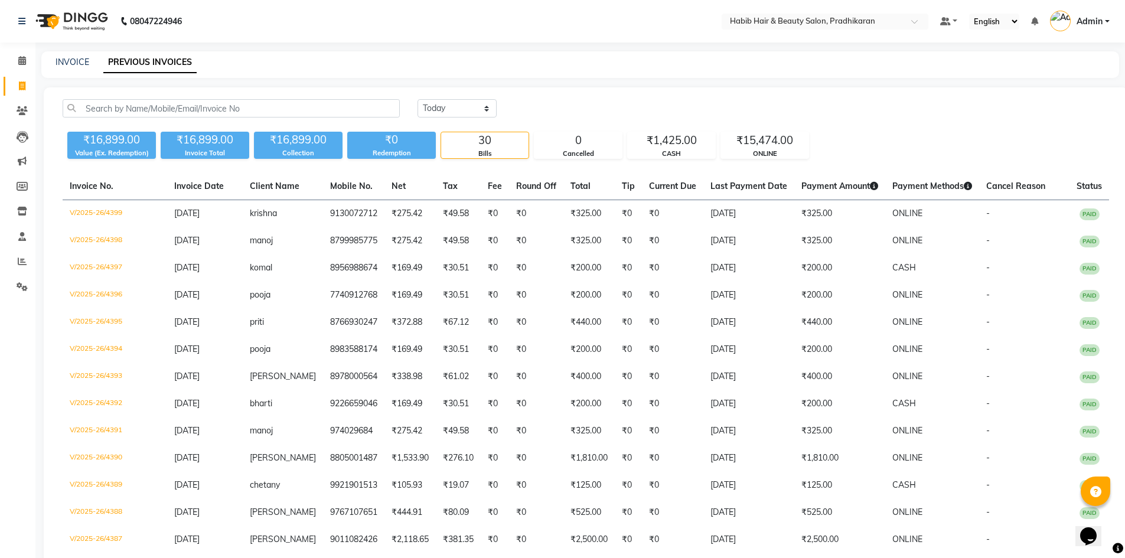
click at [844, 137] on div "₹16,899.00 Value (Ex. Redemption) ₹16,899.00 Invoice Total ₹16,899.00 Collectio…" at bounding box center [586, 143] width 1047 height 32
